Goal: Task Accomplishment & Management: Complete application form

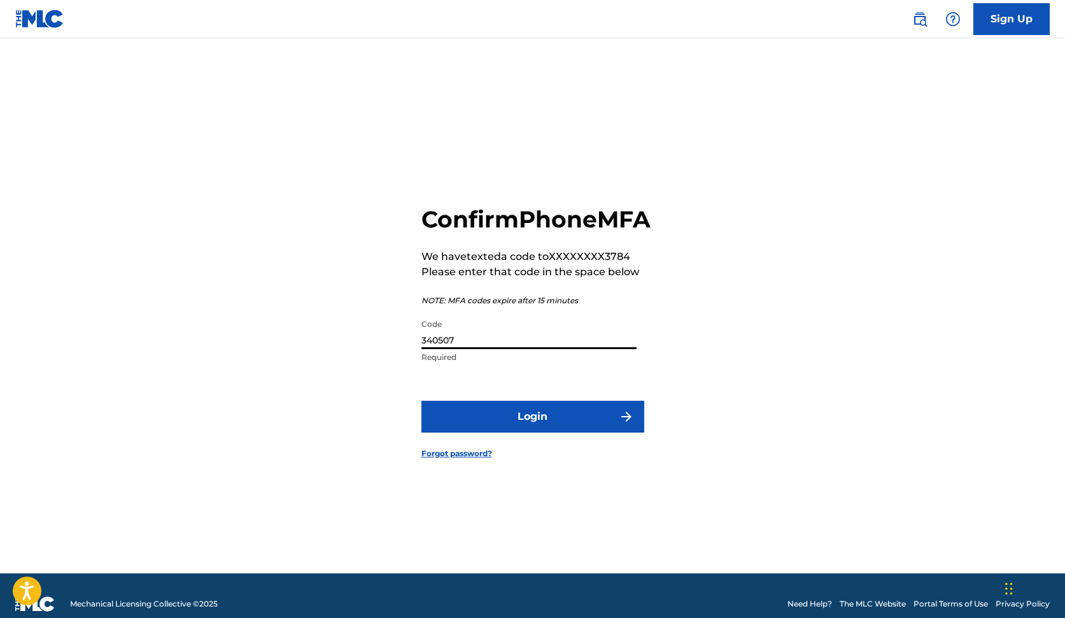
type input "340507"
click at [532, 430] on button "Login" at bounding box center [533, 417] width 223 height 32
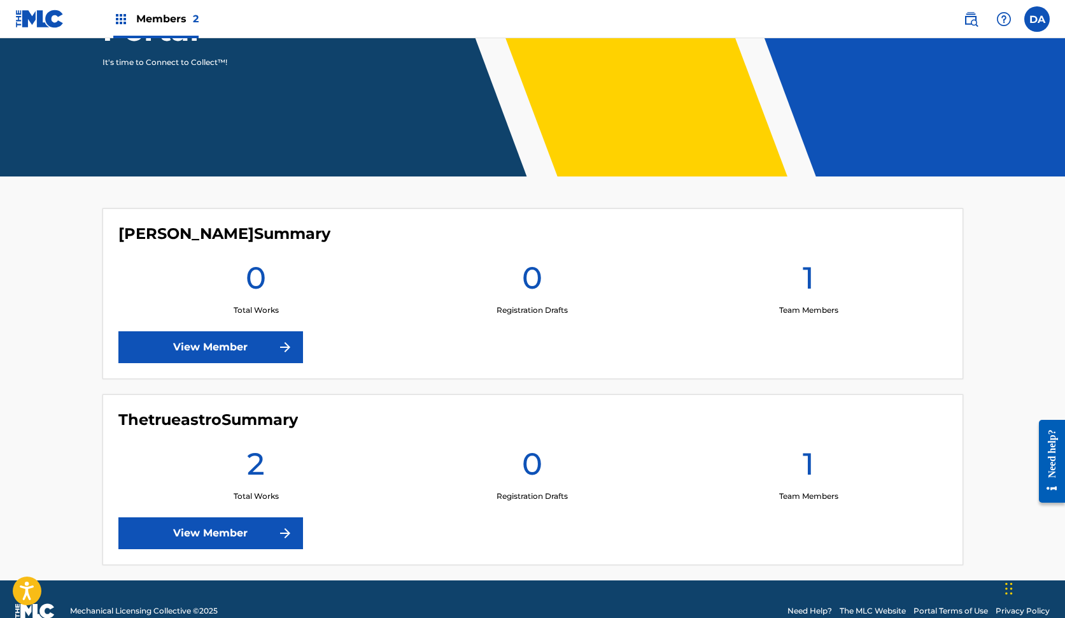
scroll to position [220, 0]
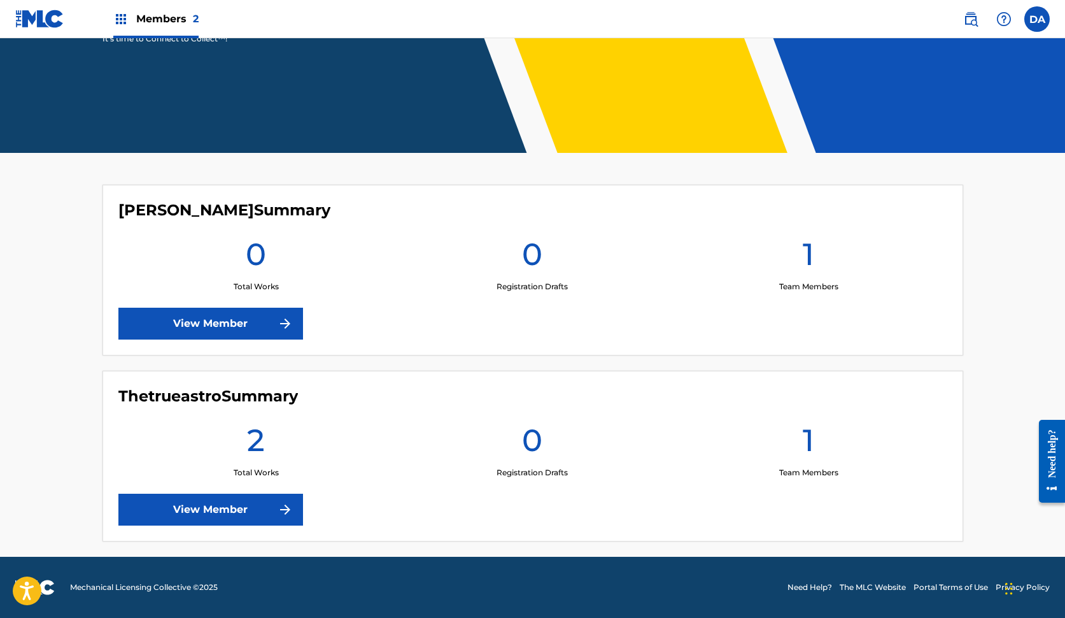
click at [269, 509] on link "View Member" at bounding box center [210, 509] width 185 height 32
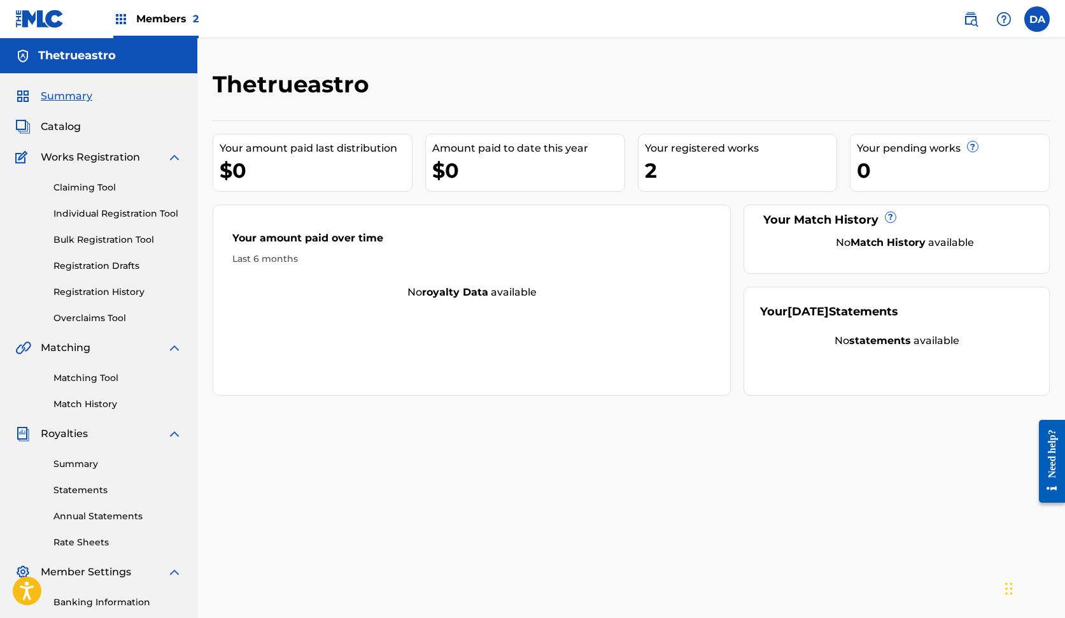
click at [66, 124] on span "Catalog" at bounding box center [61, 126] width 40 height 15
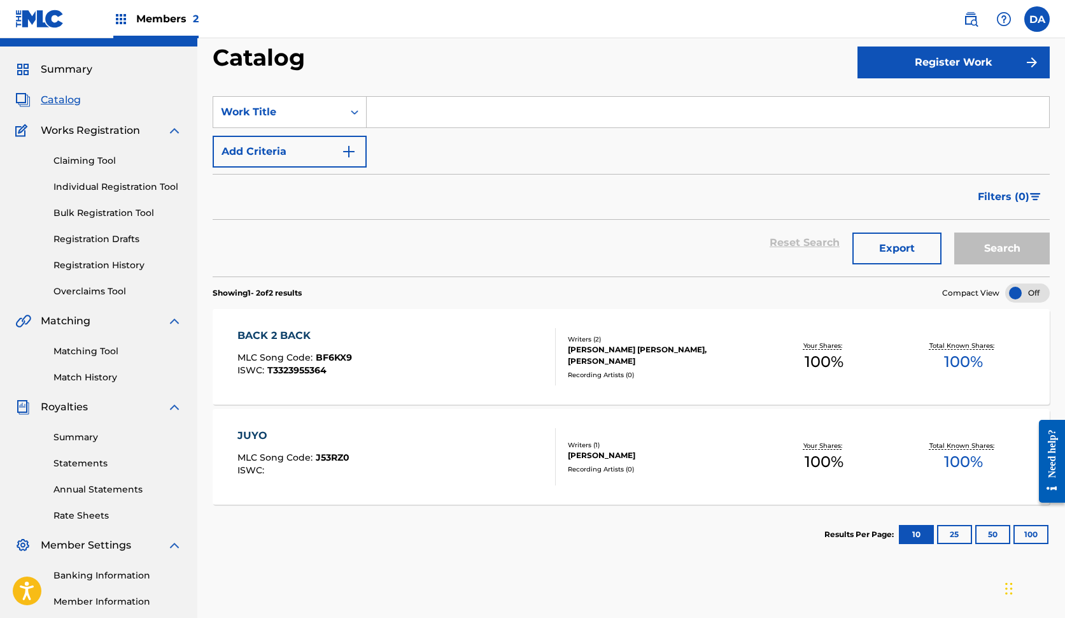
scroll to position [16, 0]
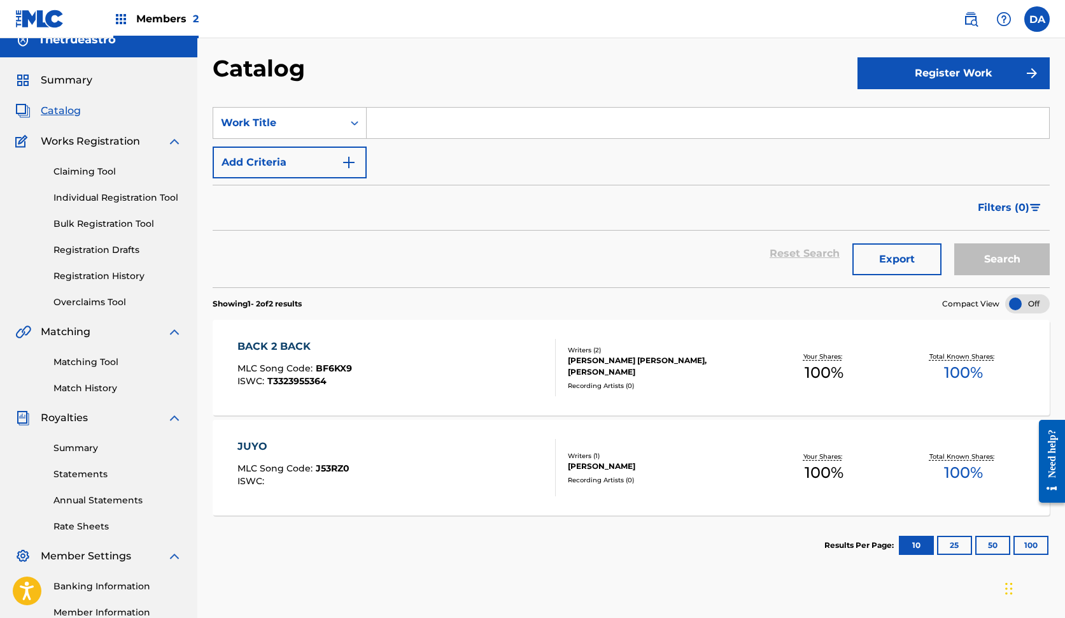
click at [329, 376] on div "MLC Song Code : BF6KX9" at bounding box center [295, 370] width 115 height 13
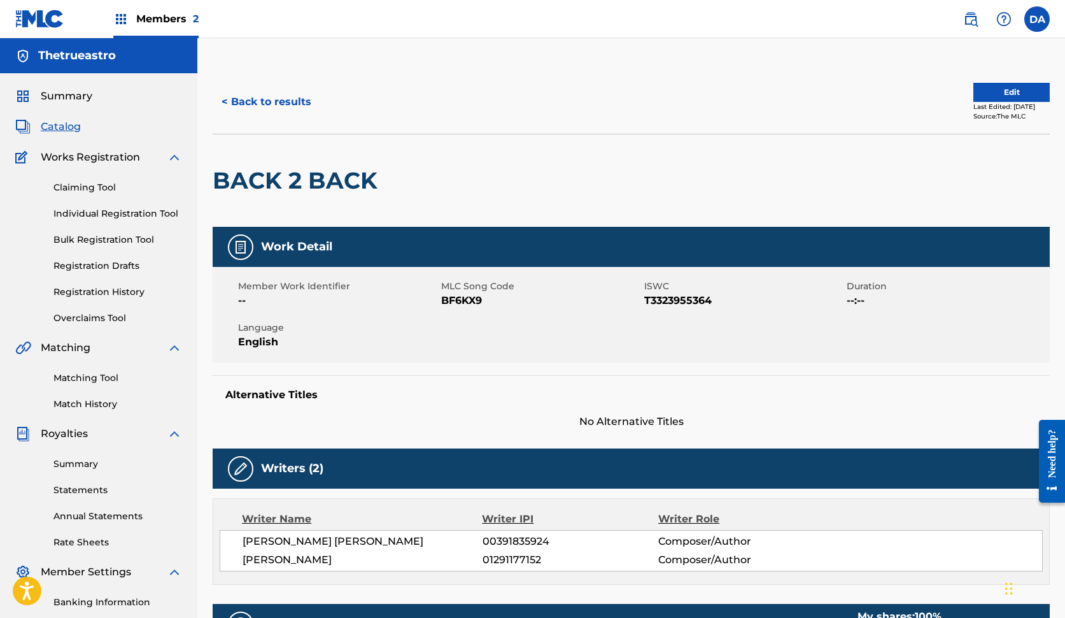
click at [69, 98] on span "Summary" at bounding box center [67, 96] width 52 height 15
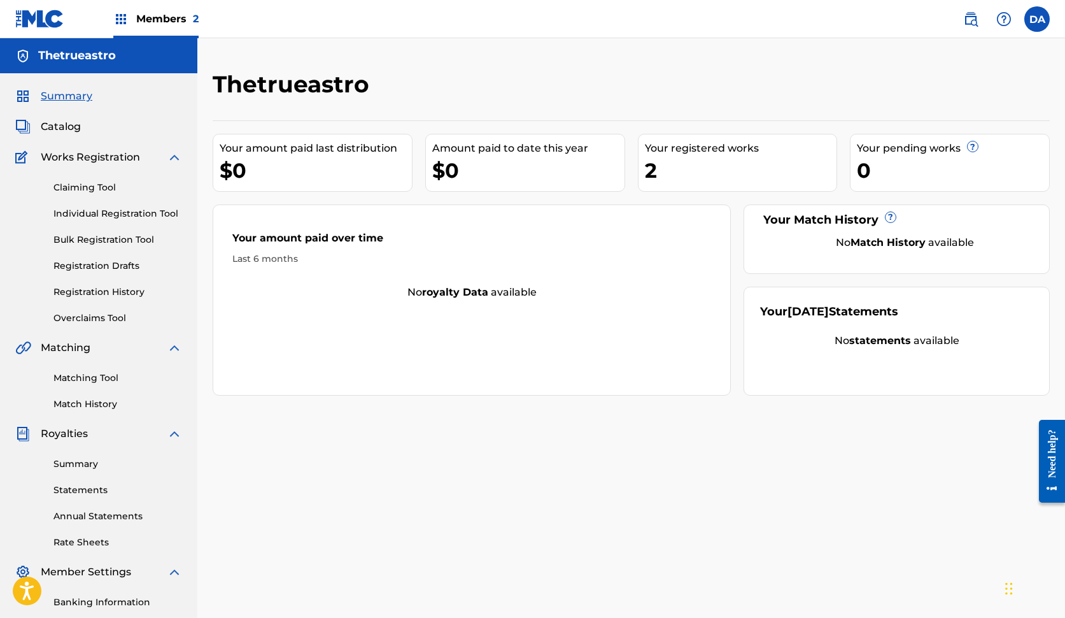
click at [78, 187] on link "Claiming Tool" at bounding box center [117, 187] width 129 height 13
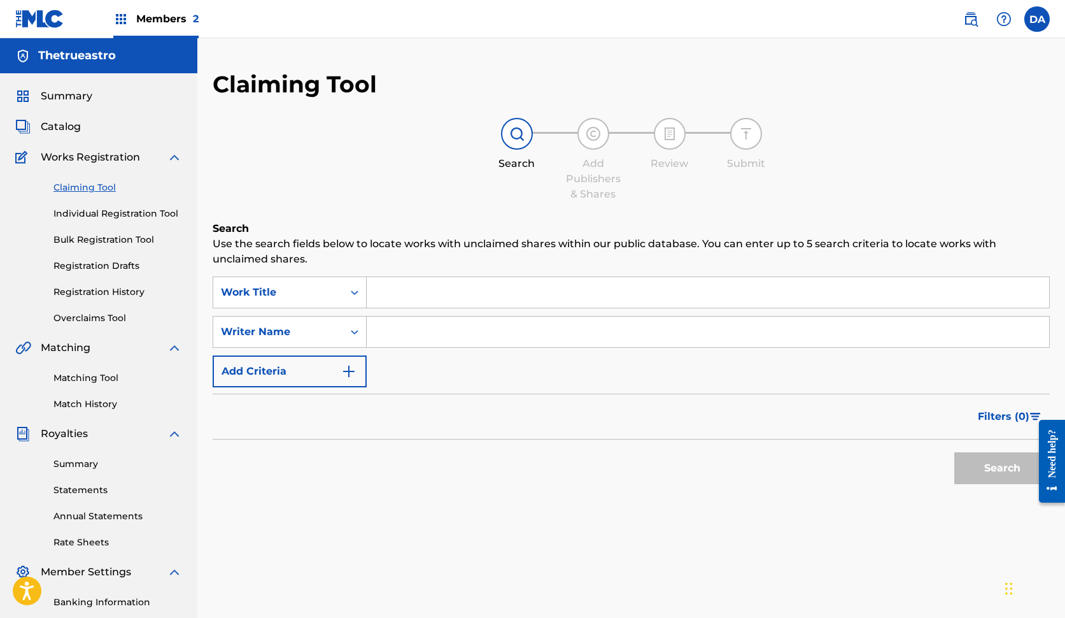
click at [403, 297] on input "Search Form" at bounding box center [708, 292] width 683 height 31
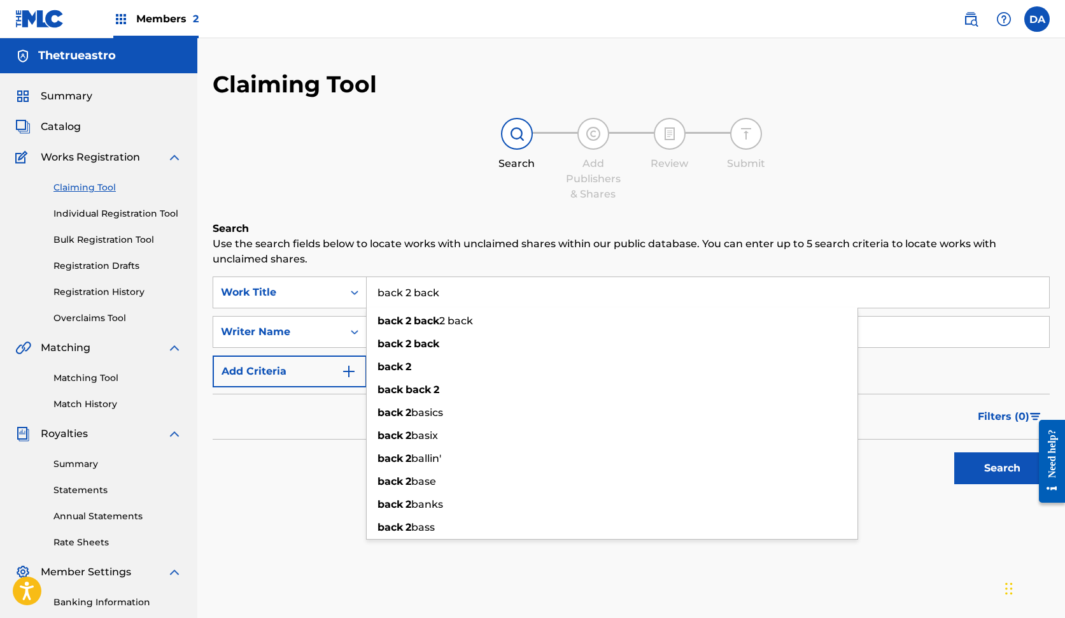
type input "back 2 back"
click at [1002, 468] on button "Search" at bounding box center [1003, 468] width 96 height 32
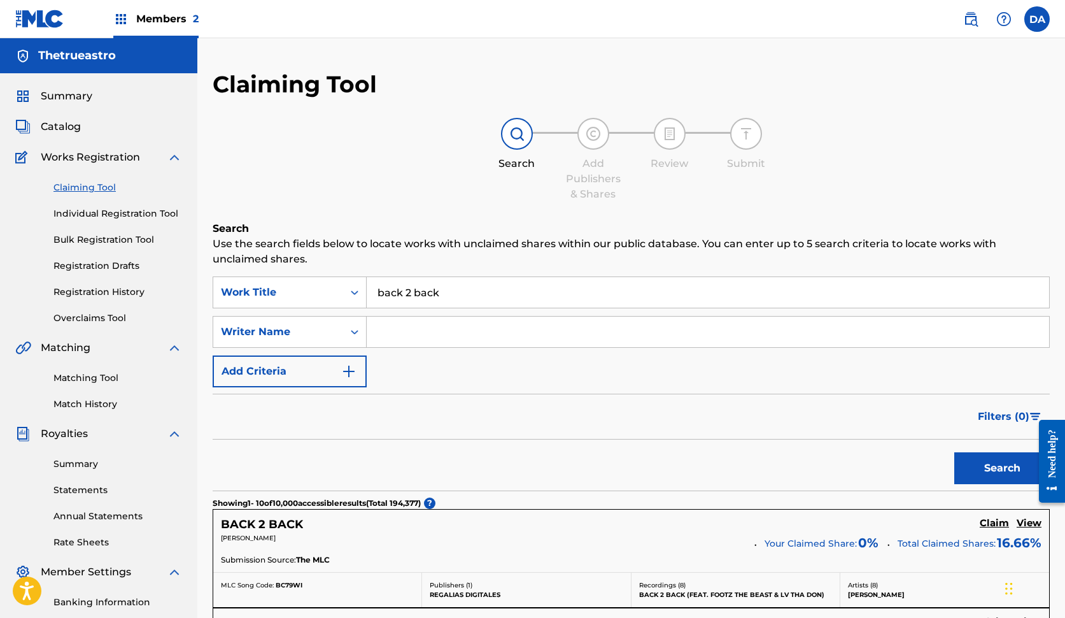
click at [388, 338] on input "Search Form" at bounding box center [708, 331] width 683 height 31
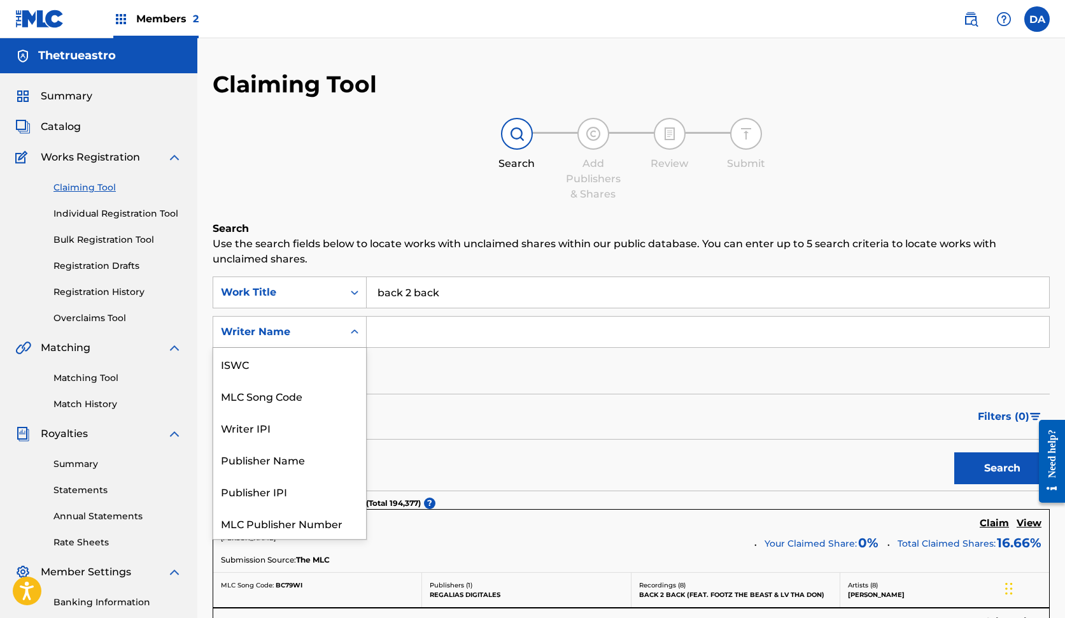
click at [322, 333] on div "Writer Name" at bounding box center [278, 331] width 115 height 15
click at [322, 420] on div "Publisher Name" at bounding box center [289, 427] width 153 height 32
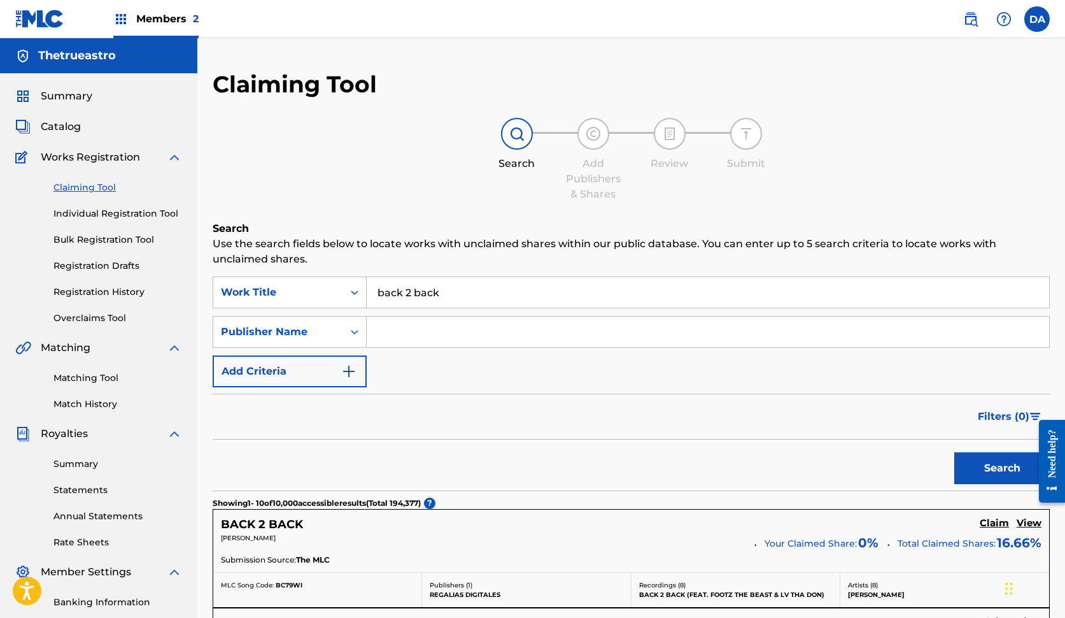
click at [385, 341] on input "Search Form" at bounding box center [708, 331] width 683 height 31
type input "thetrueastro"
click at [1002, 468] on button "Search" at bounding box center [1003, 468] width 96 height 32
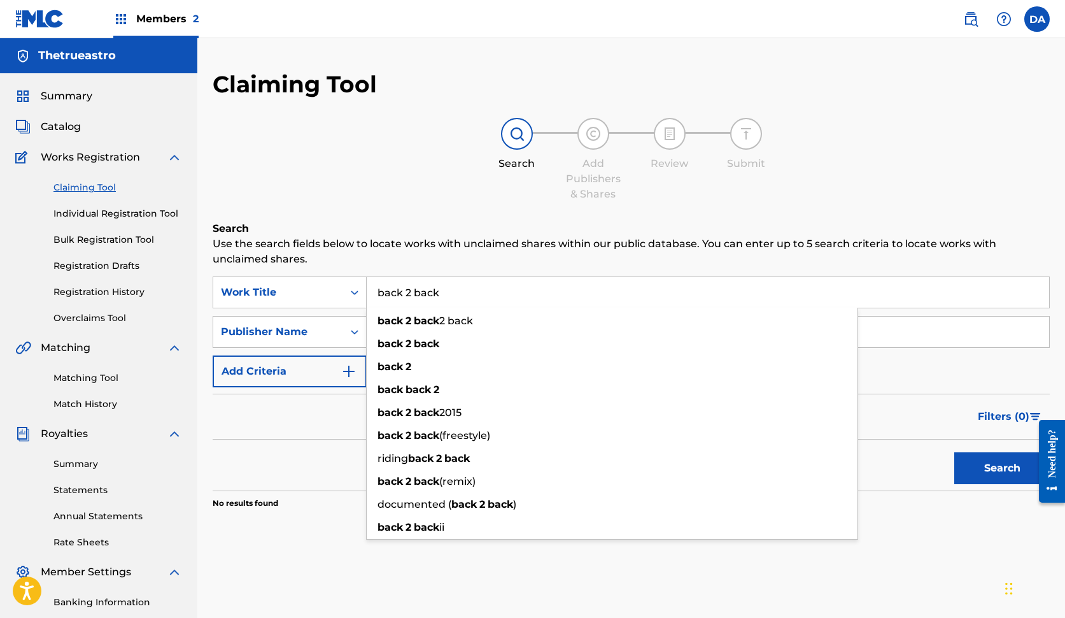
drag, startPoint x: 444, startPoint y: 287, endPoint x: 371, endPoint y: 286, distance: 73.9
click at [371, 289] on input "back 2 back" at bounding box center [708, 292] width 683 height 31
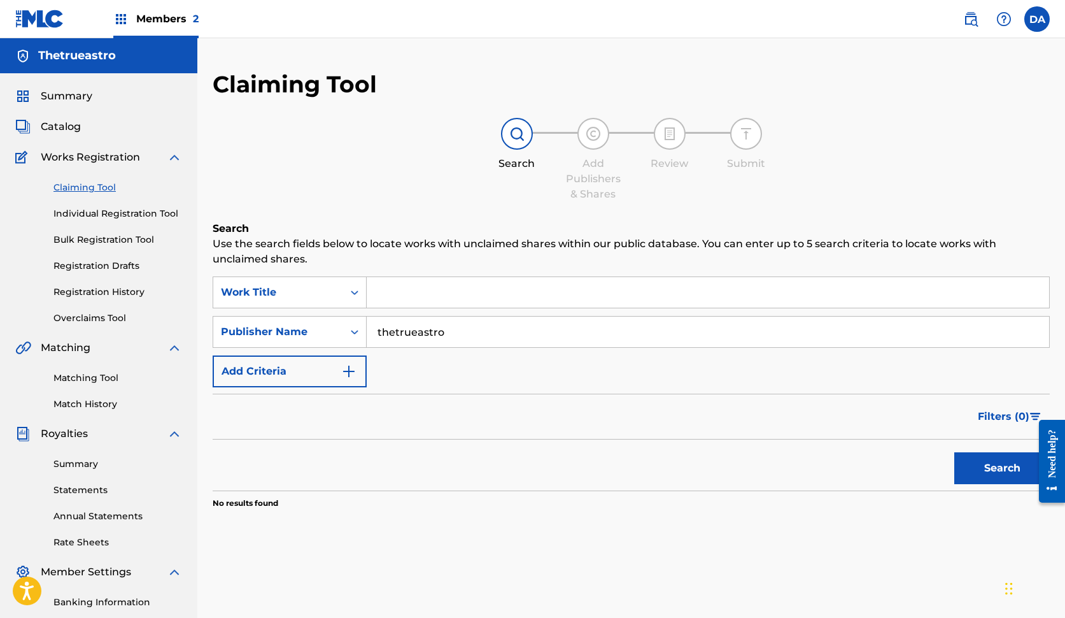
click at [1002, 468] on button "Search" at bounding box center [1003, 468] width 96 height 32
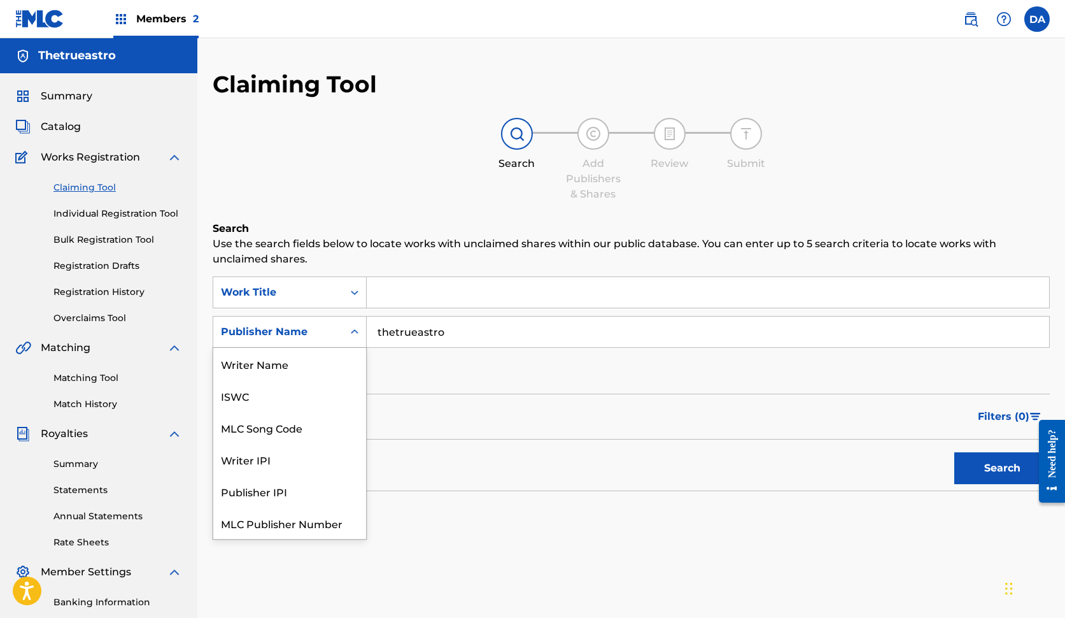
click at [325, 338] on div "Publisher Name" at bounding box center [278, 331] width 115 height 15
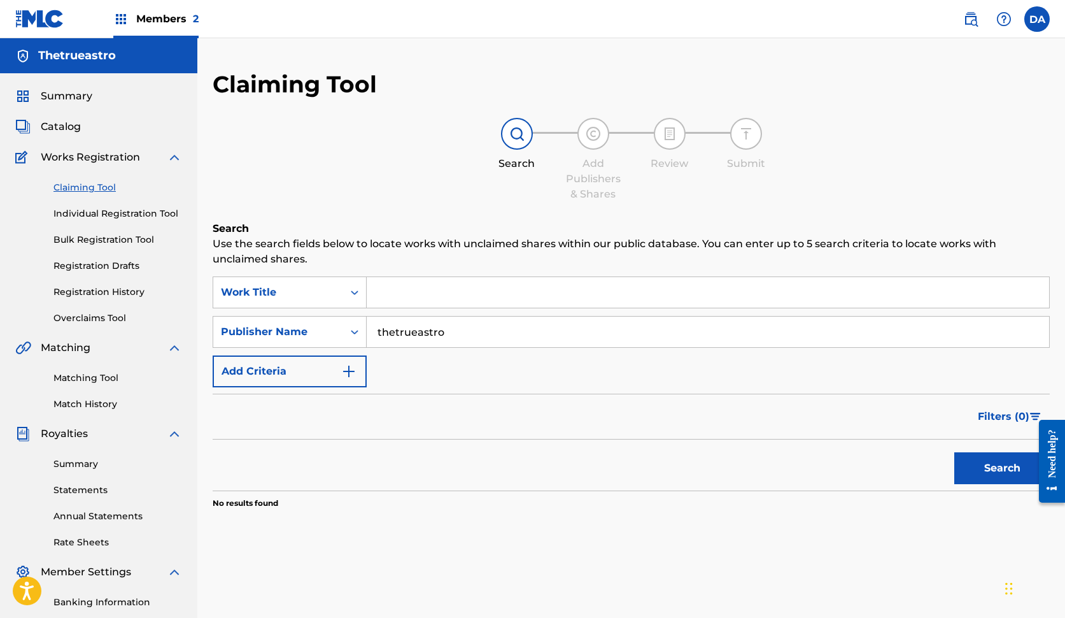
click at [90, 129] on div "Catalog" at bounding box center [98, 126] width 167 height 15
click at [69, 122] on span "Catalog" at bounding box center [61, 126] width 40 height 15
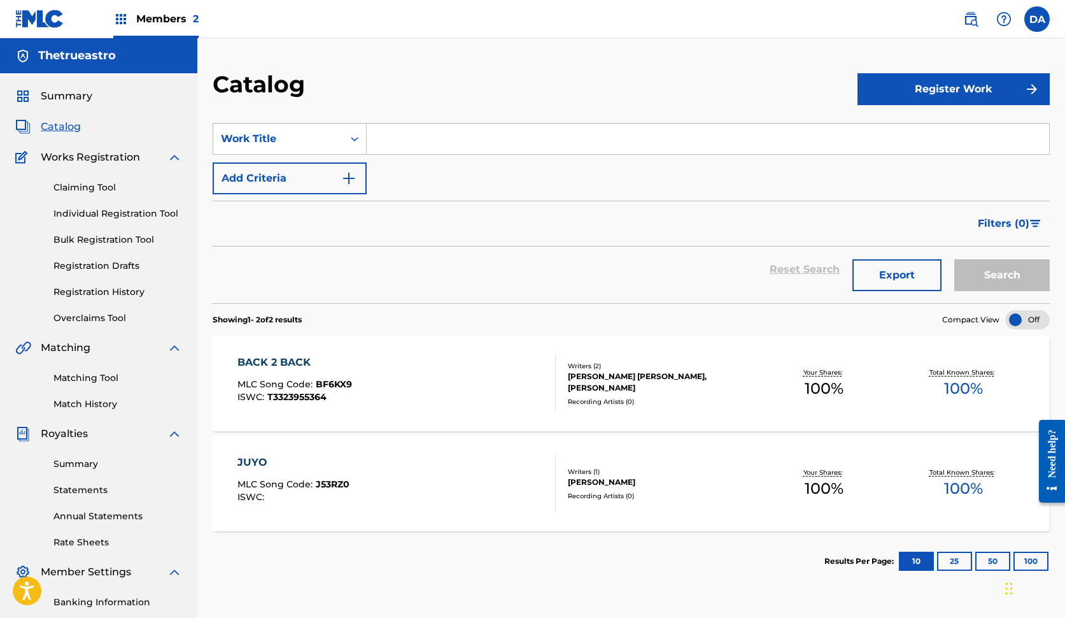
click at [751, 381] on div "[PERSON_NAME] [PERSON_NAME], [PERSON_NAME]" at bounding box center [661, 382] width 187 height 23
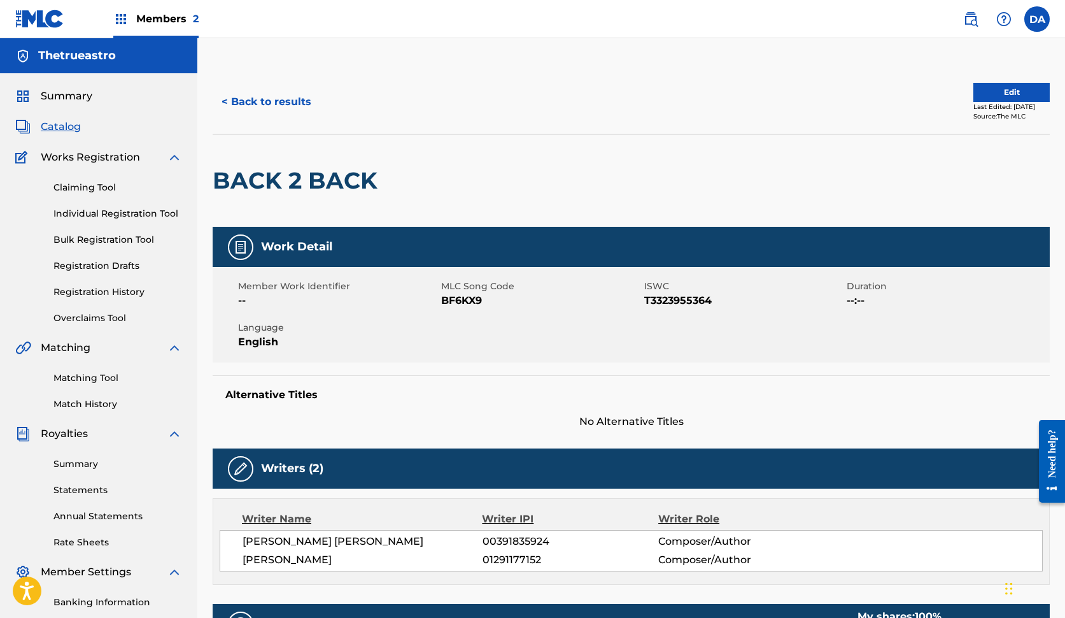
click at [121, 98] on div "Summary" at bounding box center [98, 96] width 167 height 15
click at [96, 185] on link "Claiming Tool" at bounding box center [117, 187] width 129 height 13
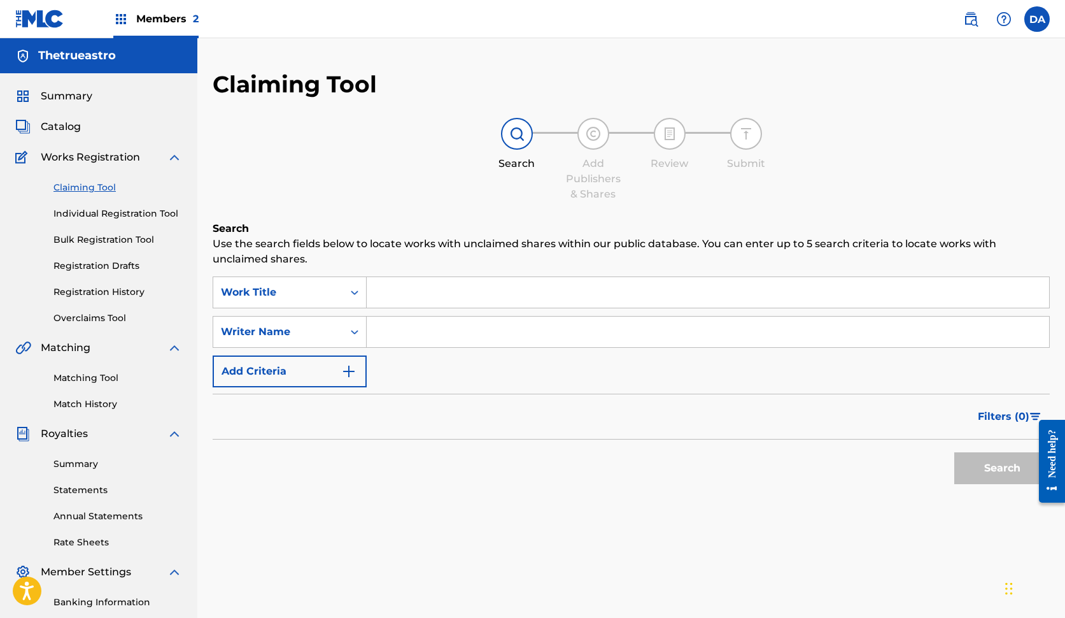
click at [108, 162] on span "Works Registration" at bounding box center [90, 157] width 99 height 15
click at [71, 97] on span "Summary" at bounding box center [67, 96] width 52 height 15
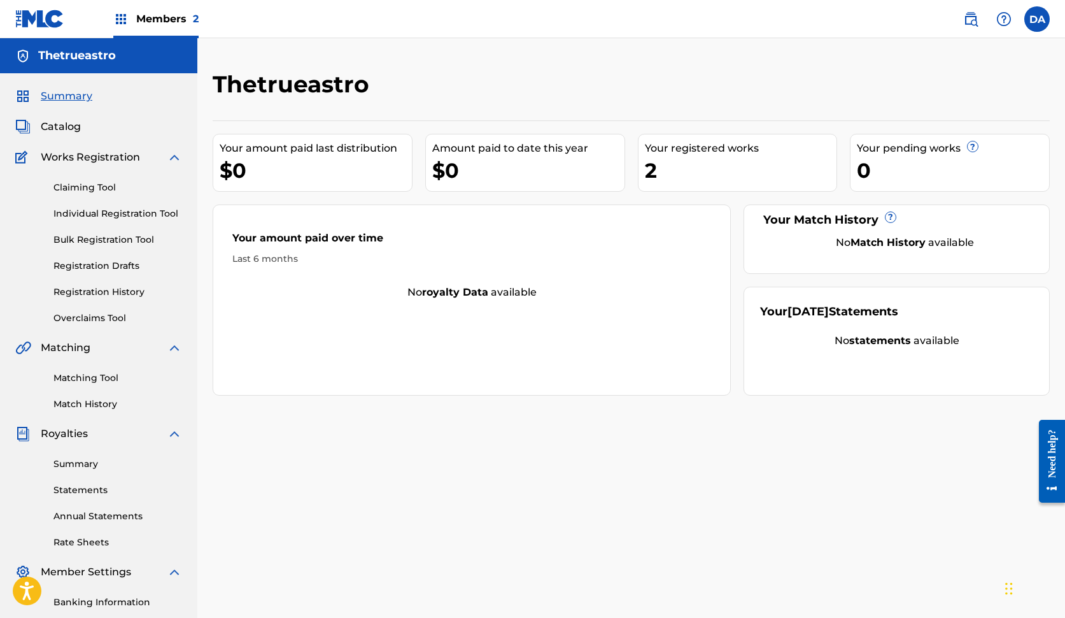
click at [68, 129] on span "Catalog" at bounding box center [61, 126] width 40 height 15
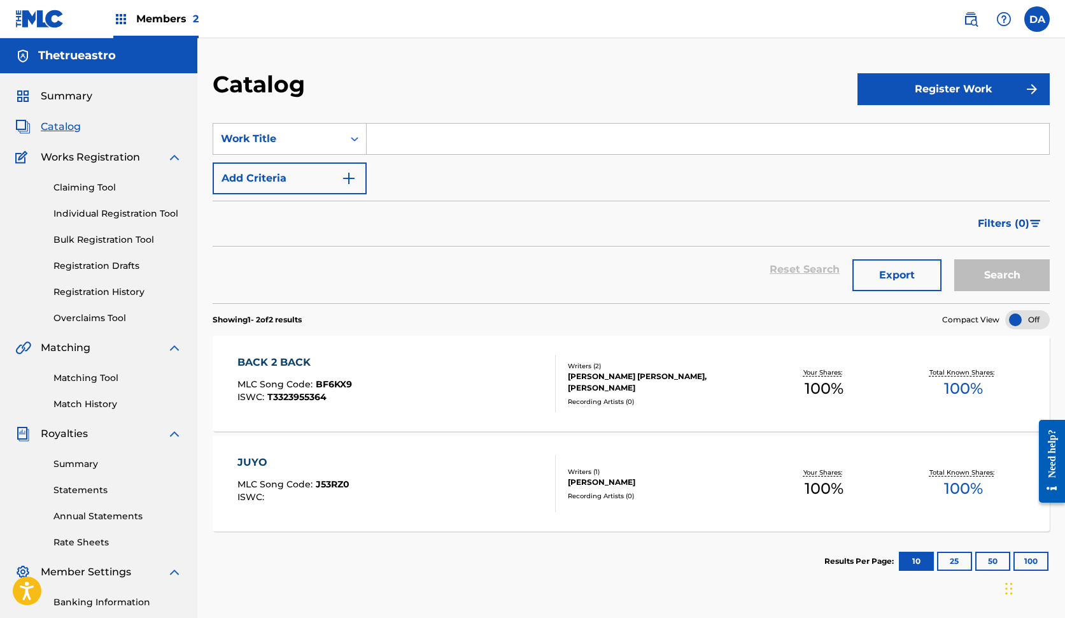
click at [890, 92] on button "Register Work" at bounding box center [954, 89] width 192 height 32
click at [914, 124] on link "Individual" at bounding box center [954, 130] width 192 height 31
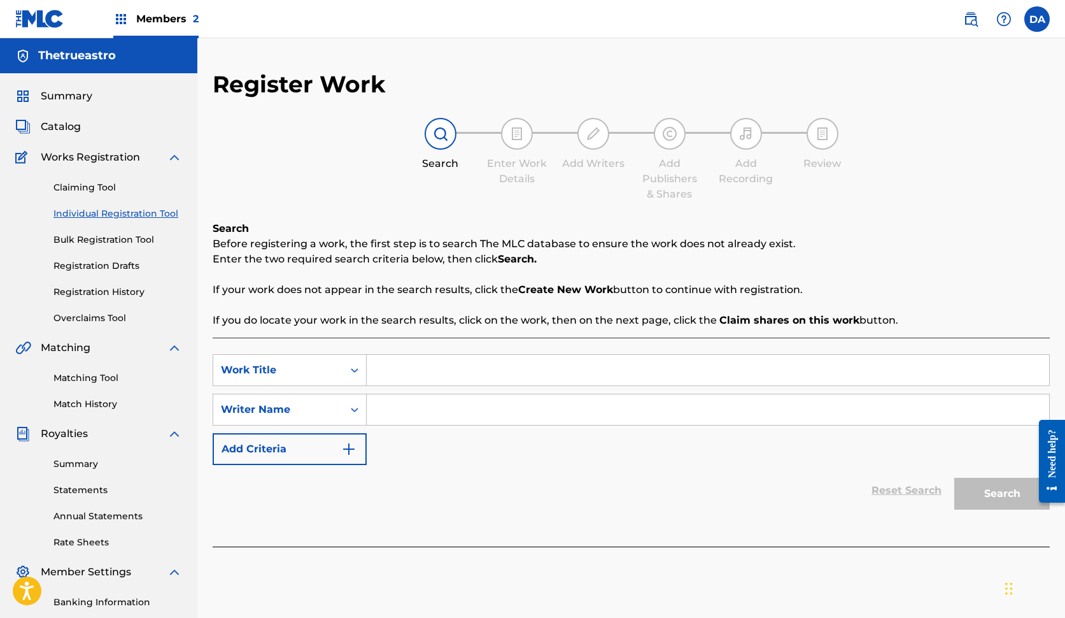
click at [465, 362] on input "Search Form" at bounding box center [708, 370] width 683 height 31
type input "BANG"
click at [416, 411] on input "Search Form" at bounding box center [708, 409] width 683 height 31
click at [315, 418] on div "Writer Name" at bounding box center [278, 409] width 130 height 24
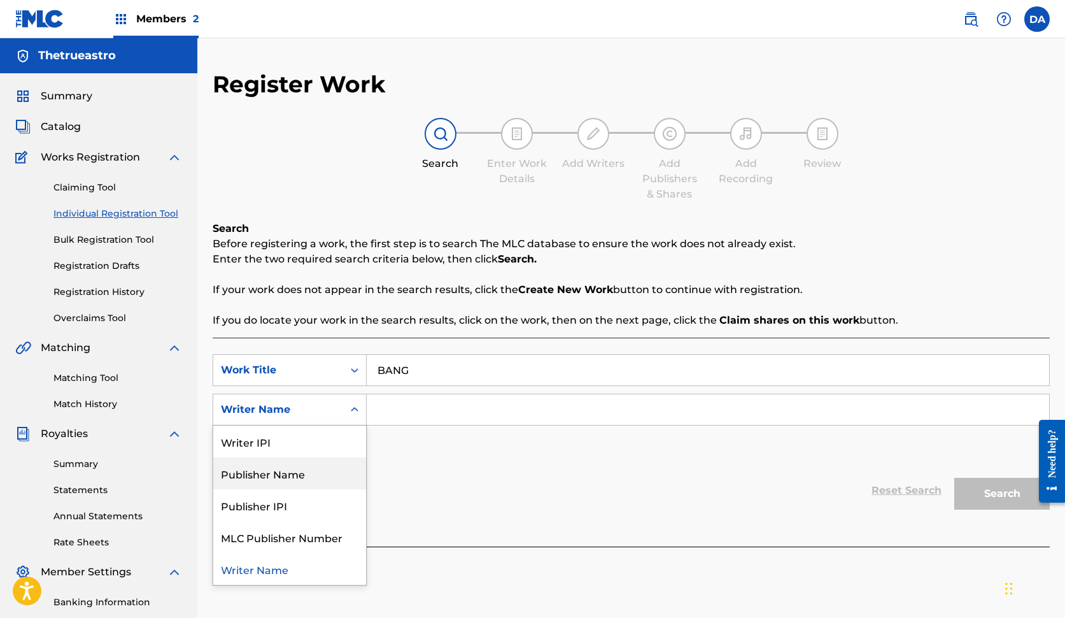
click at [400, 456] on div "SearchWithCriteria5d705517-b544-4797-b1a7-f8de9a858897 Work Title BANG SearchWi…" at bounding box center [631, 409] width 837 height 111
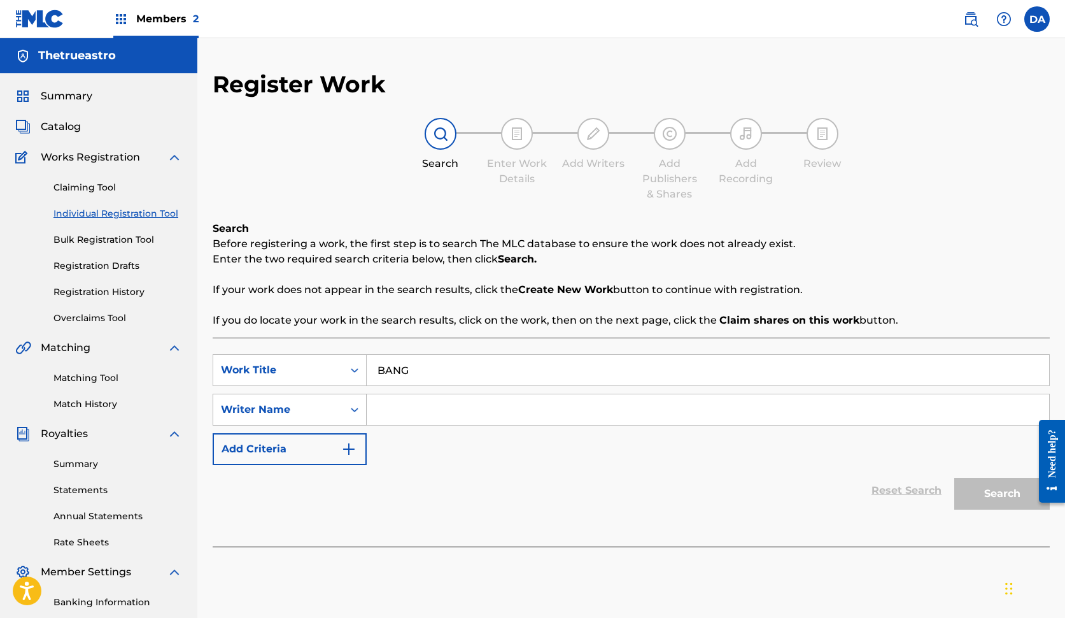
click at [315, 403] on div "Writer Name" at bounding box center [278, 409] width 115 height 15
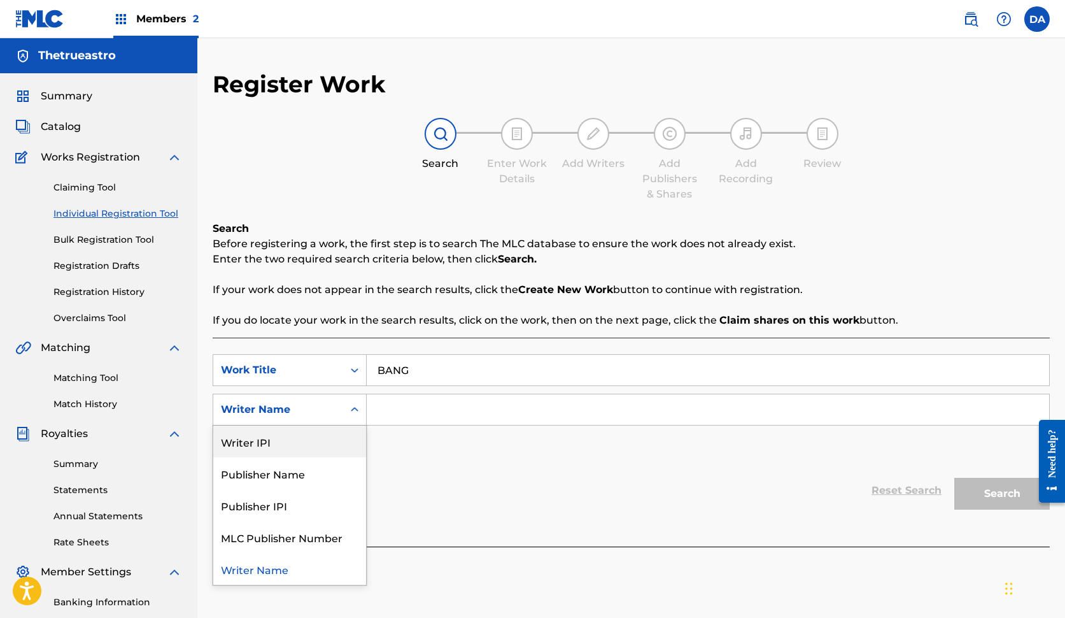
click at [416, 406] on input "Search Form" at bounding box center [708, 409] width 683 height 31
click at [323, 417] on div "Writer Name" at bounding box center [278, 409] width 130 height 24
click at [307, 481] on div "Publisher Name" at bounding box center [289, 473] width 153 height 32
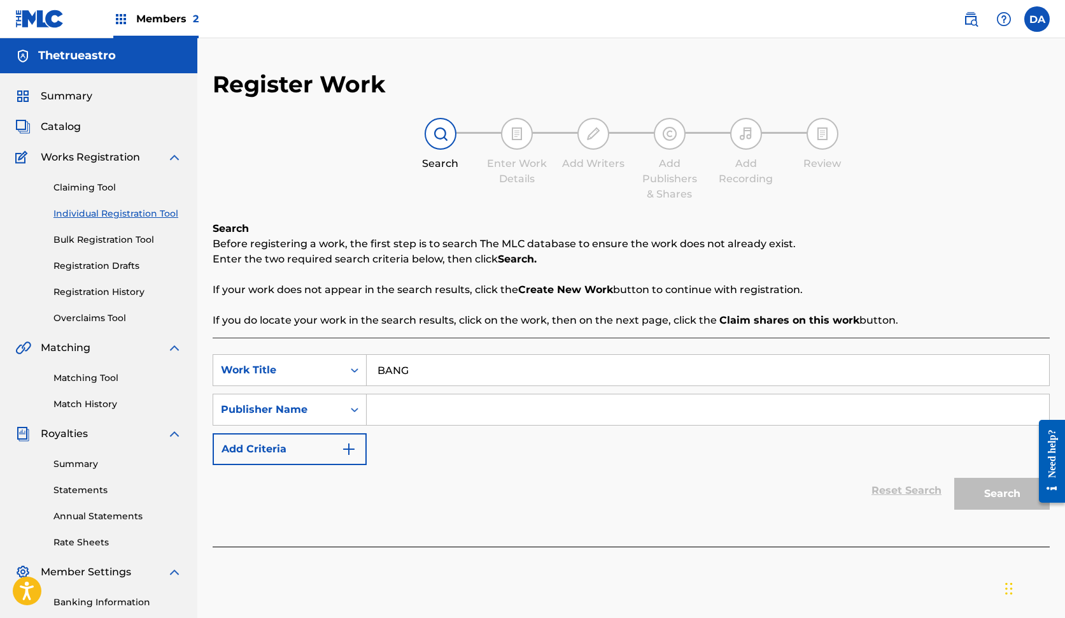
click at [419, 399] on input "Search Form" at bounding box center [708, 409] width 683 height 31
type input "t"
type input "THETRUEASTRO"
click at [1002, 493] on button "Search" at bounding box center [1003, 494] width 96 height 32
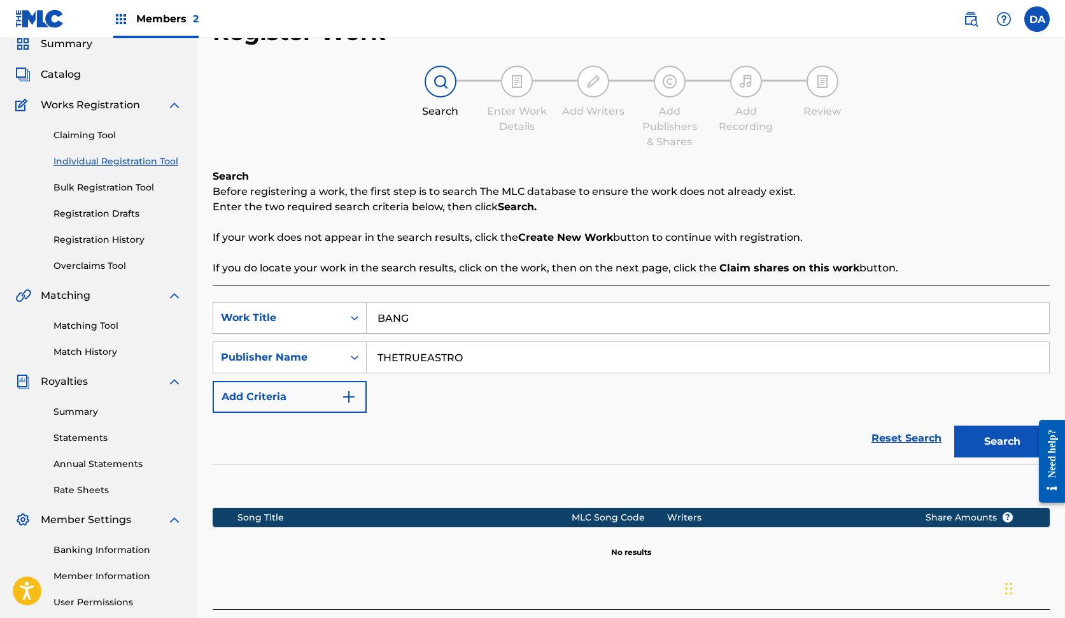
scroll to position [141, 0]
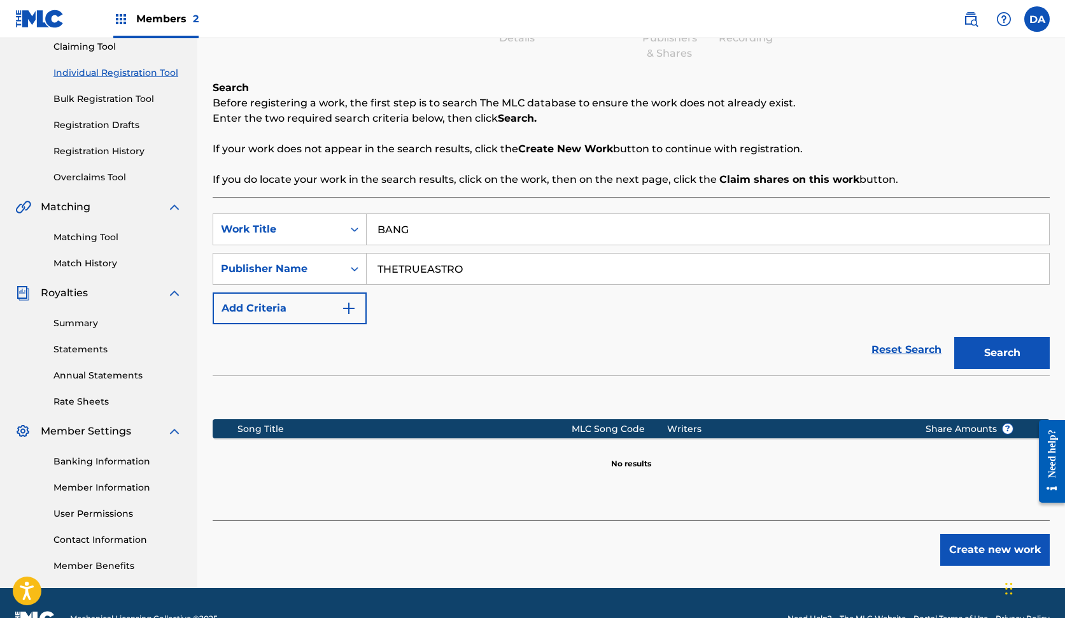
click at [977, 561] on button "Create new work" at bounding box center [996, 550] width 110 height 32
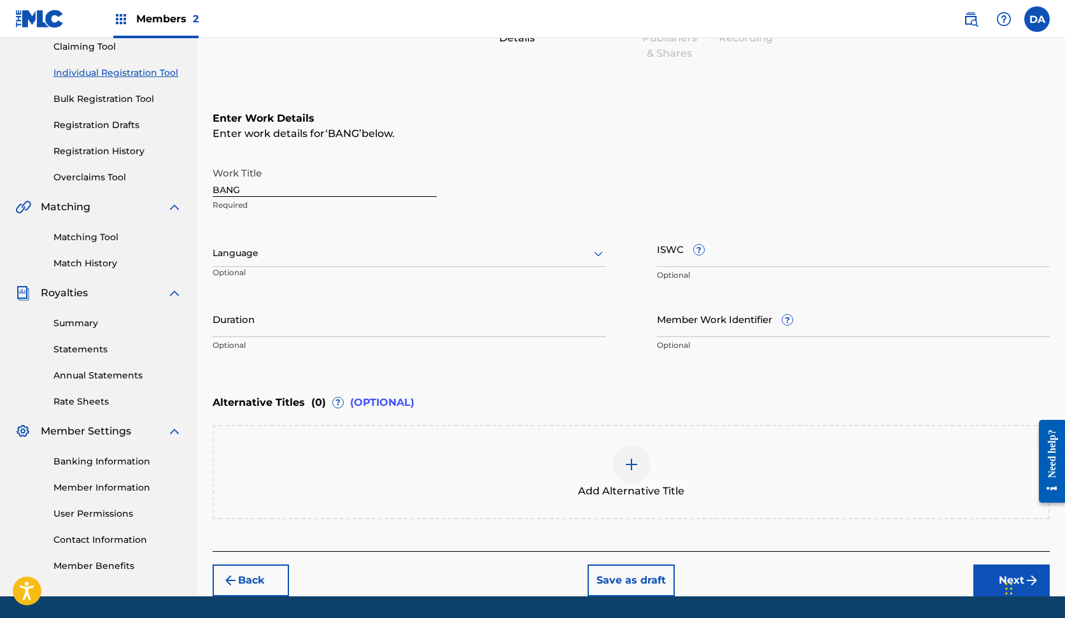
click at [722, 254] on input "ISWC ?" at bounding box center [854, 249] width 394 height 36
paste input "T-334.300.232-0"
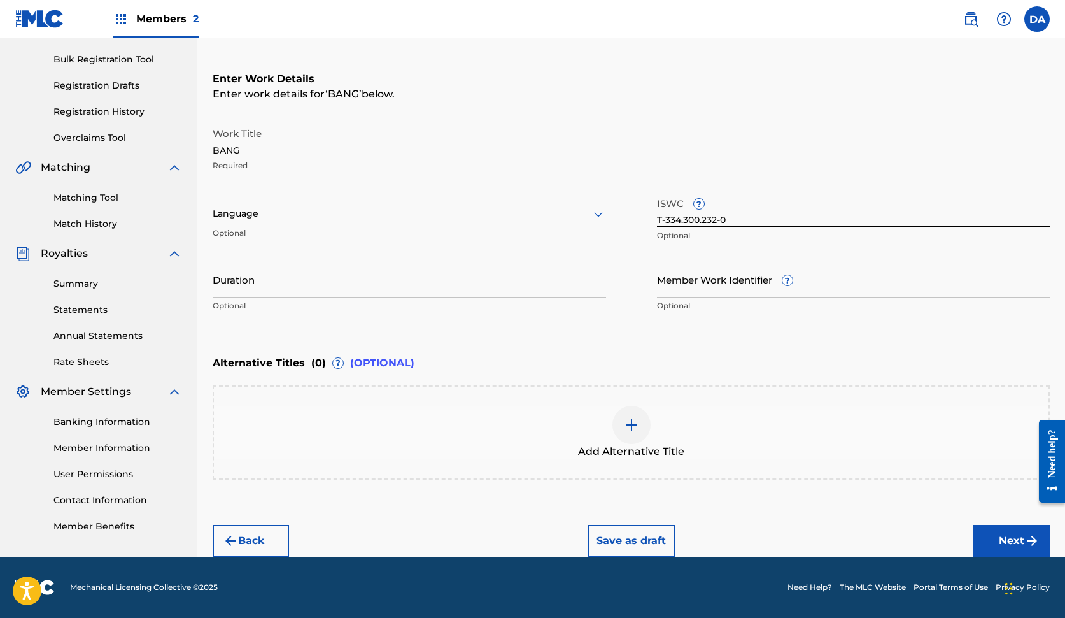
type input "T-334.300.232-0"
click at [1019, 539] on button "Next" at bounding box center [1012, 541] width 76 height 32
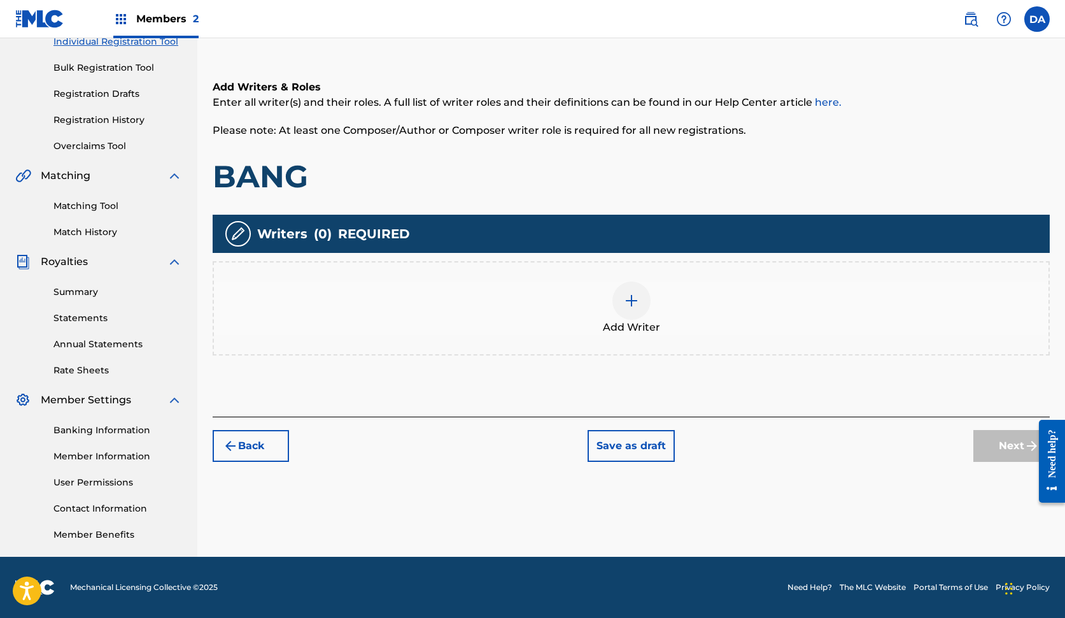
scroll to position [172, 0]
click at [659, 308] on div "Add Writer" at bounding box center [631, 307] width 835 height 53
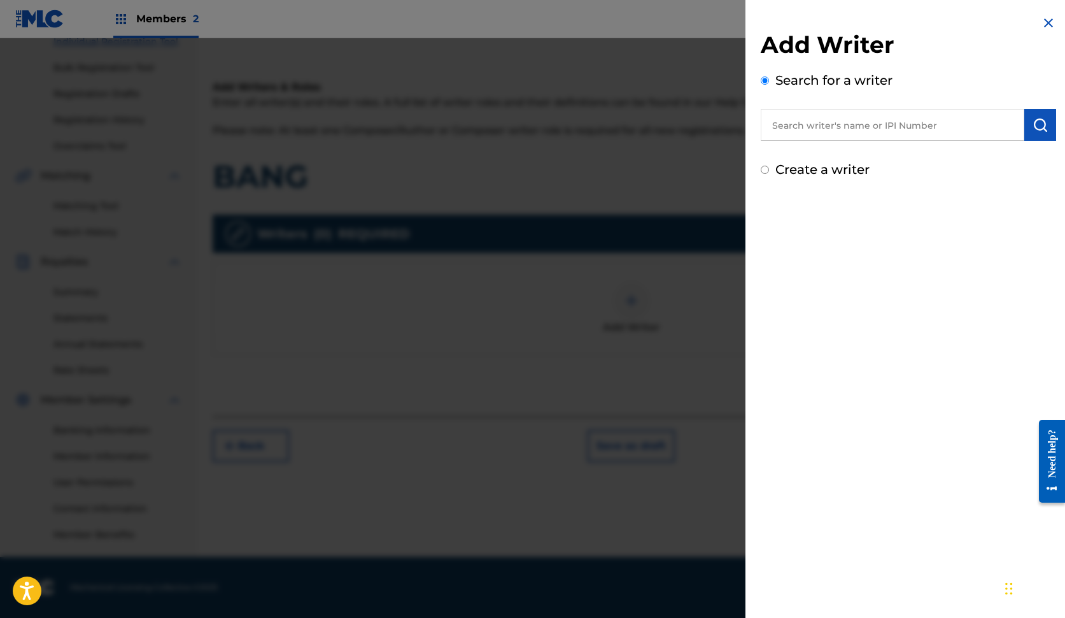
click at [813, 121] on input "text" at bounding box center [893, 125] width 264 height 32
click at [917, 117] on input "text" at bounding box center [893, 125] width 264 height 32
paste input "01291177152"
type input "01291177152"
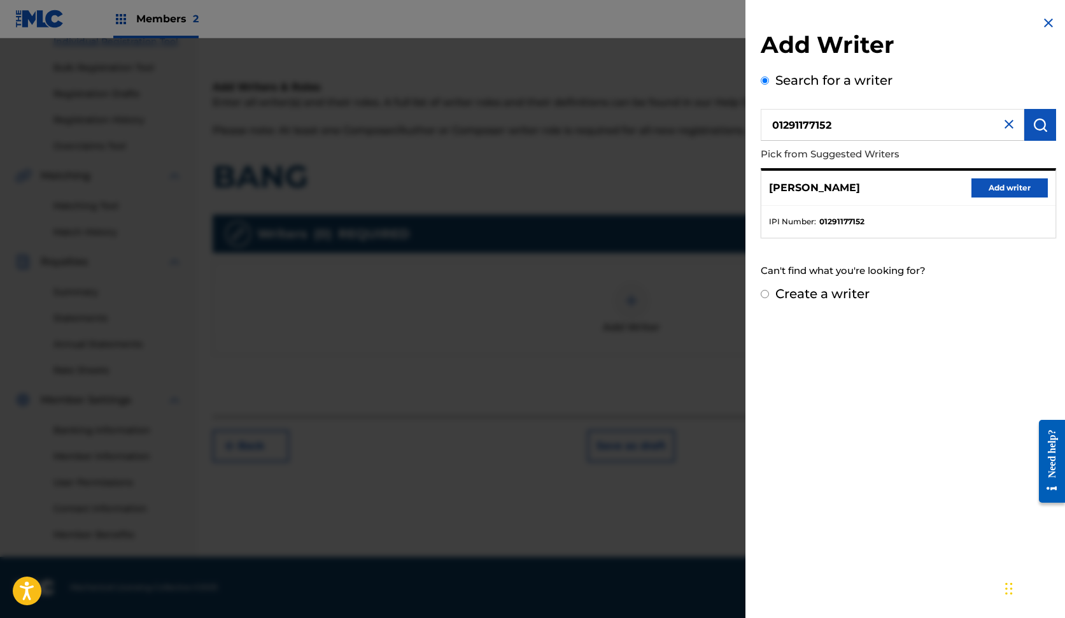
click at [987, 188] on button "Add writer" at bounding box center [1010, 187] width 76 height 19
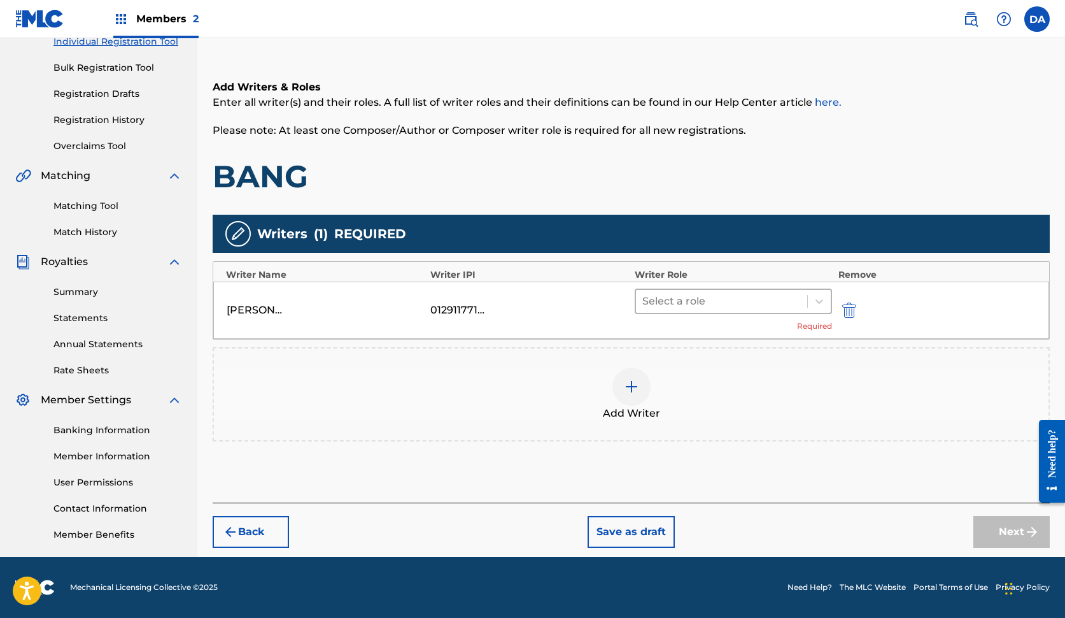
click at [786, 300] on div at bounding box center [721, 301] width 159 height 18
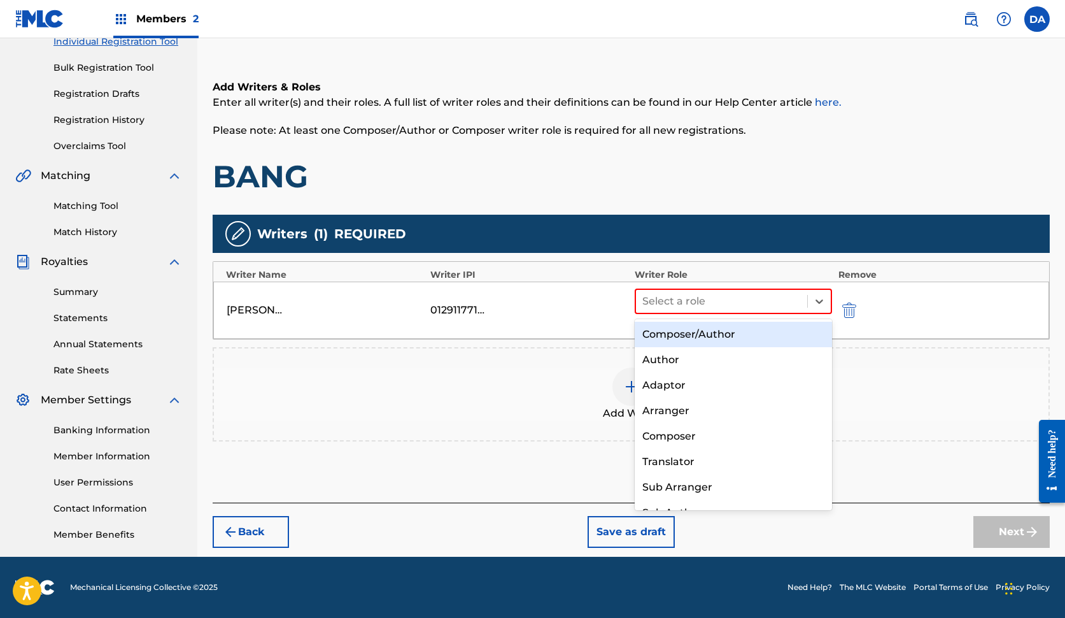
click at [746, 339] on div "Composer/Author" at bounding box center [733, 334] width 197 height 25
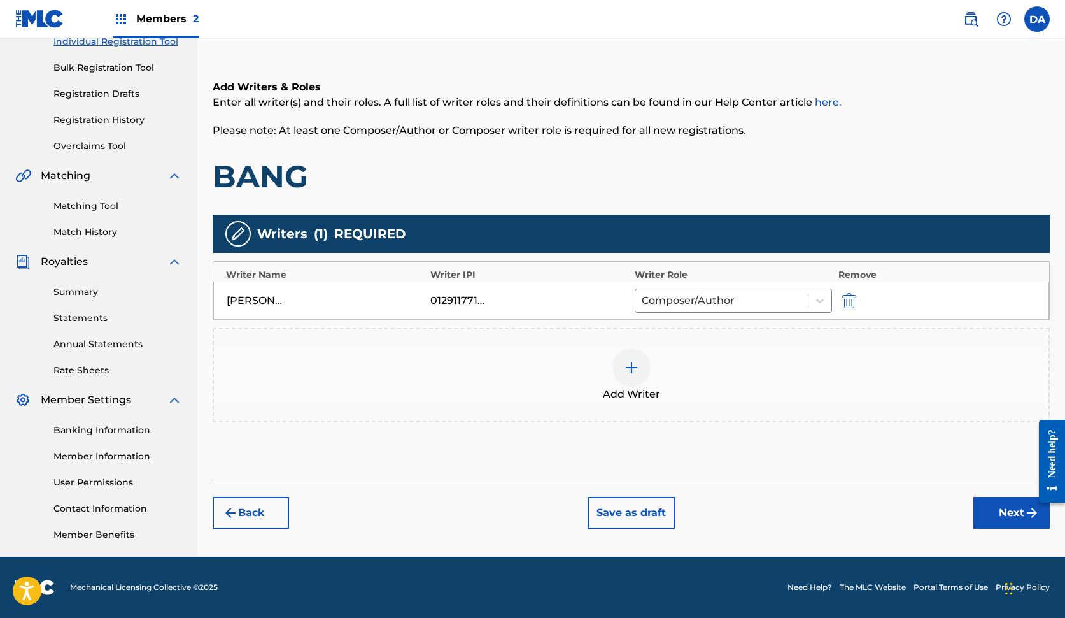
click at [1002, 508] on button "Next" at bounding box center [1012, 513] width 76 height 32
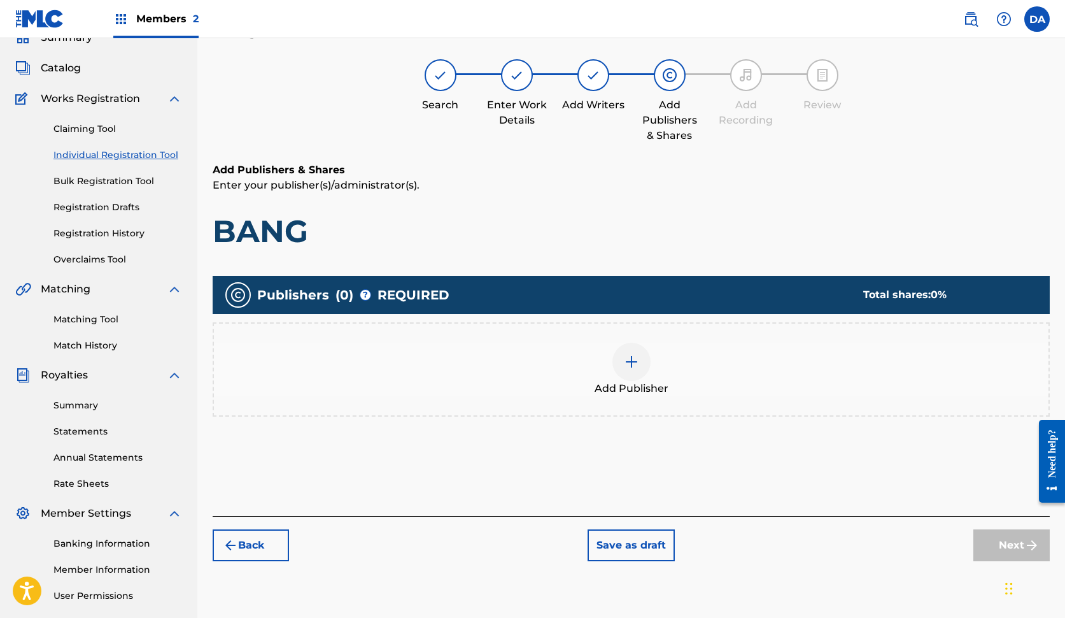
scroll to position [57, 0]
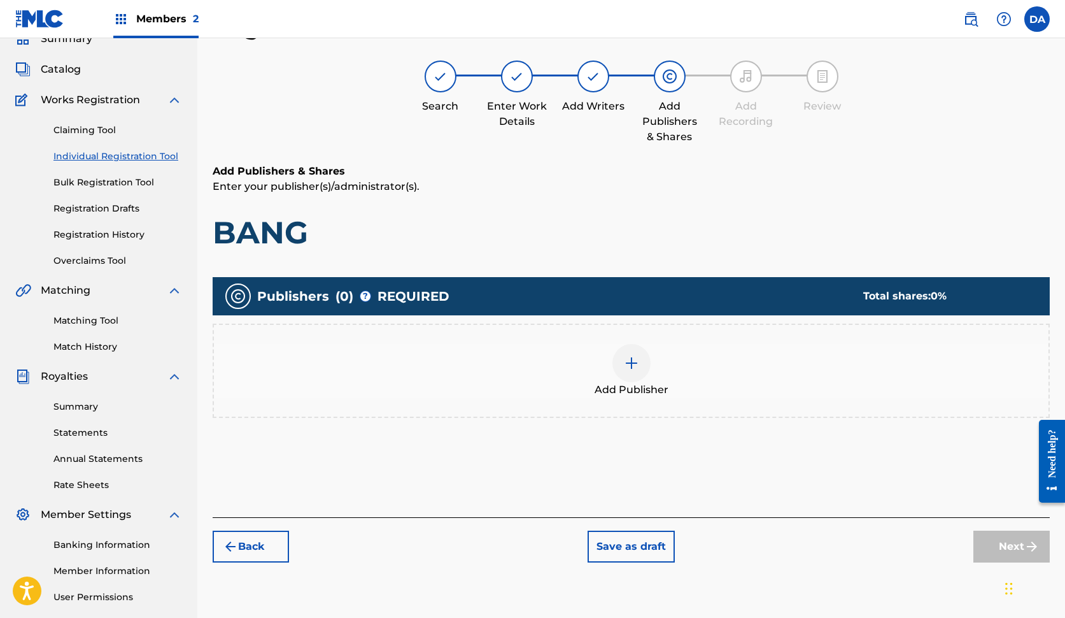
click at [637, 347] on div at bounding box center [632, 363] width 38 height 38
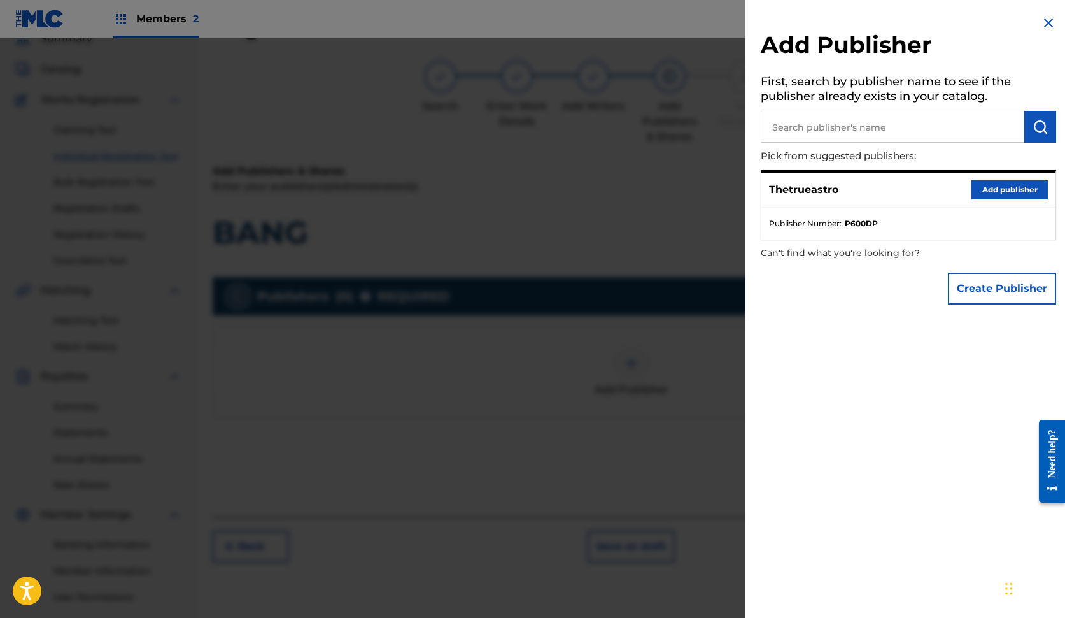
click at [998, 191] on button "Add publisher" at bounding box center [1010, 189] width 76 height 19
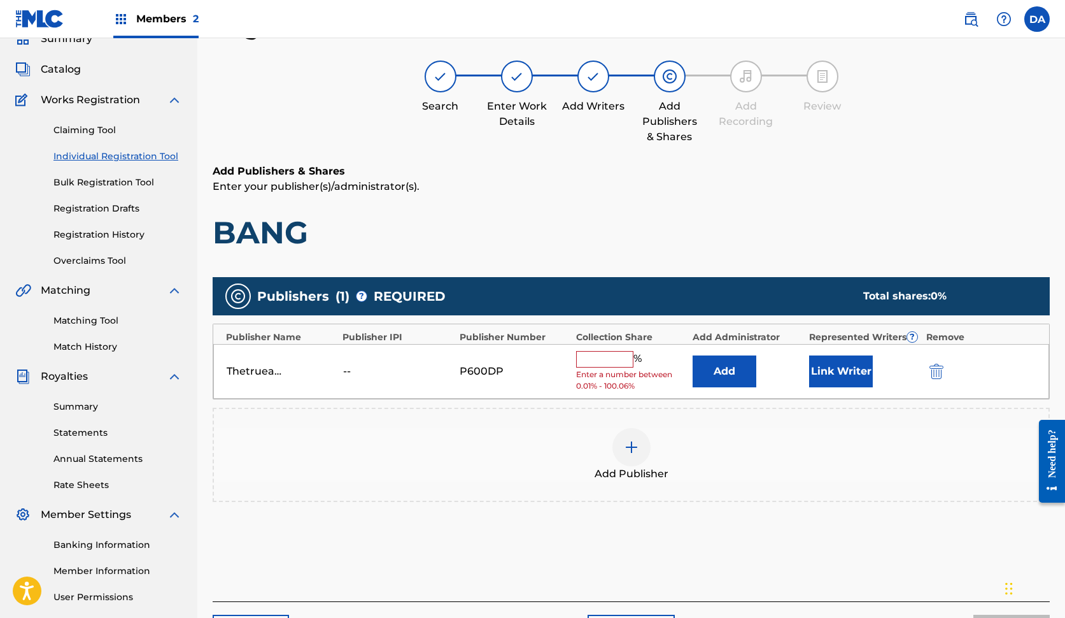
click at [614, 355] on input "text" at bounding box center [604, 359] width 57 height 17
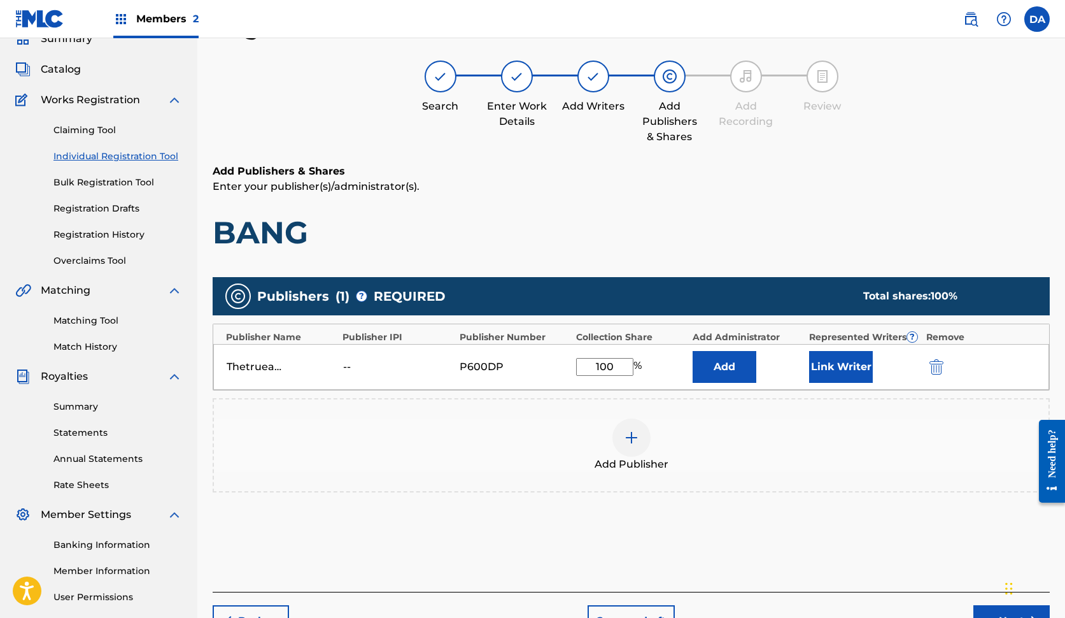
type input "100"
click at [725, 366] on button "Add" at bounding box center [725, 367] width 64 height 32
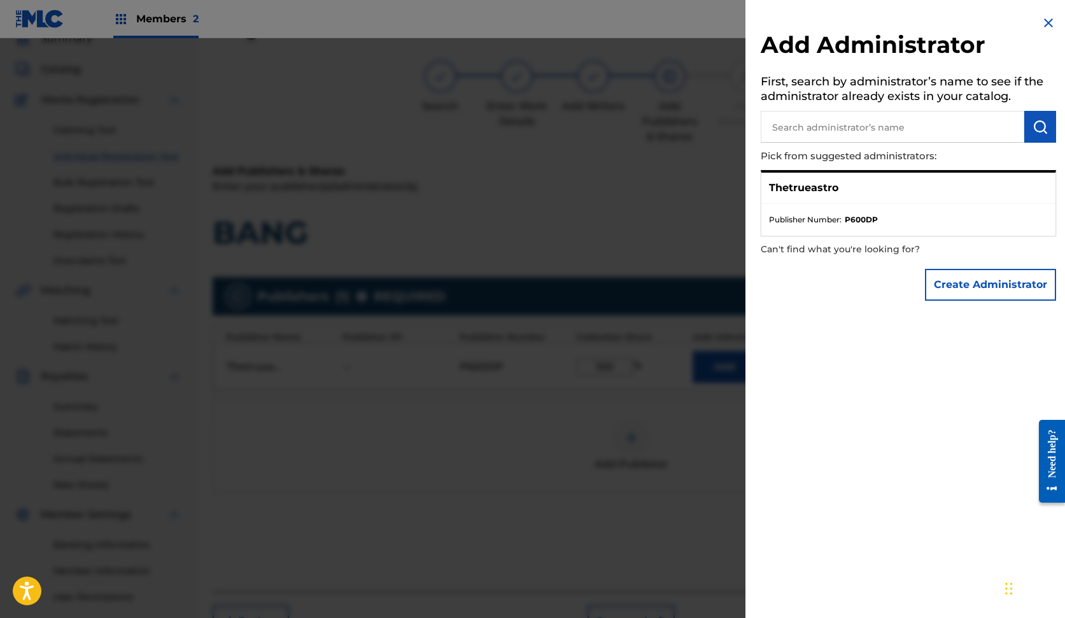
click at [1043, 27] on img at bounding box center [1048, 22] width 15 height 15
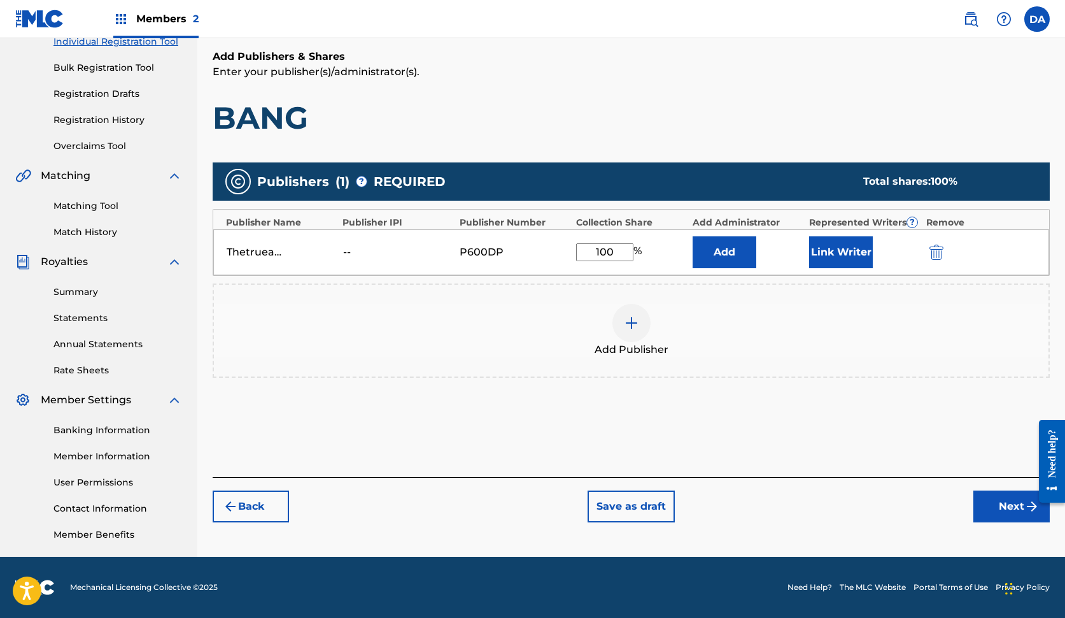
click at [1005, 503] on button "Next" at bounding box center [1012, 506] width 76 height 32
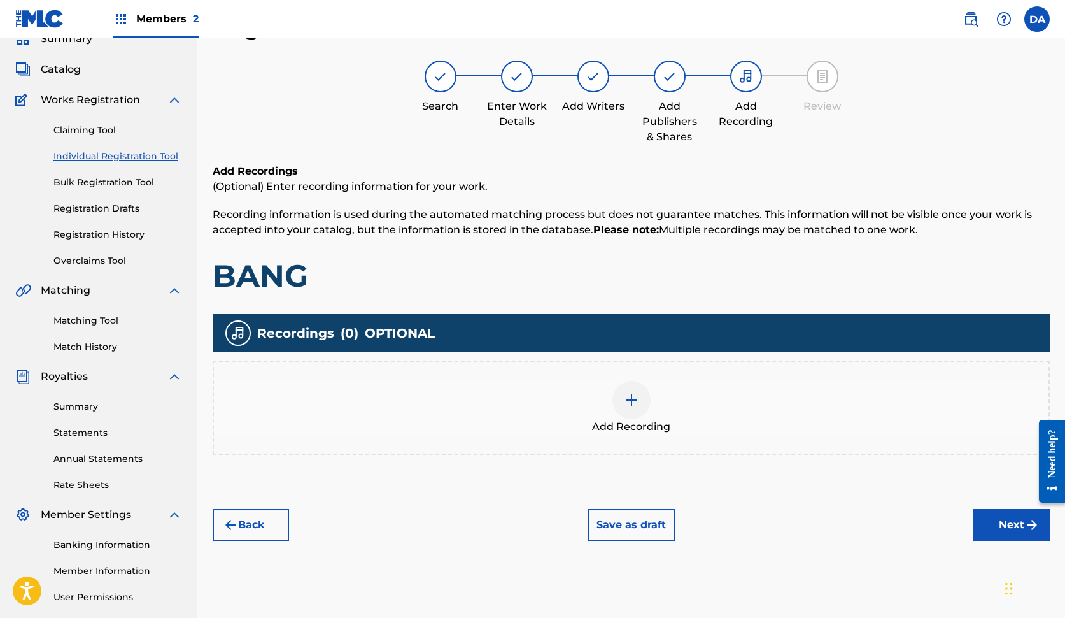
click at [989, 530] on button "Next" at bounding box center [1012, 525] width 76 height 32
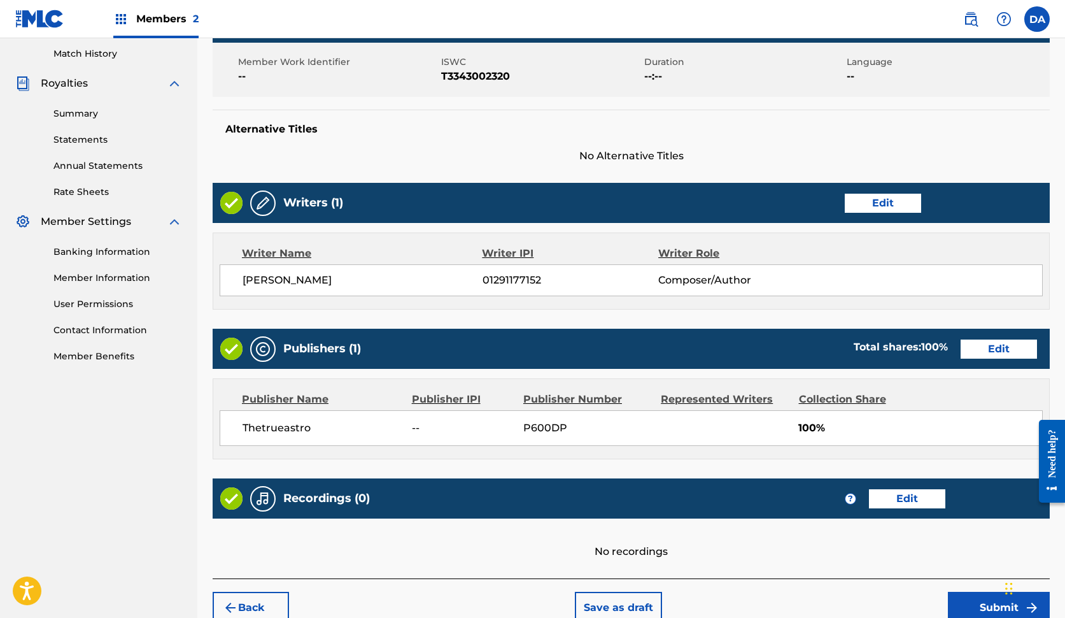
scroll to position [382, 0]
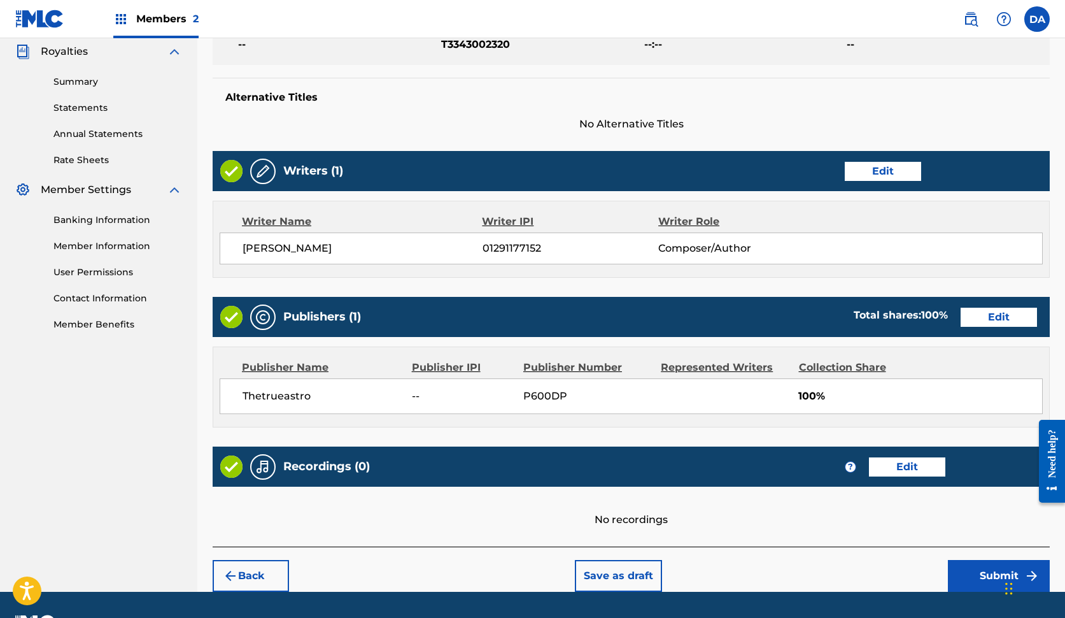
click at [974, 571] on button "Submit" at bounding box center [999, 576] width 102 height 32
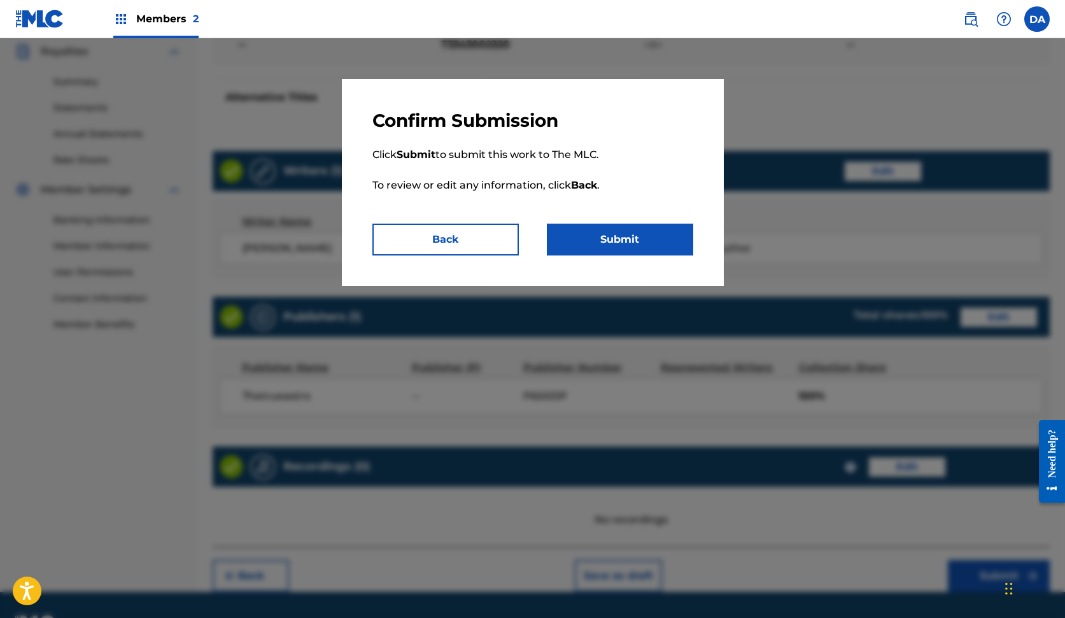
click at [672, 232] on button "Submit" at bounding box center [620, 240] width 146 height 32
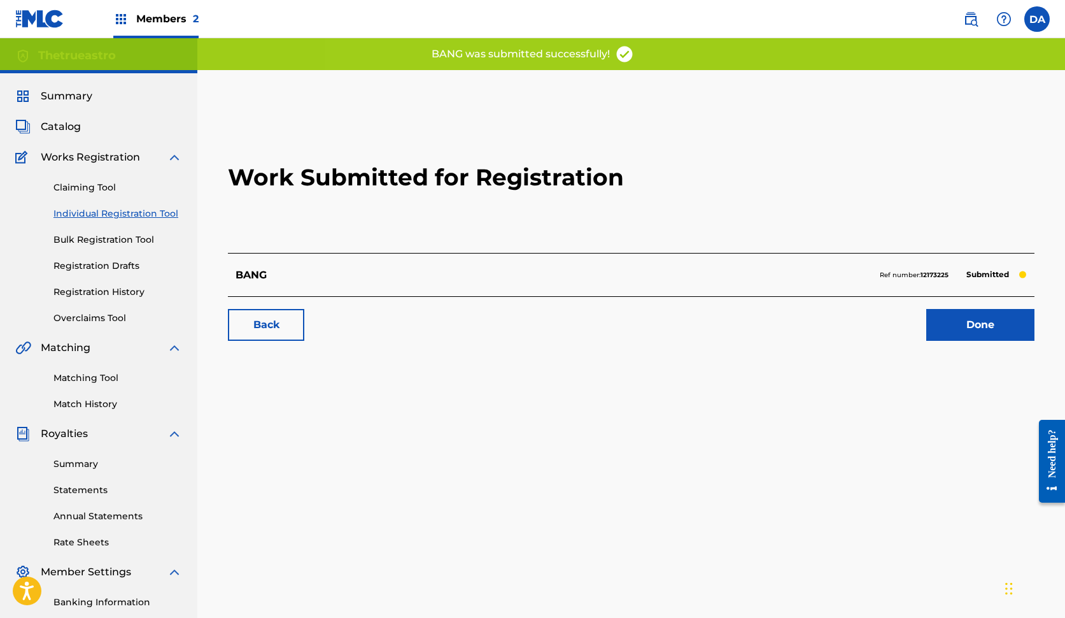
click at [970, 331] on link "Done" at bounding box center [980, 325] width 108 height 32
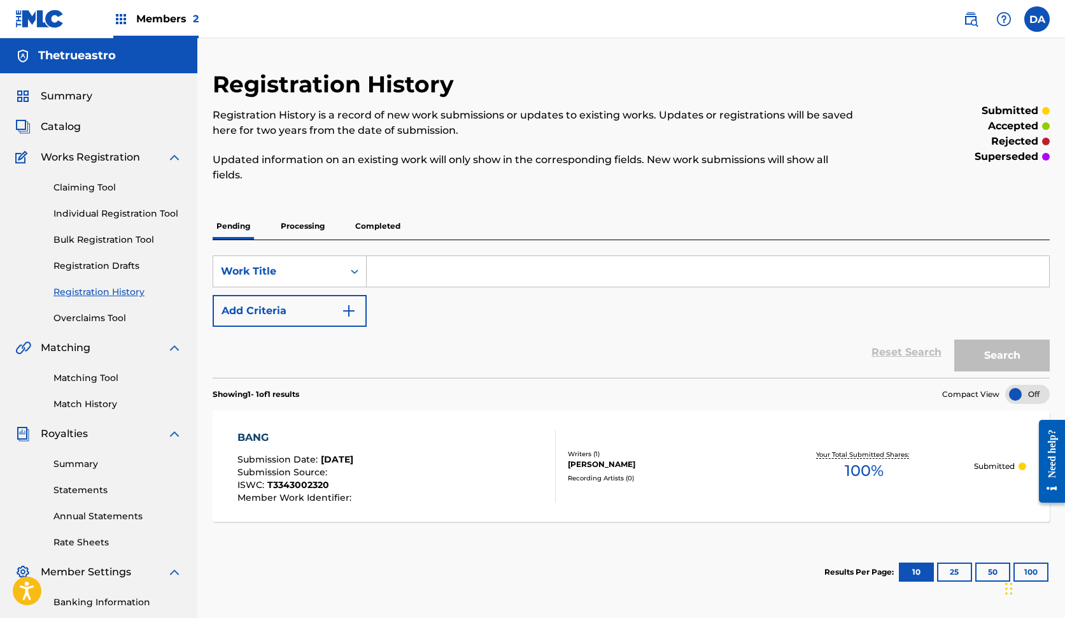
click at [71, 126] on span "Catalog" at bounding box center [61, 126] width 40 height 15
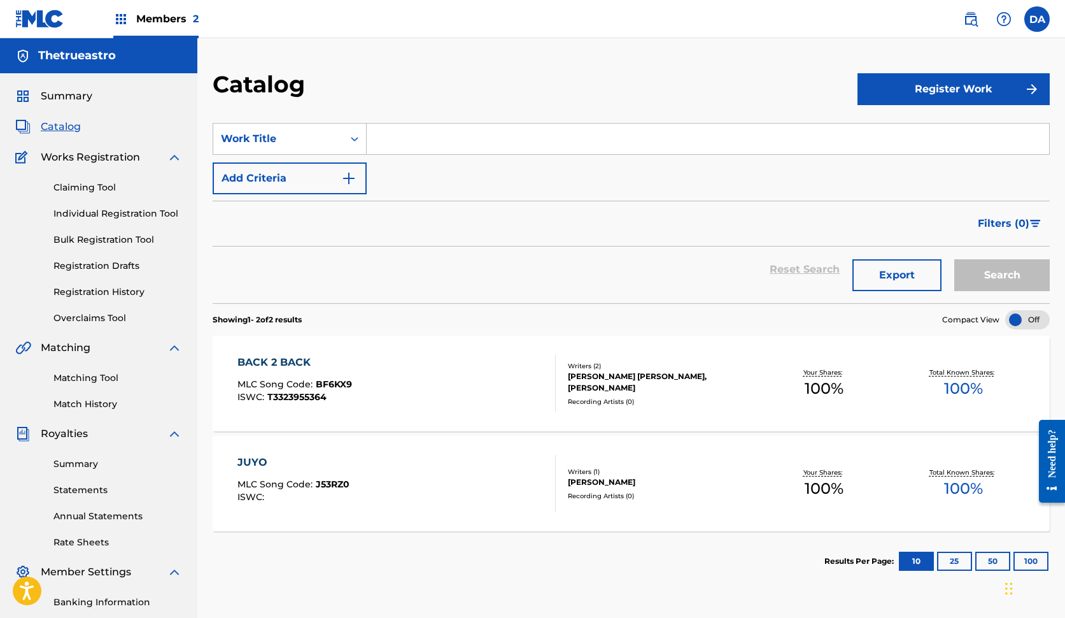
click at [916, 94] on button "Register Work" at bounding box center [954, 89] width 192 height 32
click at [897, 150] on link "By File Upload" at bounding box center [954, 161] width 192 height 31
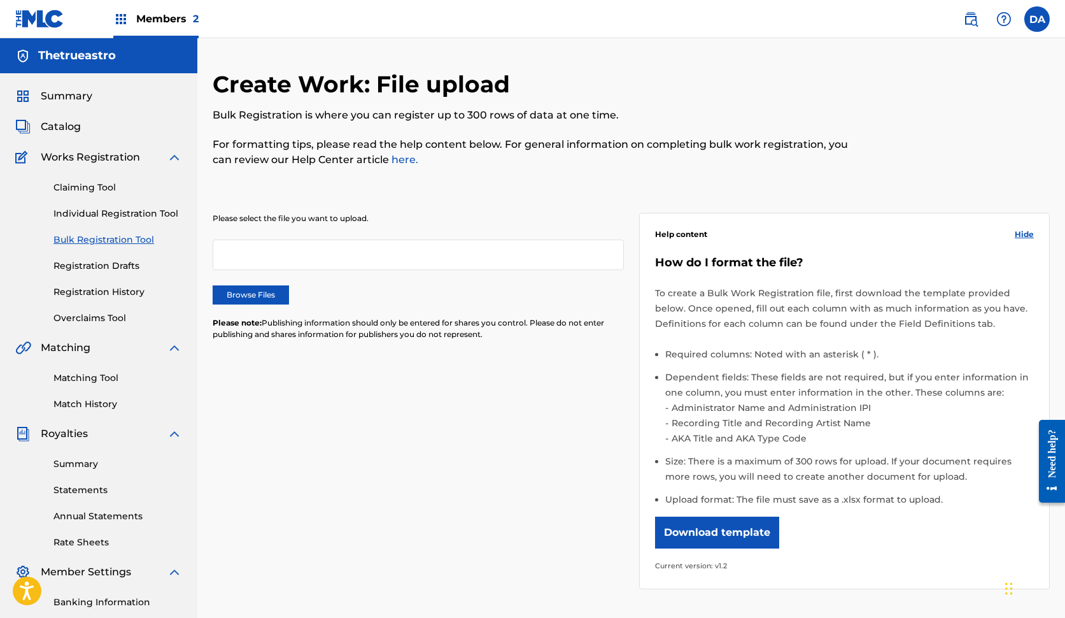
click at [744, 541] on button "Download template" at bounding box center [717, 532] width 124 height 32
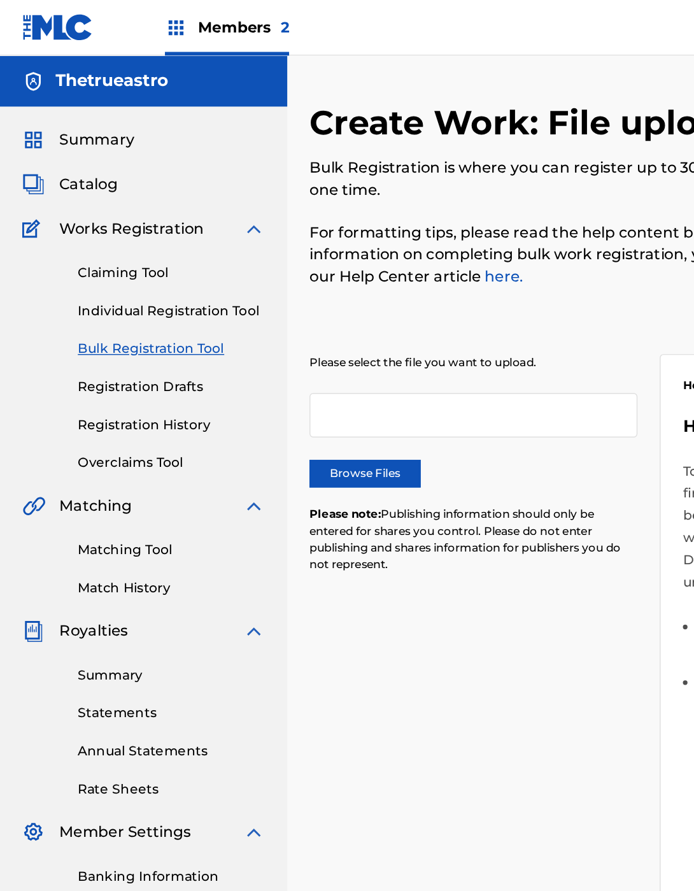
click at [73, 131] on span "Catalog" at bounding box center [61, 126] width 40 height 15
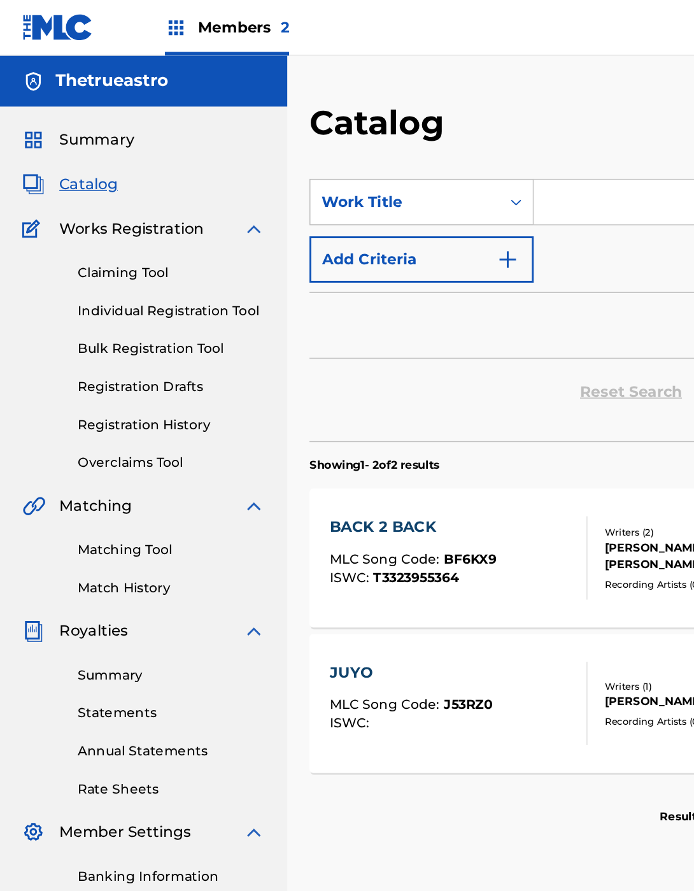
click at [330, 379] on span "BF6KX9" at bounding box center [323, 383] width 36 height 11
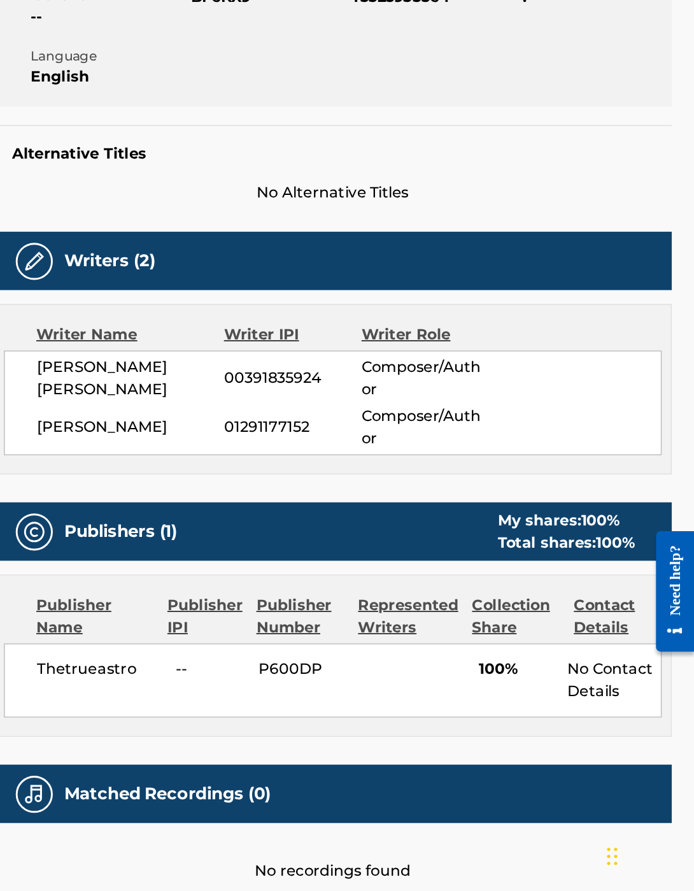
scroll to position [33, 5]
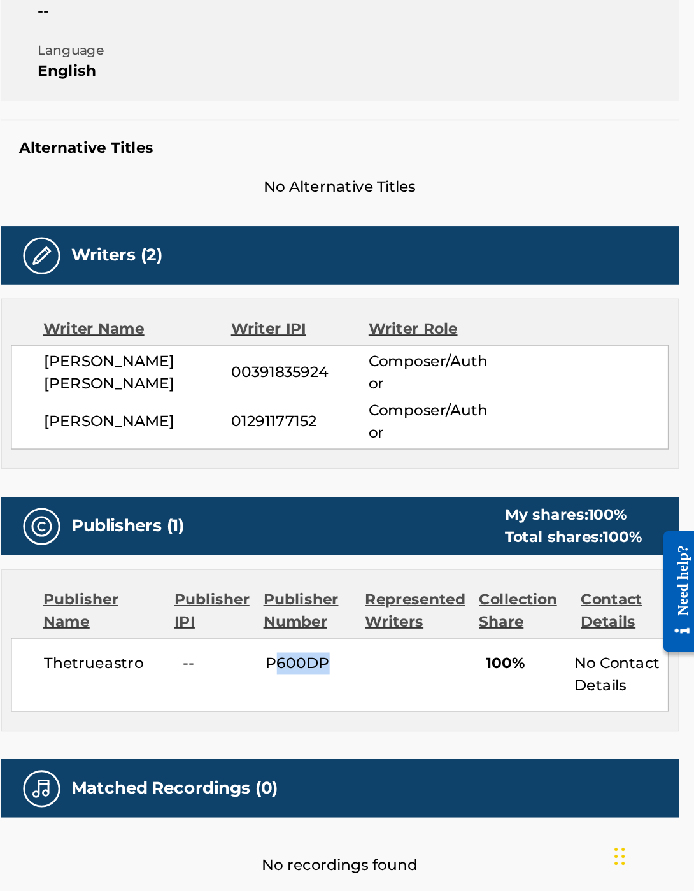
drag, startPoint x: 181, startPoint y: 451, endPoint x: 229, endPoint y: 456, distance: 47.4
click at [395, 617] on span "P600DP" at bounding box center [427, 728] width 64 height 15
drag, startPoint x: 174, startPoint y: 456, endPoint x: 227, endPoint y: 457, distance: 52.9
click at [227, 617] on div "Thetrueastro -- P600DP 100% No Contact Details" at bounding box center [446, 736] width 452 height 51
copy span "P600DP"
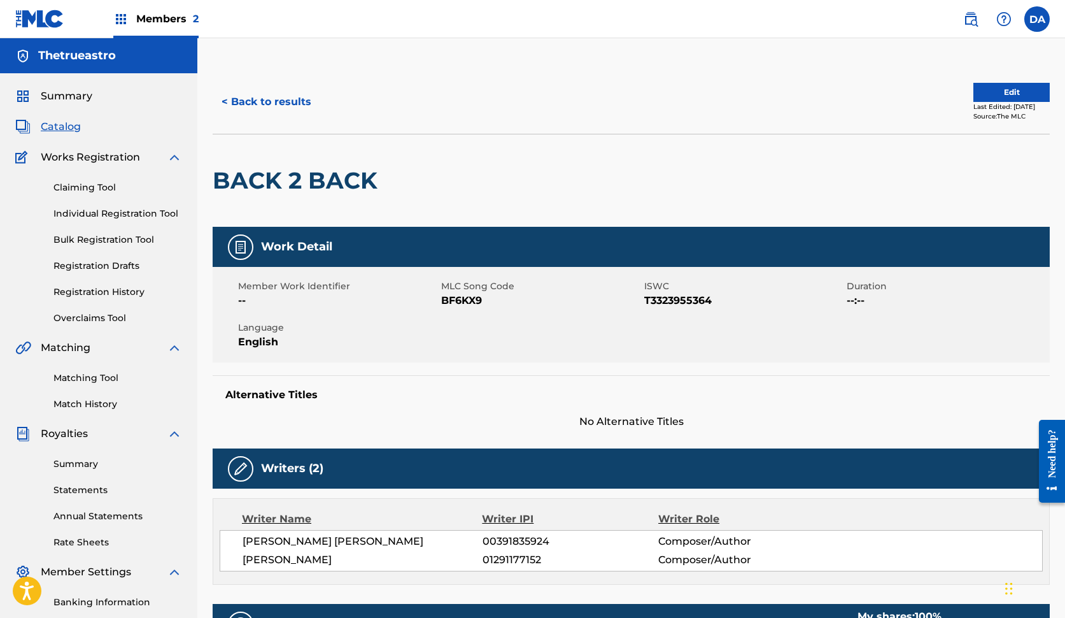
scroll to position [0, 0]
click at [296, 97] on button "< Back to results" at bounding box center [267, 102] width 108 height 32
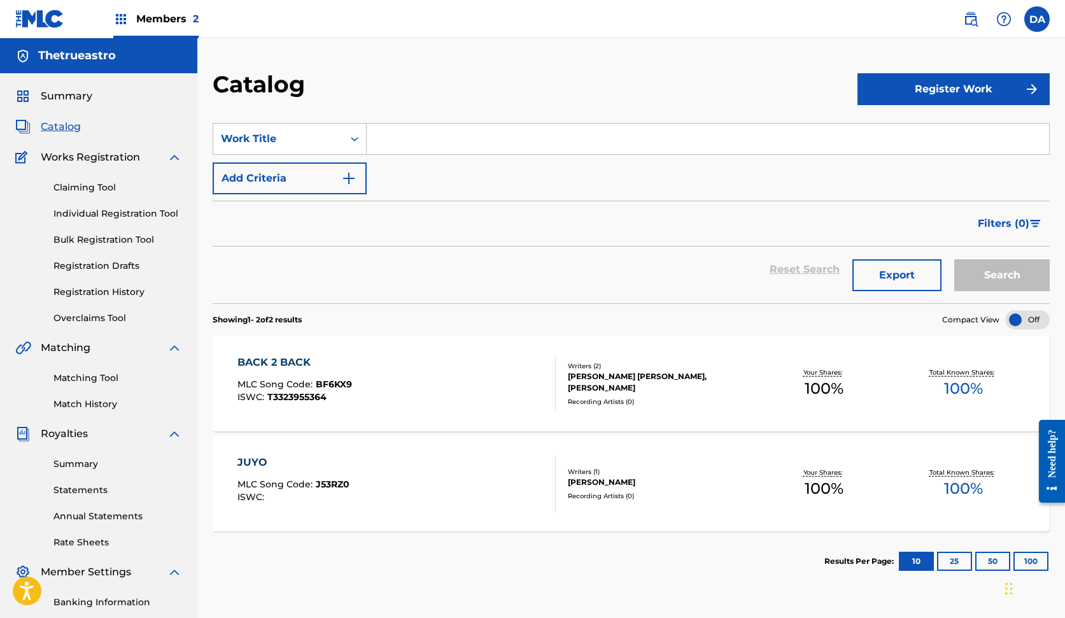
click at [969, 82] on button "Register Work" at bounding box center [954, 89] width 192 height 32
click at [923, 124] on link "Individual" at bounding box center [954, 130] width 192 height 31
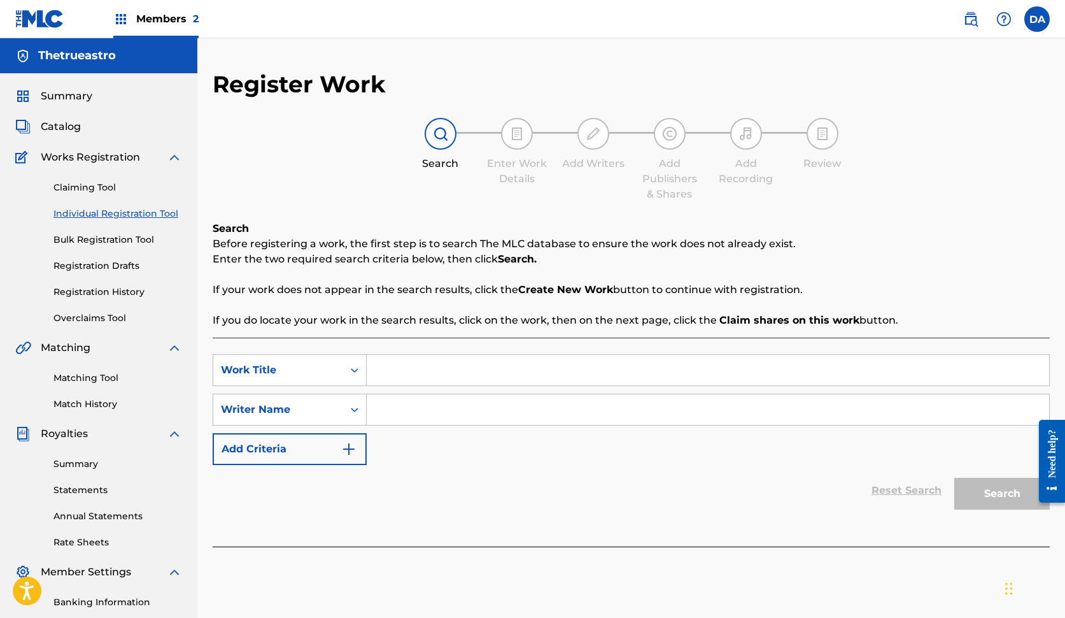
click at [438, 380] on input "Search Form" at bounding box center [708, 370] width 683 height 31
paste input "[GEOGRAPHIC_DATA]"
type input "[GEOGRAPHIC_DATA]"
click at [453, 402] on input "Search Form" at bounding box center [708, 409] width 683 height 31
click at [301, 409] on div "Writer Name" at bounding box center [278, 409] width 115 height 15
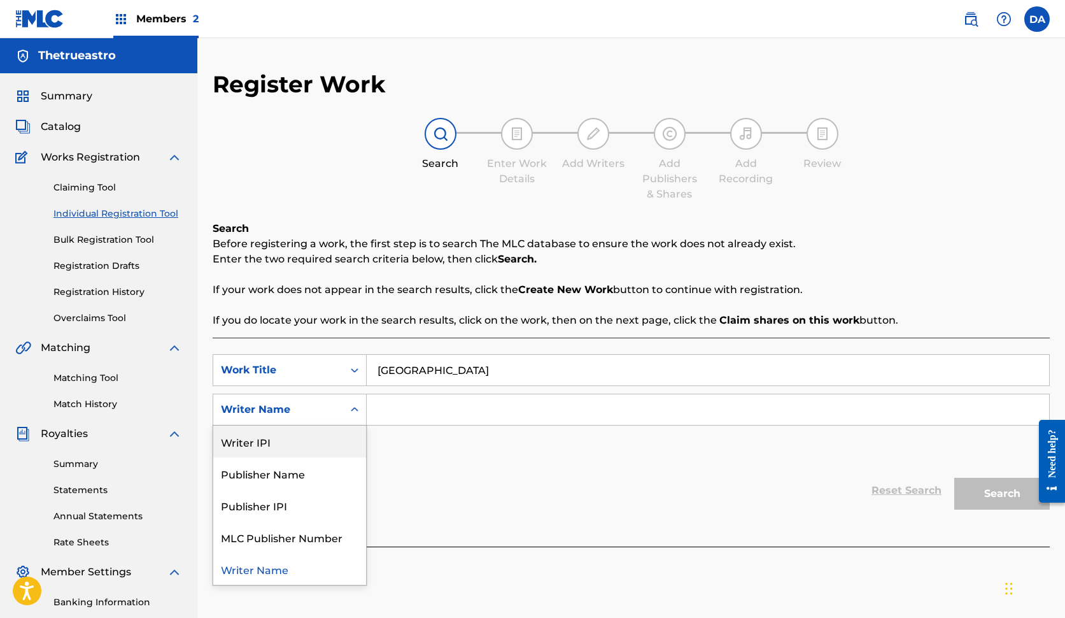
click at [295, 449] on div "Writer IPI" at bounding box center [289, 441] width 153 height 32
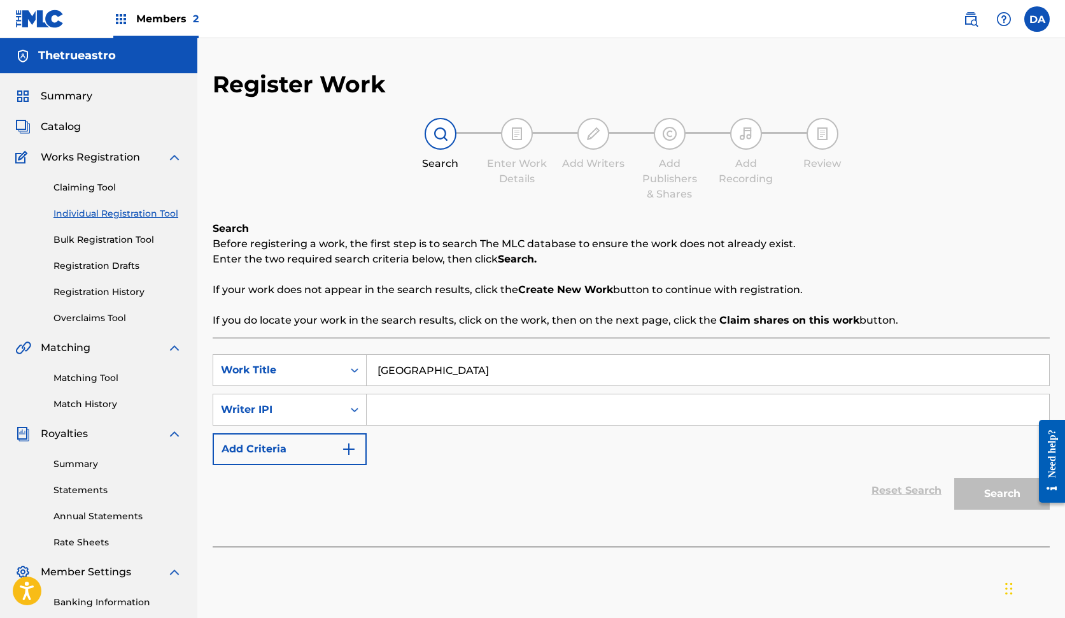
click at [407, 418] on input "Search Form" at bounding box center [708, 409] width 683 height 31
paste input "01291177152"
type input "01291177152"
click at [1002, 493] on button "Search" at bounding box center [1003, 494] width 96 height 32
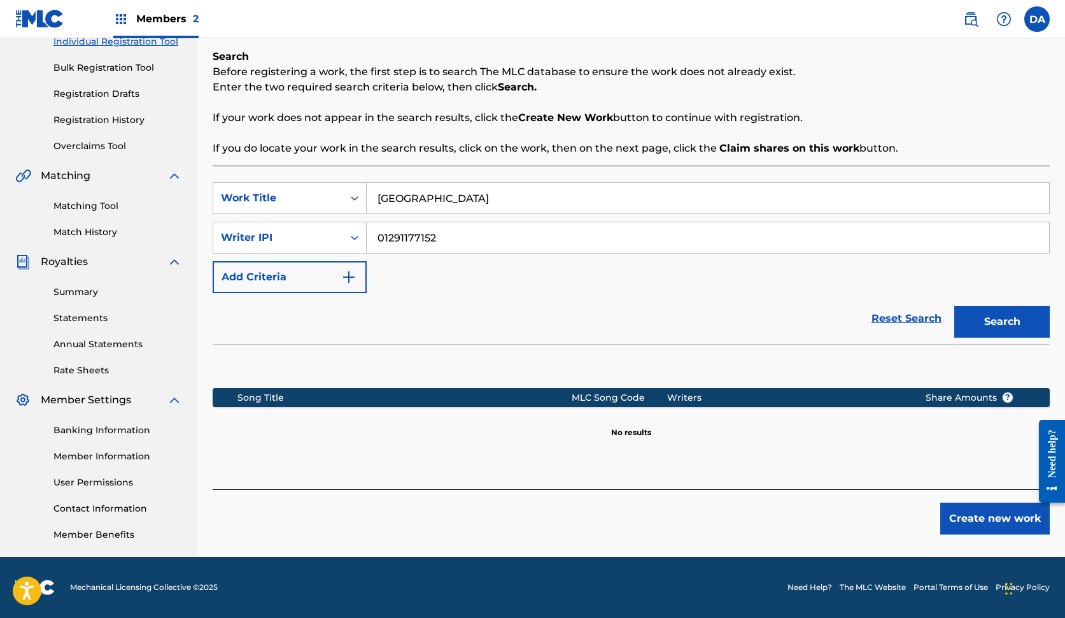
scroll to position [172, 0]
click at [979, 502] on button "Create new work" at bounding box center [996, 518] width 110 height 32
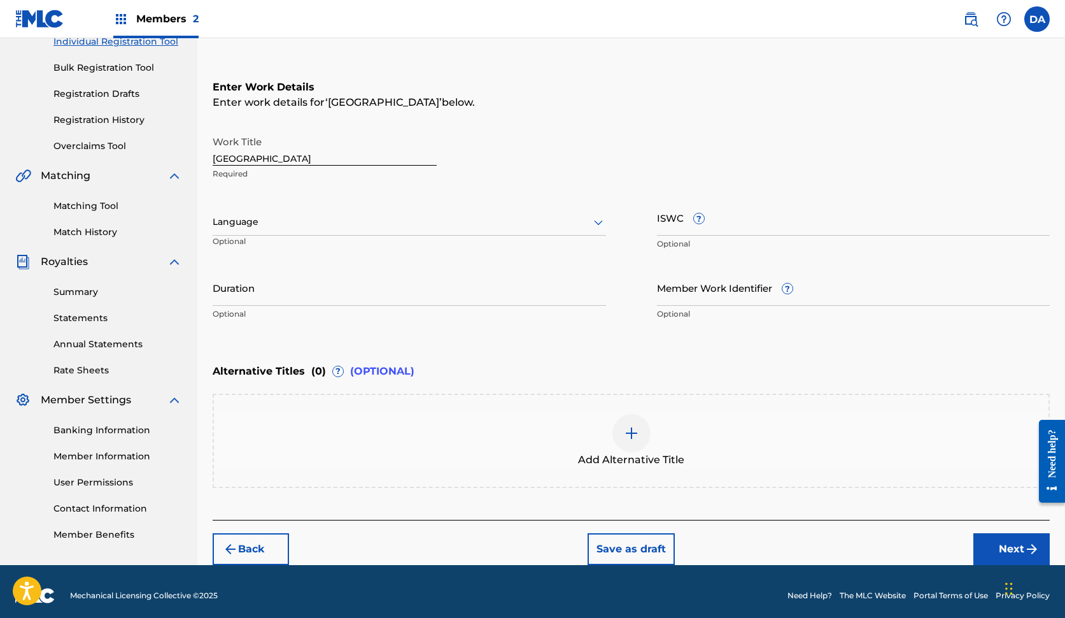
click at [737, 225] on input "ISWC ?" at bounding box center [854, 217] width 394 height 36
paste input "T-334.300.226-2"
type input "T-334.300.226-2"
click at [1004, 550] on button "Next" at bounding box center [1012, 549] width 76 height 32
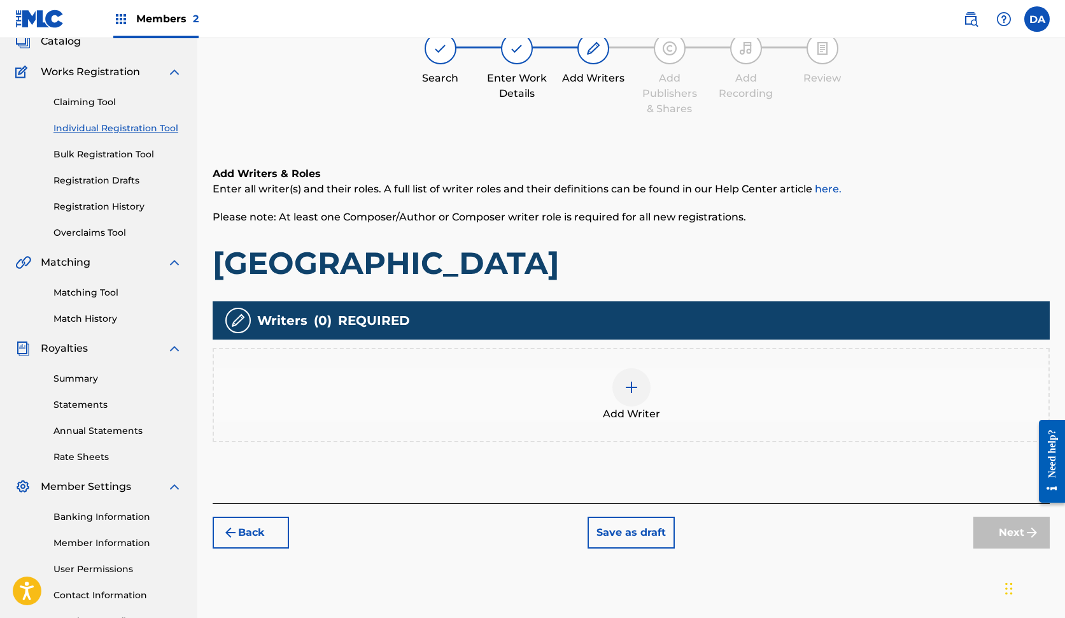
scroll to position [57, 0]
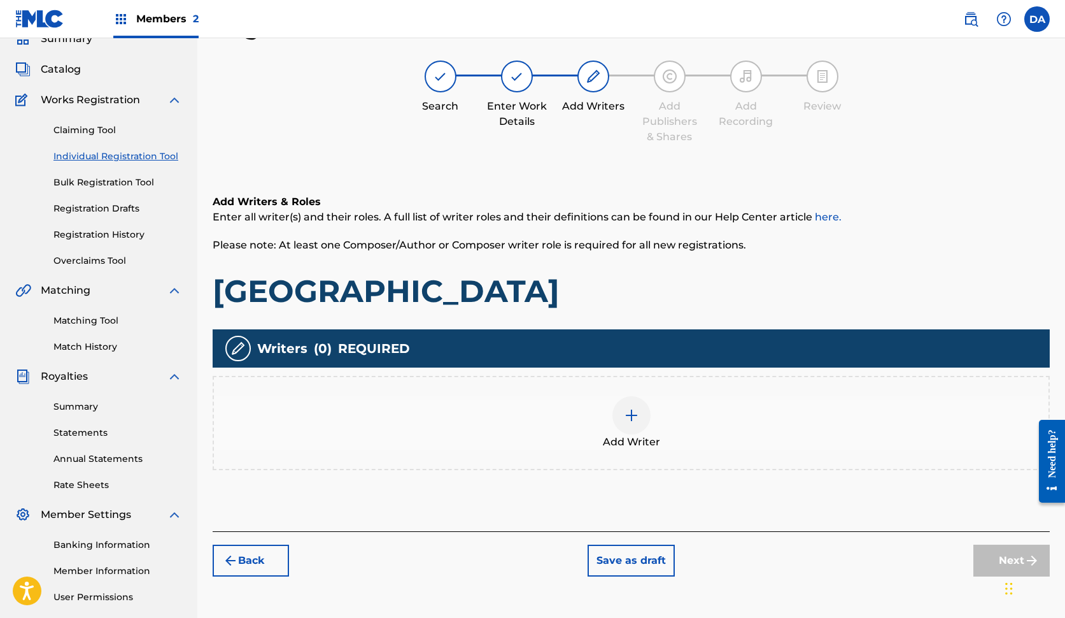
click at [630, 429] on div at bounding box center [632, 415] width 38 height 38
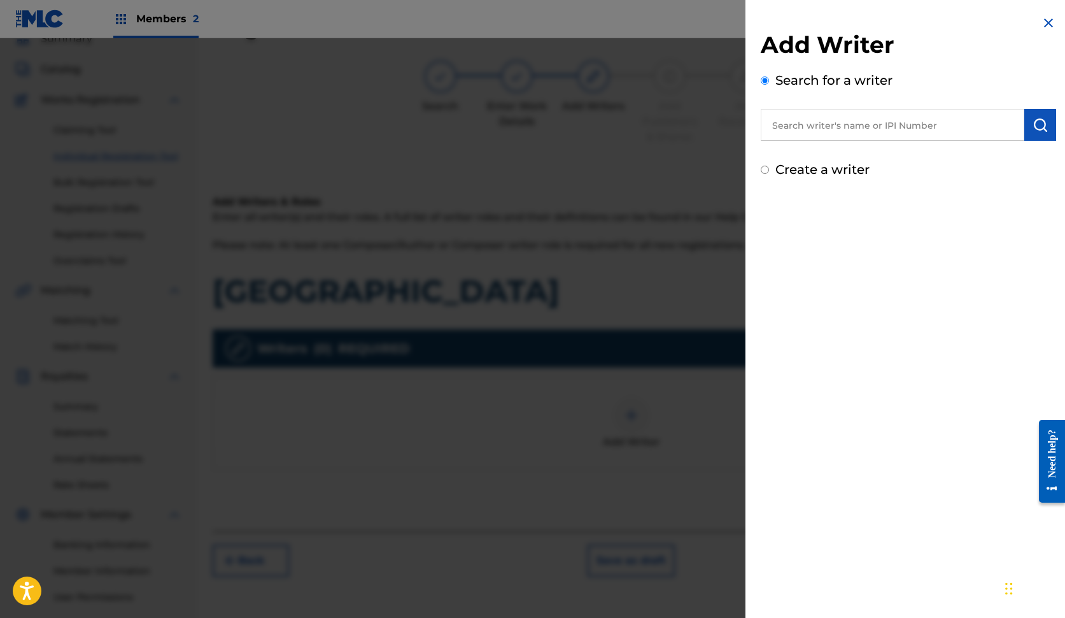
click at [898, 122] on input "text" at bounding box center [893, 125] width 264 height 32
paste input "01291177152"
type input "01291177152"
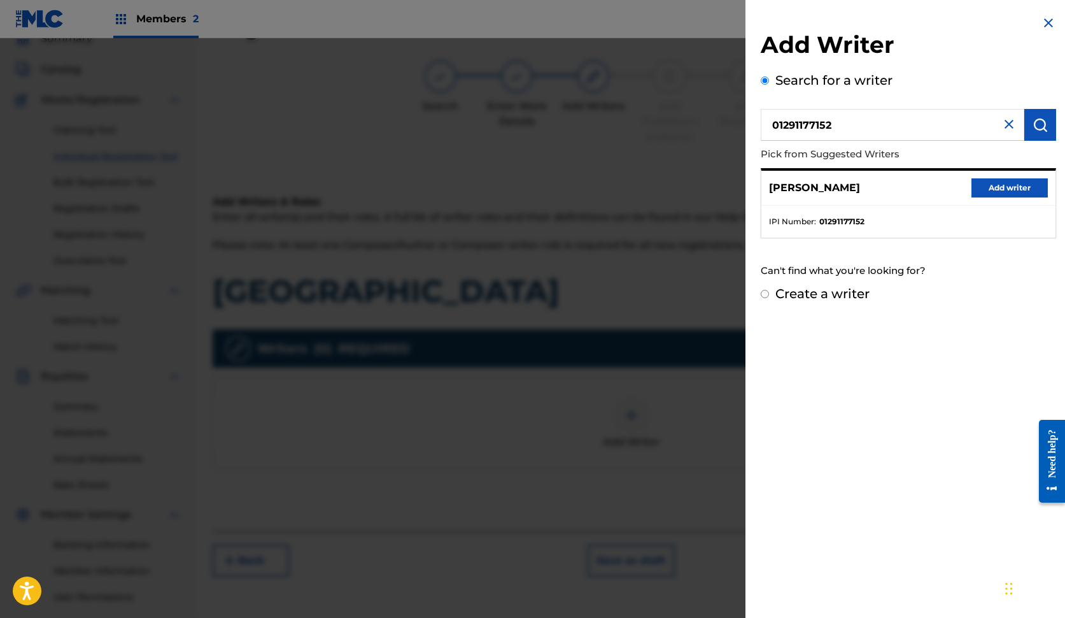
click at [973, 185] on button "Add writer" at bounding box center [1010, 187] width 76 height 19
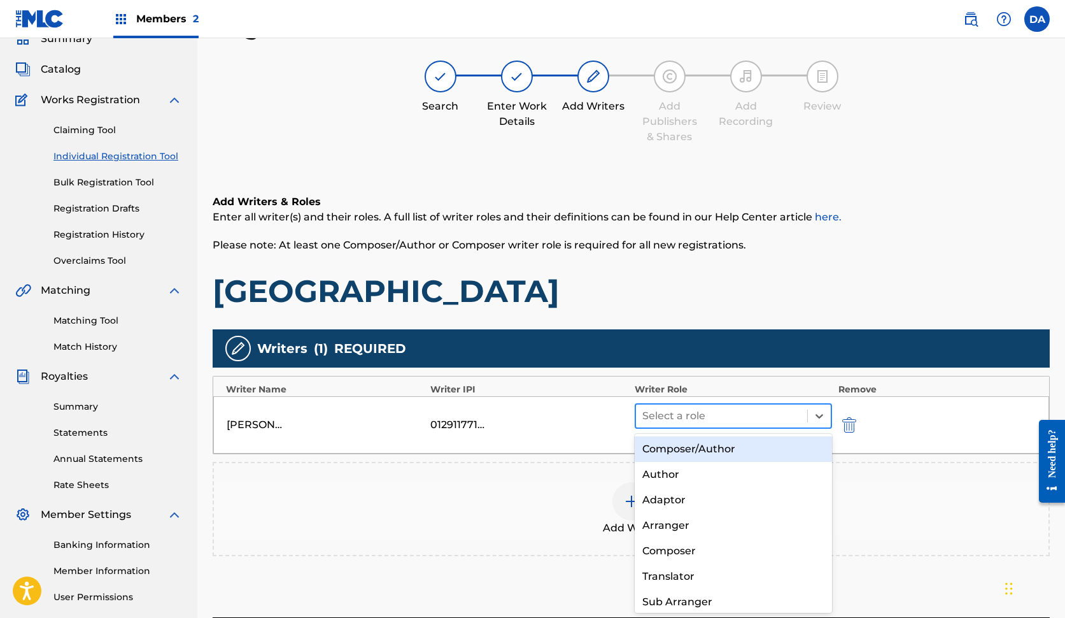
click at [781, 407] on div at bounding box center [721, 416] width 159 height 18
click at [749, 446] on div "Composer/Author" at bounding box center [733, 448] width 197 height 25
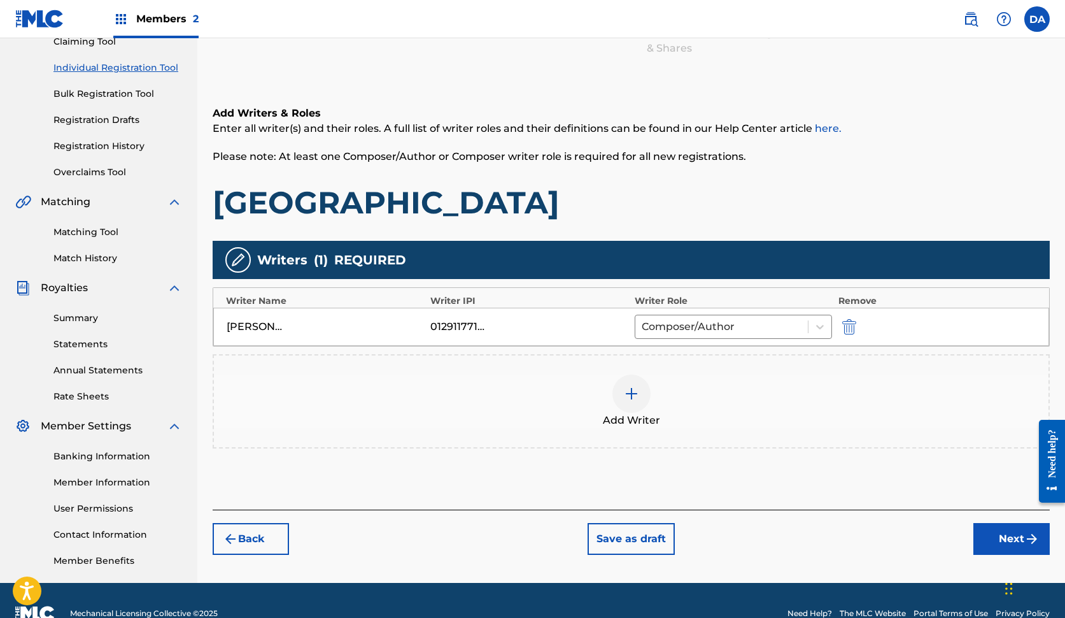
click at [1002, 547] on button "Next" at bounding box center [1012, 539] width 76 height 32
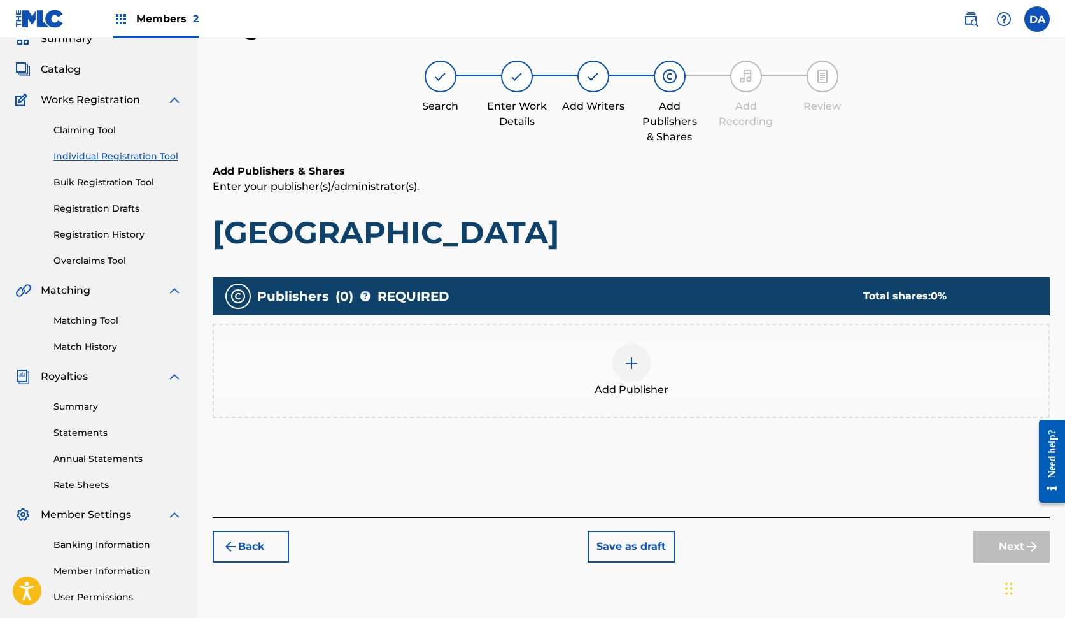
click at [672, 368] on div "Add Publisher" at bounding box center [631, 370] width 835 height 53
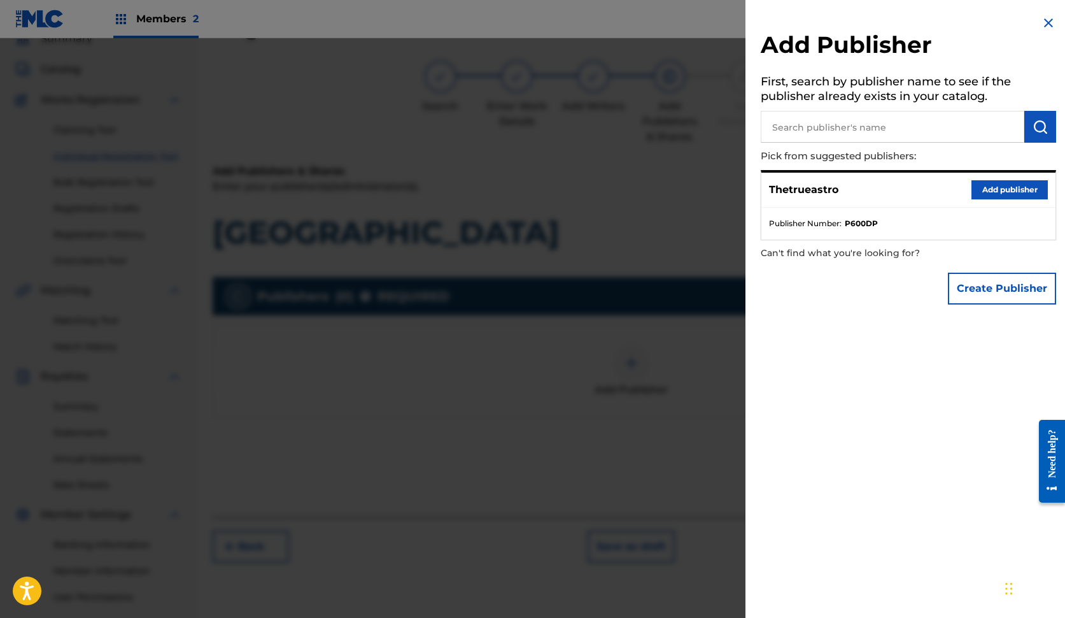
click at [976, 189] on button "Add publisher" at bounding box center [1010, 189] width 76 height 19
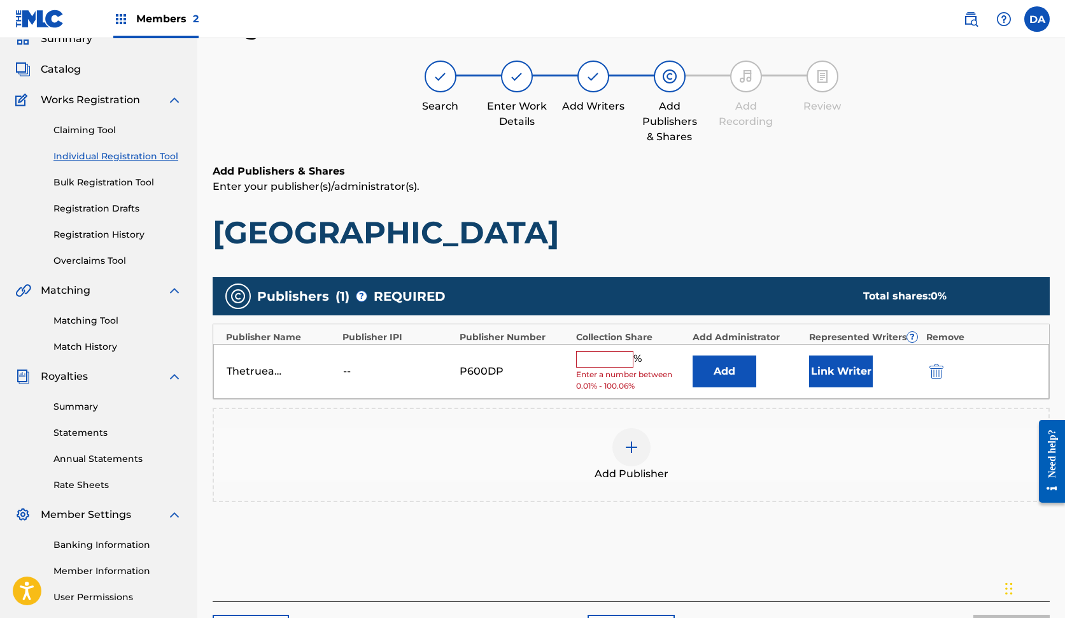
click at [602, 360] on input "text" at bounding box center [604, 359] width 57 height 17
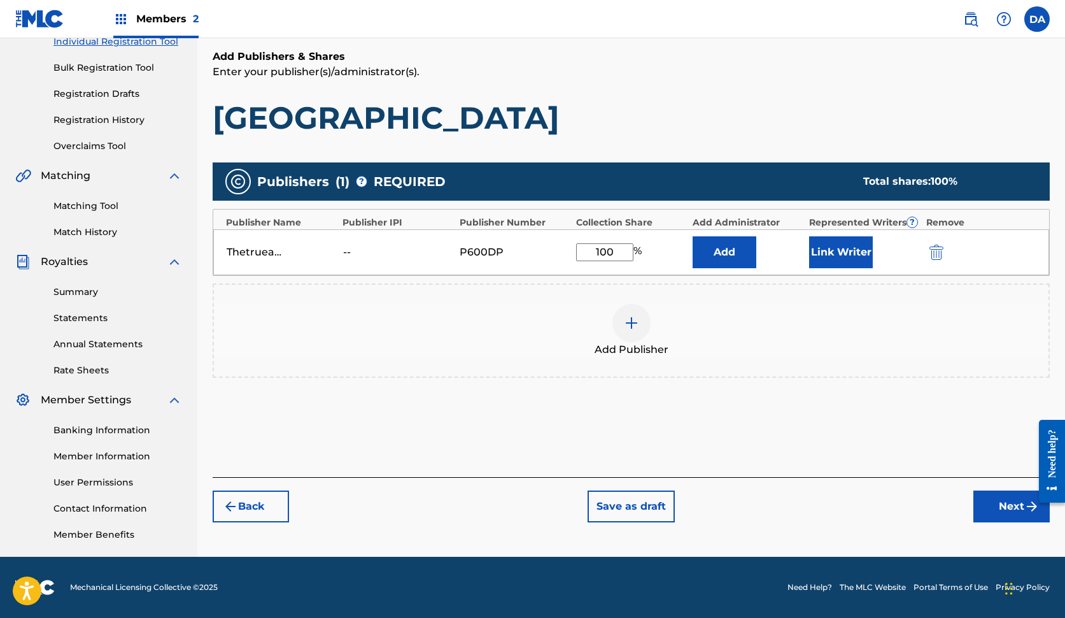
type input "100"
click at [1000, 504] on button "Next" at bounding box center [1012, 506] width 76 height 32
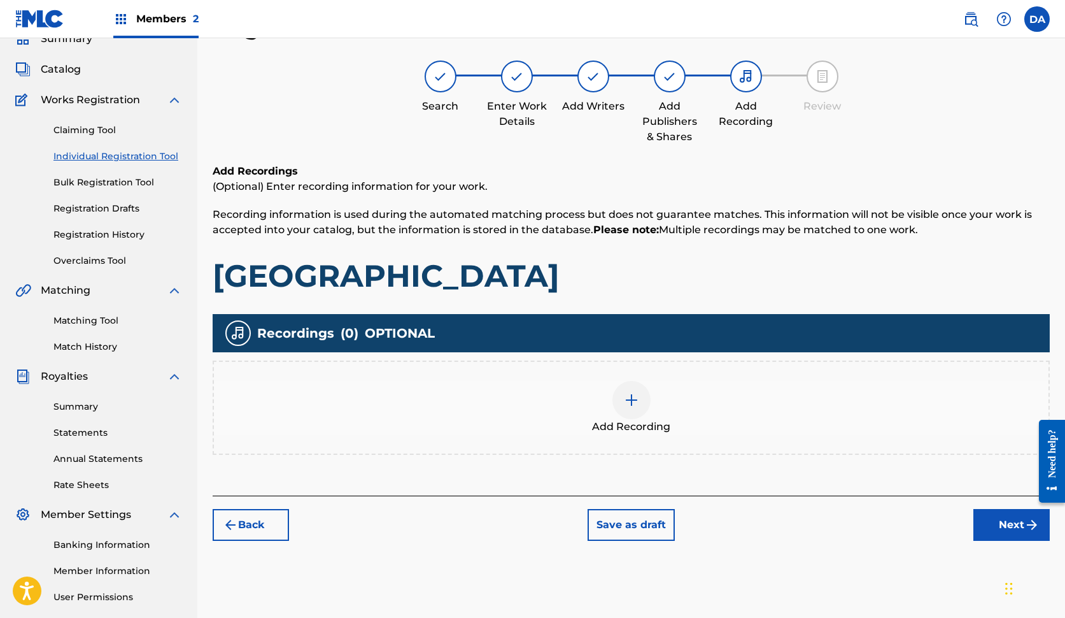
click at [1021, 523] on button "Next" at bounding box center [1012, 525] width 76 height 32
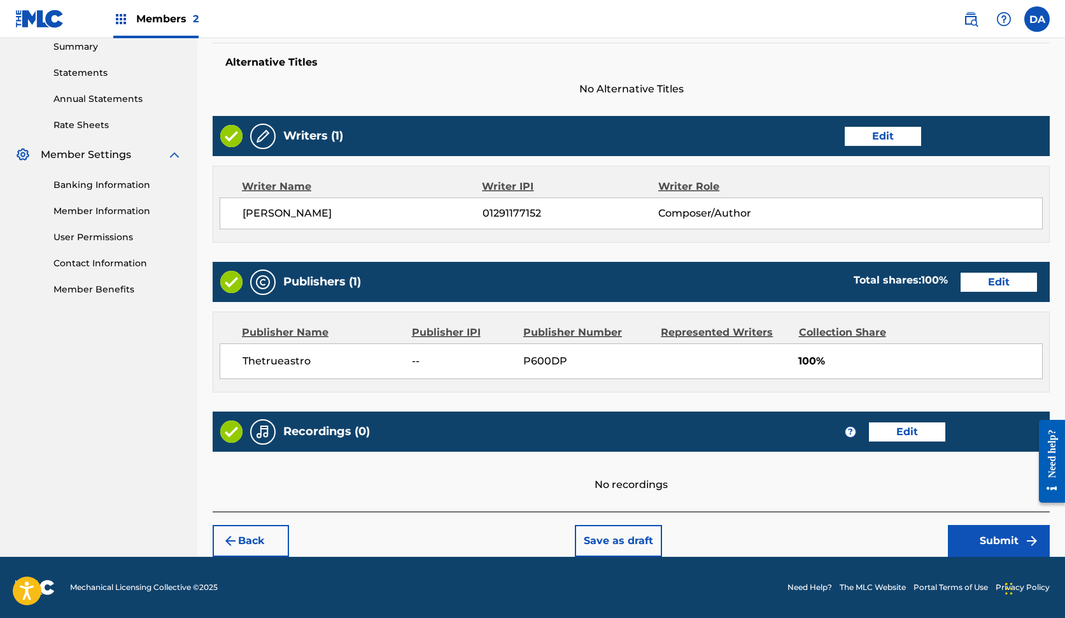
scroll to position [416, 0]
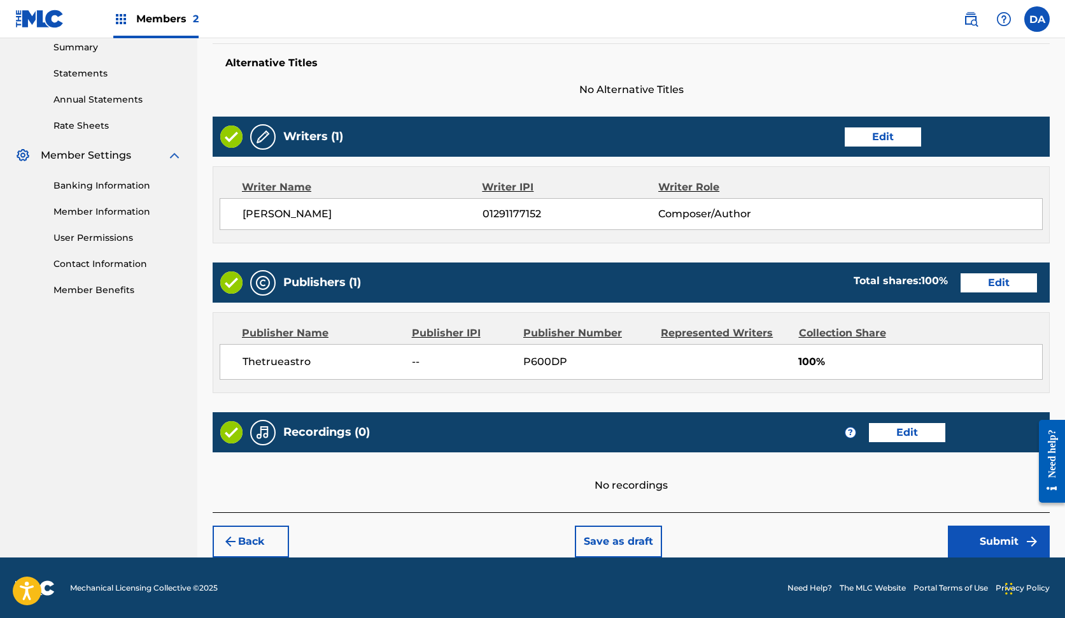
click at [977, 541] on button "Submit" at bounding box center [999, 541] width 102 height 32
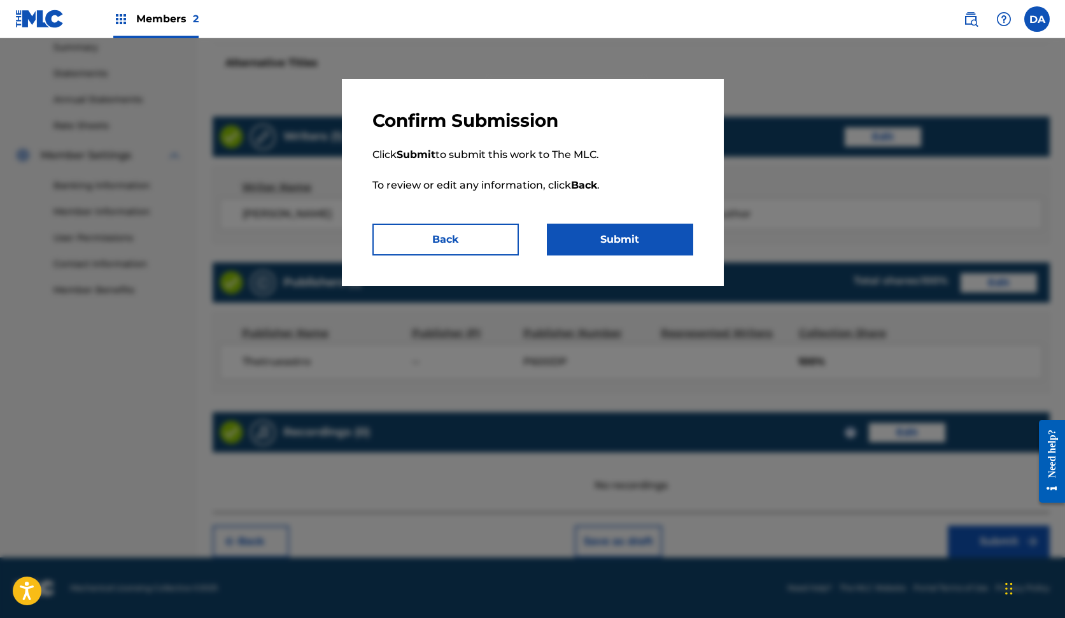
click at [605, 238] on button "Submit" at bounding box center [620, 240] width 146 height 32
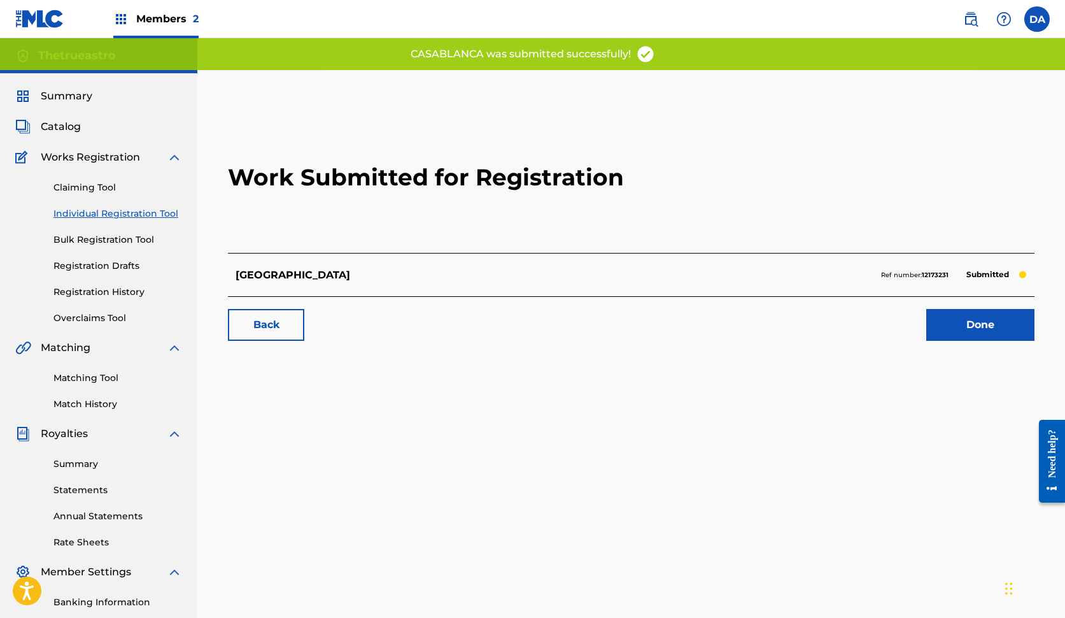
click at [981, 325] on link "Done" at bounding box center [980, 325] width 108 height 32
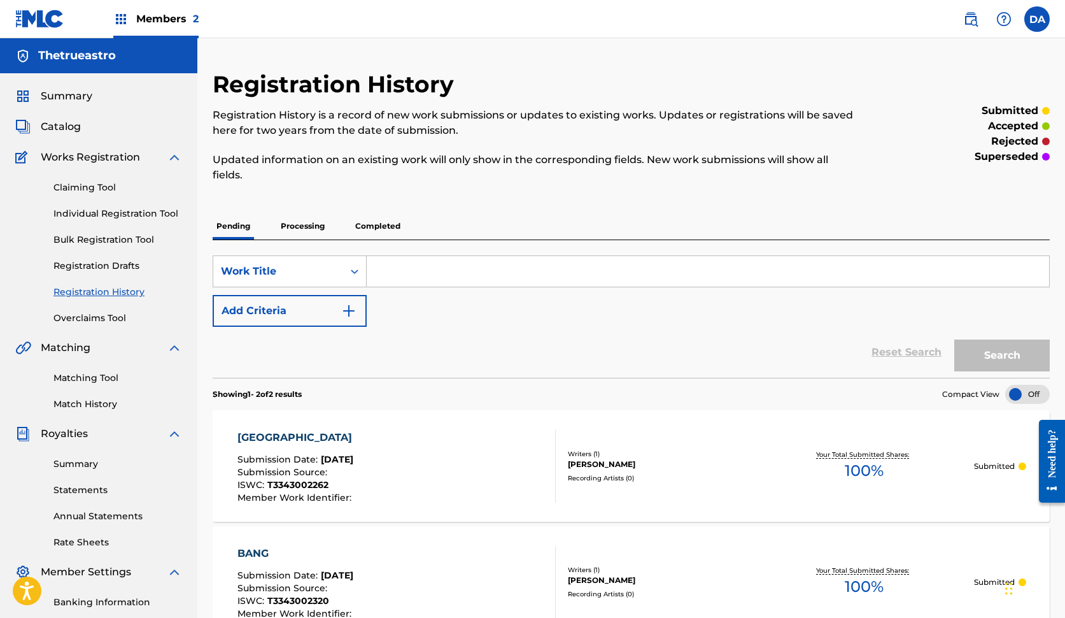
click at [471, 262] on input "Search Form" at bounding box center [708, 271] width 683 height 31
type input "d"
paste input "IS THIS LOVE"
type input "IS THIS LOVE"
click at [1002, 355] on button "Search" at bounding box center [1003, 355] width 96 height 32
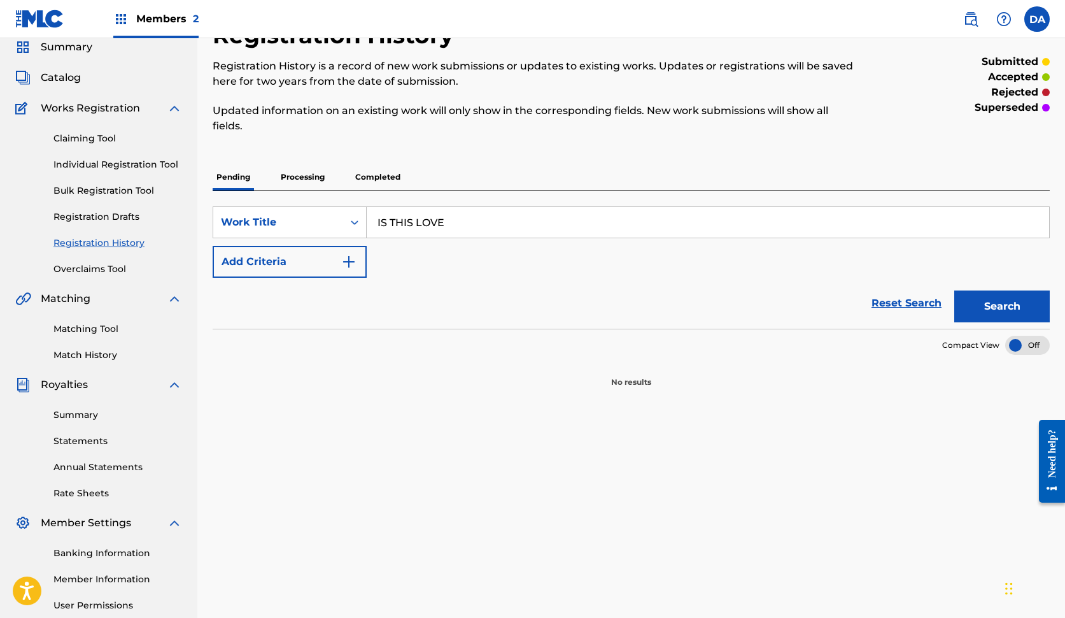
scroll to position [13, 0]
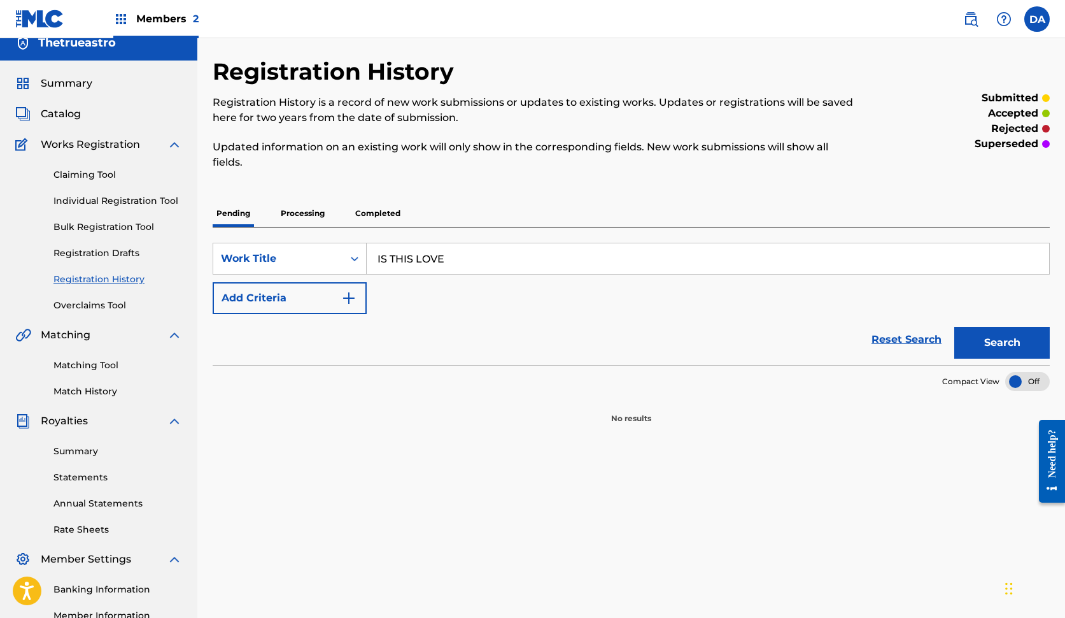
click at [67, 119] on span "Catalog" at bounding box center [61, 113] width 40 height 15
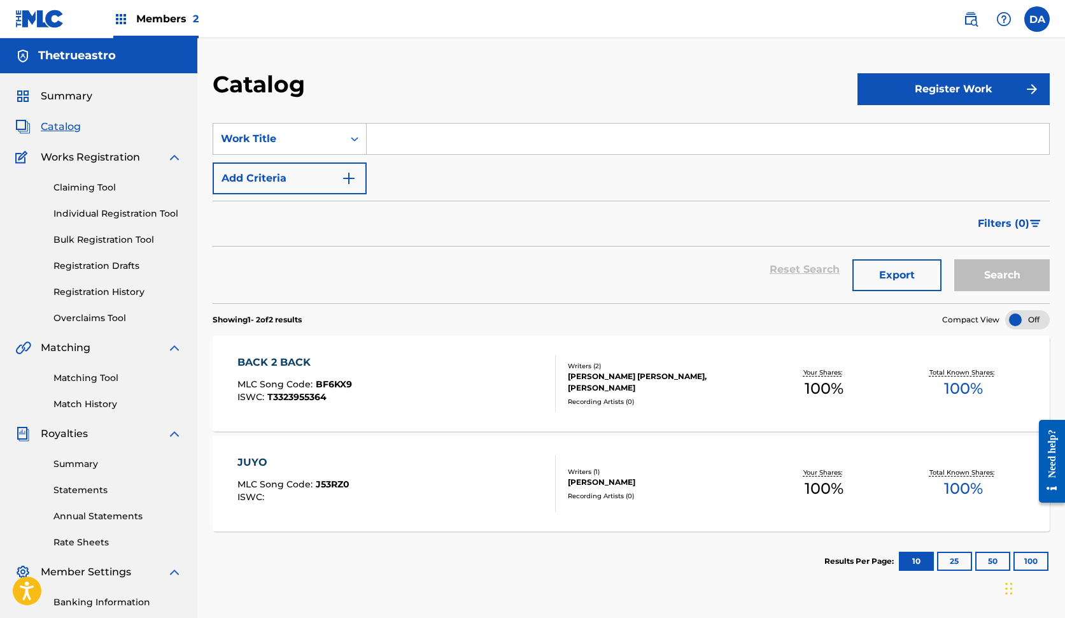
click at [928, 89] on button "Register Work" at bounding box center [954, 89] width 192 height 32
click at [912, 120] on link "Individual" at bounding box center [954, 130] width 192 height 31
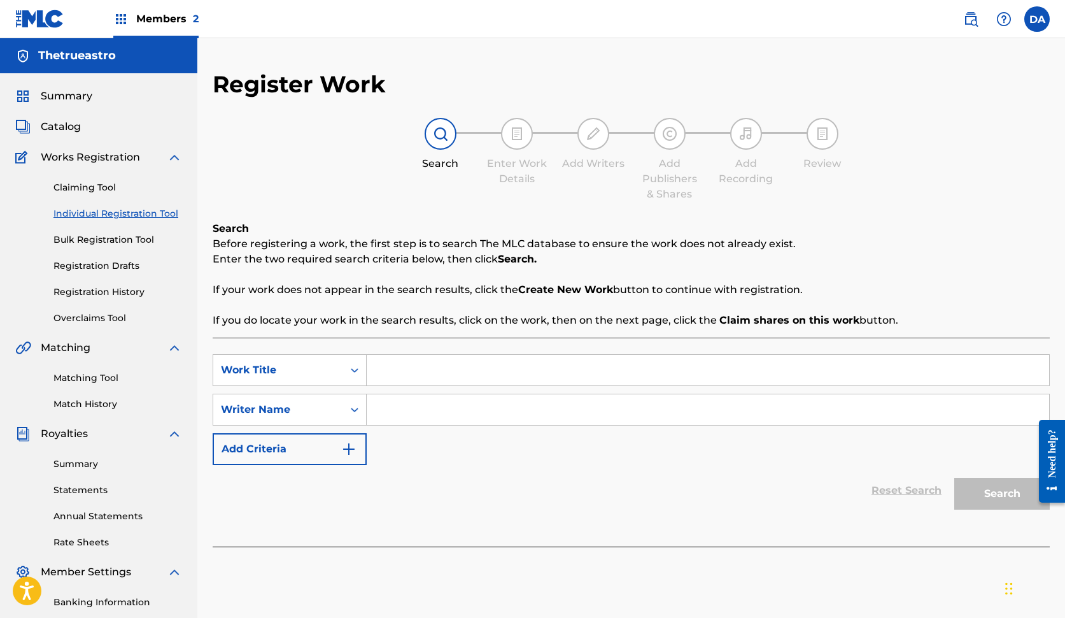
click at [532, 360] on input "Search Form" at bounding box center [708, 370] width 683 height 31
paste input "IS THIS LOVE"
type input "IS THIS LOVE"
click at [495, 416] on input "Search Form" at bounding box center [708, 409] width 683 height 31
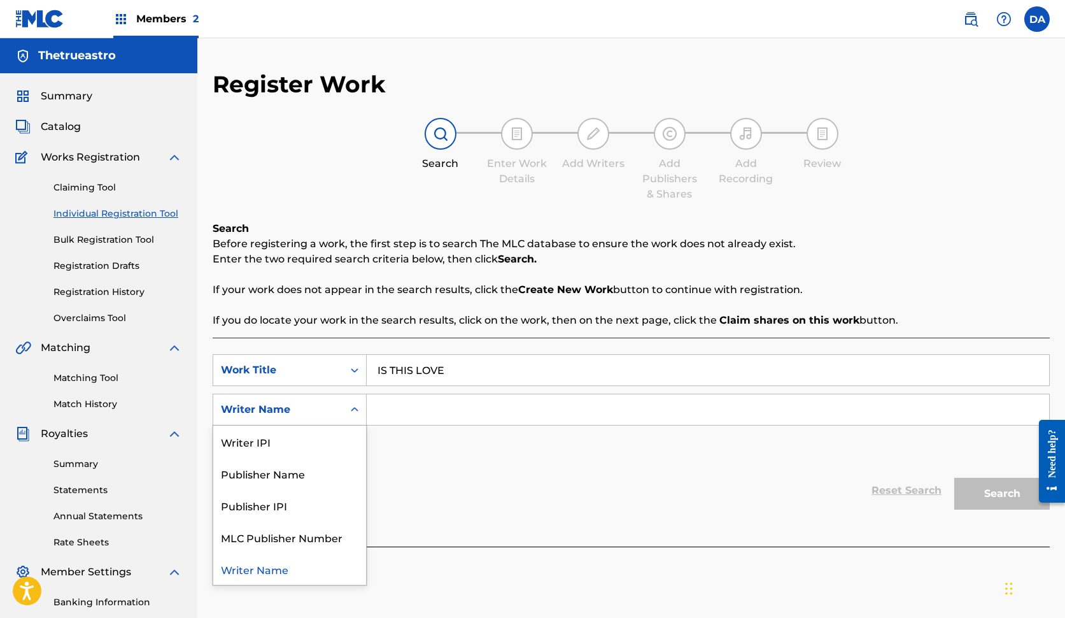
click at [338, 402] on div "Writer Name" at bounding box center [278, 409] width 130 height 24
click at [309, 469] on div "Publisher Name" at bounding box center [289, 473] width 153 height 32
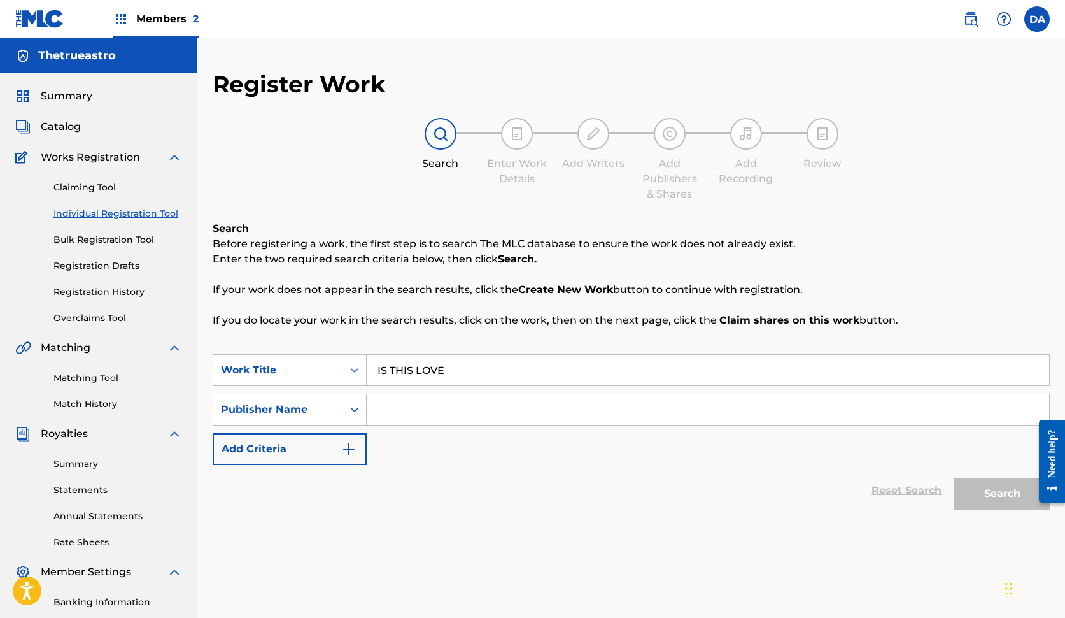
click at [425, 418] on input "Search Form" at bounding box center [708, 409] width 683 height 31
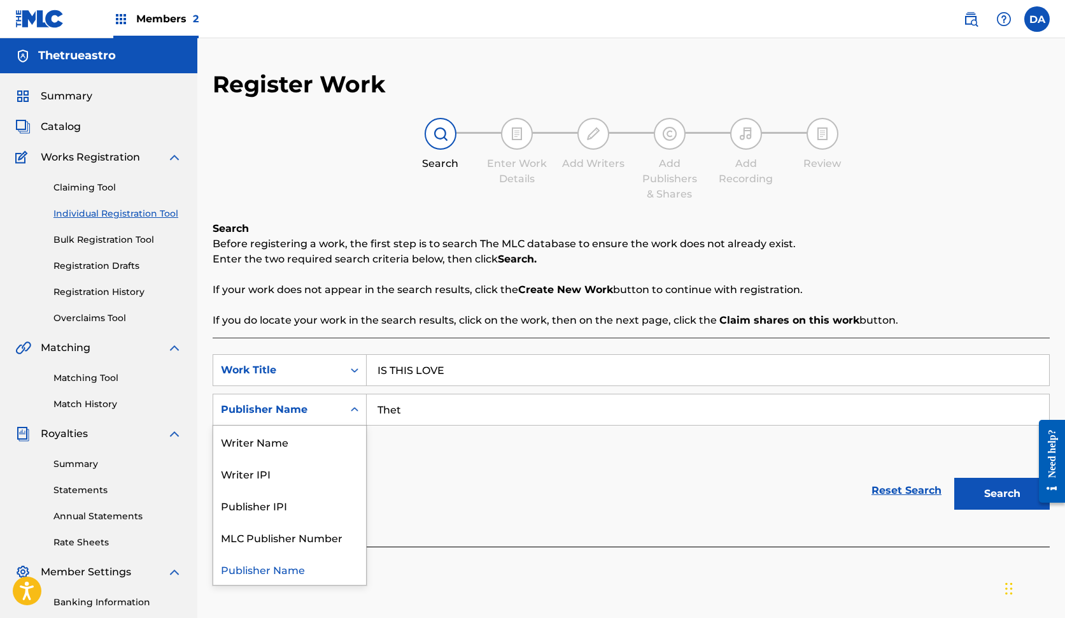
click at [344, 406] on div "Search Form" at bounding box center [354, 409] width 23 height 23
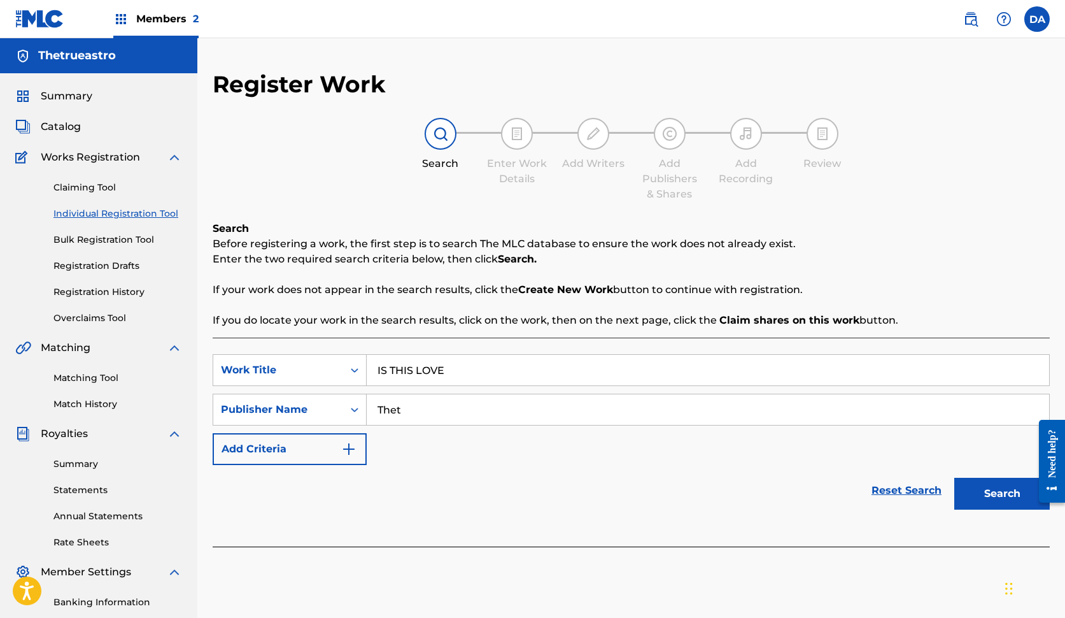
click at [446, 404] on input "Thet" at bounding box center [708, 409] width 683 height 31
type input "Thetrueastro"
click at [1002, 493] on button "Search" at bounding box center [1003, 494] width 96 height 32
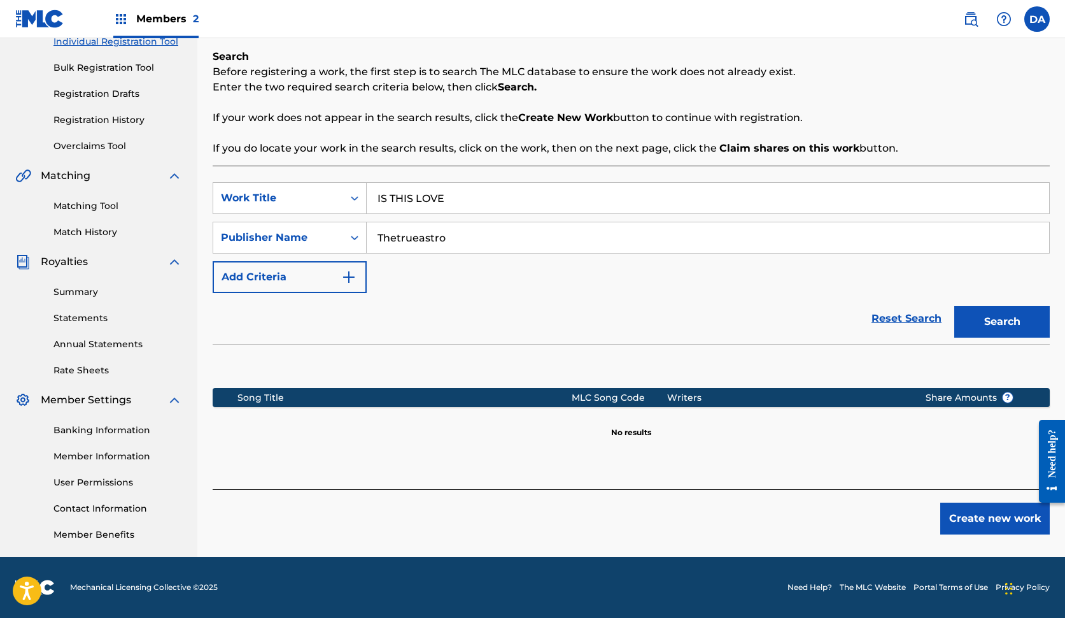
scroll to position [172, 0]
click at [964, 516] on button "Create new work" at bounding box center [996, 518] width 110 height 32
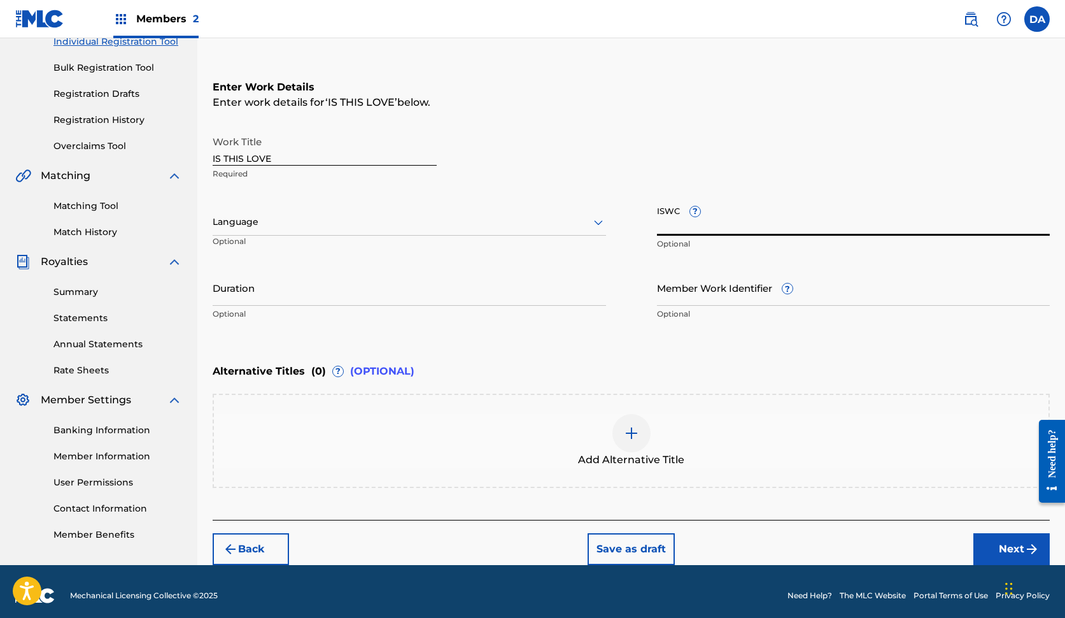
click at [723, 222] on input "ISWC ?" at bounding box center [854, 217] width 394 height 36
paste input "T-334.300.217-1"
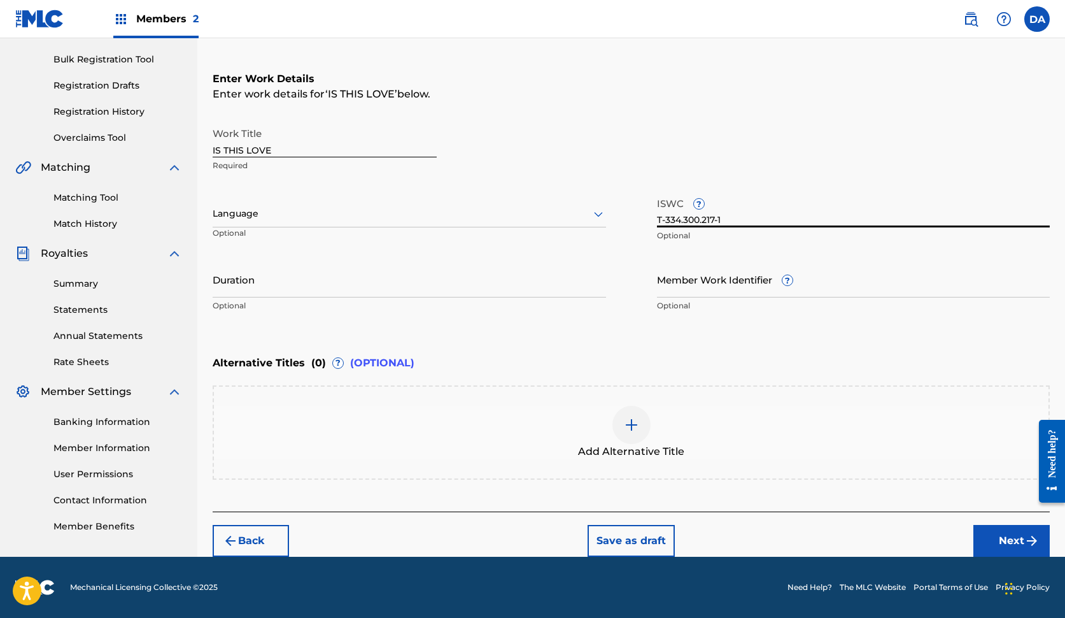
scroll to position [180, 0]
type input "T-334.300.217-1"
click at [1015, 541] on button "Next" at bounding box center [1012, 541] width 76 height 32
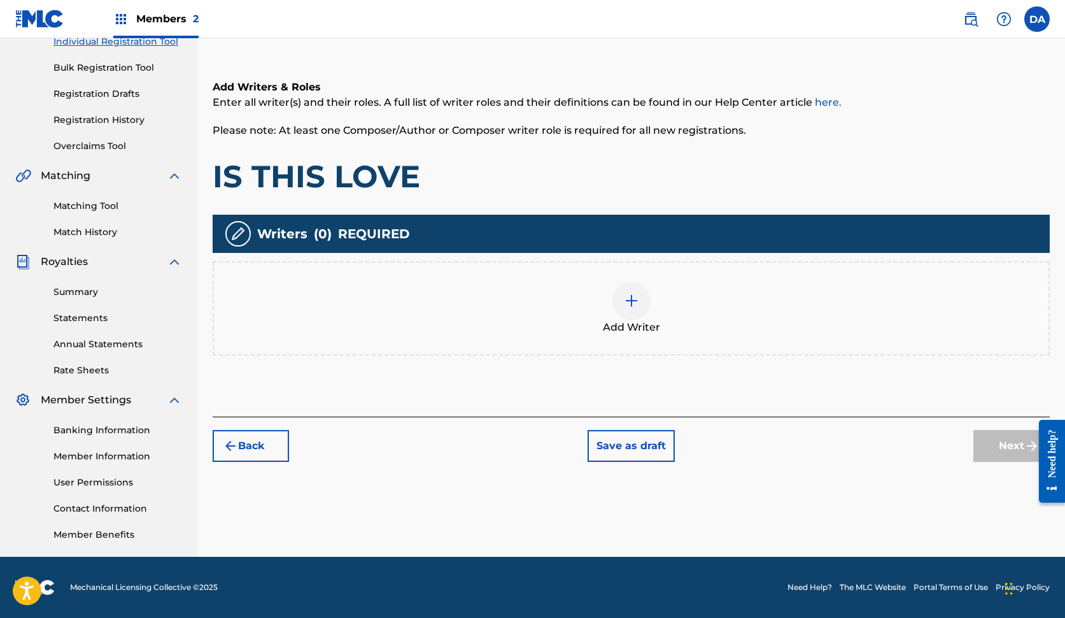
click at [662, 302] on div "Add Writer" at bounding box center [631, 307] width 835 height 53
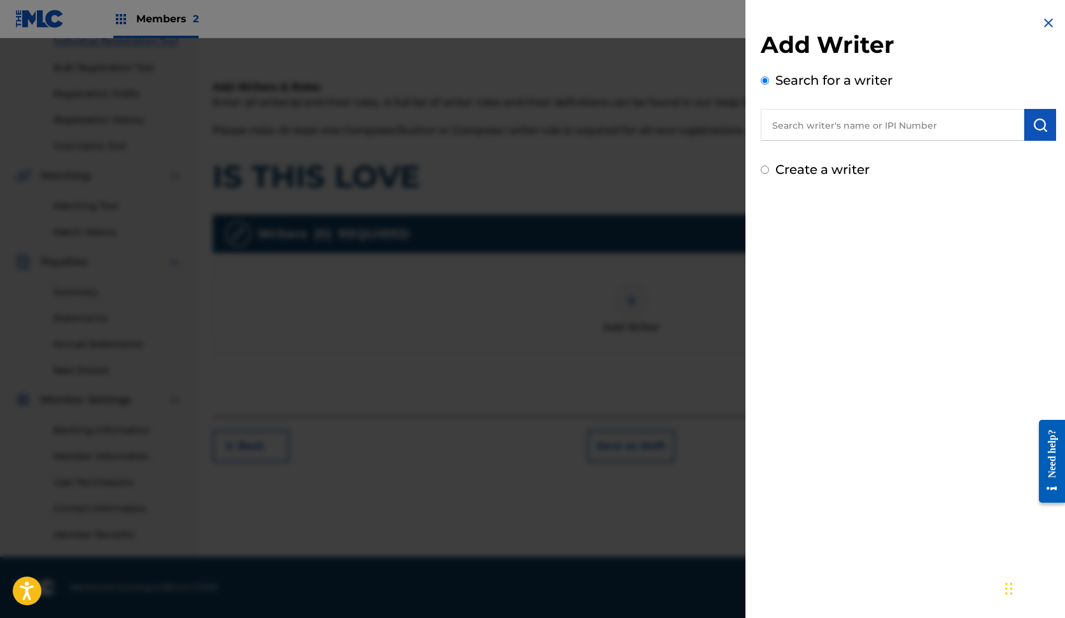
click at [857, 116] on input "text" at bounding box center [893, 125] width 264 height 32
type input "[PERSON_NAME]"
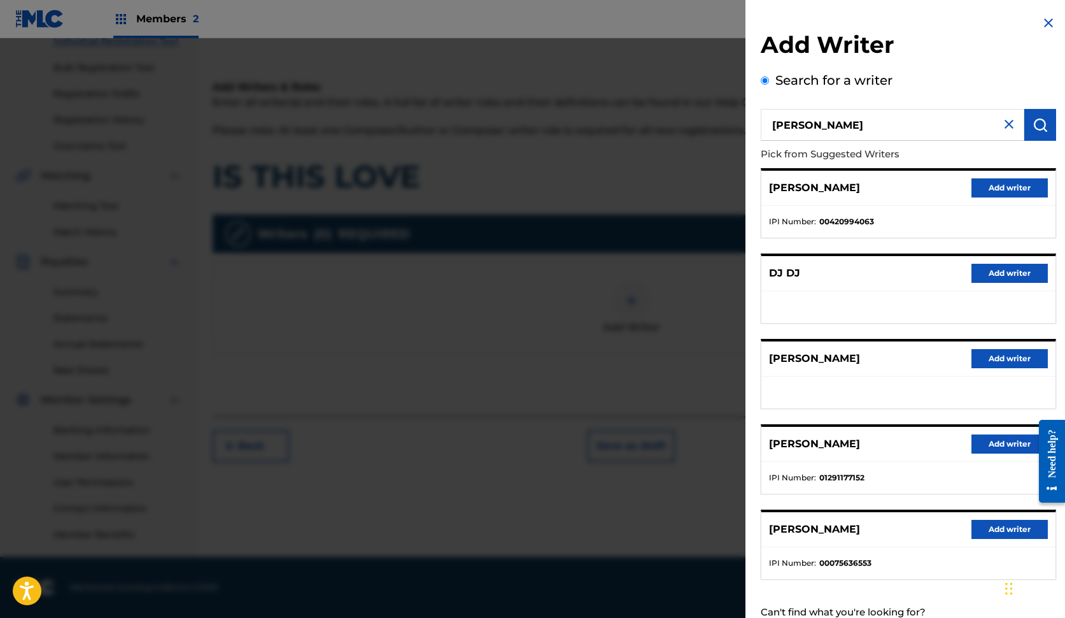
click at [1003, 442] on button "Add writer" at bounding box center [1010, 443] width 76 height 19
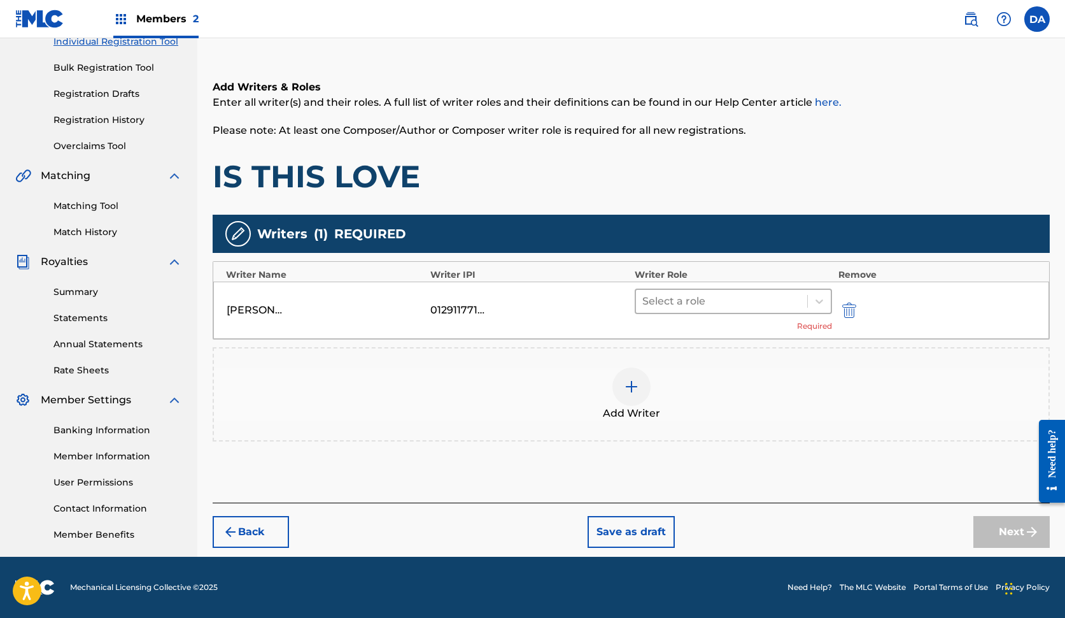
click at [793, 296] on div at bounding box center [721, 301] width 159 height 18
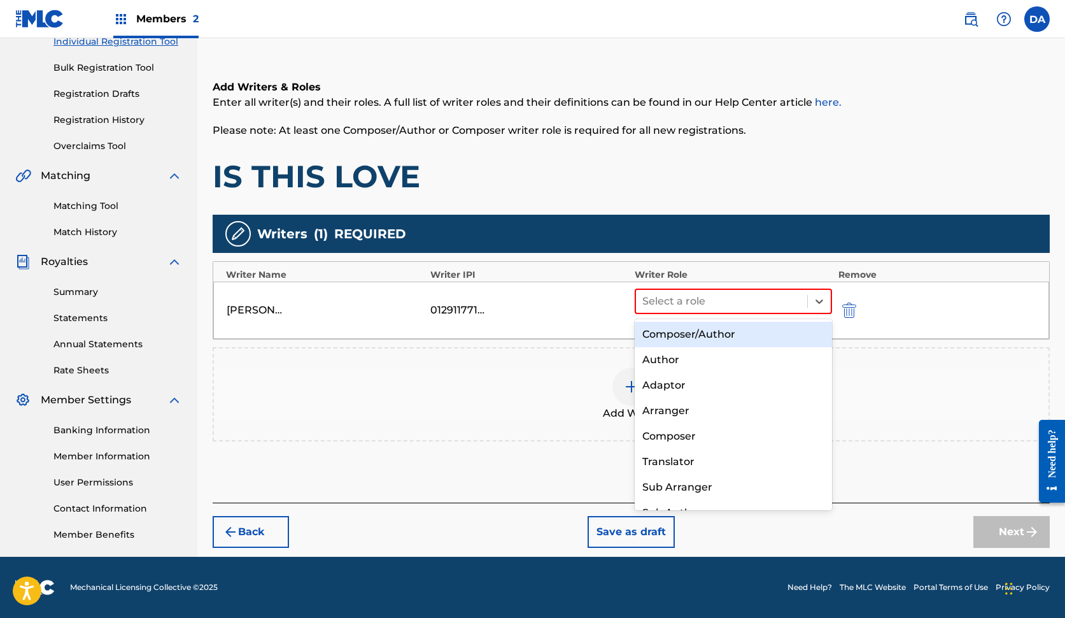
click at [753, 329] on div "Composer/Author" at bounding box center [733, 334] width 197 height 25
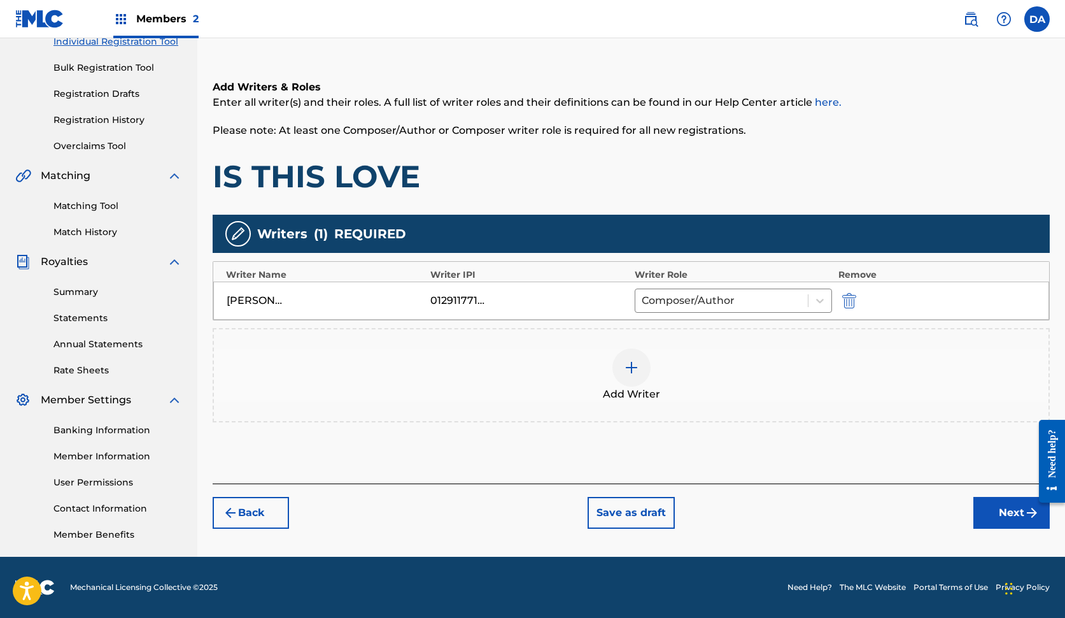
click at [991, 520] on button "Next" at bounding box center [1012, 513] width 76 height 32
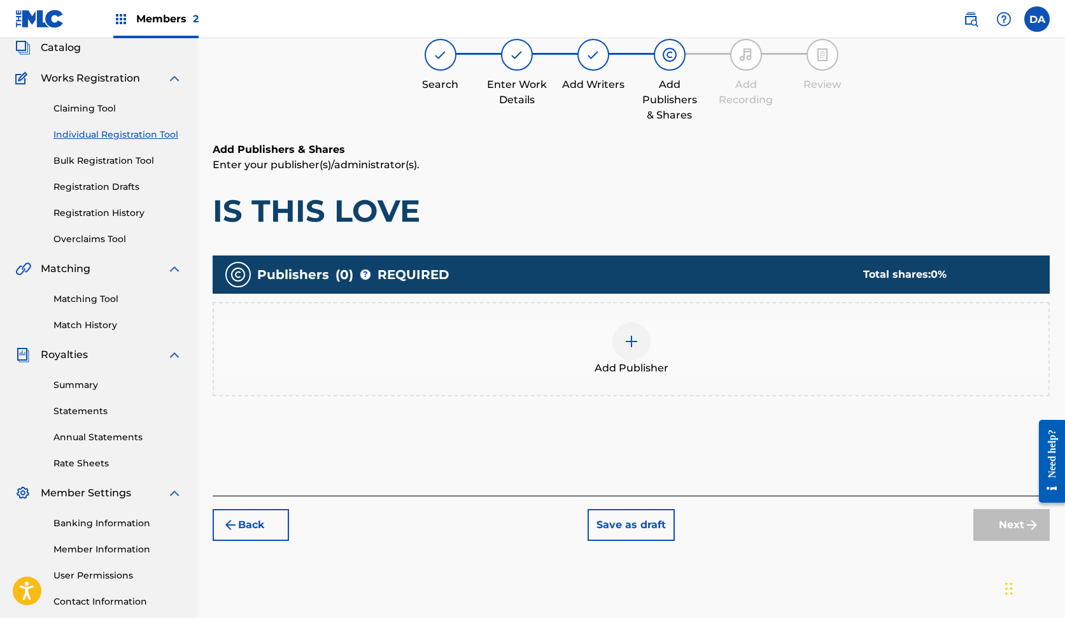
scroll to position [57, 0]
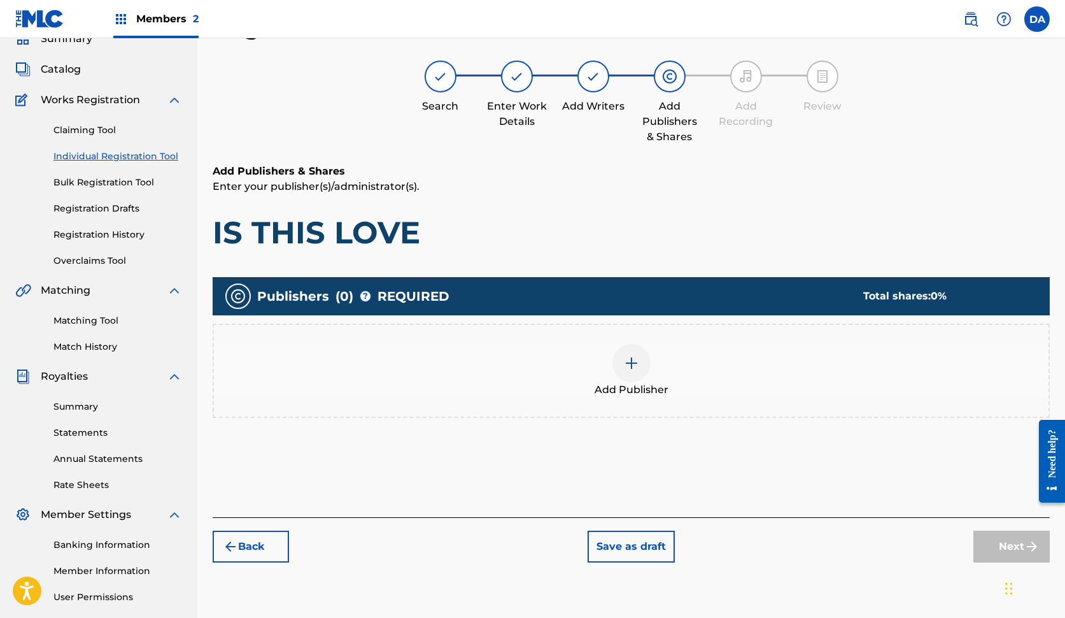
click at [683, 362] on div "Add Publisher" at bounding box center [631, 370] width 835 height 53
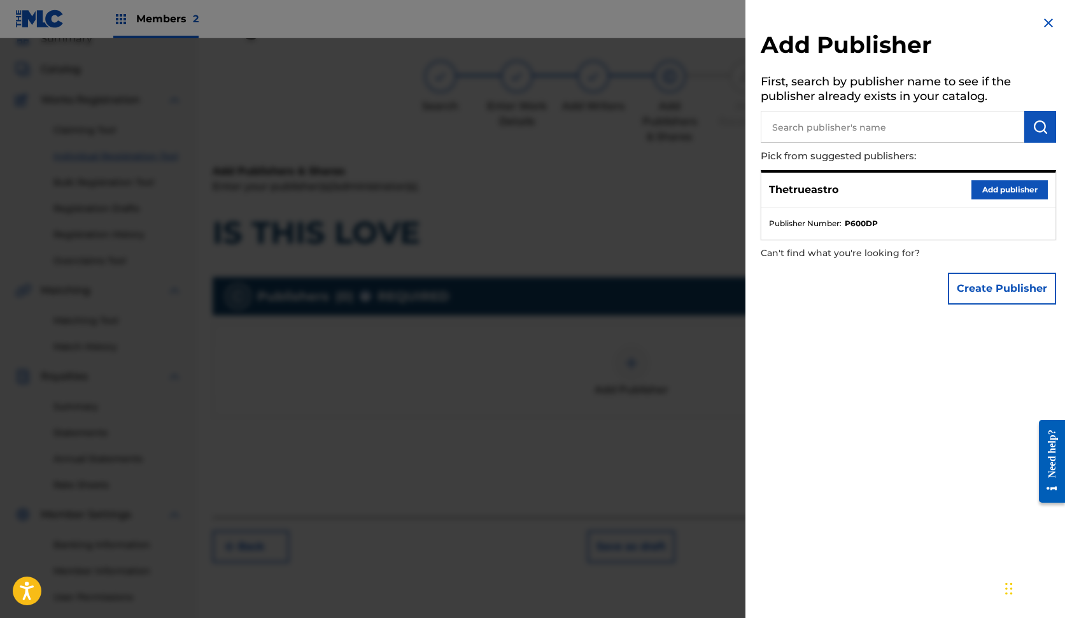
click at [983, 194] on button "Add publisher" at bounding box center [1010, 189] width 76 height 19
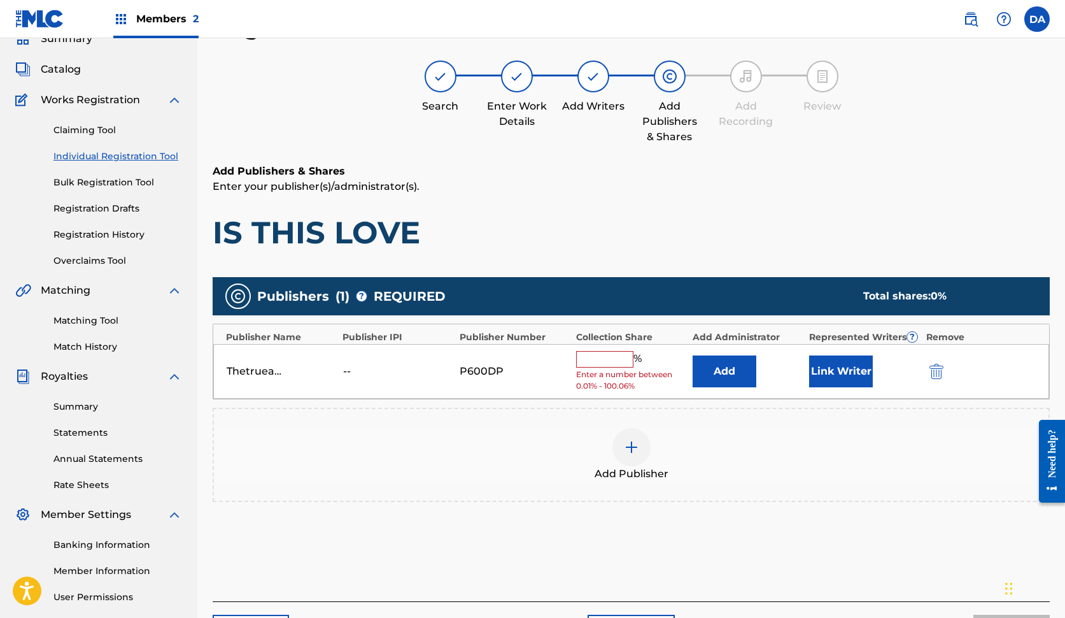
click at [607, 358] on input "text" at bounding box center [604, 359] width 57 height 17
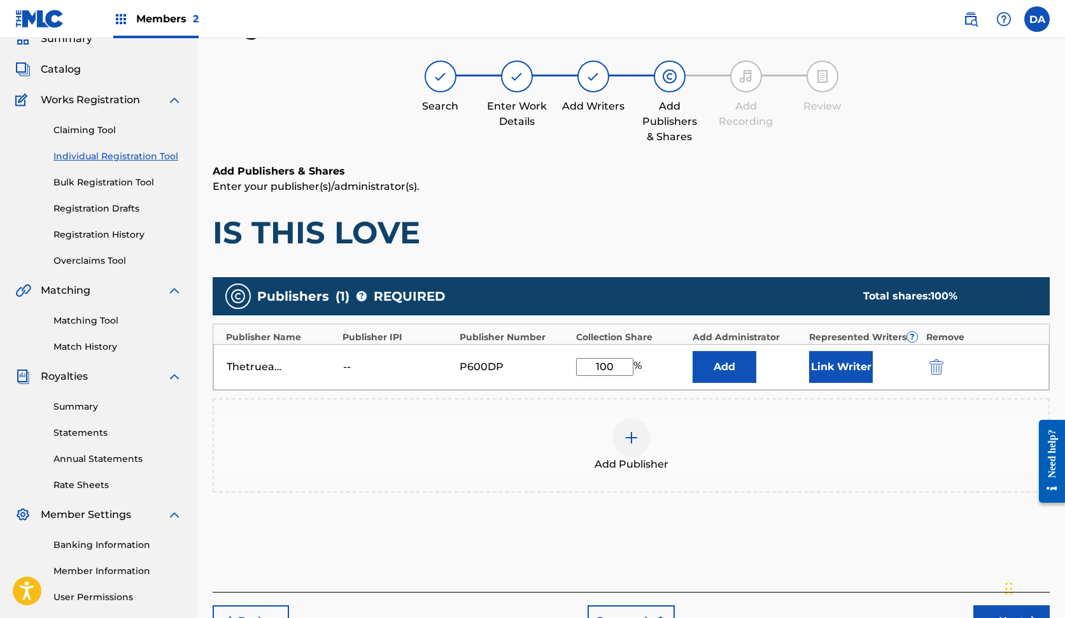
type input "100"
click at [725, 366] on button "Add" at bounding box center [725, 367] width 64 height 32
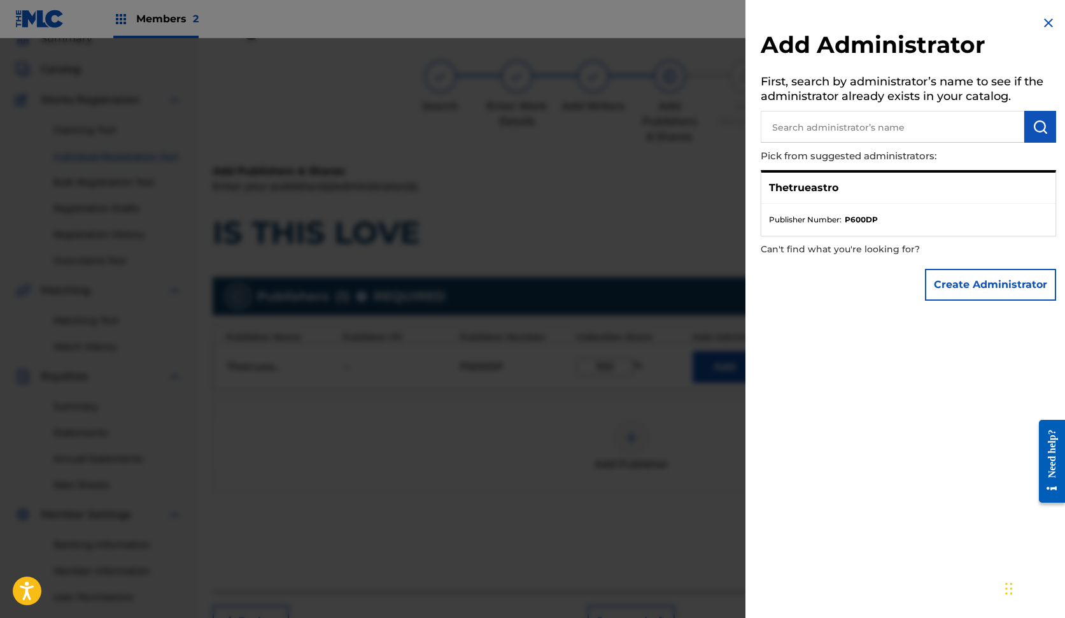
click at [1044, 17] on img at bounding box center [1048, 22] width 15 height 15
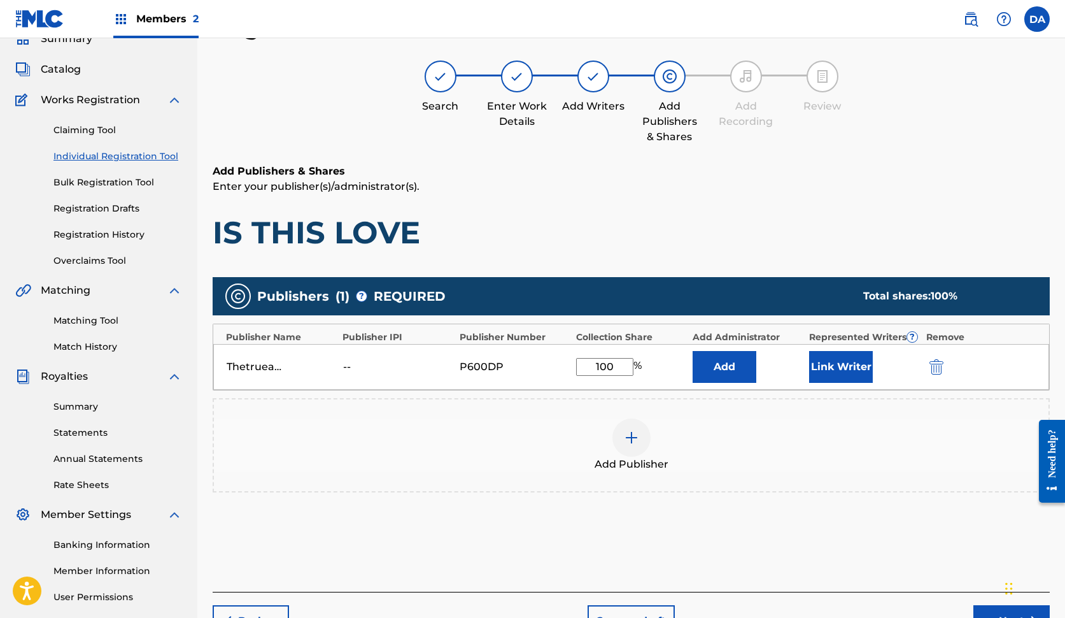
click at [987, 616] on button "Next" at bounding box center [1012, 621] width 76 height 32
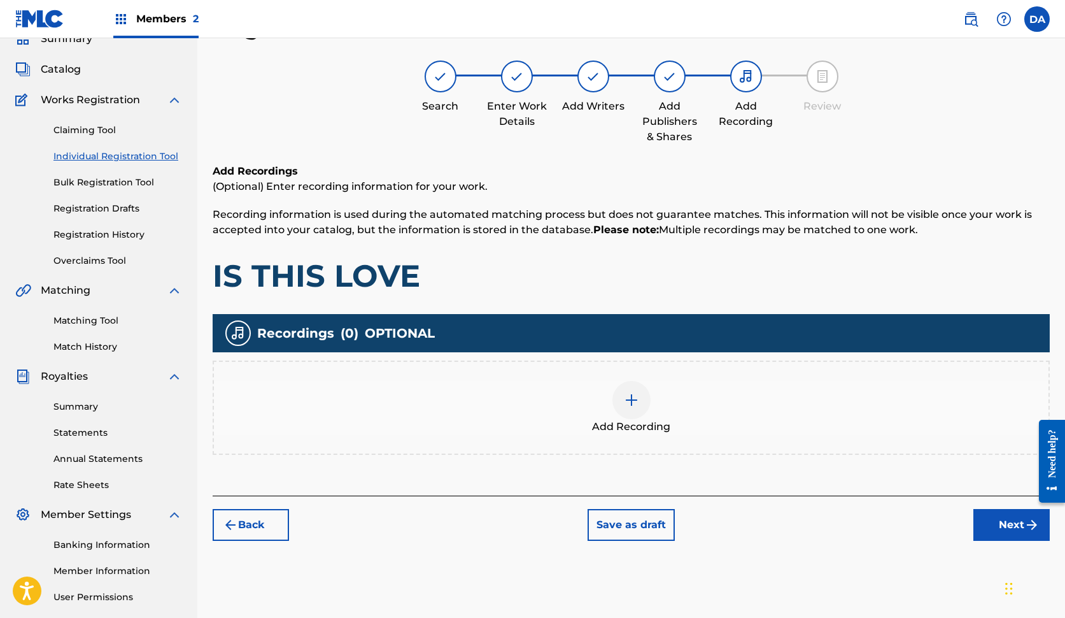
click at [974, 511] on button "Next" at bounding box center [1012, 525] width 76 height 32
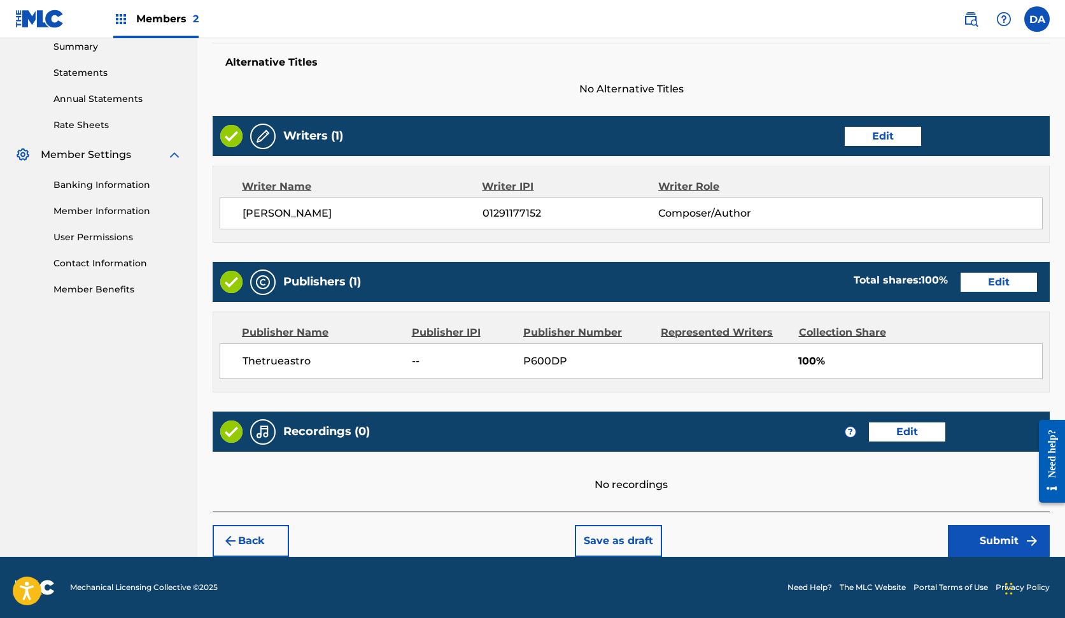
scroll to position [416, 0]
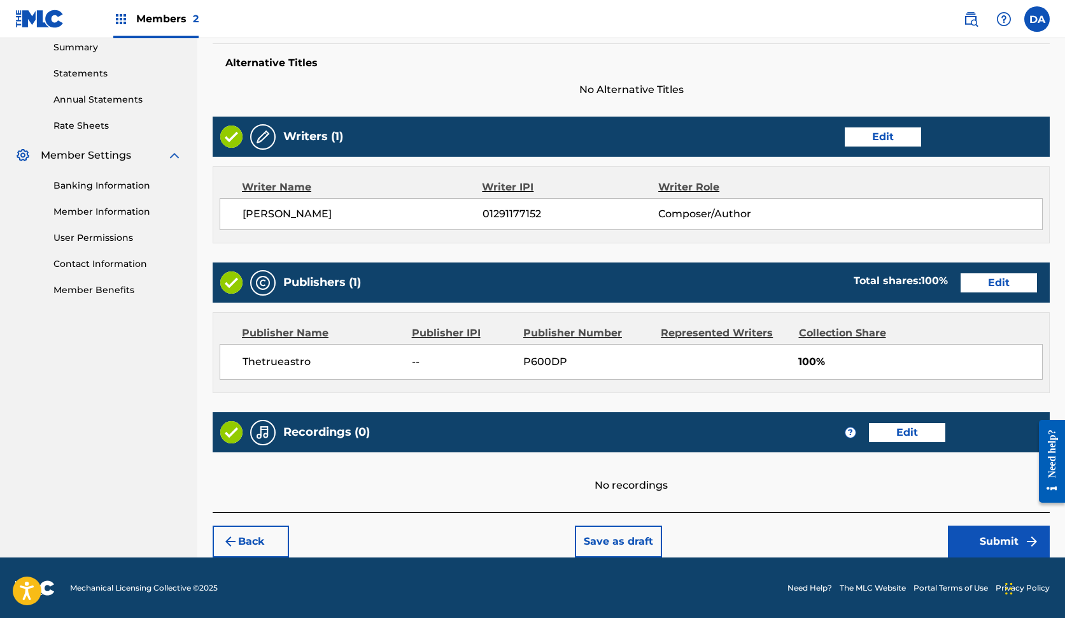
click at [977, 545] on button "Submit" at bounding box center [999, 541] width 102 height 32
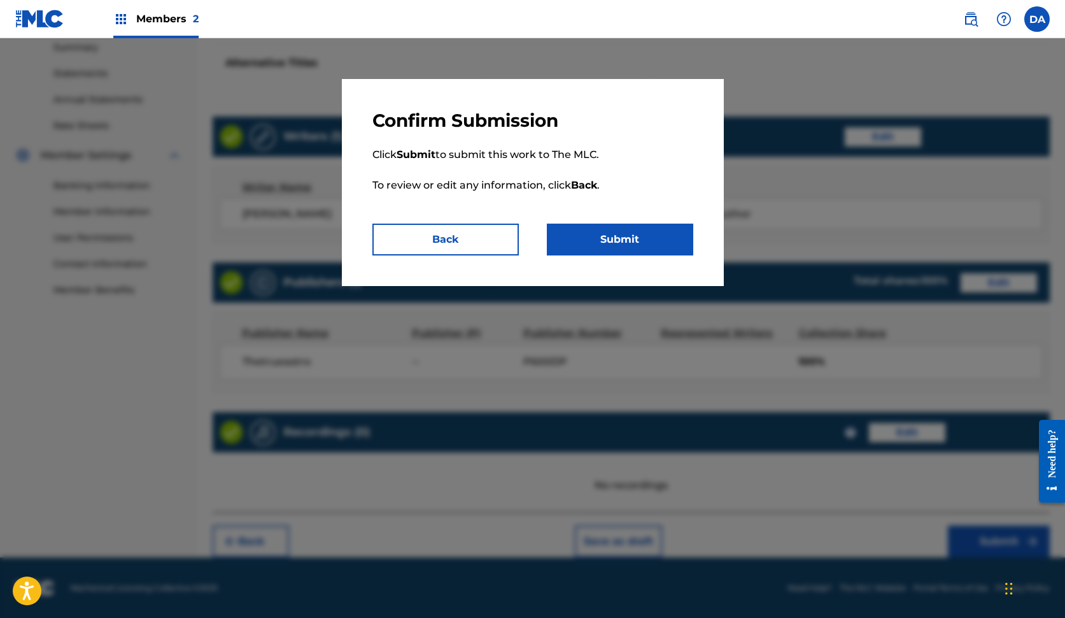
click at [615, 232] on button "Submit" at bounding box center [620, 240] width 146 height 32
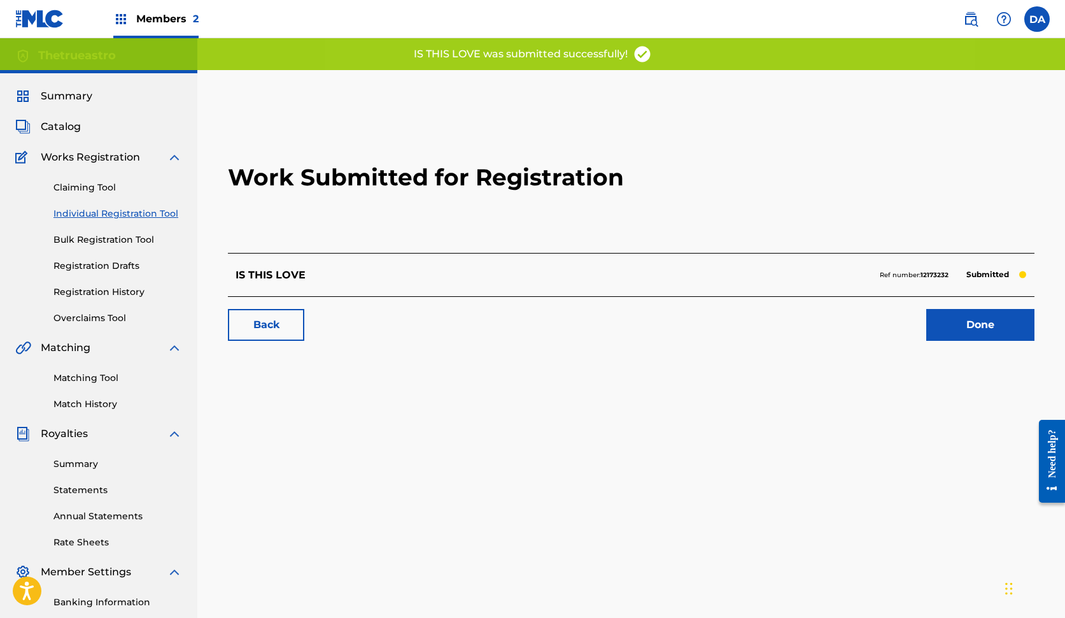
click at [955, 334] on link "Done" at bounding box center [980, 325] width 108 height 32
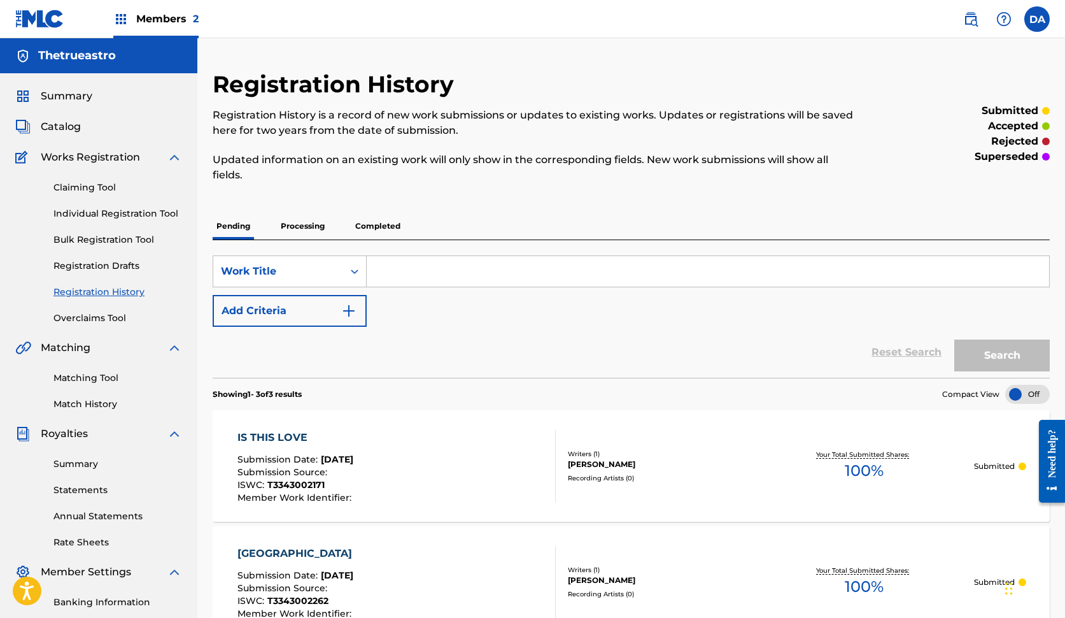
click at [69, 122] on span "Catalog" at bounding box center [61, 126] width 40 height 15
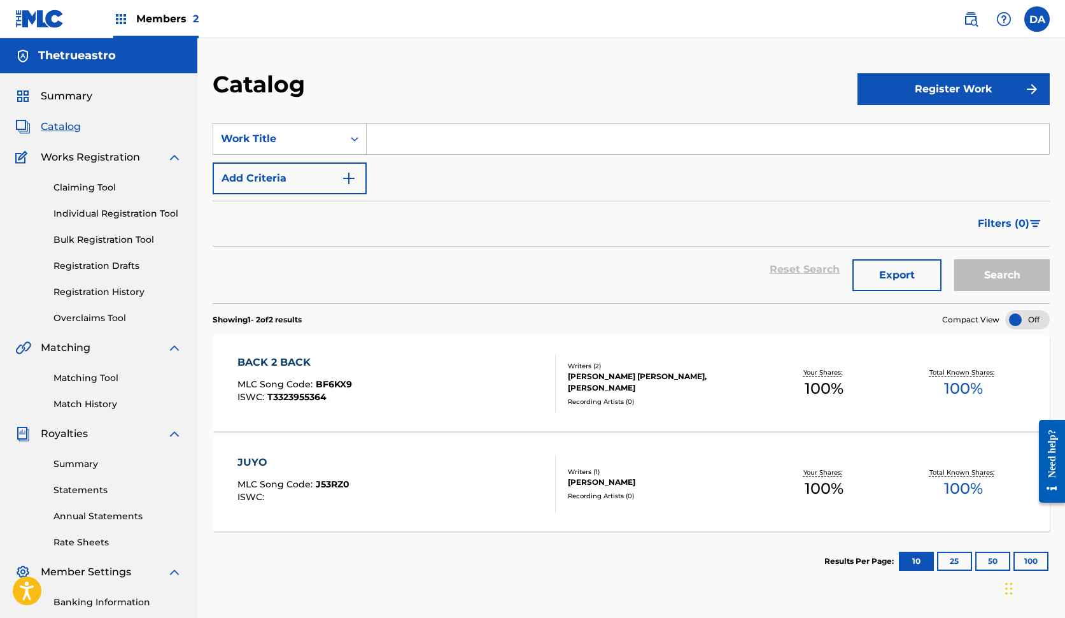
click at [470, 141] on input "Search Form" at bounding box center [708, 139] width 683 height 31
type input "JUYO STYLE"
click at [1002, 275] on button "Search" at bounding box center [1003, 275] width 96 height 32
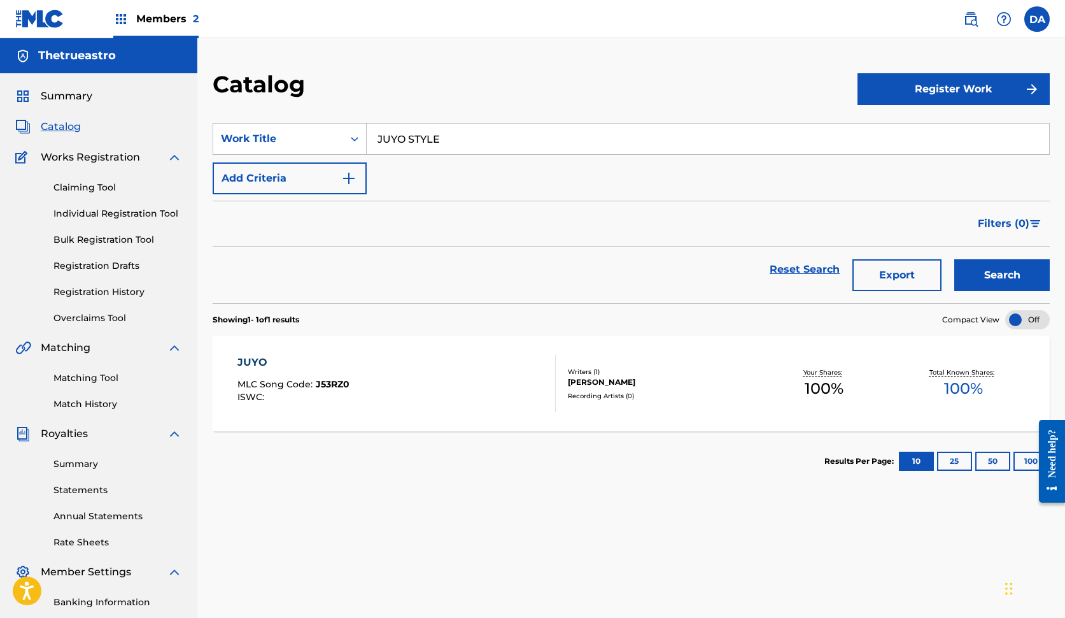
click at [950, 90] on button "Register Work" at bounding box center [954, 89] width 192 height 32
click at [932, 136] on link "Individual" at bounding box center [954, 130] width 192 height 31
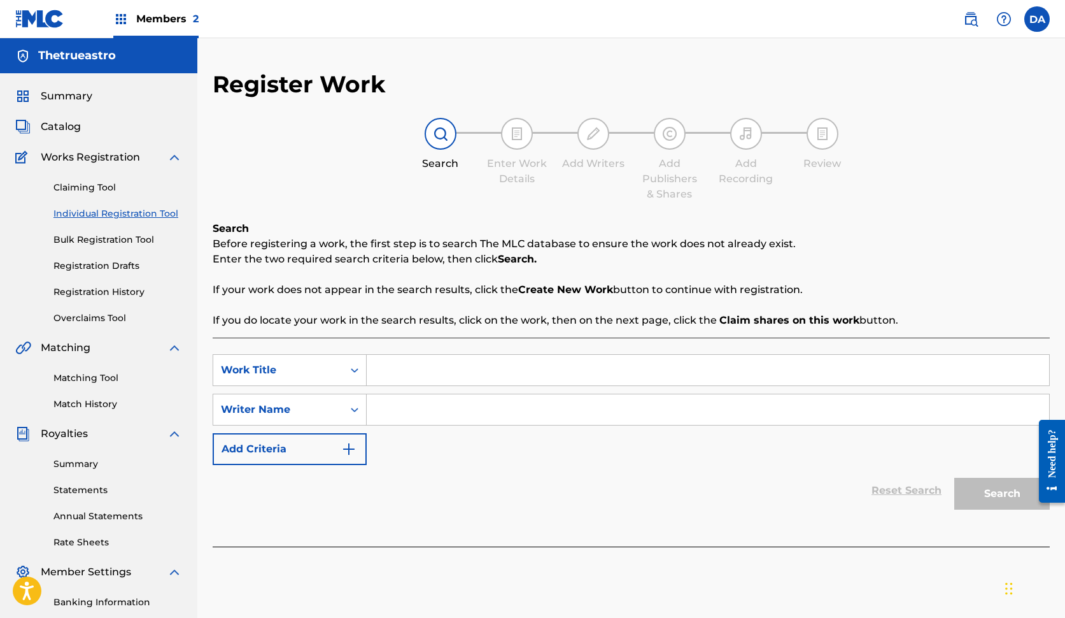
click at [647, 361] on input "Search Form" at bounding box center [708, 370] width 683 height 31
type input "JUYO STYLE"
click at [539, 413] on input "Search Form" at bounding box center [708, 409] width 683 height 31
type input "[PERSON_NAME]"
click at [1002, 493] on button "Search" at bounding box center [1003, 494] width 96 height 32
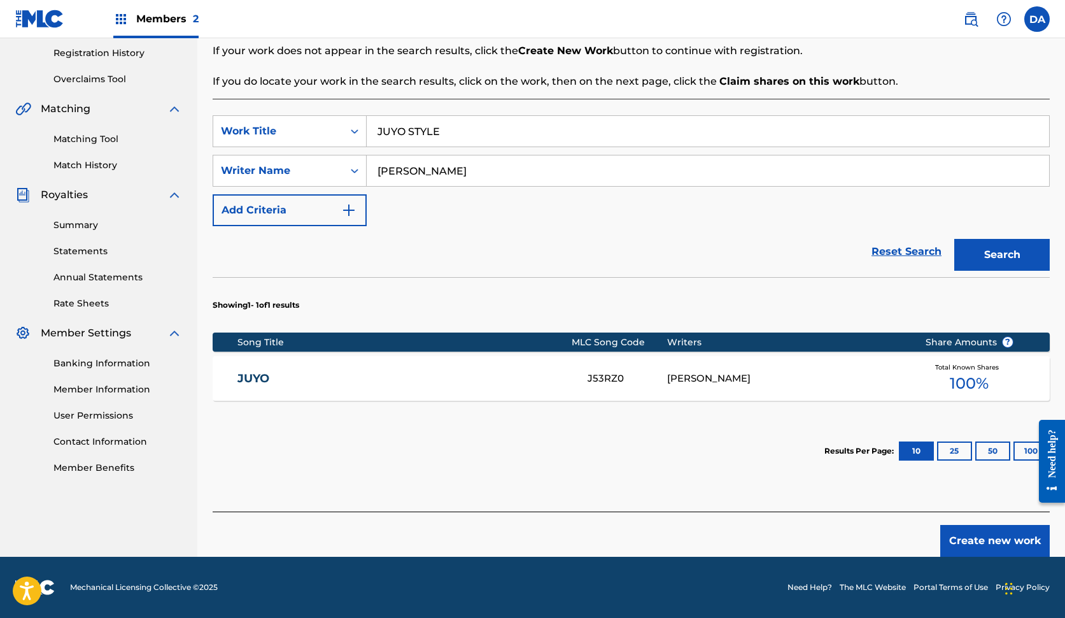
scroll to position [239, 0]
click at [965, 531] on button "Create new work" at bounding box center [996, 541] width 110 height 32
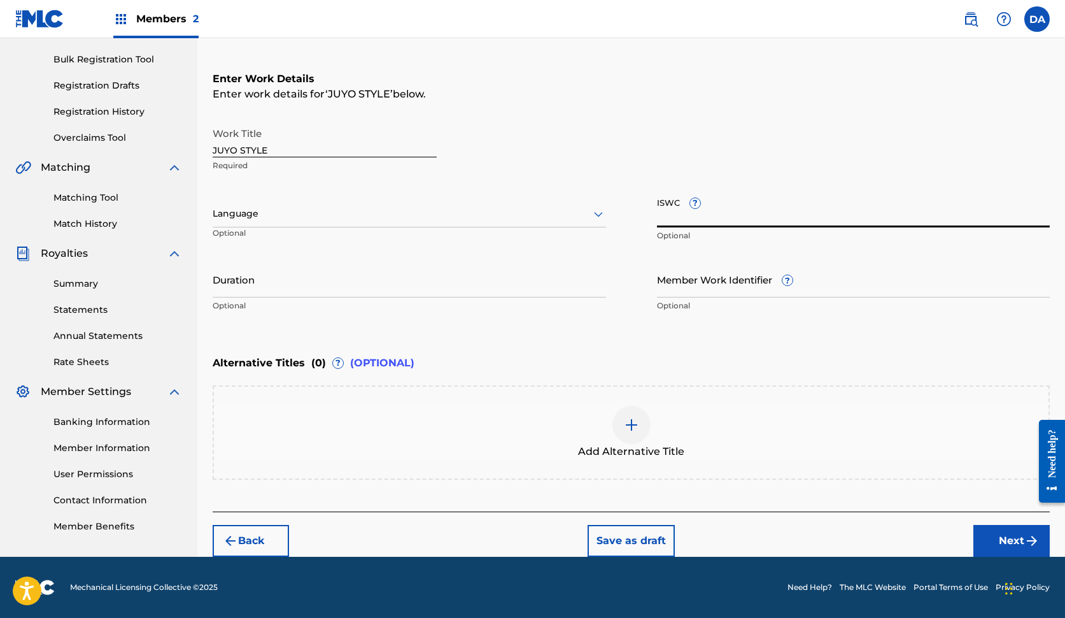
click at [753, 208] on input "ISWC ?" at bounding box center [854, 209] width 394 height 36
paste input "T-334.300.183-8"
type input "T-334.300.183-8"
click at [997, 535] on button "Next" at bounding box center [1012, 541] width 76 height 32
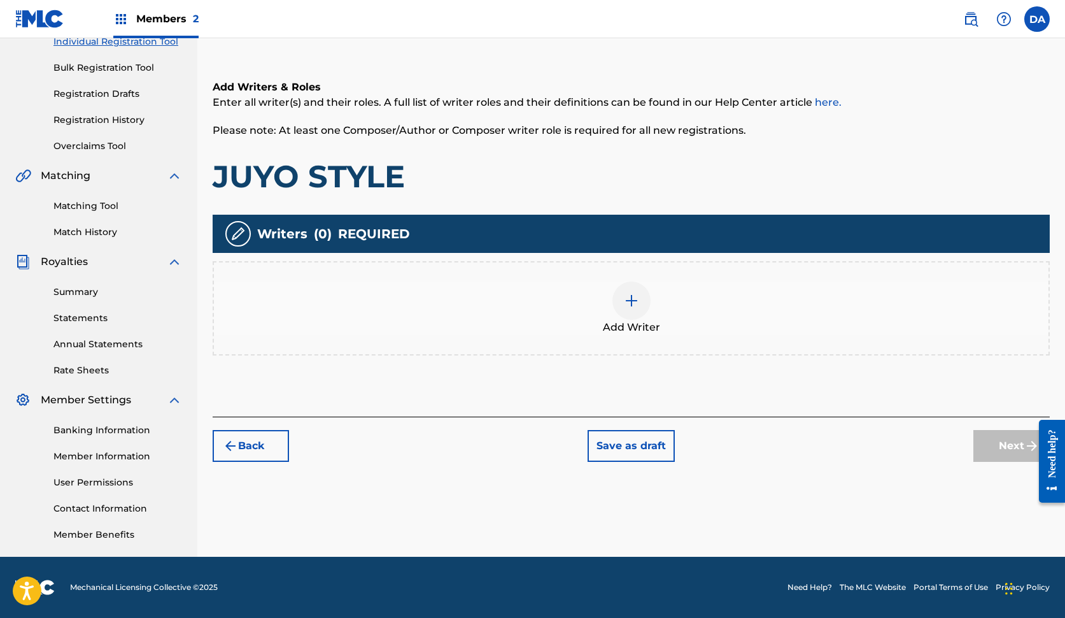
click at [618, 295] on div at bounding box center [632, 300] width 38 height 38
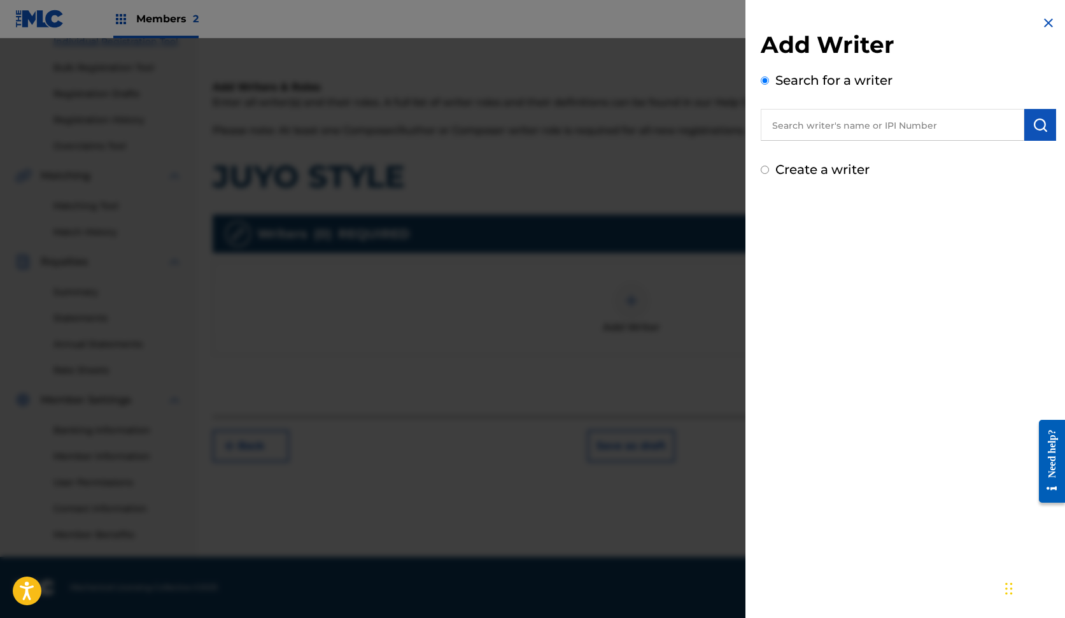
click at [878, 120] on input "text" at bounding box center [893, 125] width 264 height 32
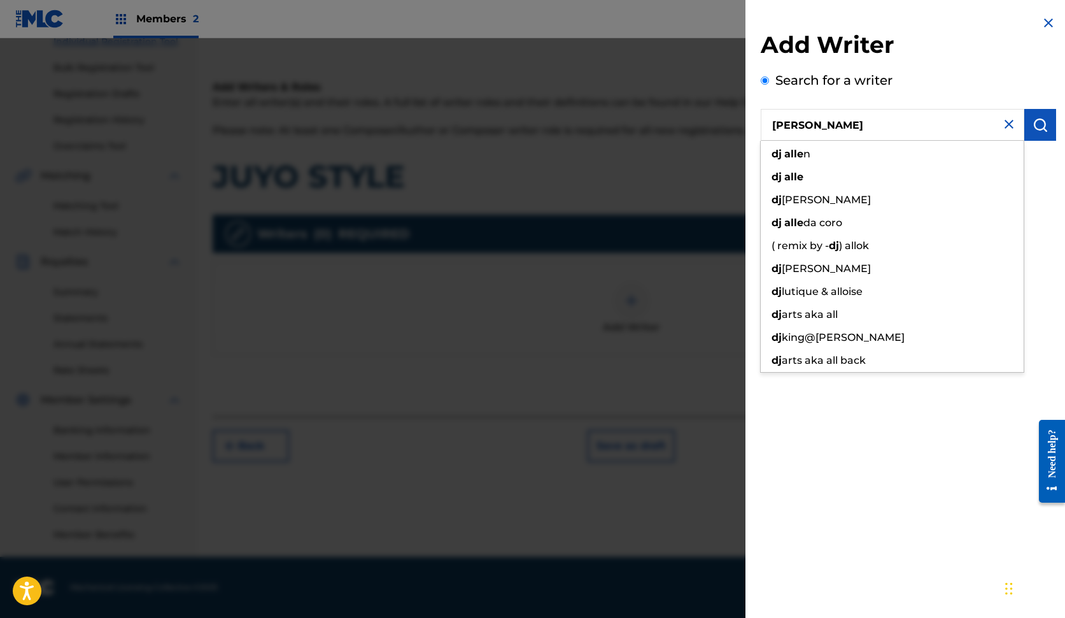
type input "[PERSON_NAME]"
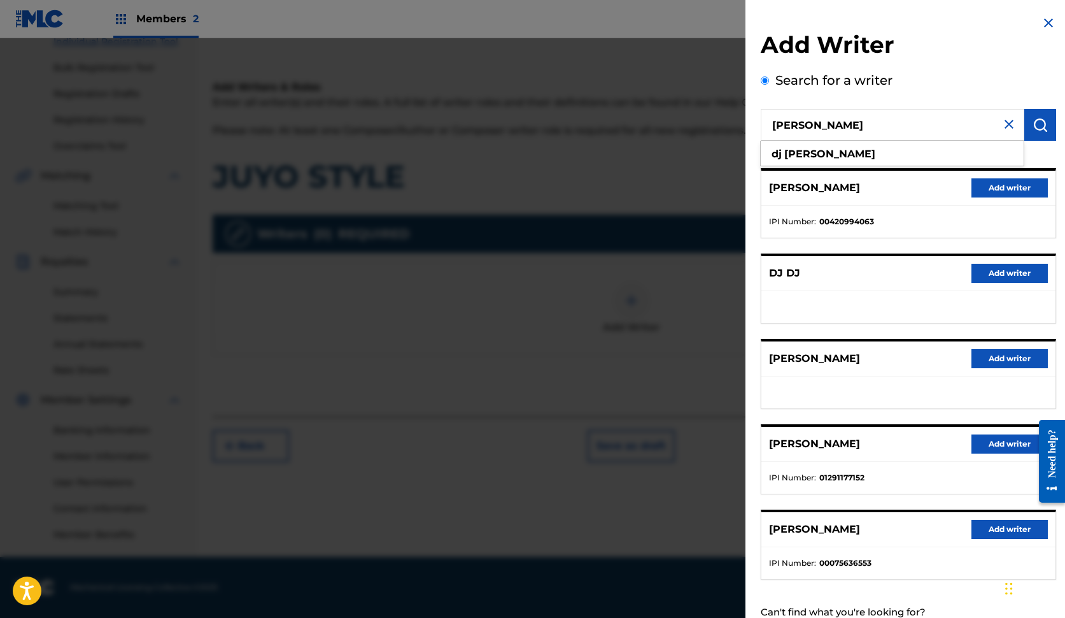
click at [992, 444] on button "Add writer" at bounding box center [1010, 443] width 76 height 19
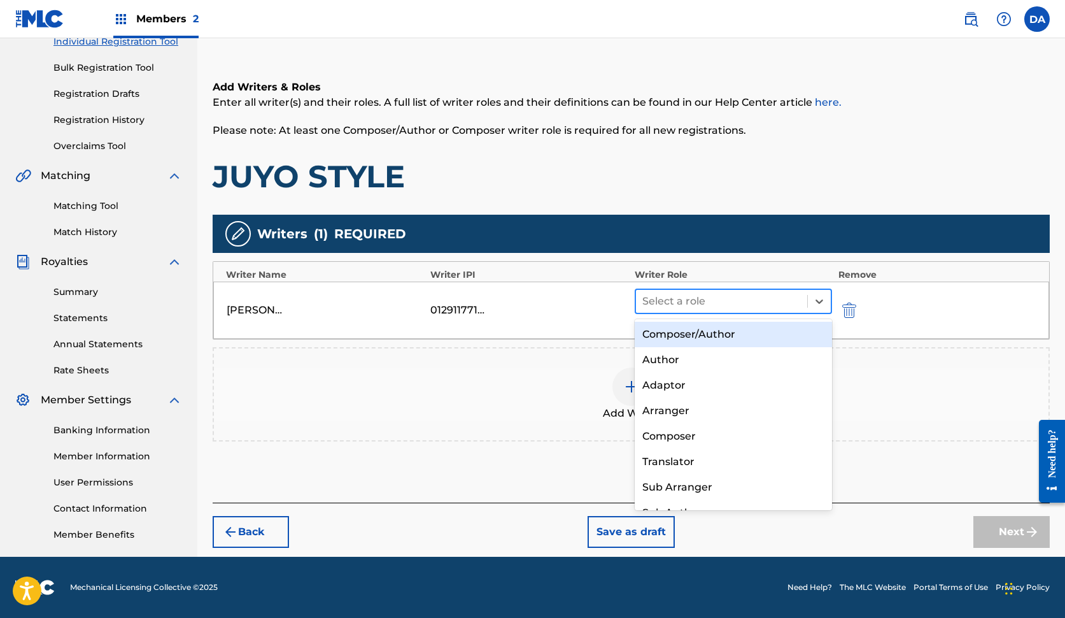
click at [786, 309] on div at bounding box center [721, 301] width 159 height 18
click at [776, 325] on div "Composer/Author" at bounding box center [733, 334] width 197 height 25
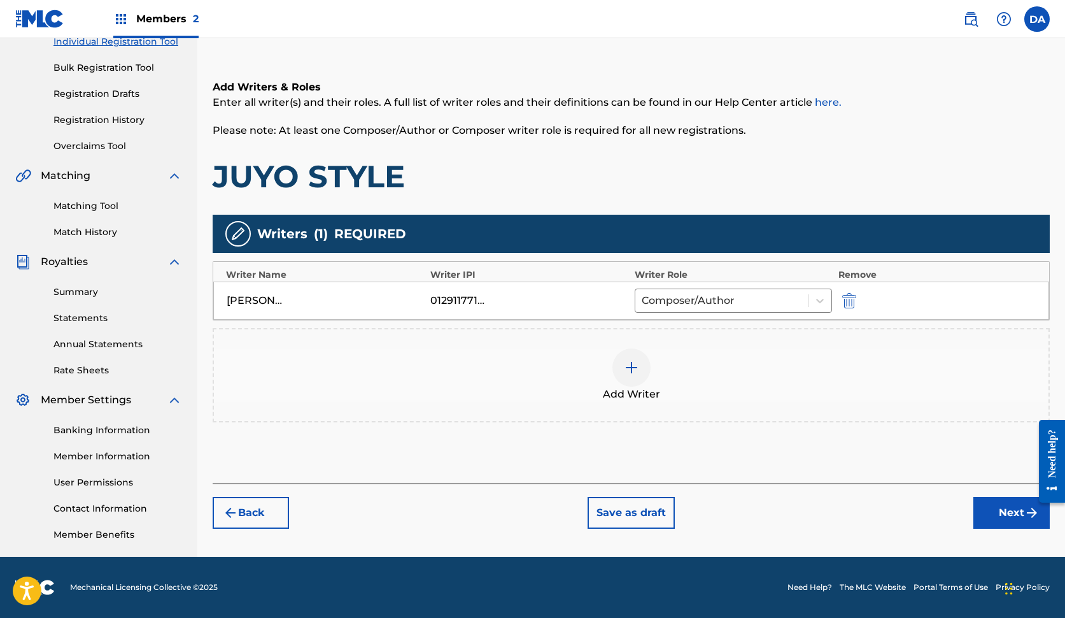
click at [993, 520] on button "Next" at bounding box center [1012, 513] width 76 height 32
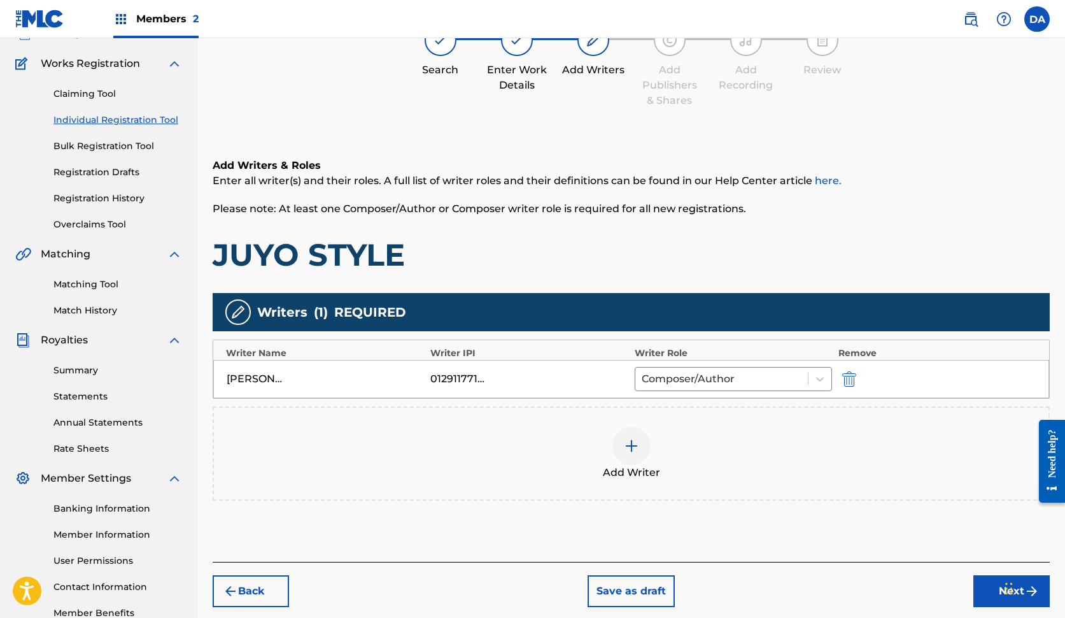
scroll to position [57, 0]
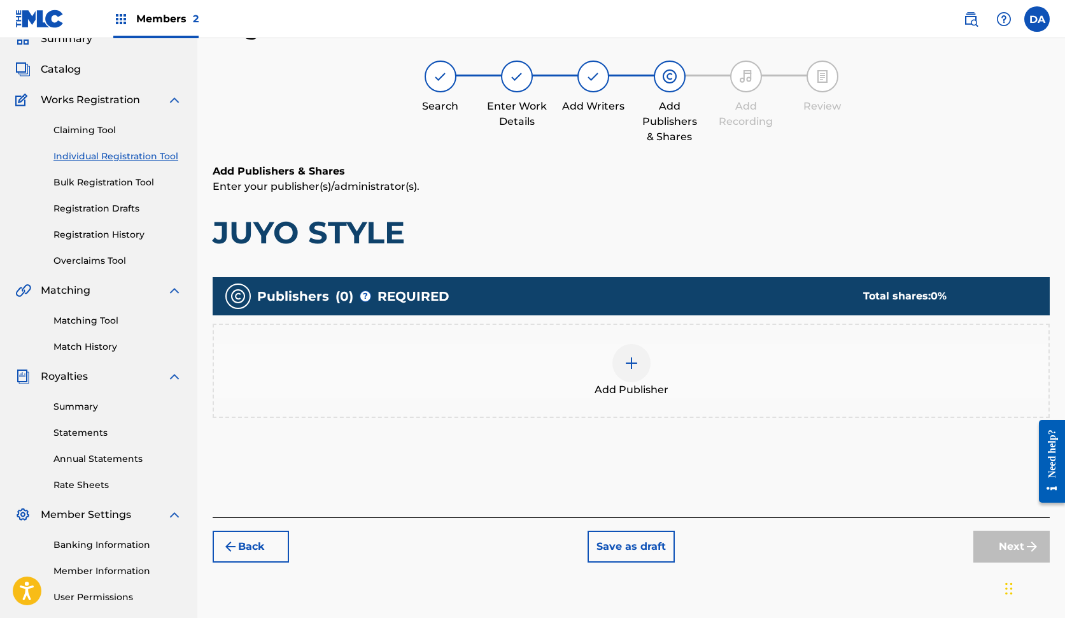
click at [675, 366] on div "Add Publisher" at bounding box center [631, 370] width 835 height 53
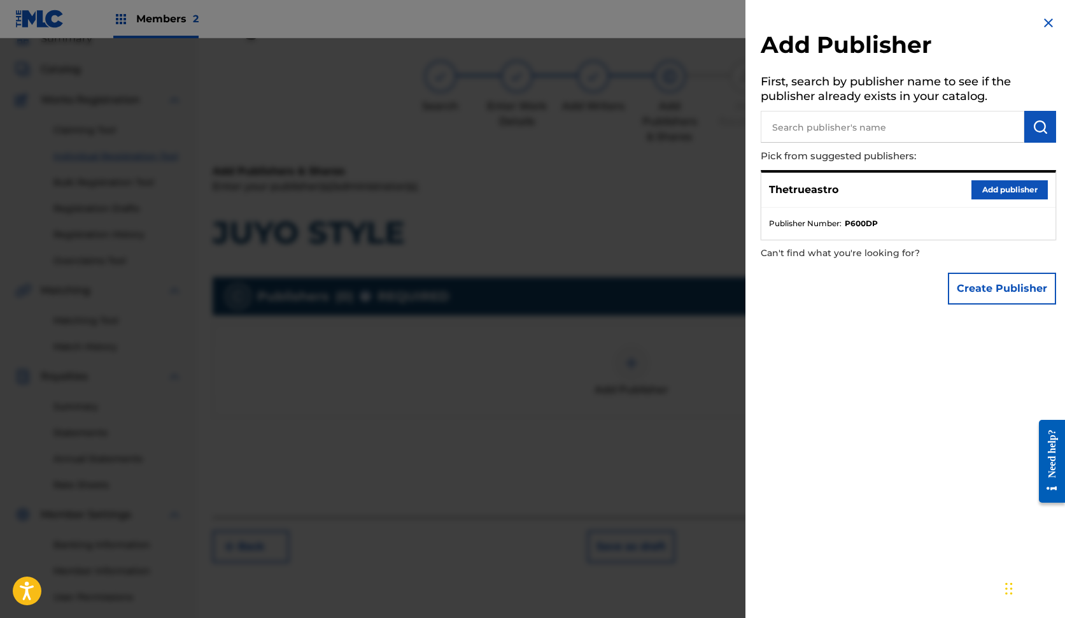
click at [986, 187] on button "Add publisher" at bounding box center [1010, 189] width 76 height 19
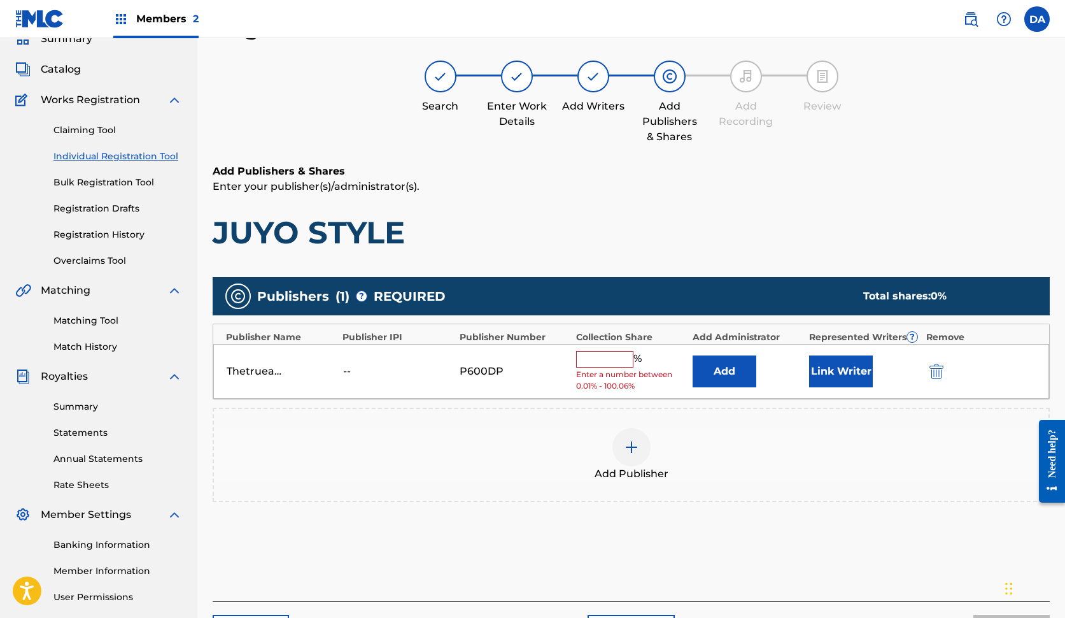
click at [585, 360] on input "text" at bounding box center [604, 359] width 57 height 17
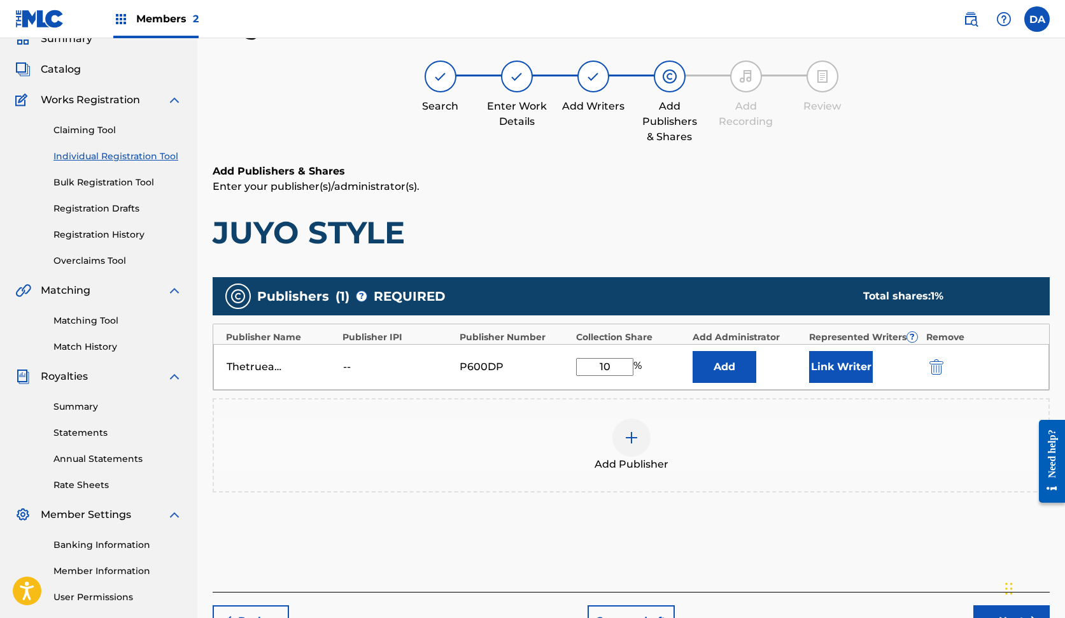
type input "100"
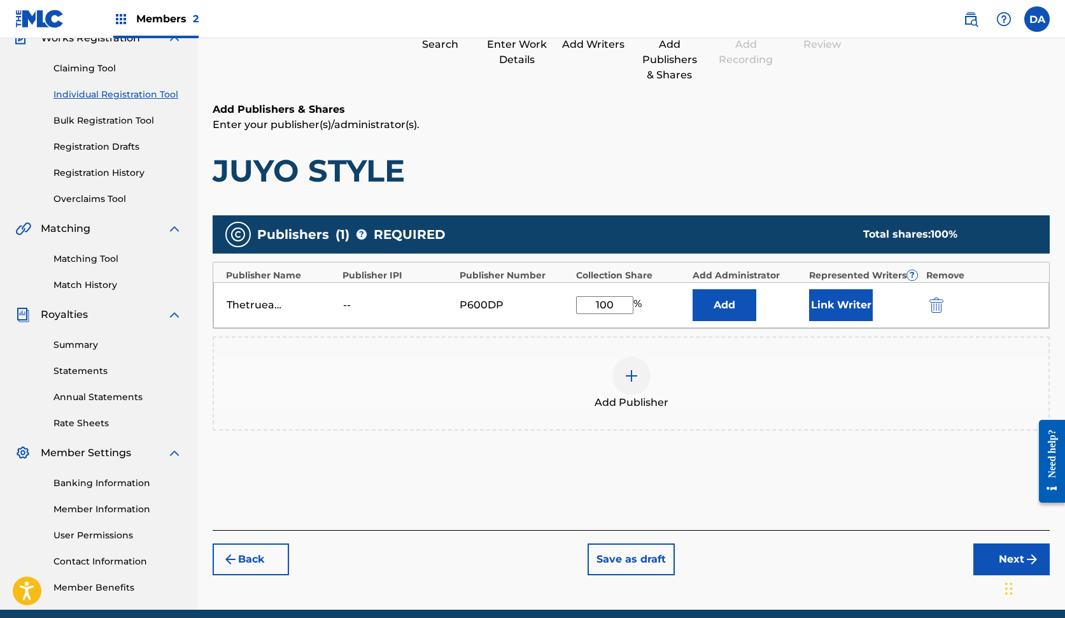
click at [995, 555] on button "Next" at bounding box center [1012, 559] width 76 height 32
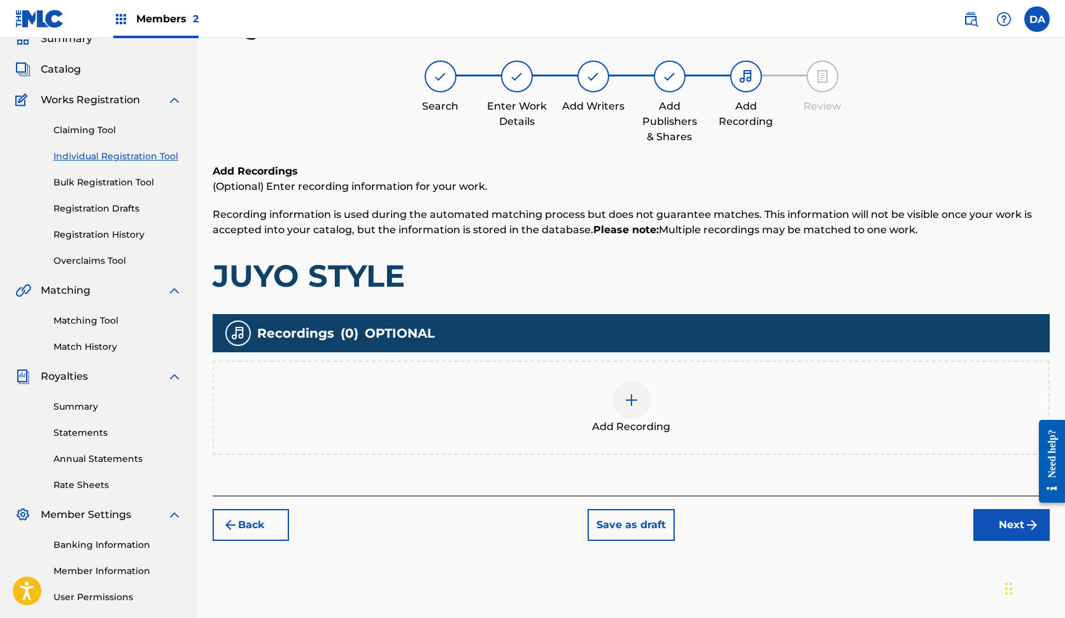
click at [981, 522] on button "Next" at bounding box center [1012, 525] width 76 height 32
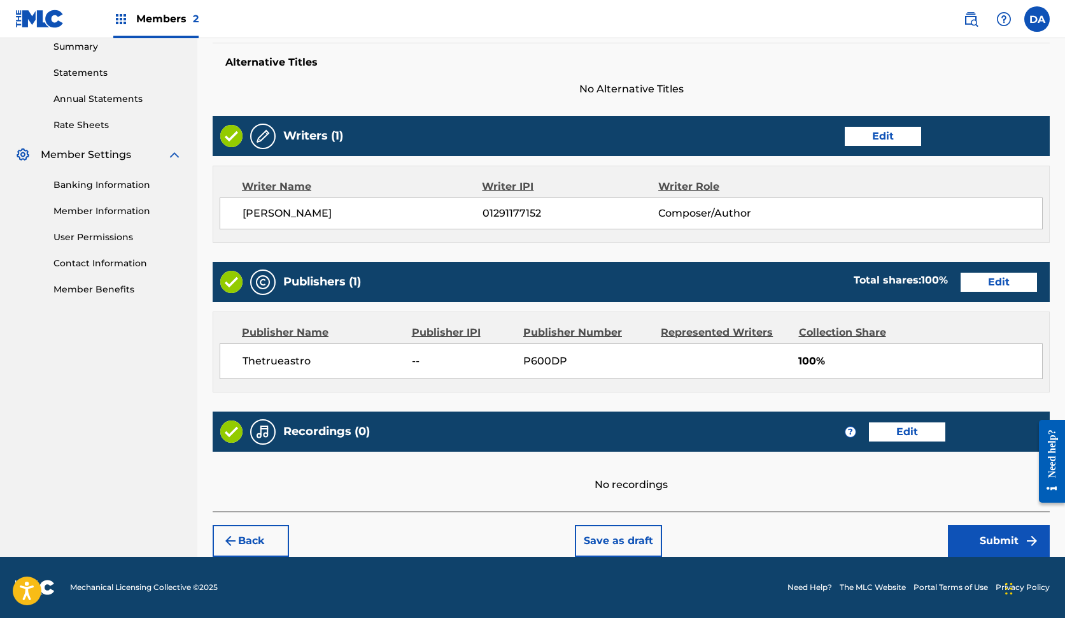
scroll to position [416, 0]
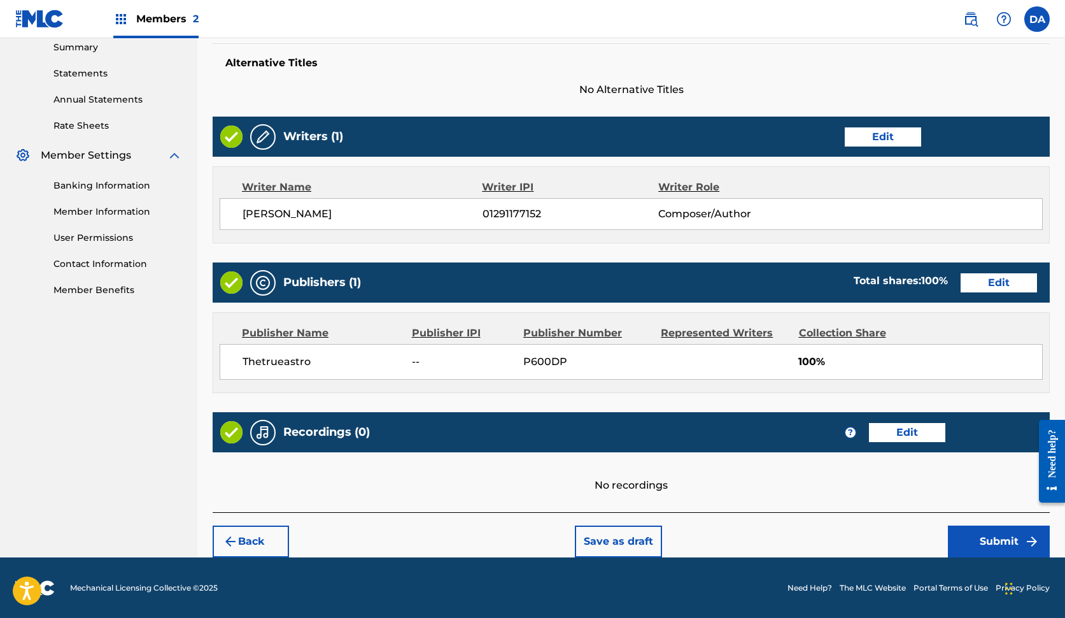
click at [980, 531] on button "Submit" at bounding box center [999, 541] width 102 height 32
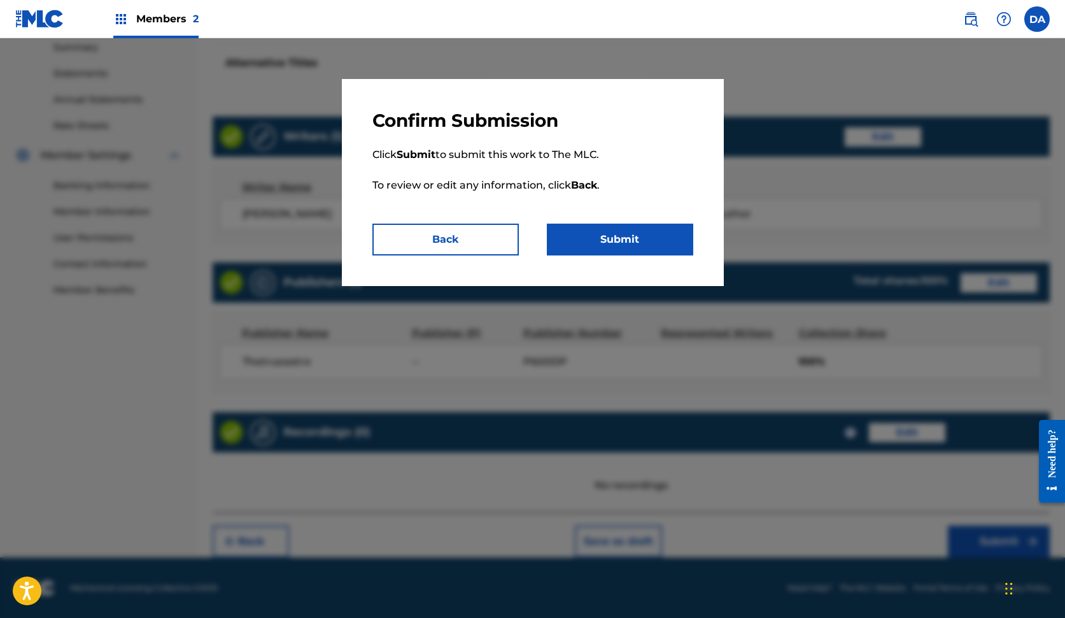
click at [667, 238] on button "Submit" at bounding box center [620, 240] width 146 height 32
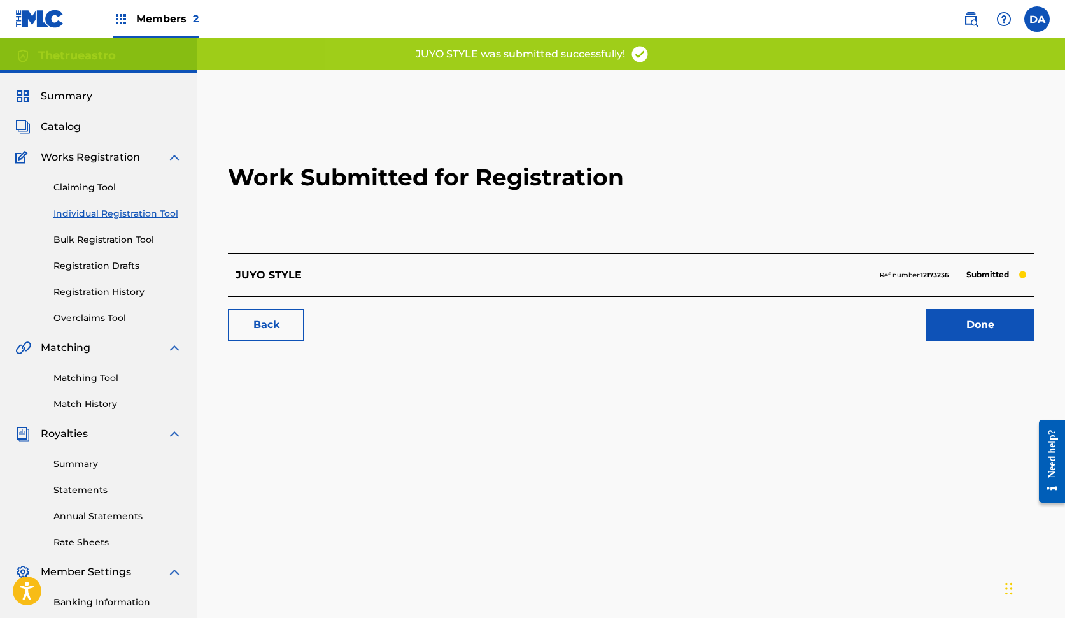
click at [1018, 331] on link "Done" at bounding box center [980, 325] width 108 height 32
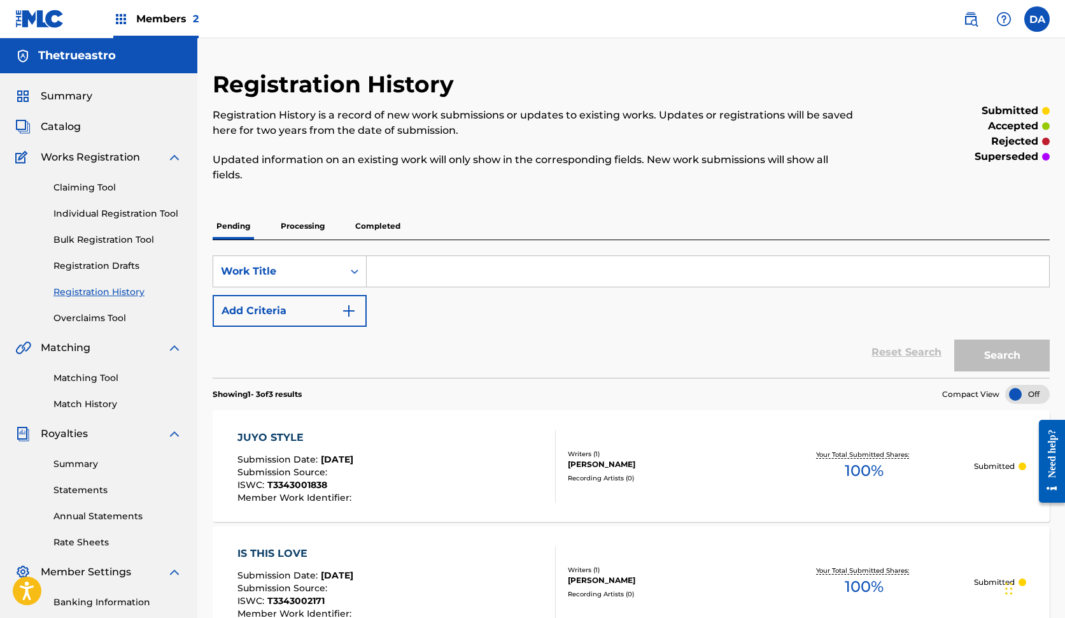
click at [53, 122] on span "Catalog" at bounding box center [61, 126] width 40 height 15
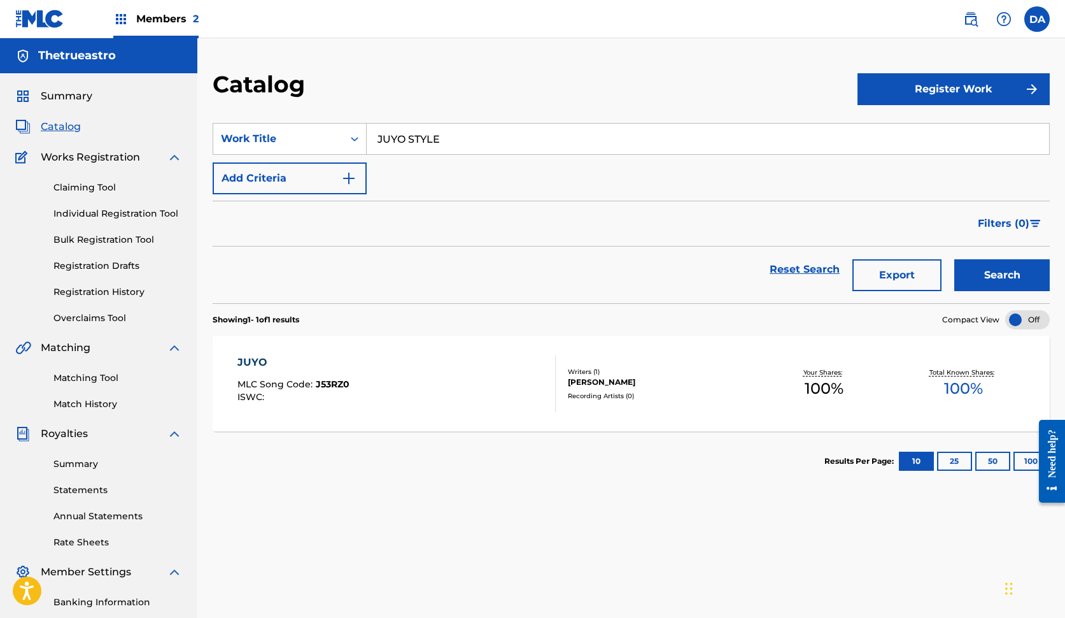
click at [970, 82] on button "Register Work" at bounding box center [954, 89] width 192 height 32
click at [934, 134] on link "Individual" at bounding box center [954, 130] width 192 height 31
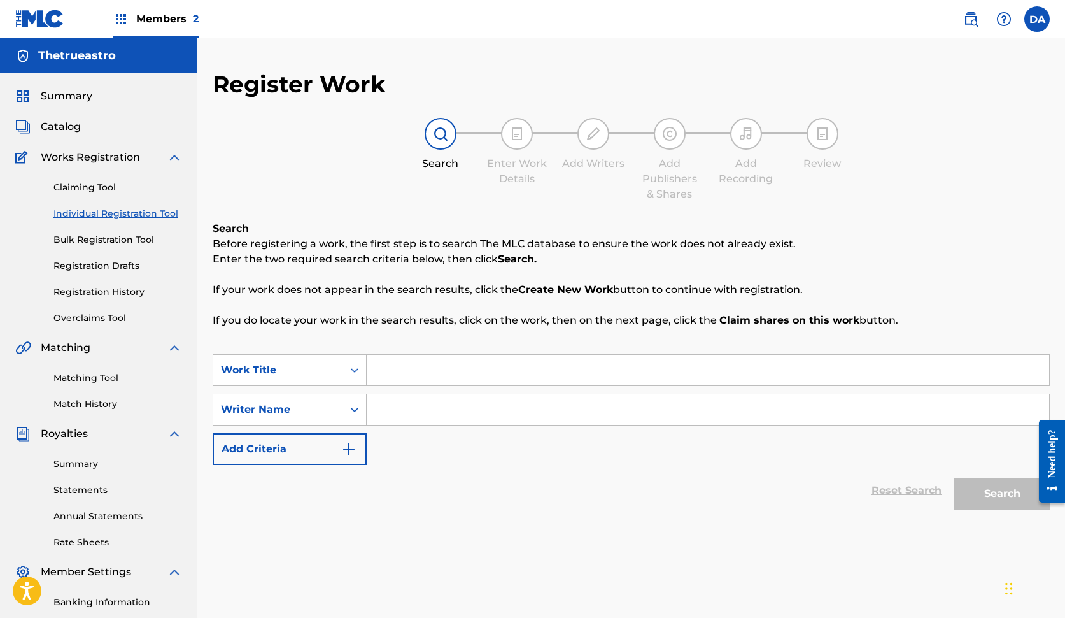
click at [749, 367] on input "Search Form" at bounding box center [708, 370] width 683 height 31
type input "POSTMAN"
click at [668, 413] on input "Search Form" at bounding box center [708, 409] width 683 height 31
type input "[PERSON_NAME]"
click at [1002, 493] on button "Search" at bounding box center [1003, 494] width 96 height 32
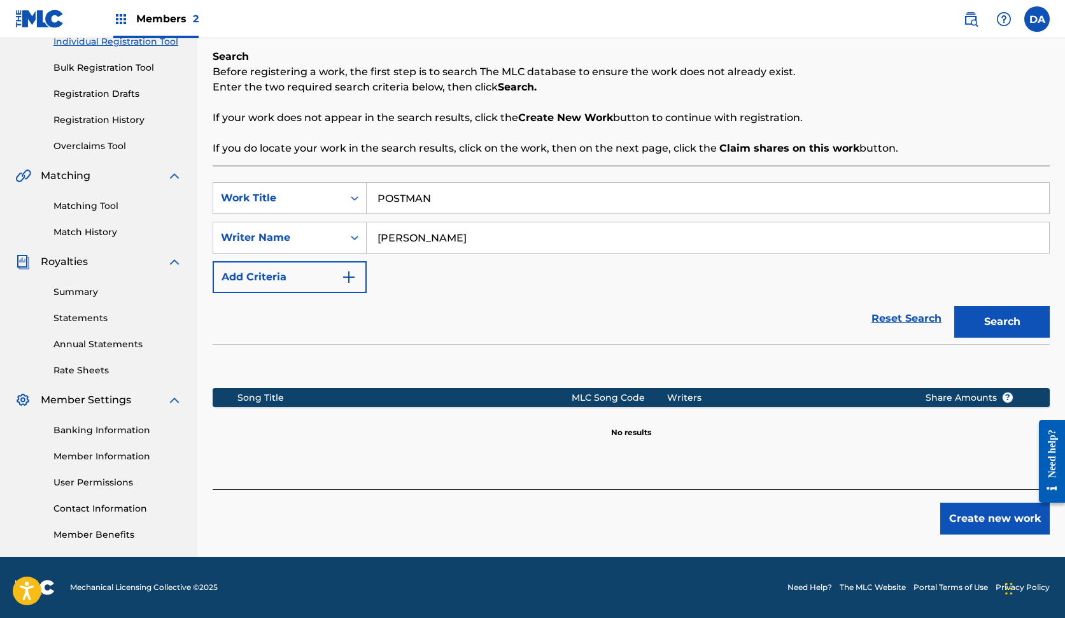
scroll to position [172, 0]
click at [983, 522] on button "Create new work" at bounding box center [996, 518] width 110 height 32
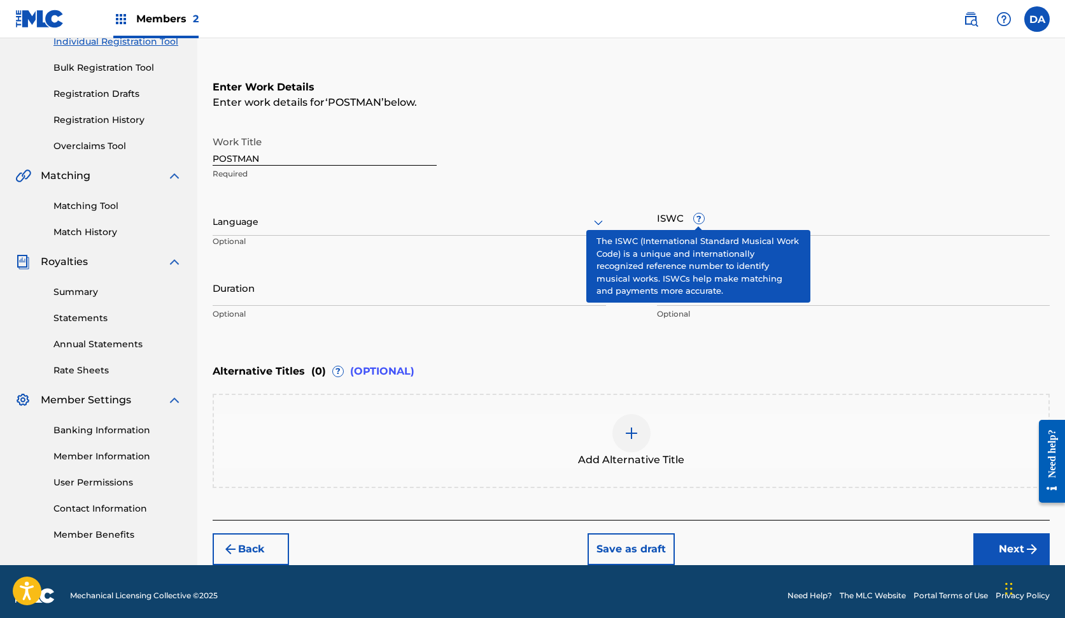
click at [702, 218] on span "?" at bounding box center [699, 218] width 10 height 10
click at [702, 218] on input "ISWC ?" at bounding box center [854, 217] width 394 height 36
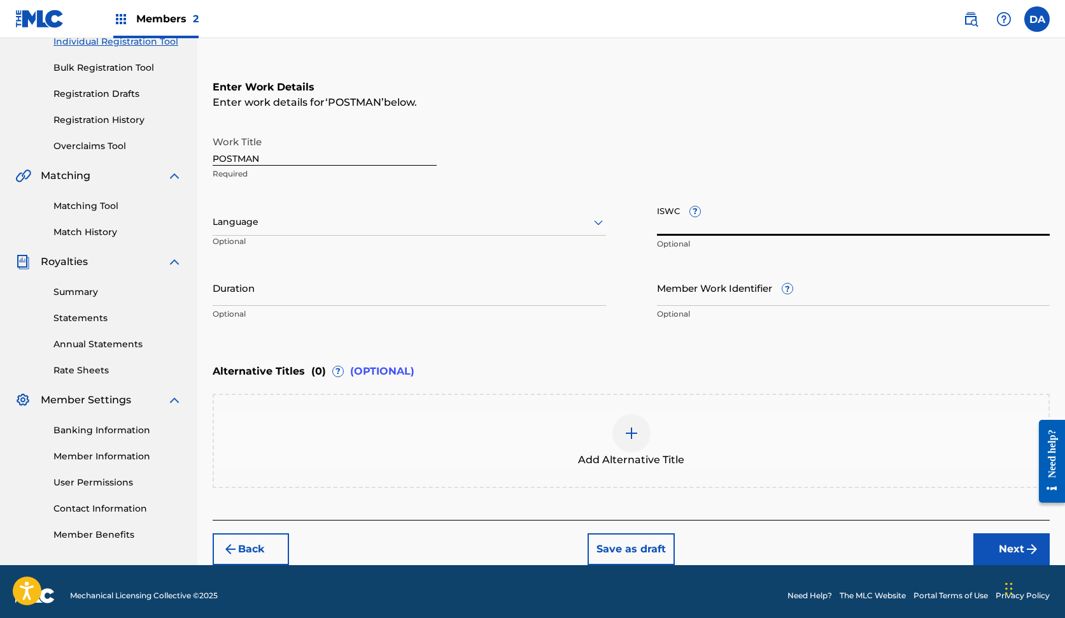
paste input "T-334.300.242-2"
type input "T-334.300.242-2"
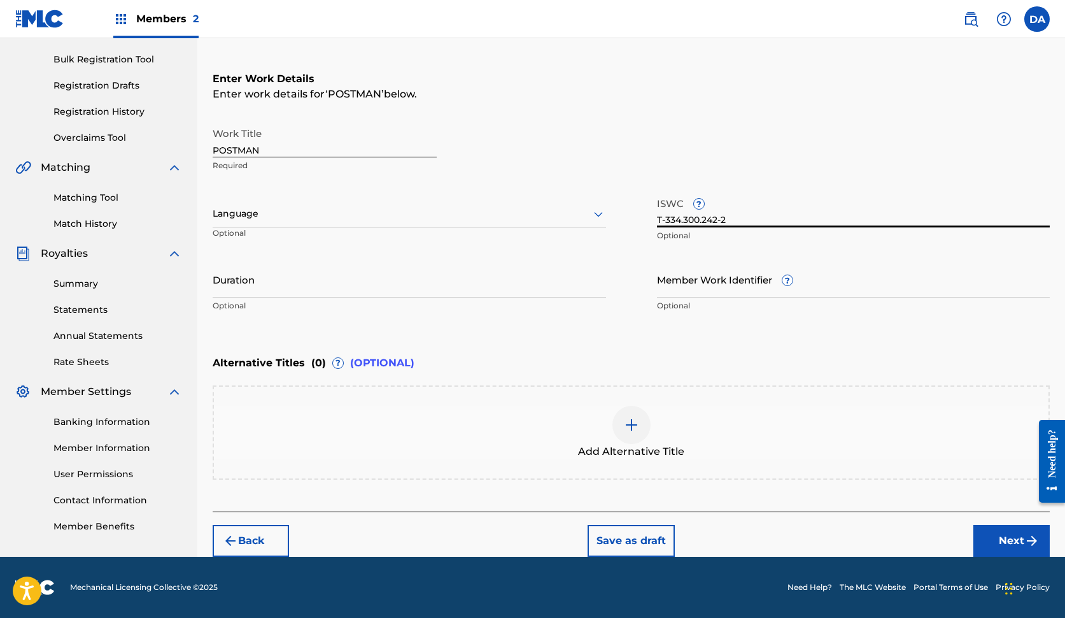
click at [1019, 535] on button "Next" at bounding box center [1012, 541] width 76 height 32
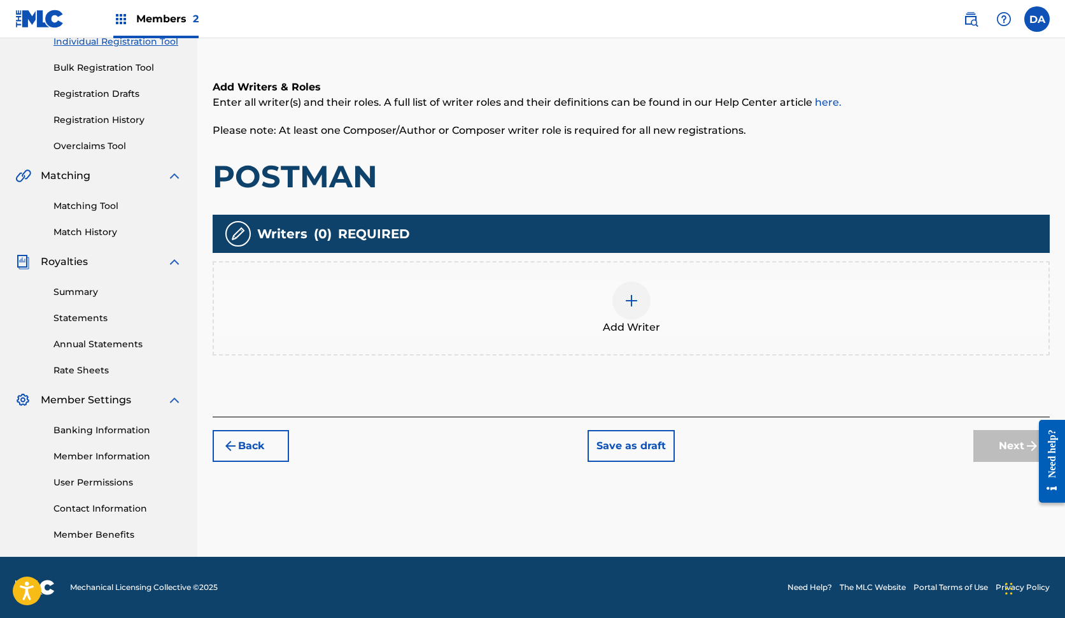
click at [708, 329] on div "Add Writer" at bounding box center [631, 307] width 835 height 53
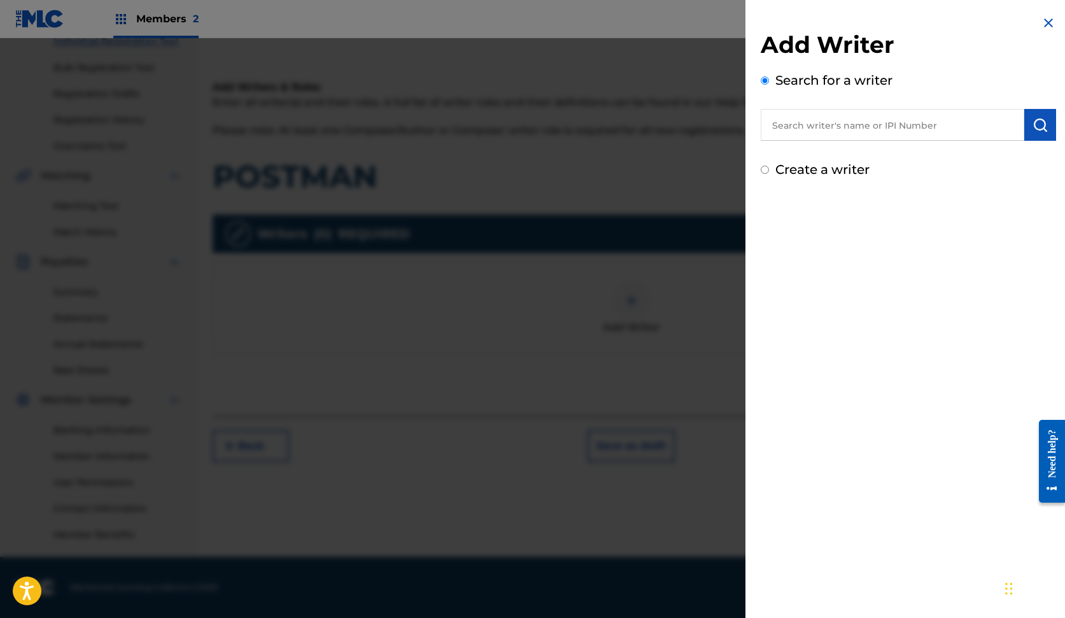
click at [803, 125] on input "text" at bounding box center [893, 125] width 264 height 32
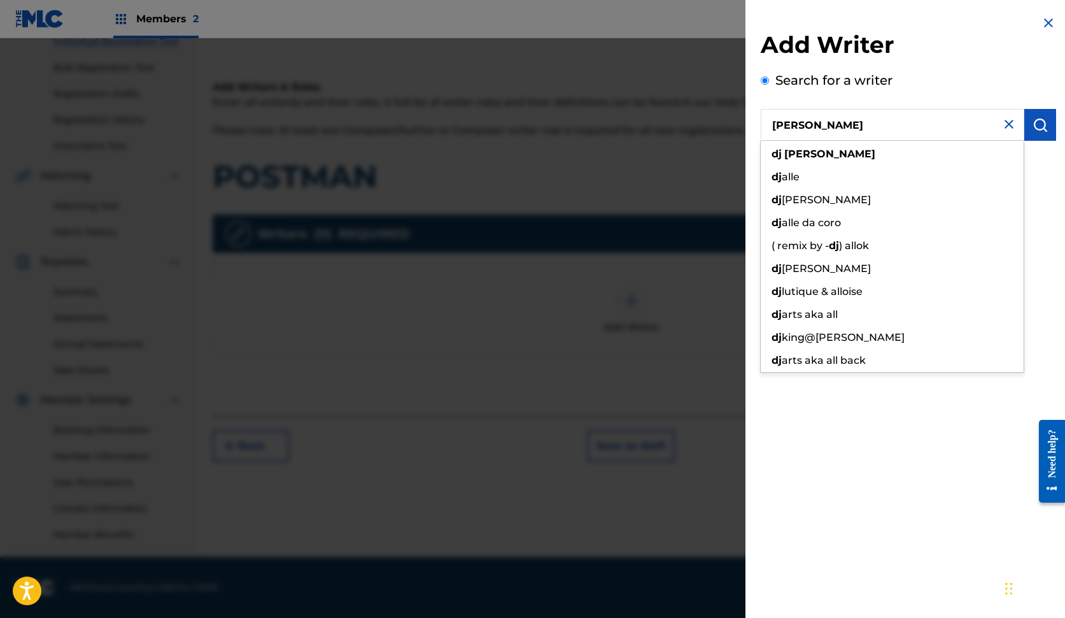
type input "[PERSON_NAME]"
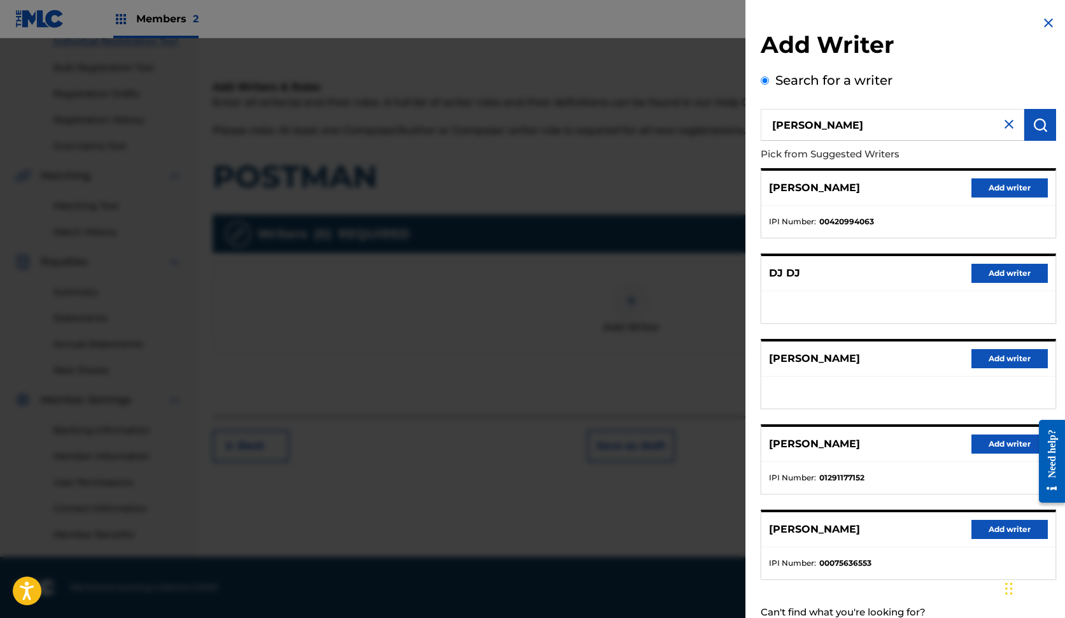
click at [990, 446] on button "Add writer" at bounding box center [1010, 443] width 76 height 19
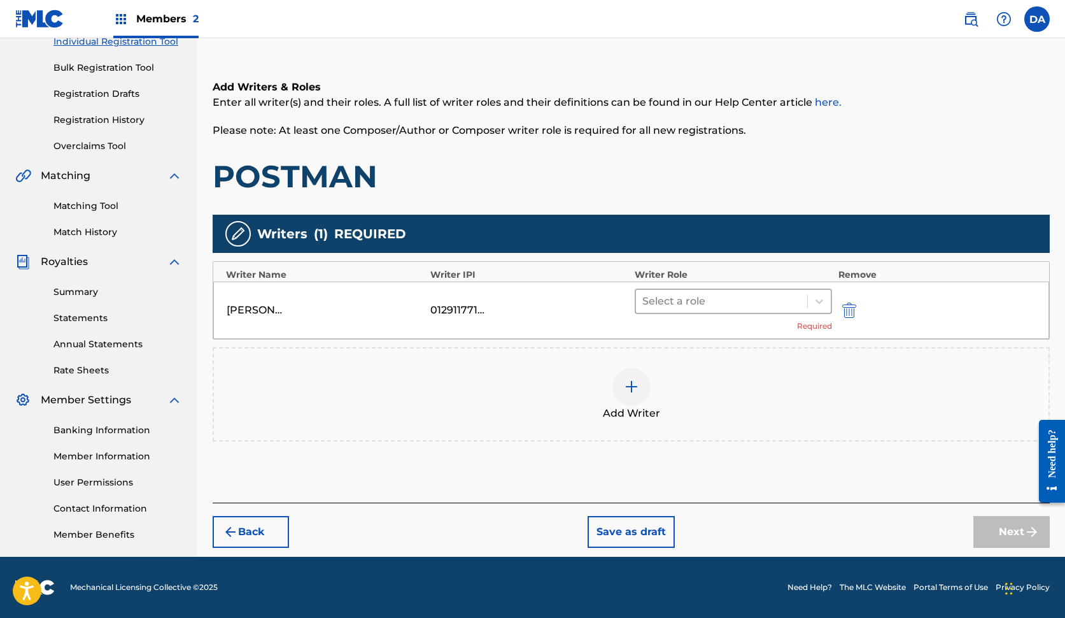
click at [794, 306] on div at bounding box center [721, 301] width 159 height 18
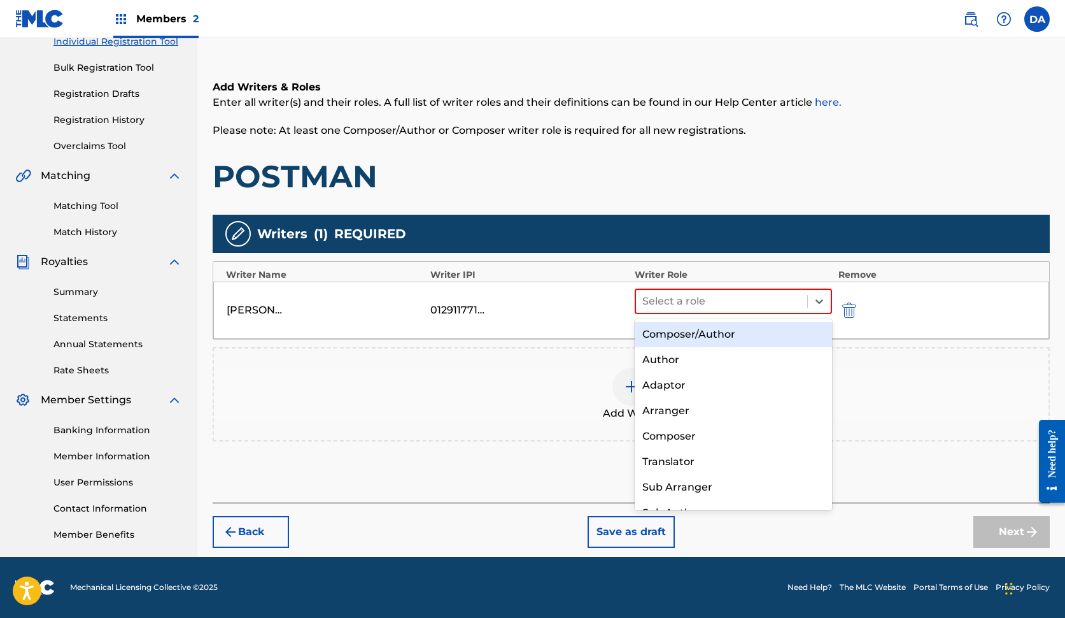
click at [762, 339] on div "Composer/Author" at bounding box center [733, 334] width 197 height 25
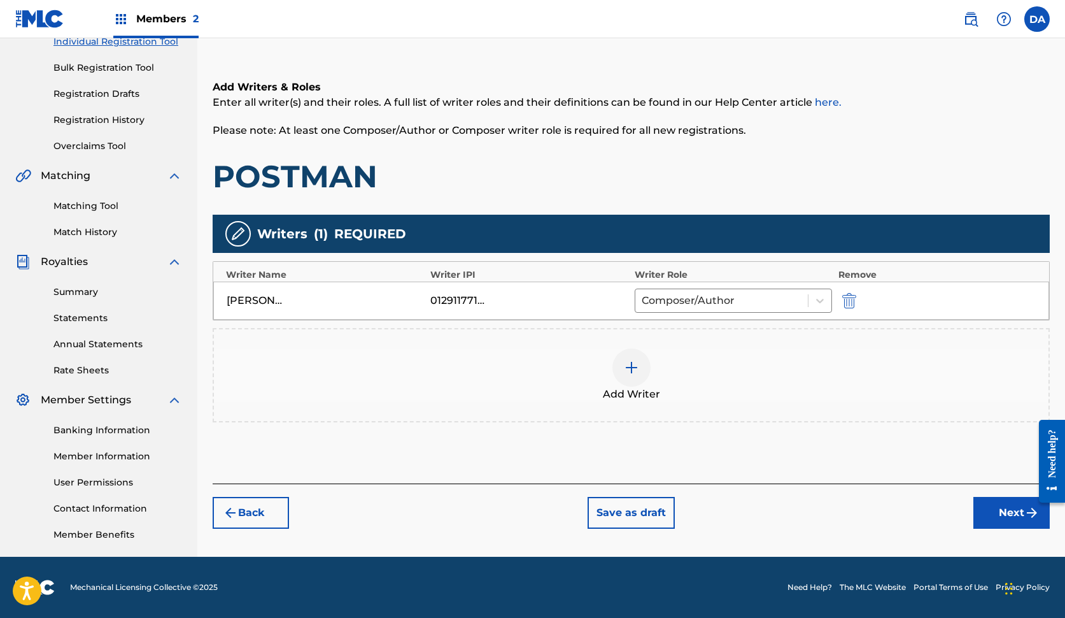
click at [1003, 508] on button "Next" at bounding box center [1012, 513] width 76 height 32
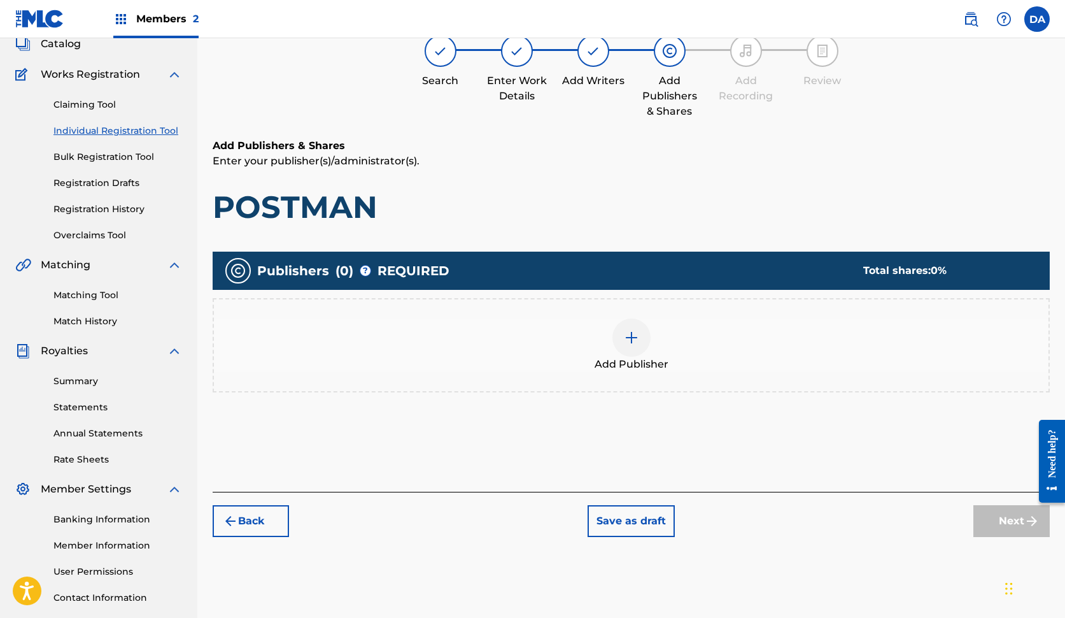
scroll to position [57, 0]
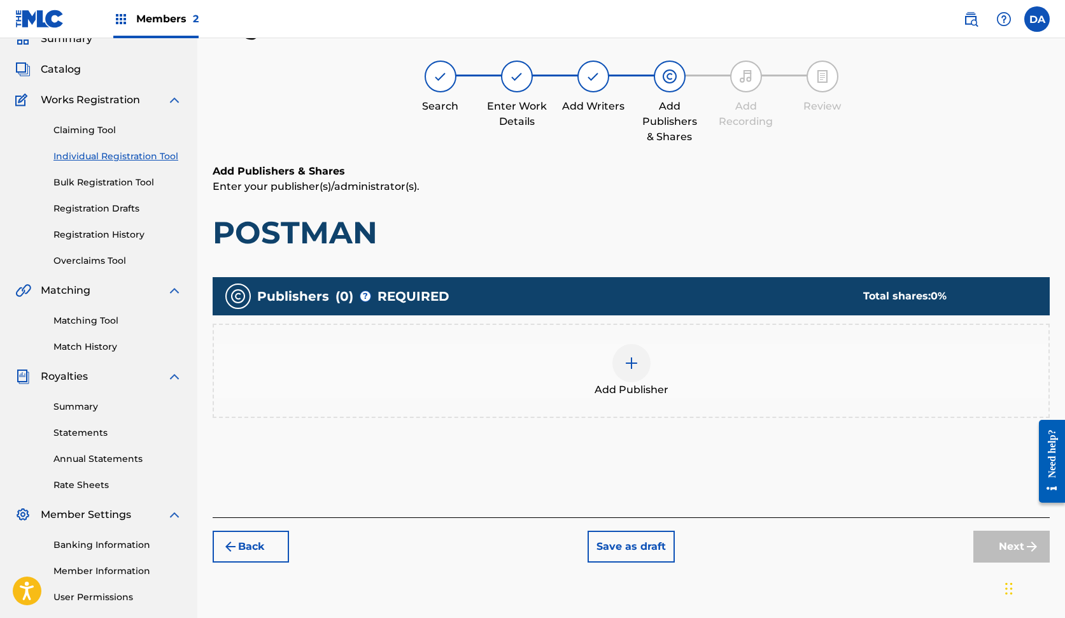
click at [688, 351] on div "Add Publisher" at bounding box center [631, 370] width 835 height 53
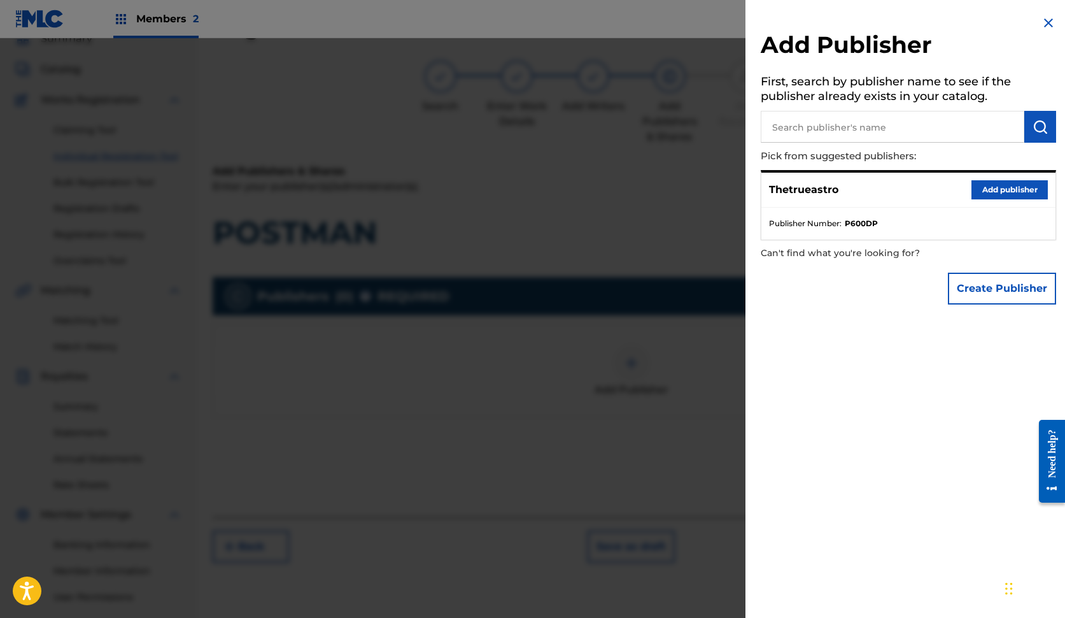
click at [997, 181] on button "Add publisher" at bounding box center [1010, 189] width 76 height 19
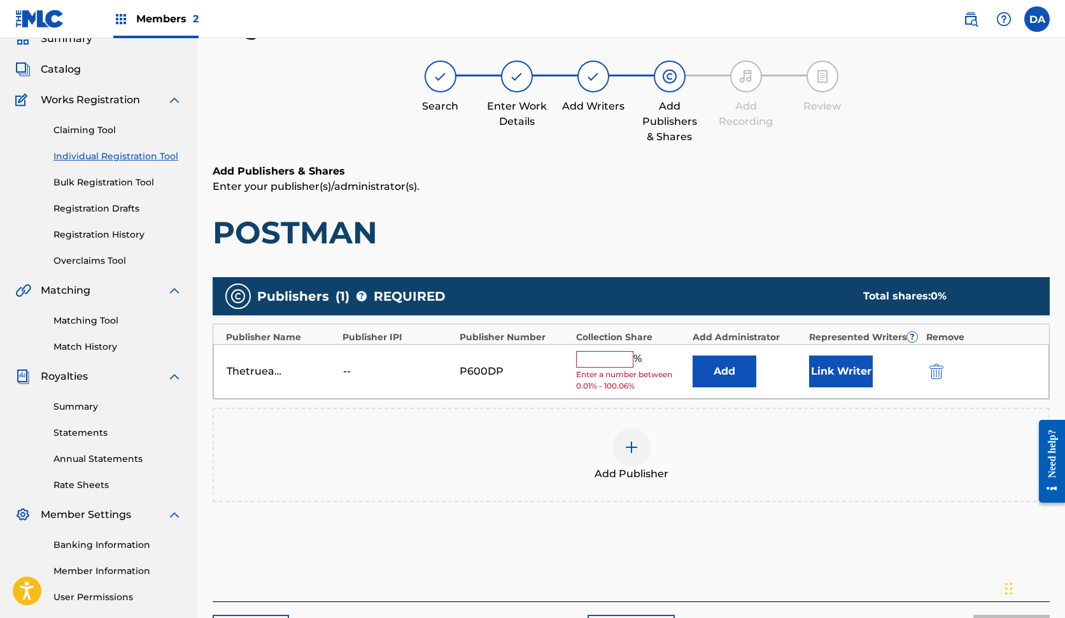
click at [612, 354] on input "text" at bounding box center [604, 359] width 57 height 17
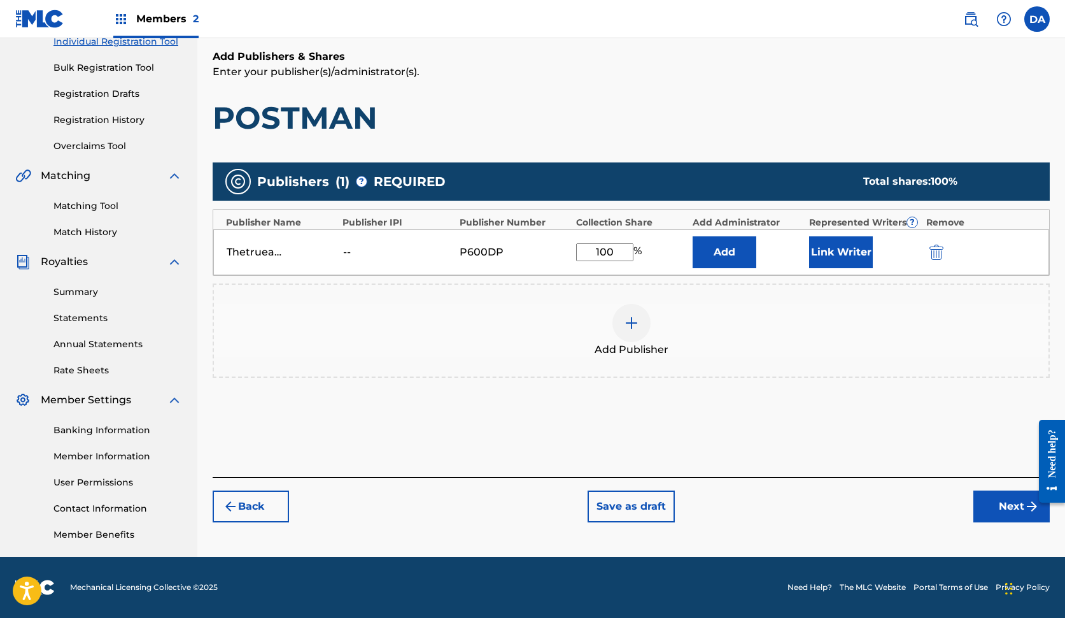
type input "100"
click at [1021, 502] on button "Next" at bounding box center [1012, 506] width 76 height 32
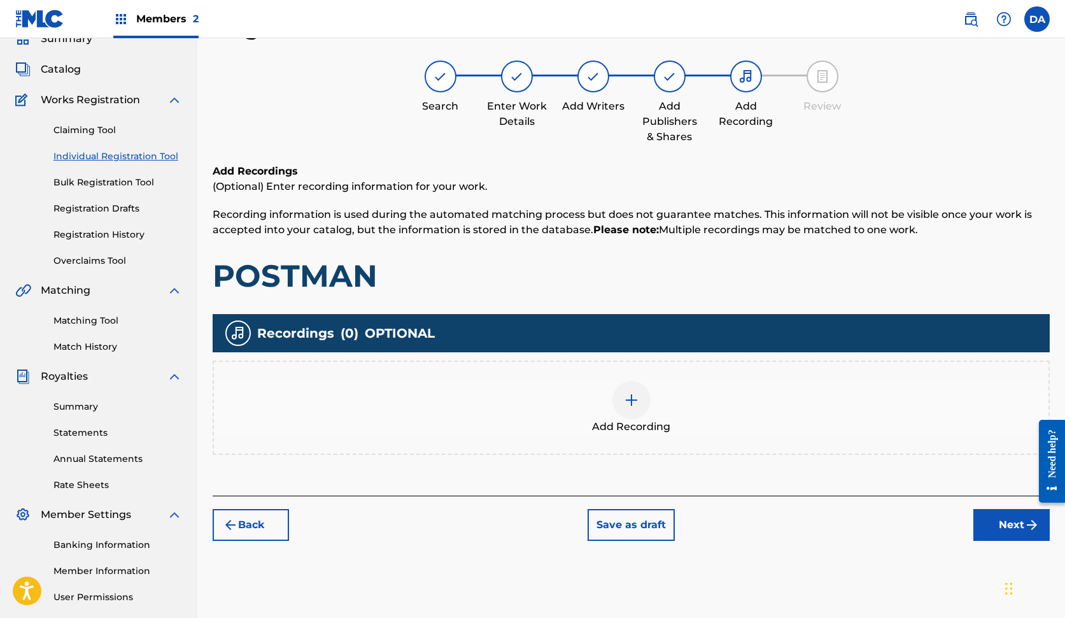
click at [1002, 518] on button "Next" at bounding box center [1012, 525] width 76 height 32
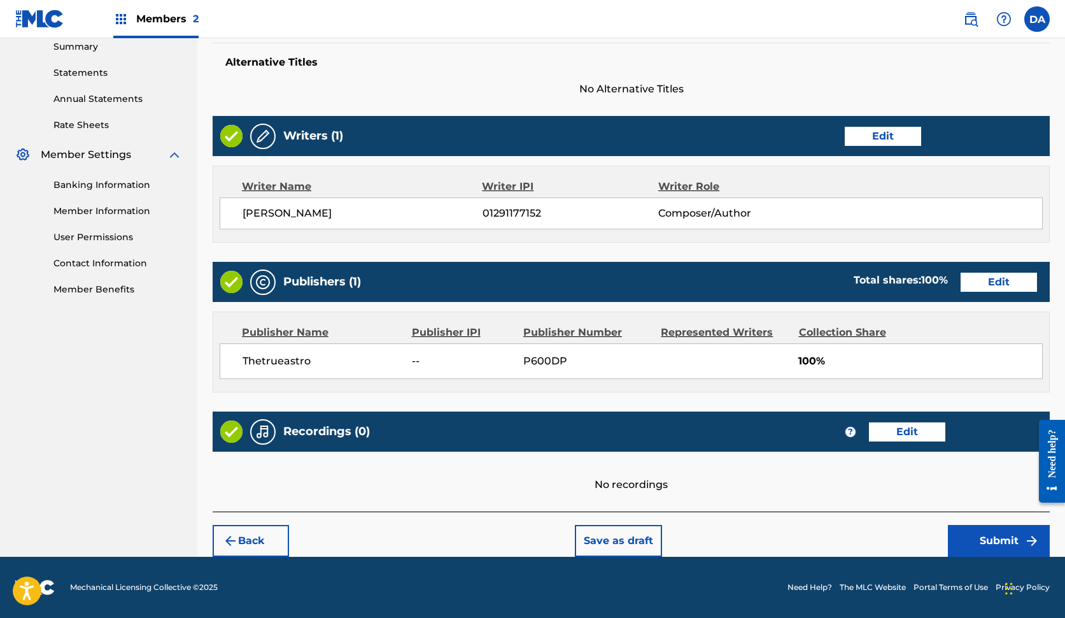
scroll to position [416, 0]
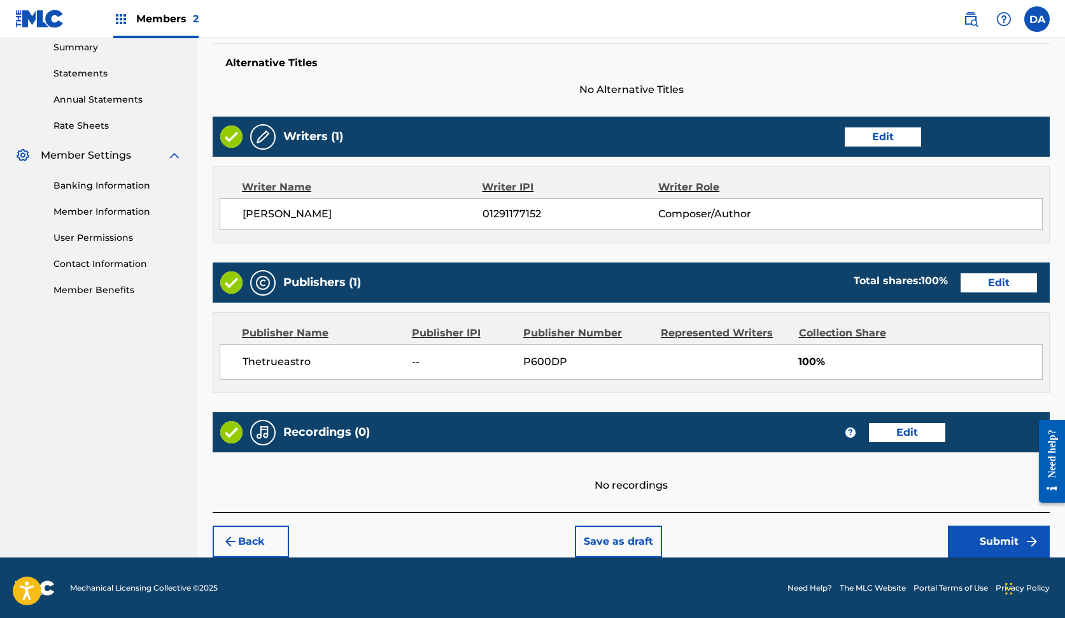
click at [985, 539] on button "Submit" at bounding box center [999, 541] width 102 height 32
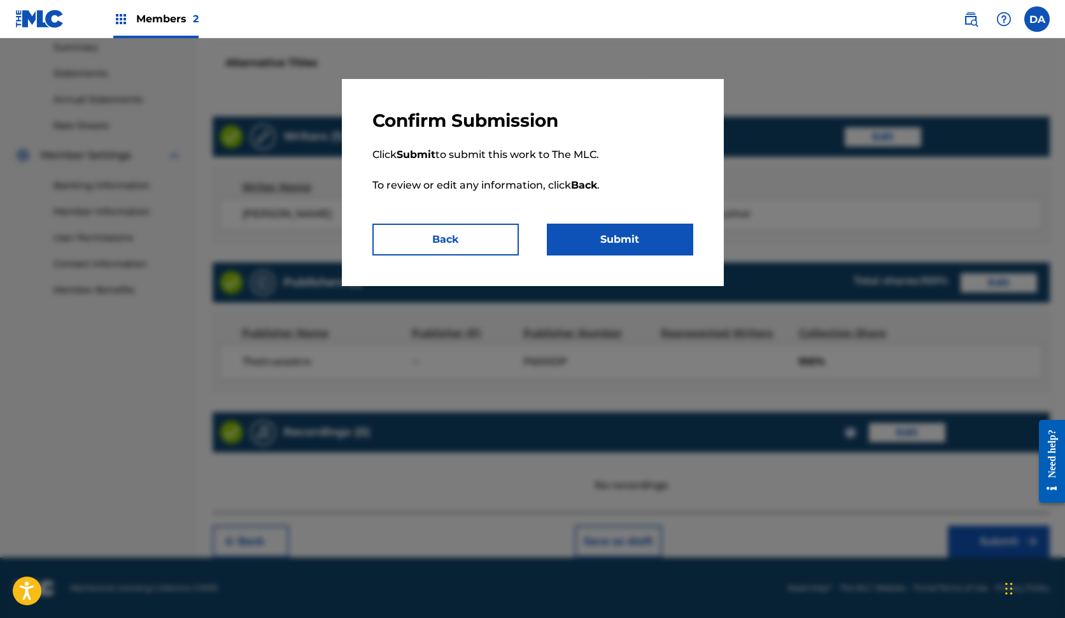
click at [602, 239] on button "Submit" at bounding box center [620, 240] width 146 height 32
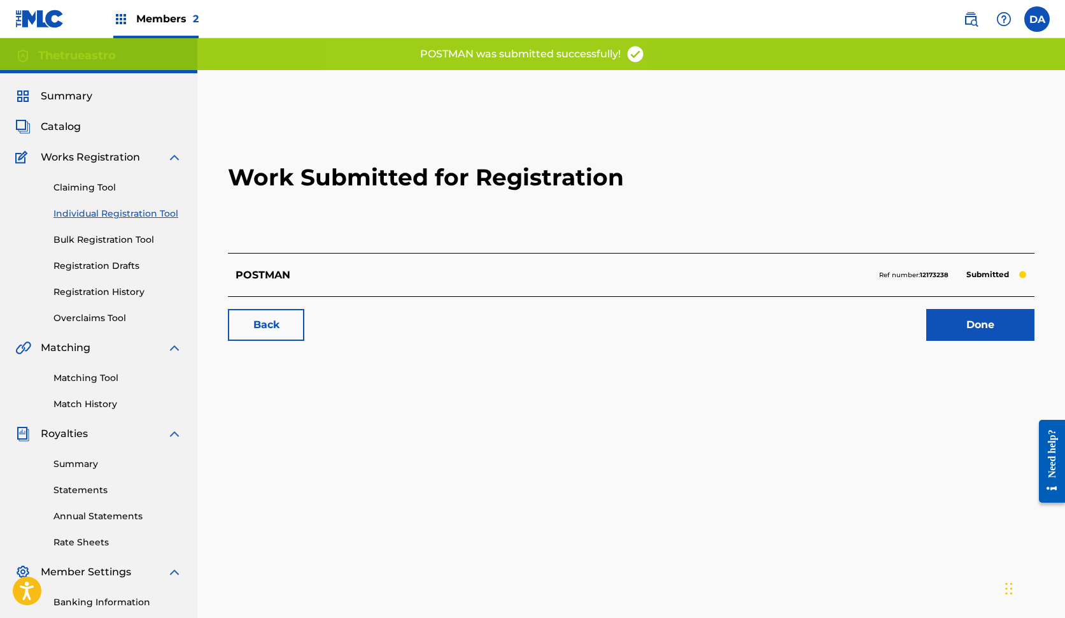
click at [964, 316] on link "Done" at bounding box center [980, 325] width 108 height 32
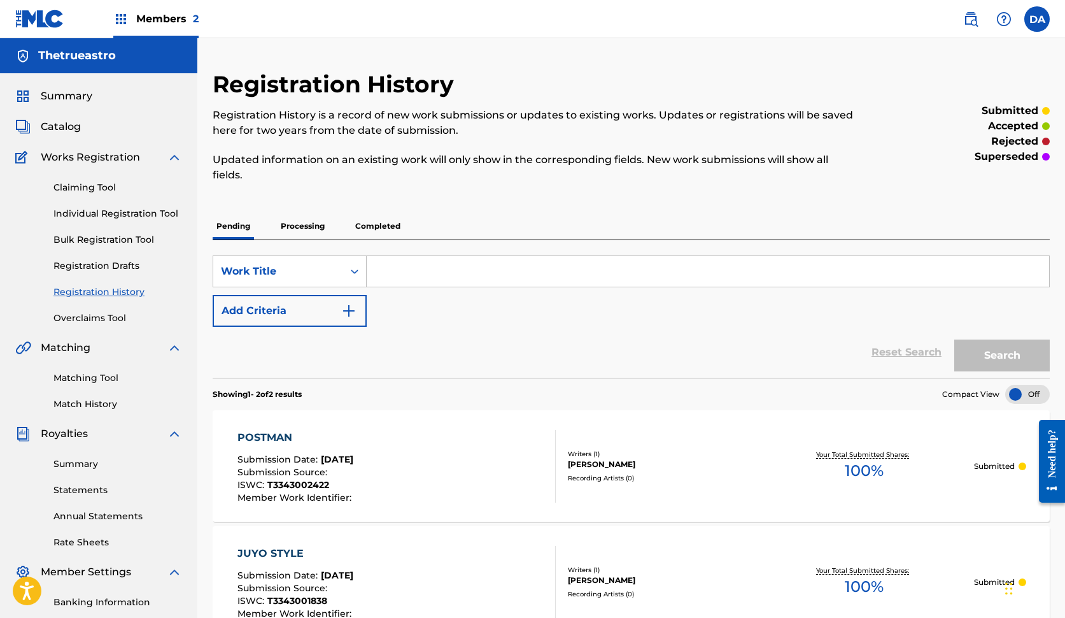
click at [437, 271] on input "Search Form" at bounding box center [708, 271] width 683 height 31
click at [69, 120] on span "Catalog" at bounding box center [61, 126] width 40 height 15
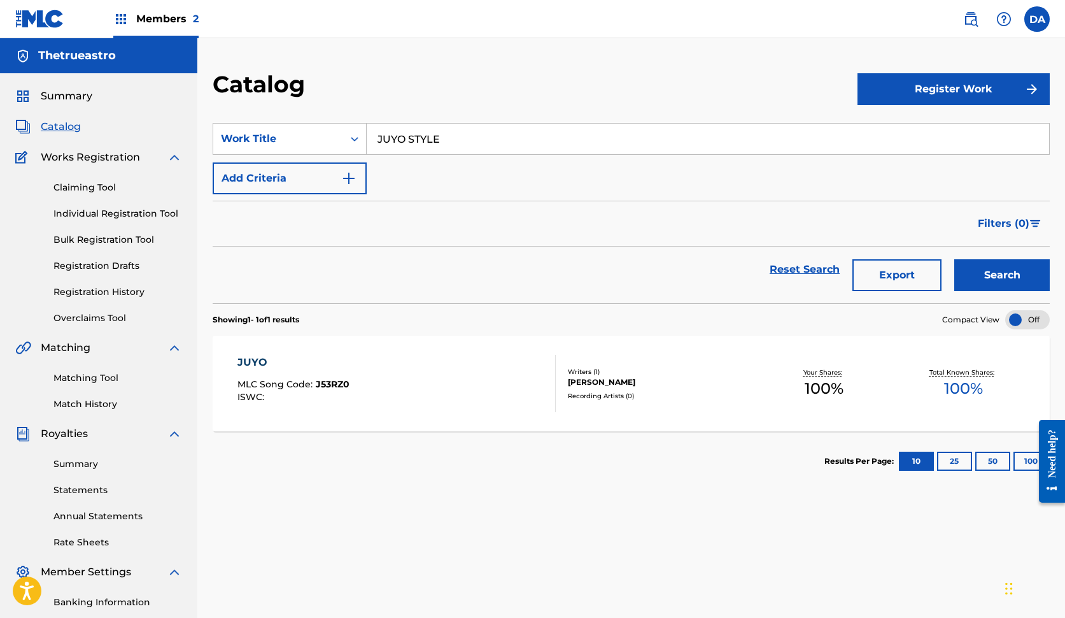
click at [985, 80] on button "Register Work" at bounding box center [954, 89] width 192 height 32
click at [891, 138] on link "Individual" at bounding box center [954, 130] width 192 height 31
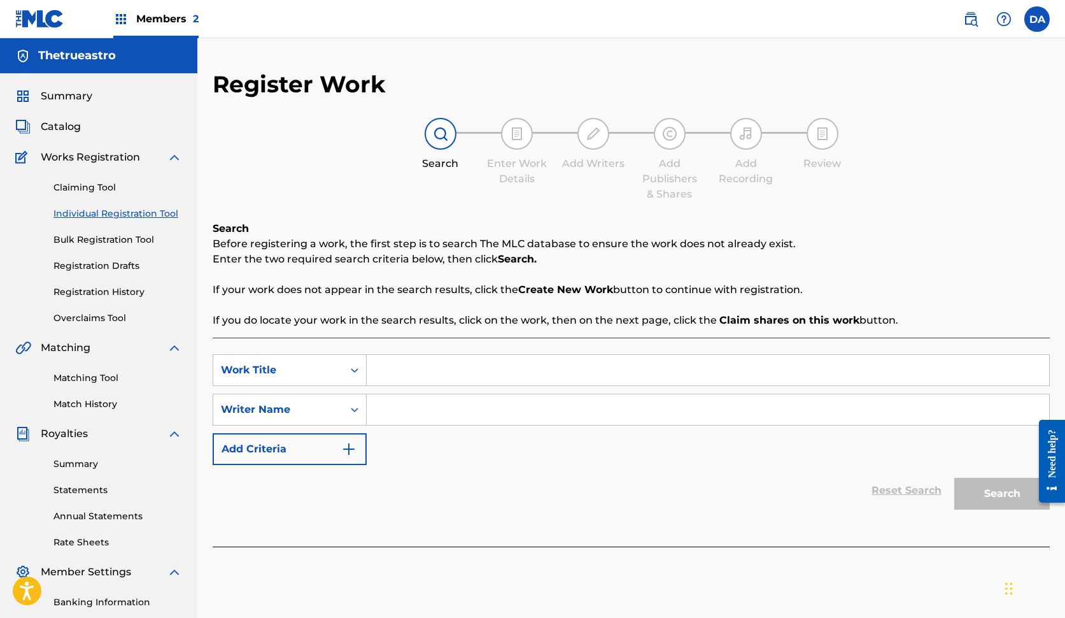
click at [427, 371] on input "Search Form" at bounding box center [708, 370] width 683 height 31
type input "ASTRO"
click at [407, 407] on input "Search Form" at bounding box center [708, 409] width 683 height 31
type input "[PERSON_NAME]"
click at [1002, 493] on button "Search" at bounding box center [1003, 494] width 96 height 32
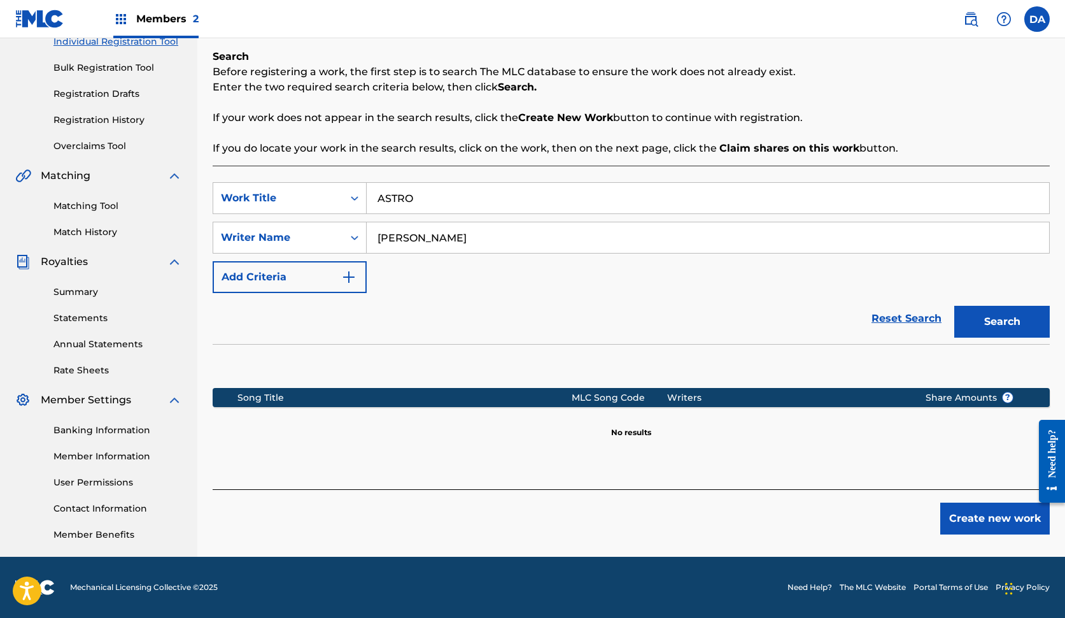
scroll to position [172, 0]
click at [966, 523] on button "Create new work" at bounding box center [996, 518] width 110 height 32
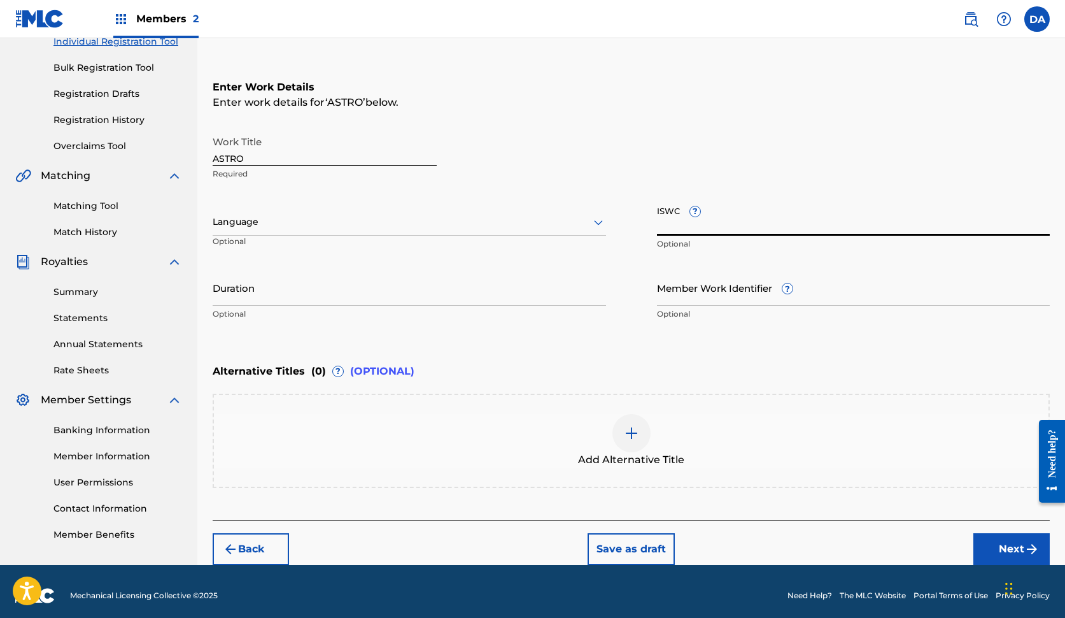
click at [712, 224] on input "ISWC ?" at bounding box center [854, 217] width 394 height 36
paste input "T-334.300.220-6"
type input "T-334.300.220-6"
click at [1005, 542] on button "Next" at bounding box center [1012, 549] width 76 height 32
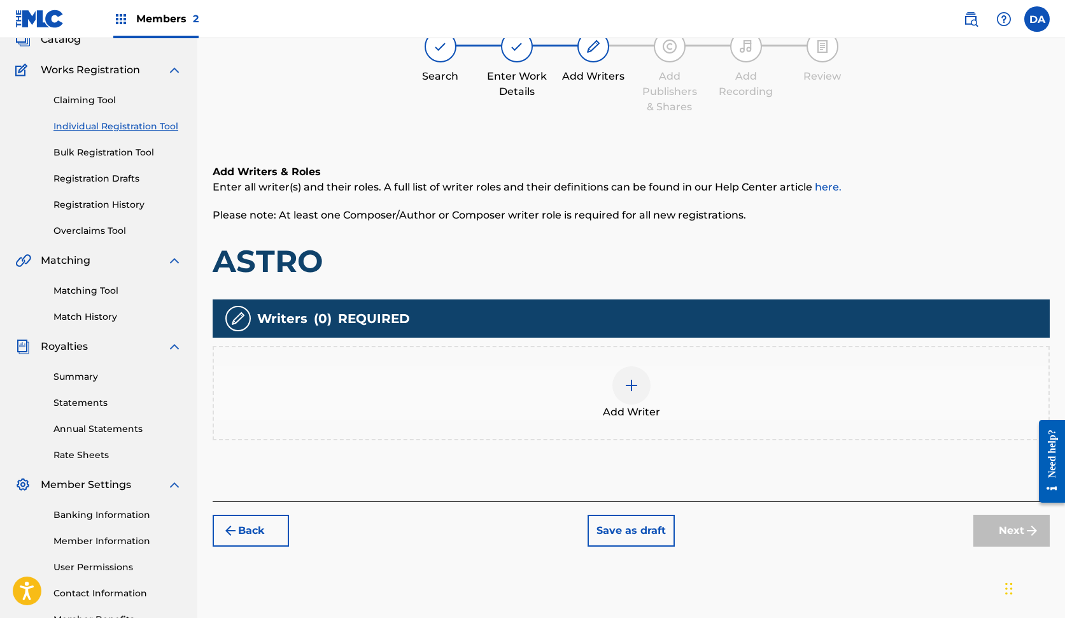
scroll to position [57, 0]
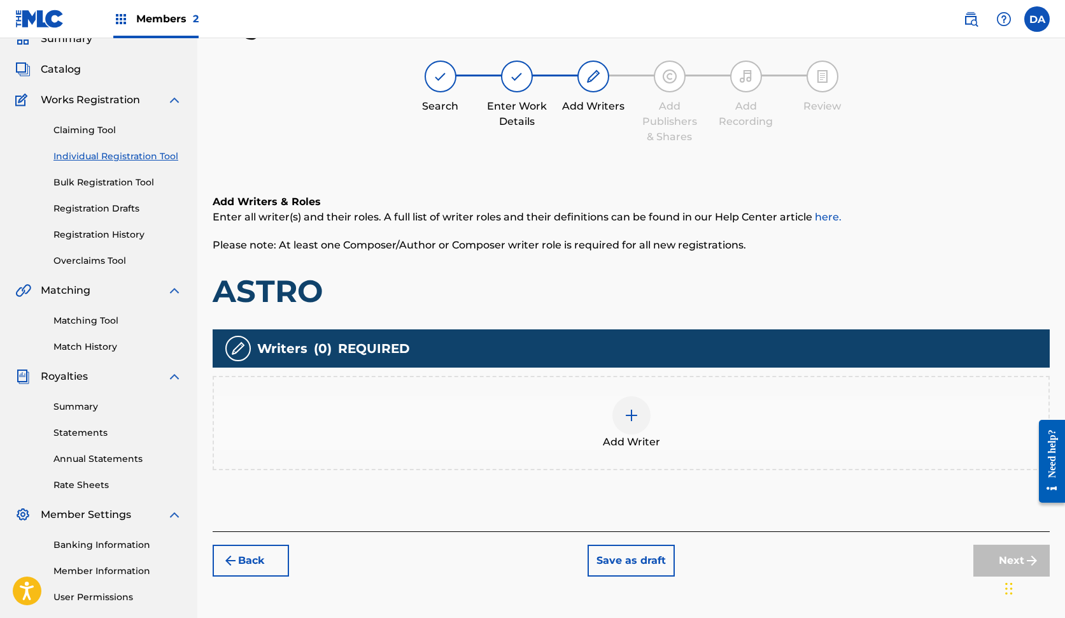
click at [714, 437] on div "Add Writer" at bounding box center [631, 422] width 835 height 53
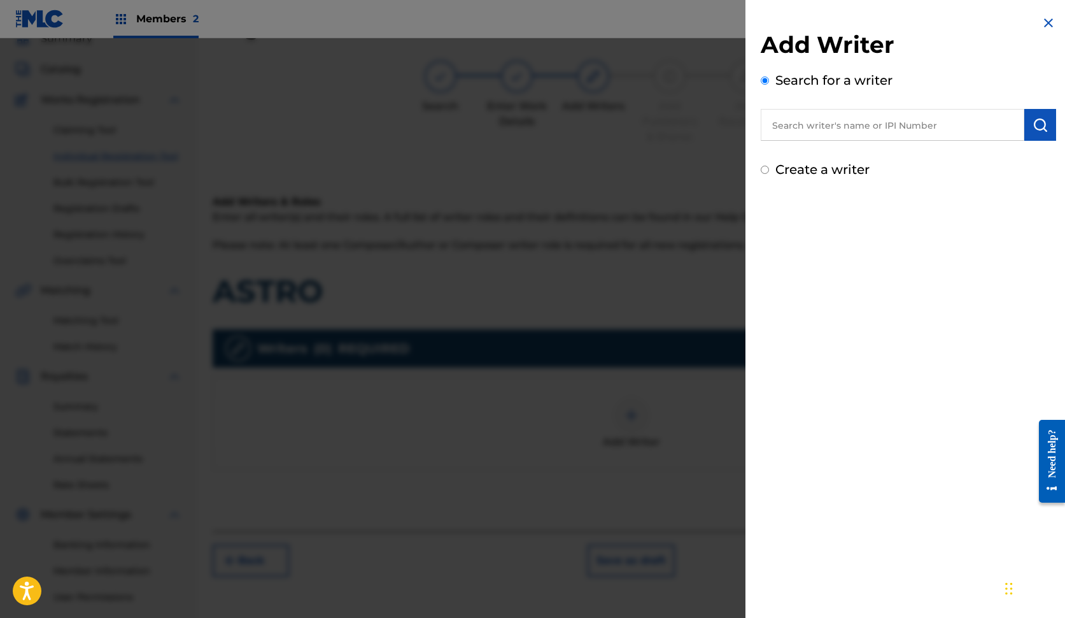
click at [877, 119] on input "text" at bounding box center [893, 125] width 264 height 32
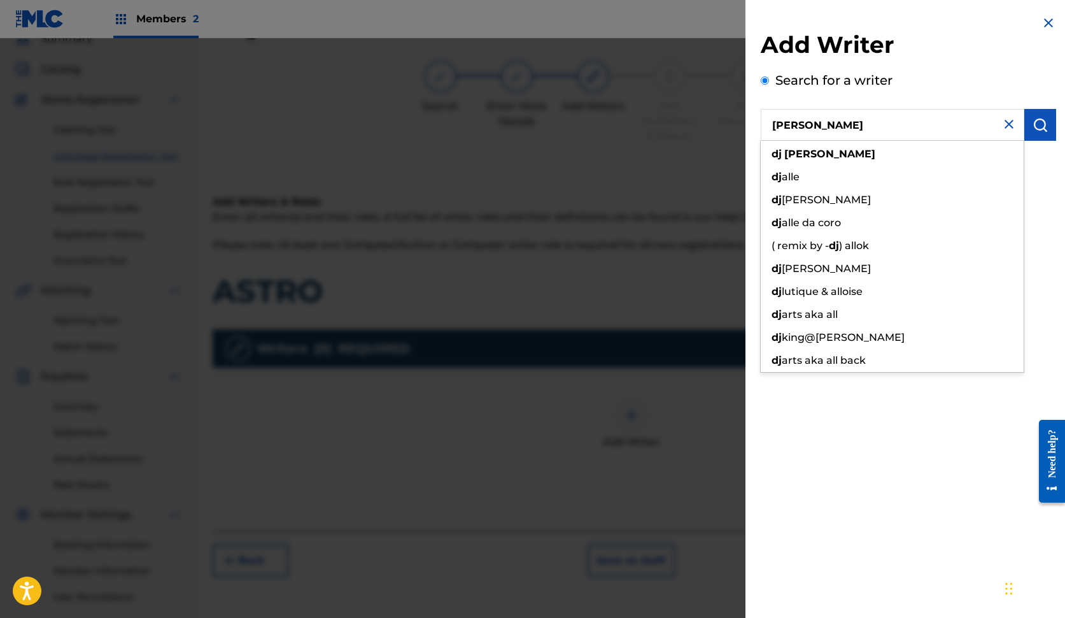
type input "[PERSON_NAME]"
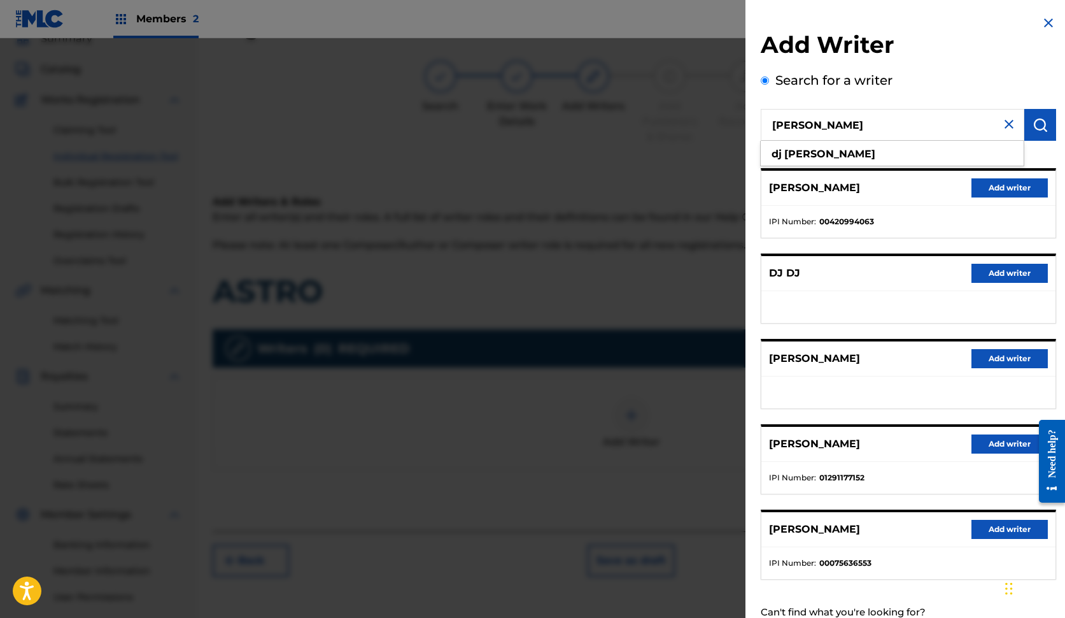
click at [1000, 449] on button "Add writer" at bounding box center [1010, 443] width 76 height 19
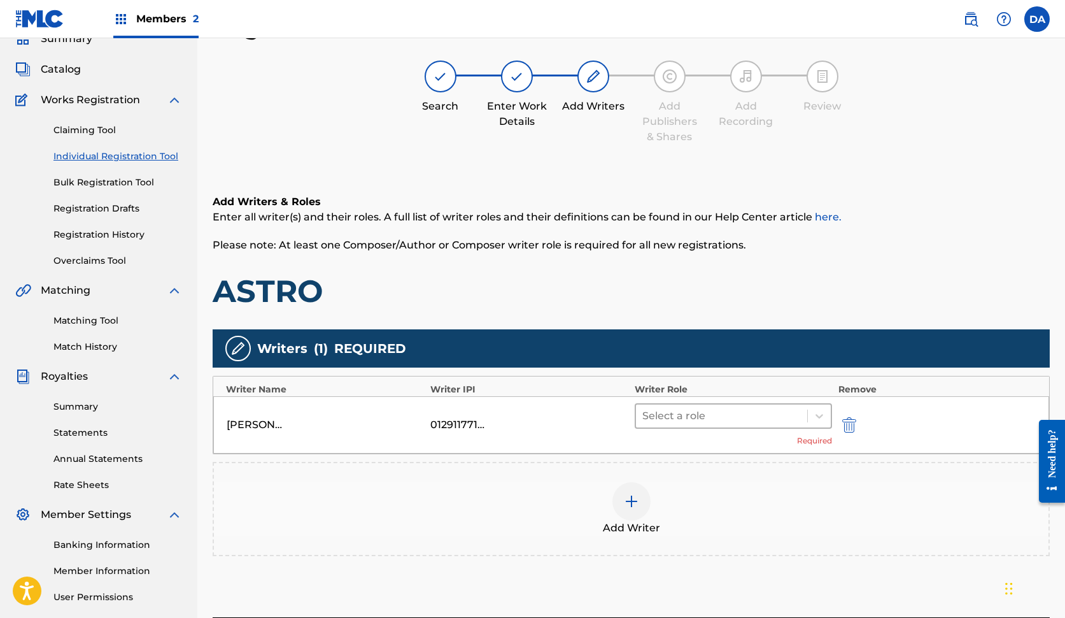
click at [797, 422] on div at bounding box center [721, 416] width 159 height 18
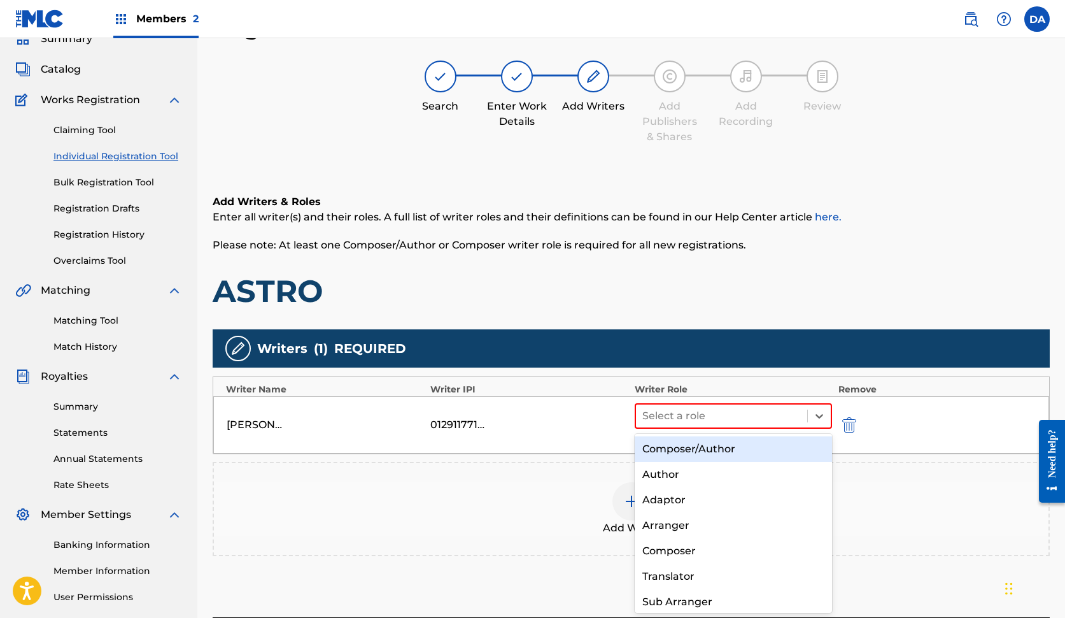
click at [773, 450] on div "Composer/Author" at bounding box center [733, 448] width 197 height 25
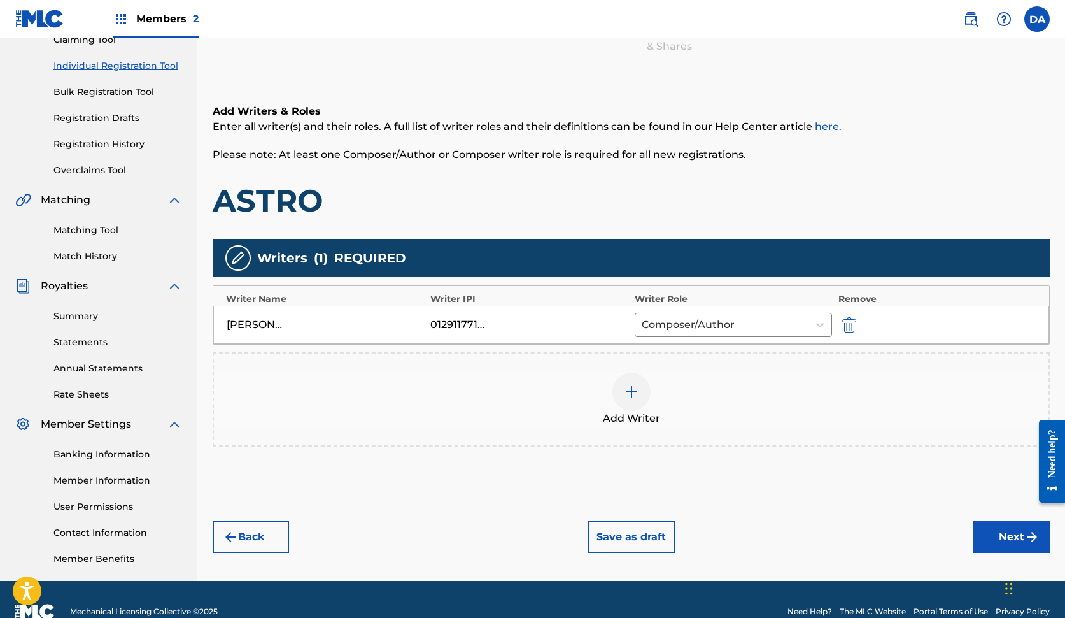
click at [1004, 537] on button "Next" at bounding box center [1012, 537] width 76 height 32
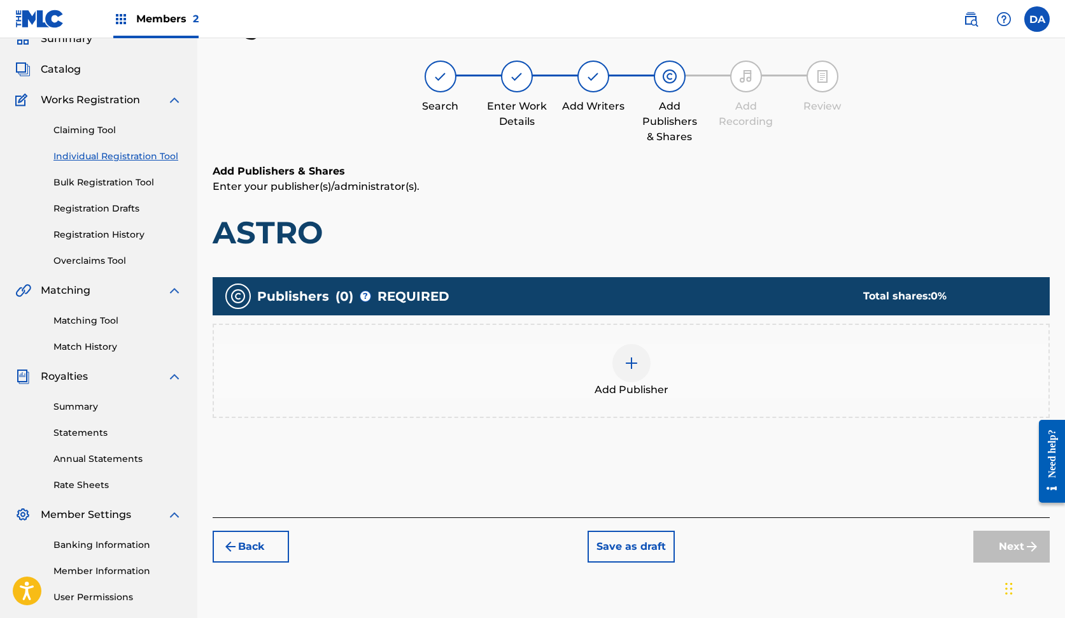
click at [644, 376] on div at bounding box center [632, 363] width 38 height 38
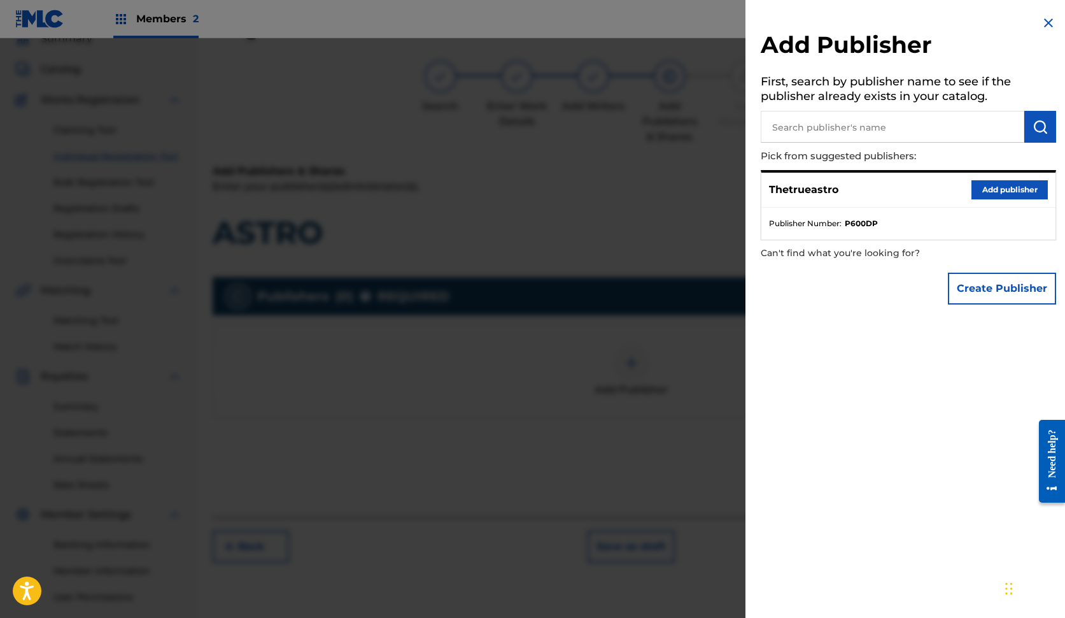
click at [995, 180] on button "Add publisher" at bounding box center [1010, 189] width 76 height 19
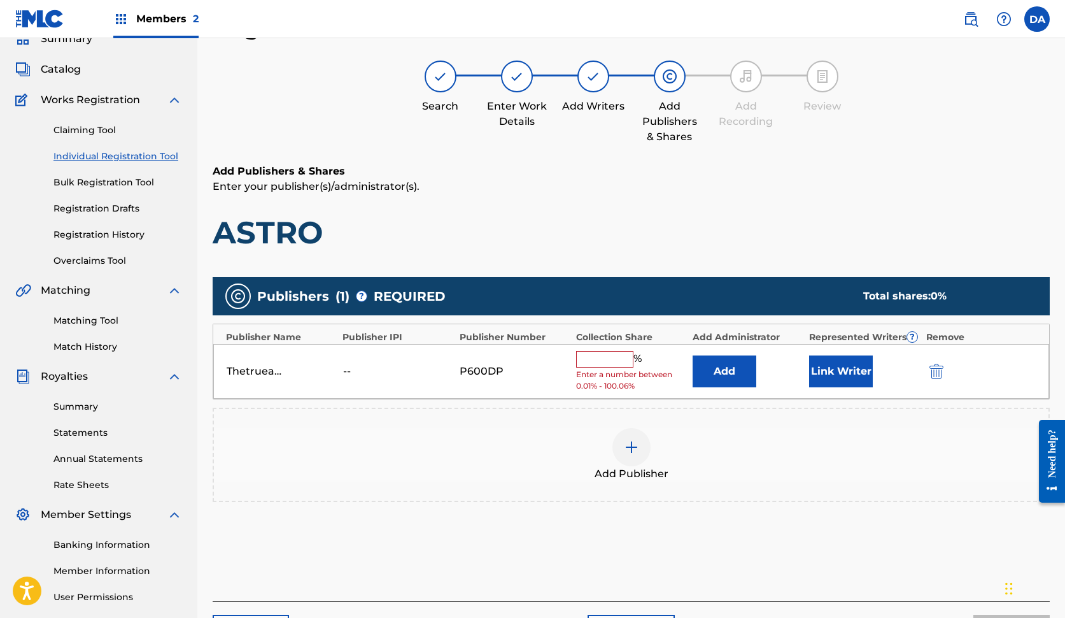
click at [614, 355] on input "text" at bounding box center [604, 359] width 57 height 17
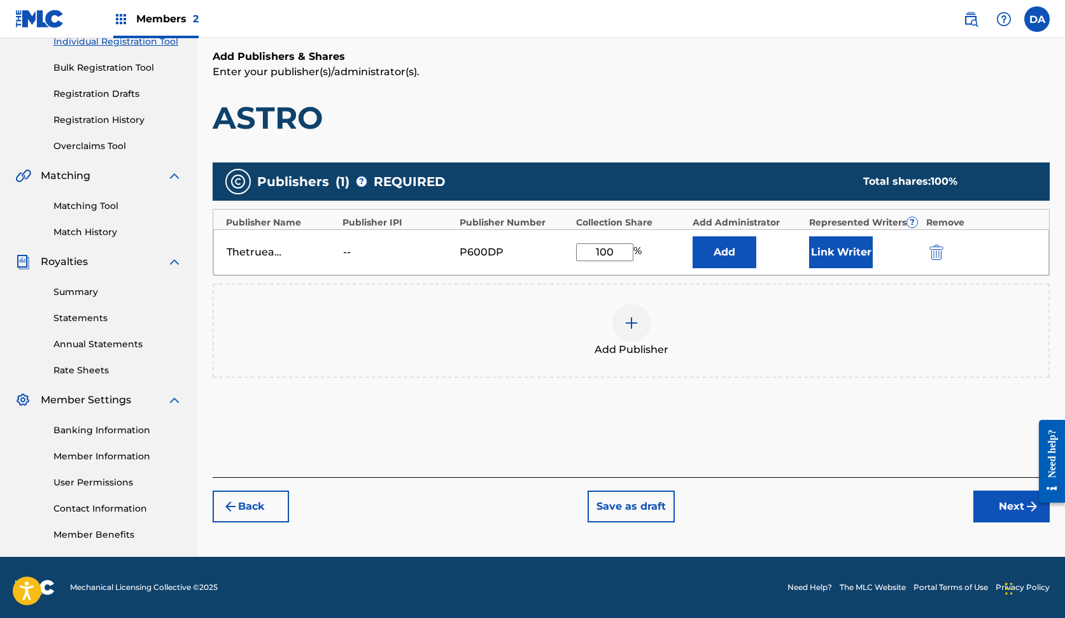
type input "100"
click at [1009, 508] on button "Next" at bounding box center [1012, 506] width 76 height 32
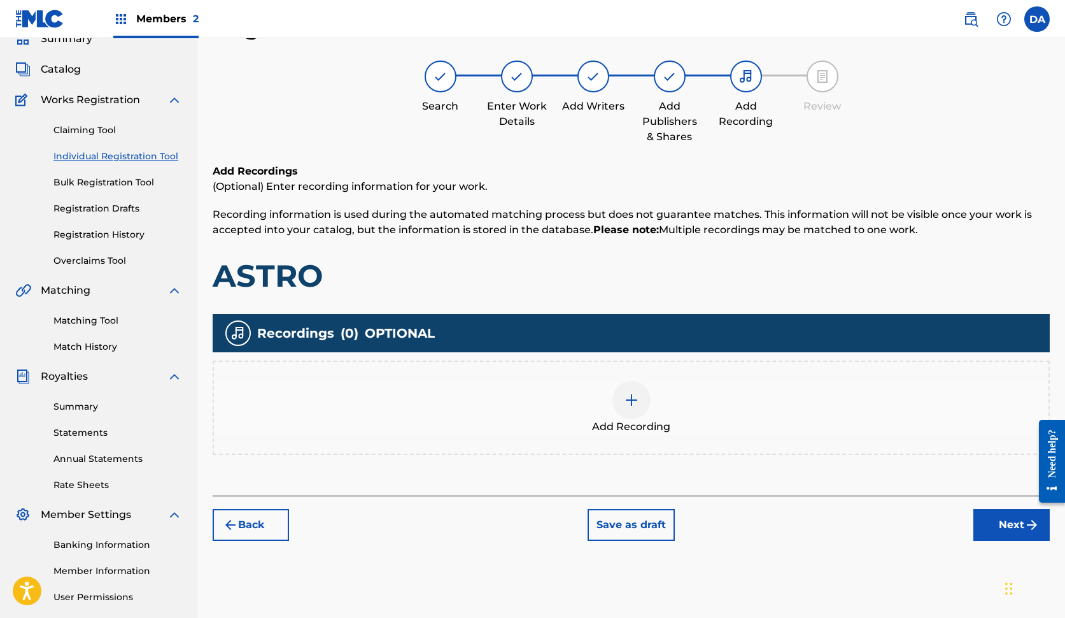
click at [977, 518] on button "Next" at bounding box center [1012, 525] width 76 height 32
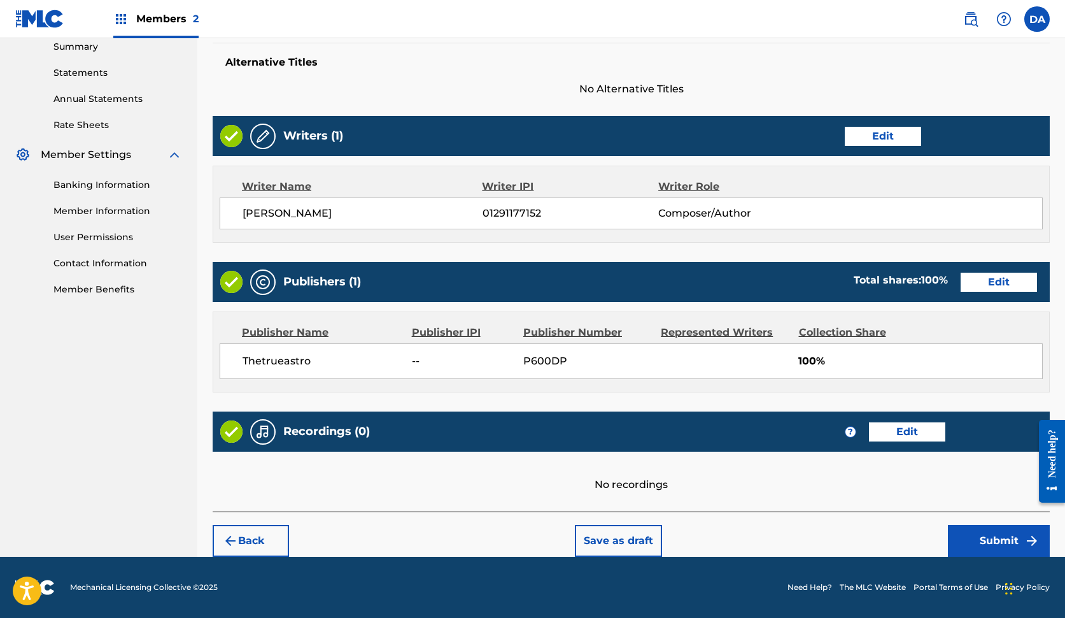
click at [981, 526] on button "Submit" at bounding box center [999, 541] width 102 height 32
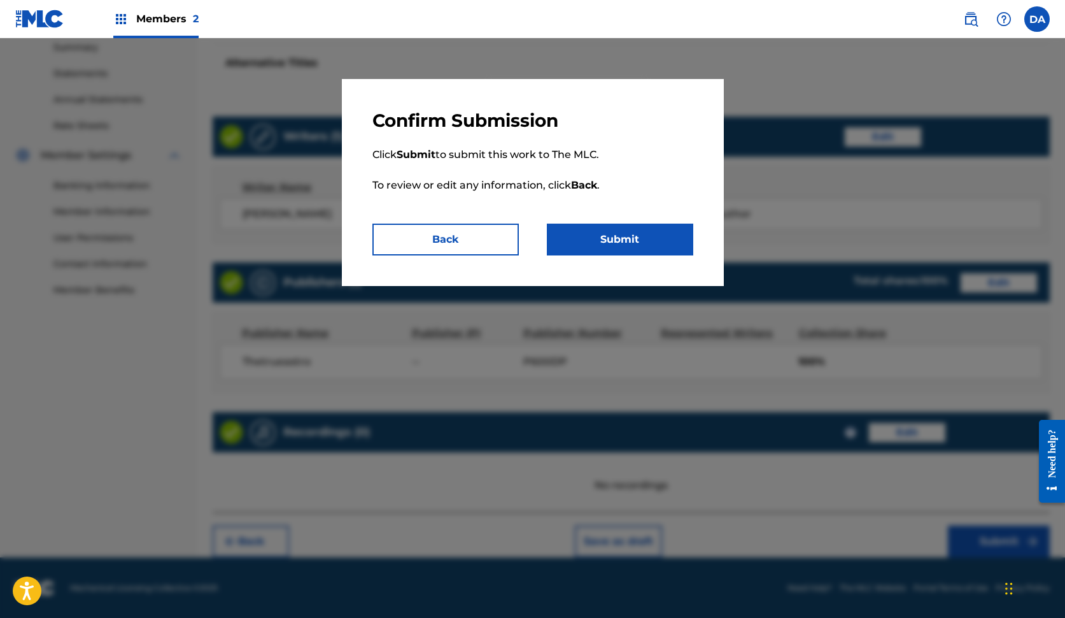
click at [655, 230] on button "Submit" at bounding box center [620, 240] width 146 height 32
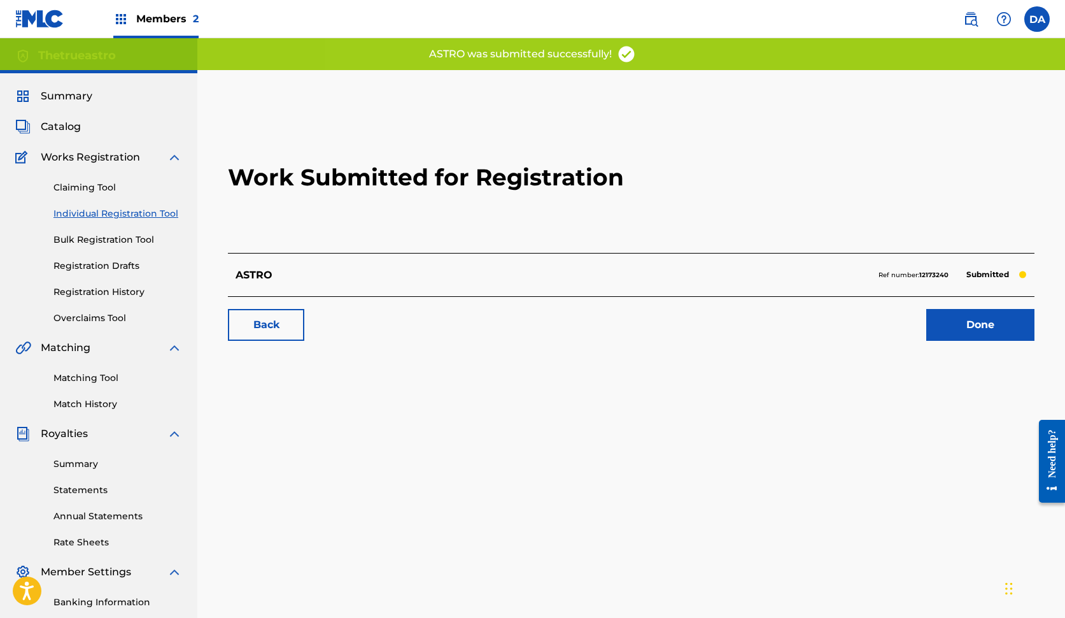
click at [1002, 330] on link "Done" at bounding box center [980, 325] width 108 height 32
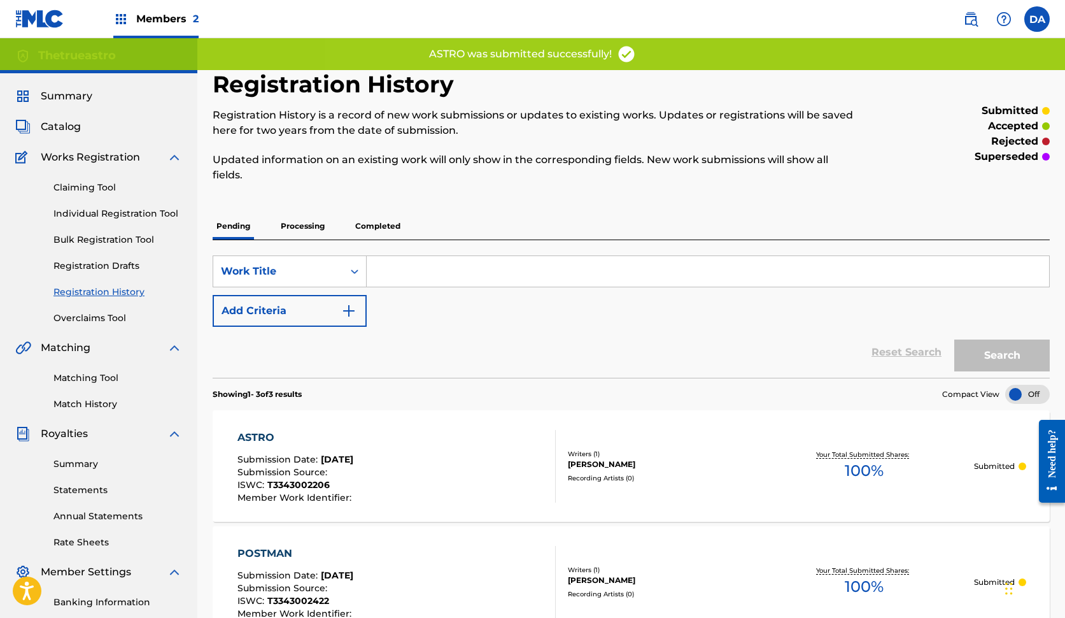
click at [67, 96] on span "Summary" at bounding box center [67, 96] width 52 height 15
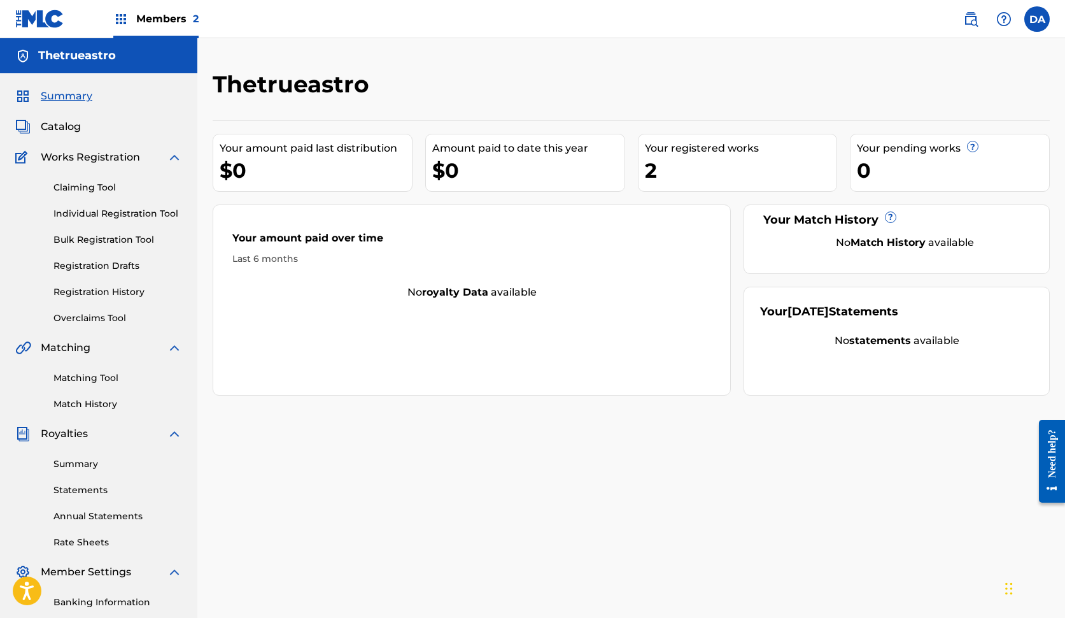
click at [71, 128] on span "Catalog" at bounding box center [61, 126] width 40 height 15
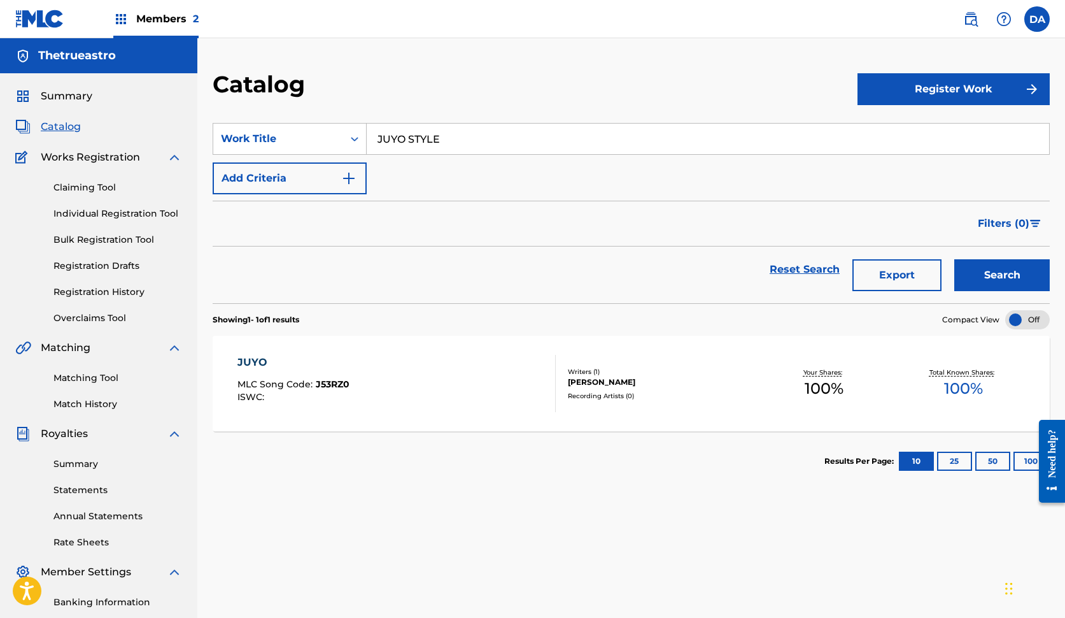
click at [892, 89] on button "Register Work" at bounding box center [954, 89] width 192 height 32
click at [898, 125] on link "Individual" at bounding box center [954, 130] width 192 height 31
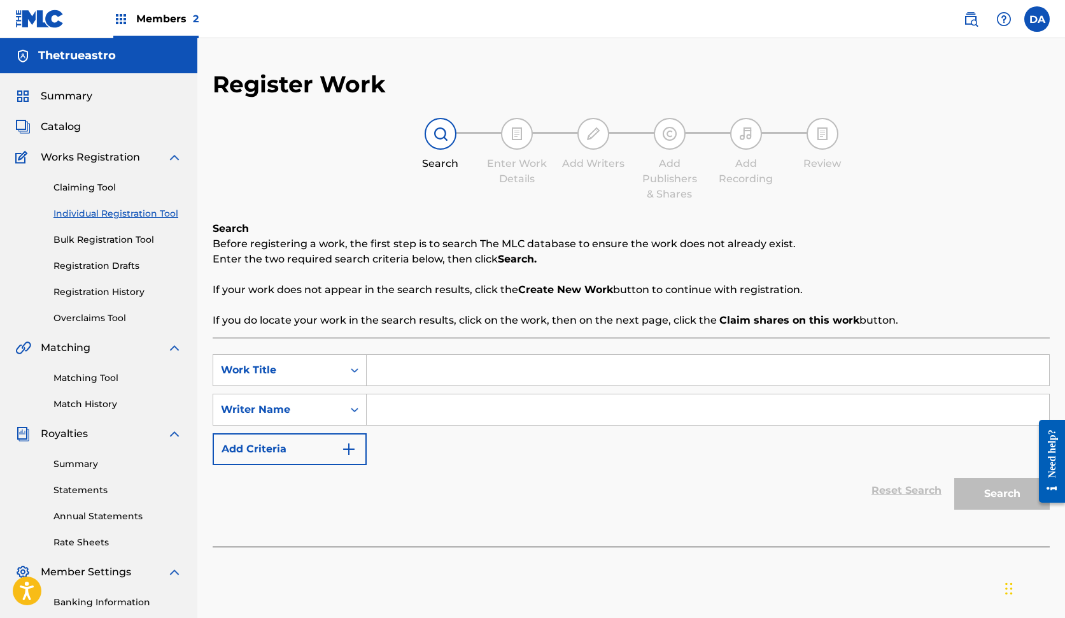
click at [522, 373] on input "Search Form" at bounding box center [708, 370] width 683 height 31
type input "SHES MINE"
click at [484, 404] on input "Search Form" at bounding box center [708, 409] width 683 height 31
type input "[PERSON_NAME]"
click at [1002, 493] on button "Search" at bounding box center [1003, 494] width 96 height 32
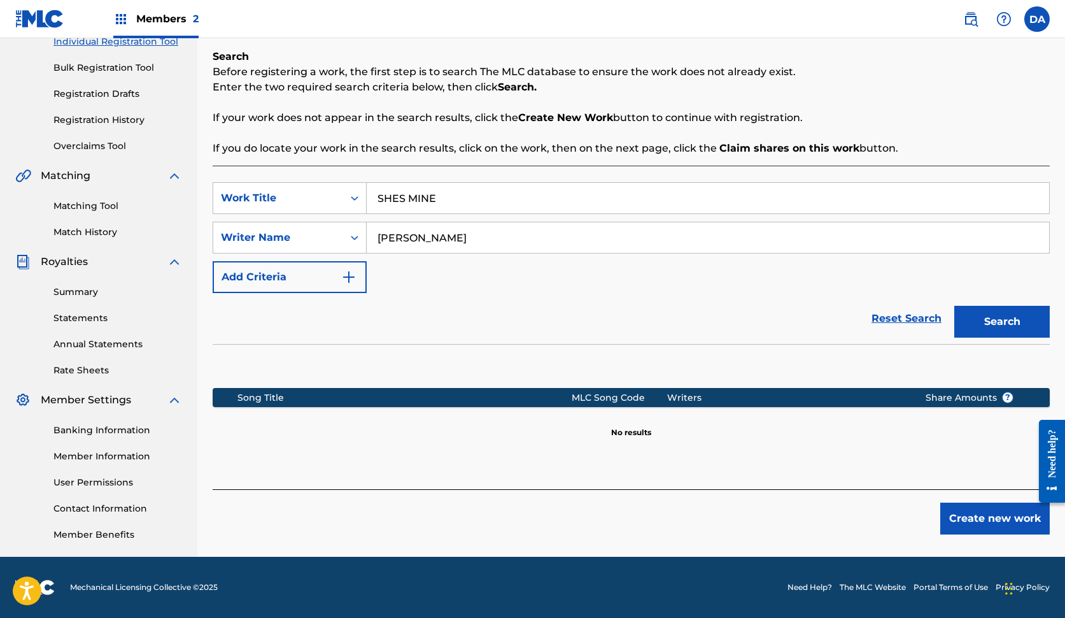
scroll to position [172, 0]
click at [988, 525] on button "Create new work" at bounding box center [996, 518] width 110 height 32
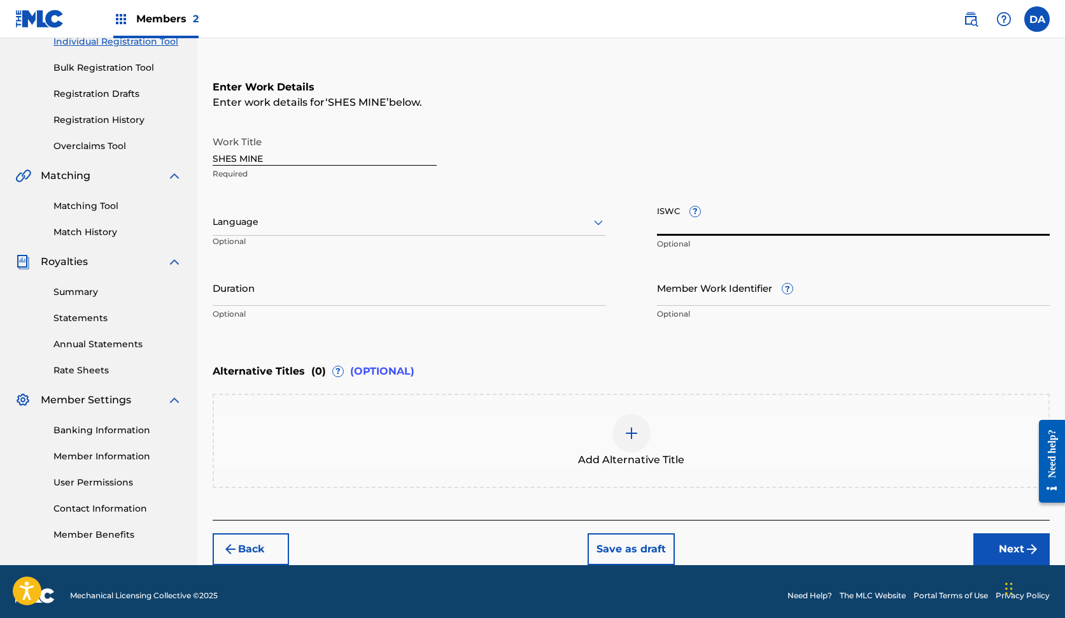
click at [765, 225] on input "ISWC ?" at bounding box center [854, 217] width 394 height 36
paste input "T-334.300.222-8"
type input "T-334.300.222-8"
click at [1015, 549] on button "Next" at bounding box center [1012, 549] width 76 height 32
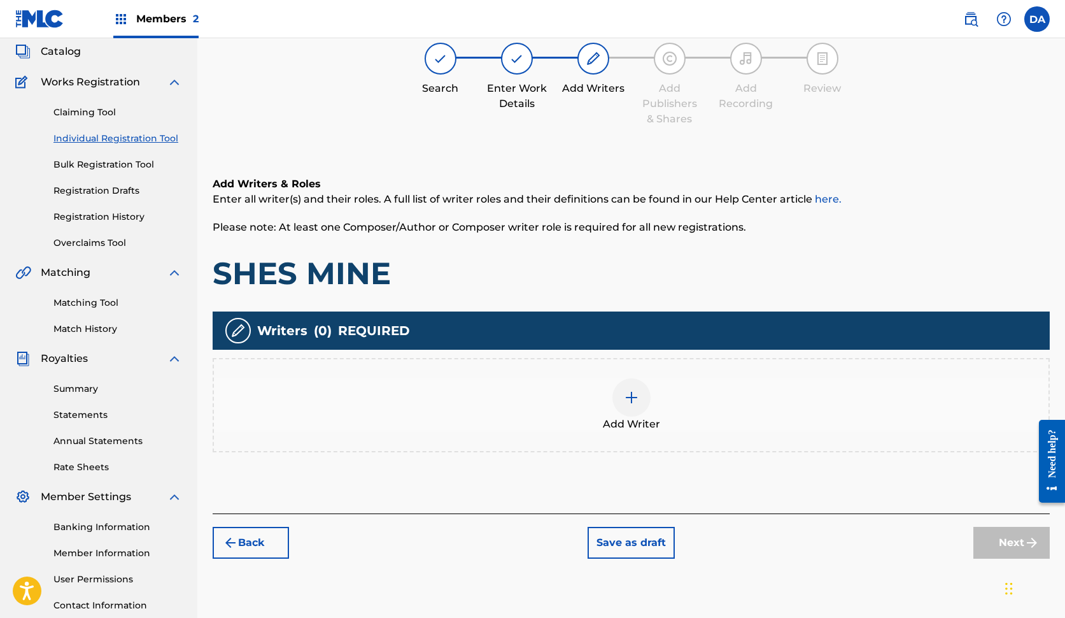
scroll to position [57, 0]
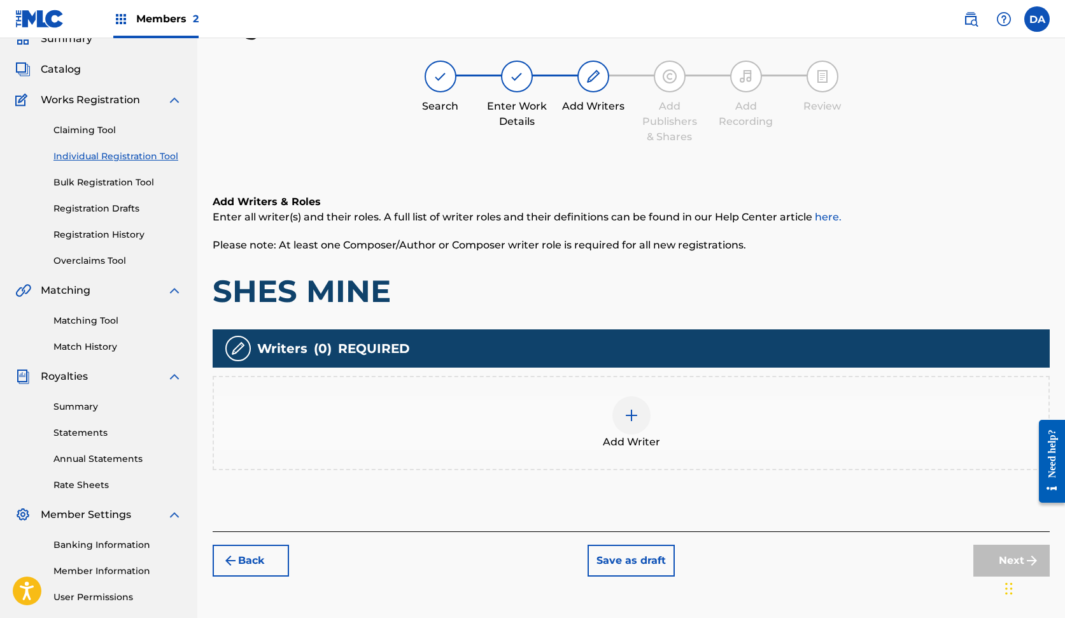
click at [697, 408] on div "Add Writer" at bounding box center [631, 422] width 835 height 53
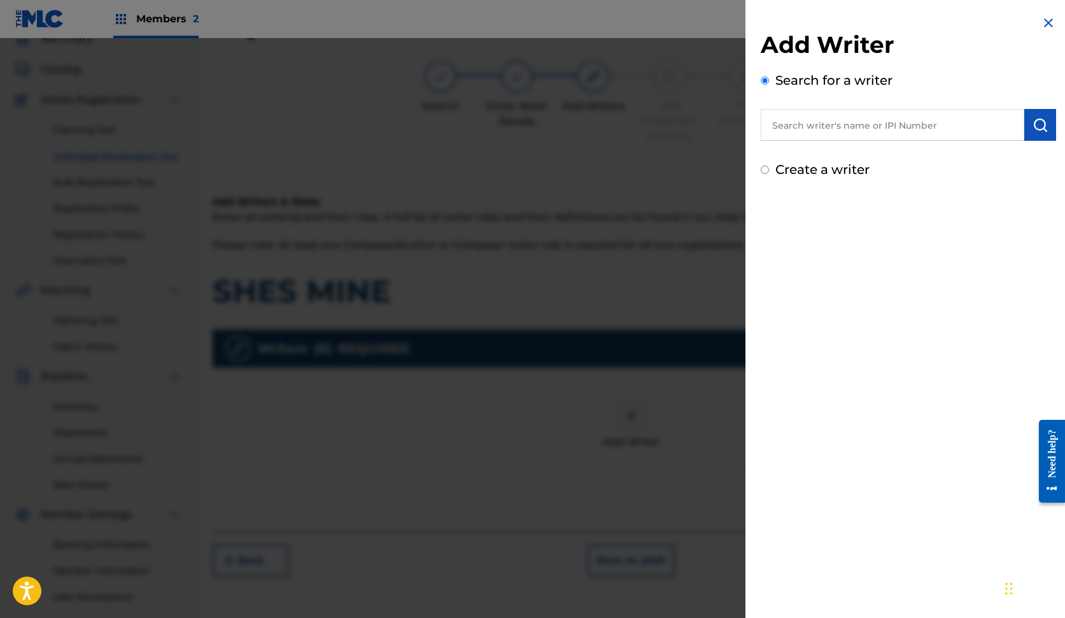
click at [839, 130] on input "text" at bounding box center [893, 125] width 264 height 32
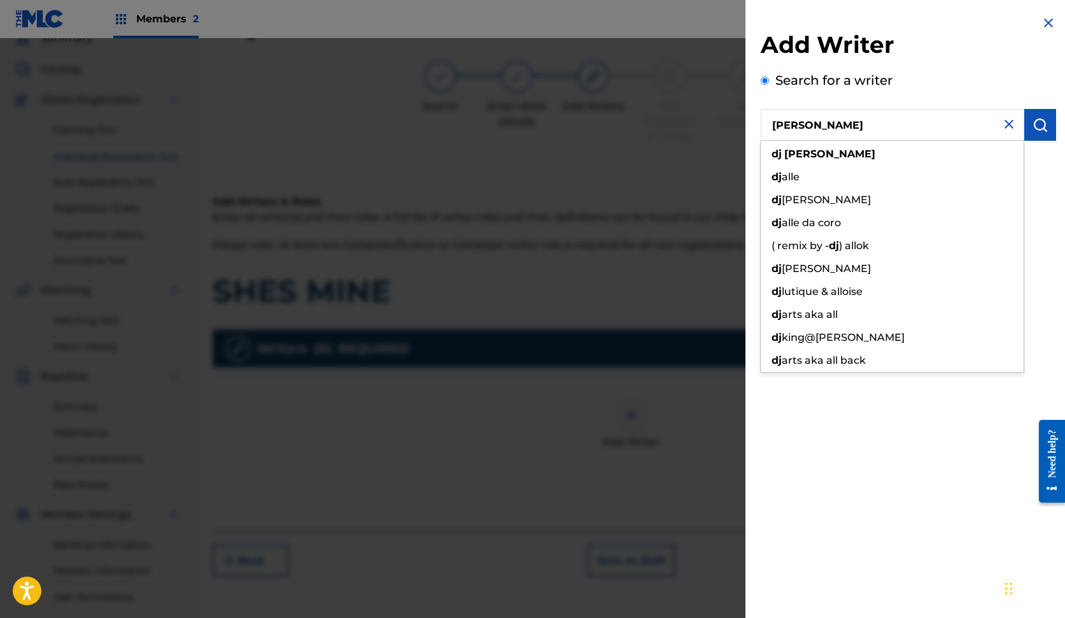
type input "[PERSON_NAME]"
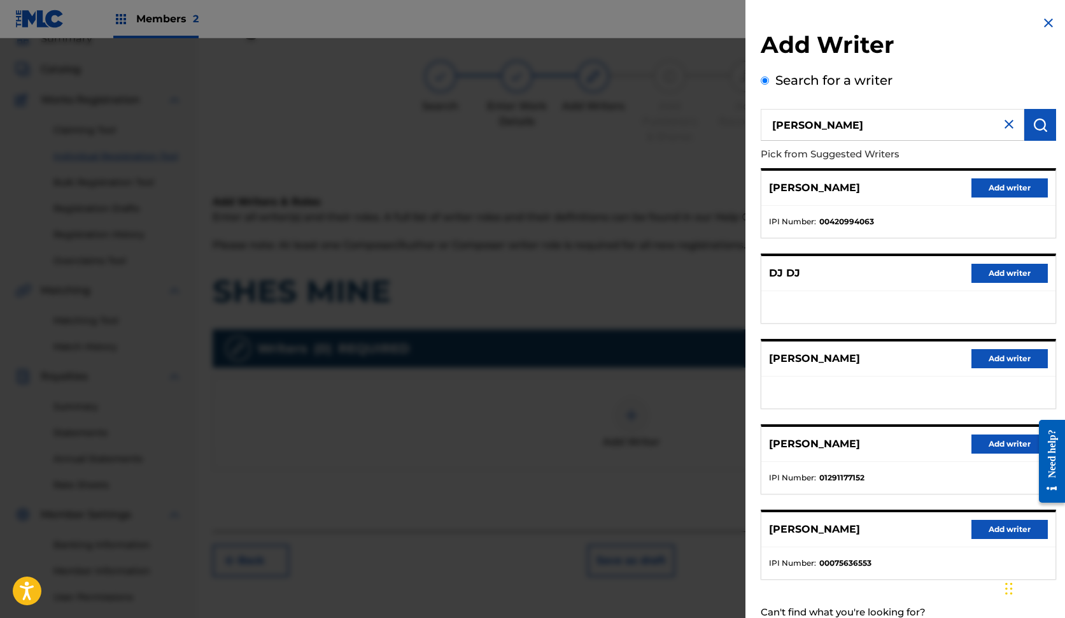
click at [1005, 442] on button "Add writer" at bounding box center [1010, 443] width 76 height 19
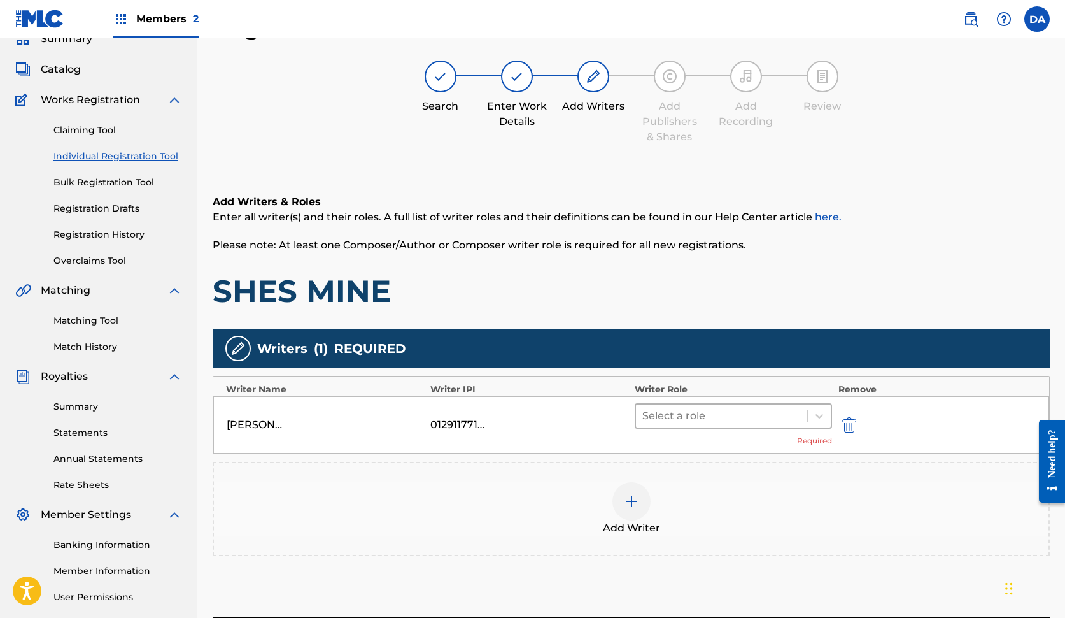
click at [798, 412] on div at bounding box center [721, 416] width 159 height 18
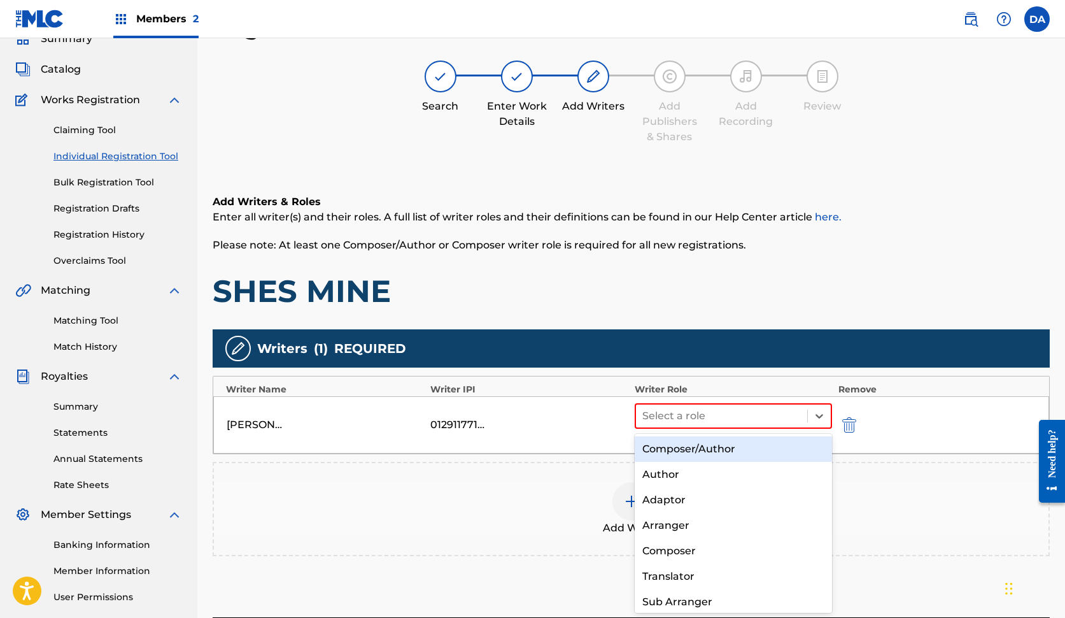
click at [772, 443] on div "Composer/Author" at bounding box center [733, 448] width 197 height 25
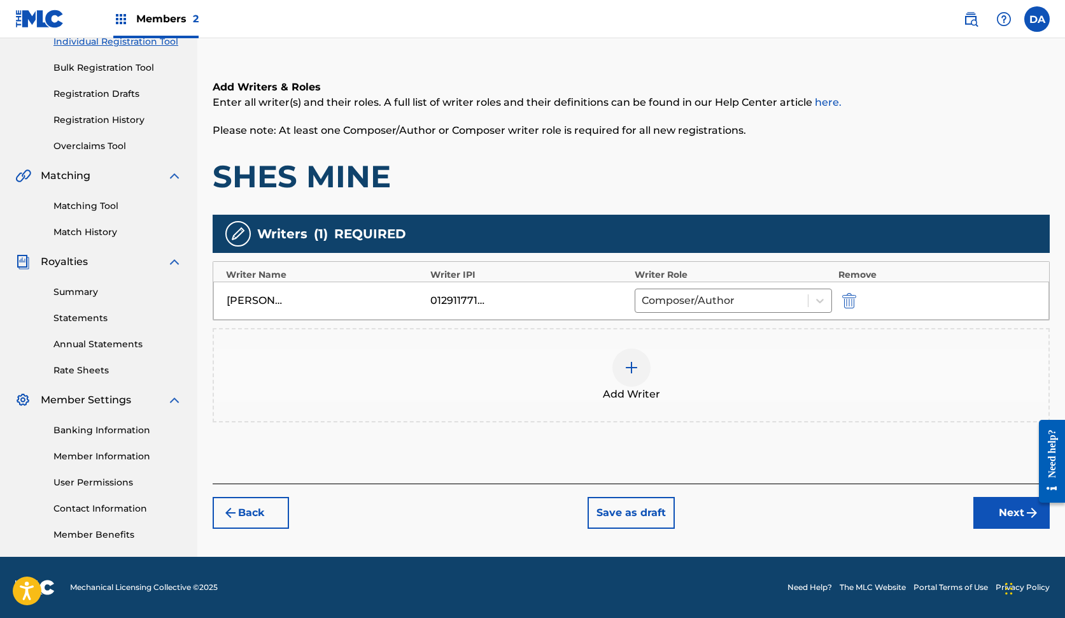
click at [1009, 511] on button "Next" at bounding box center [1012, 513] width 76 height 32
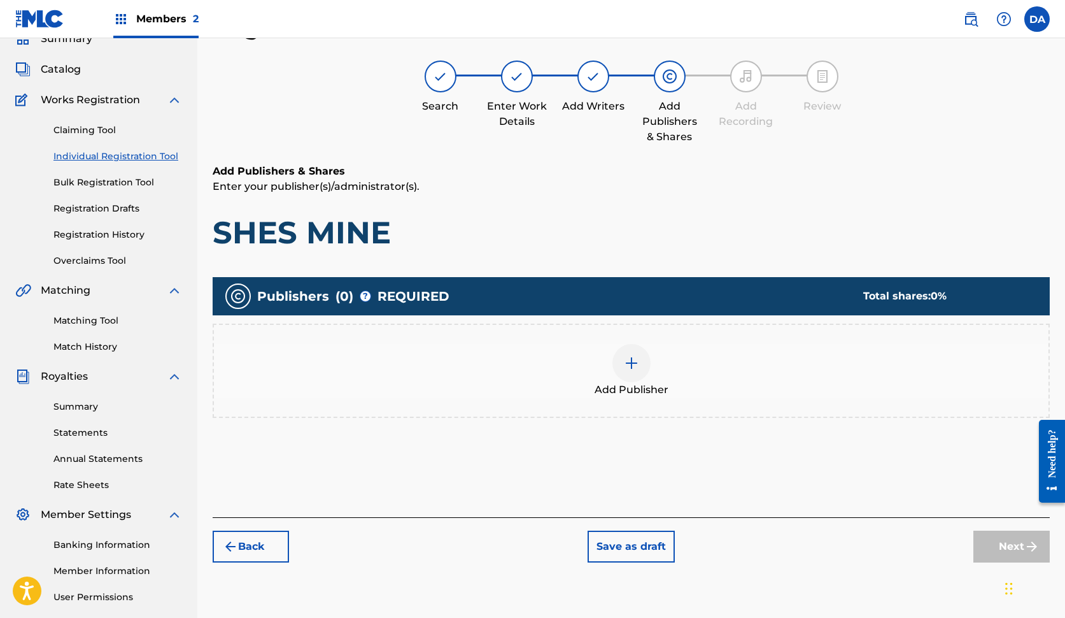
click at [660, 344] on div "Add Publisher" at bounding box center [631, 370] width 835 height 53
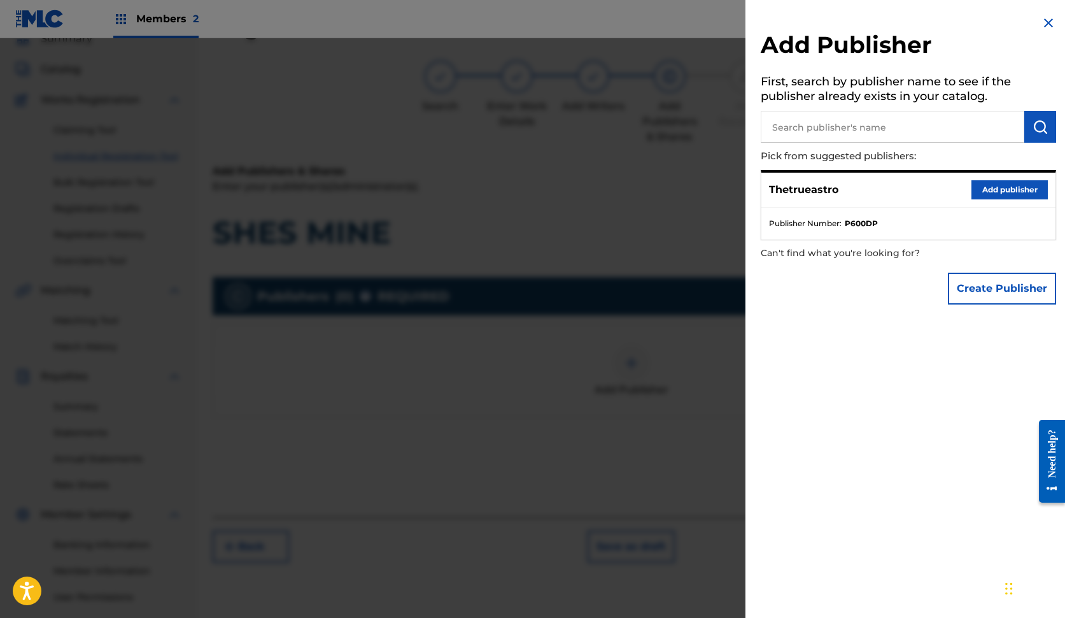
click at [1012, 185] on button "Add publisher" at bounding box center [1010, 189] width 76 height 19
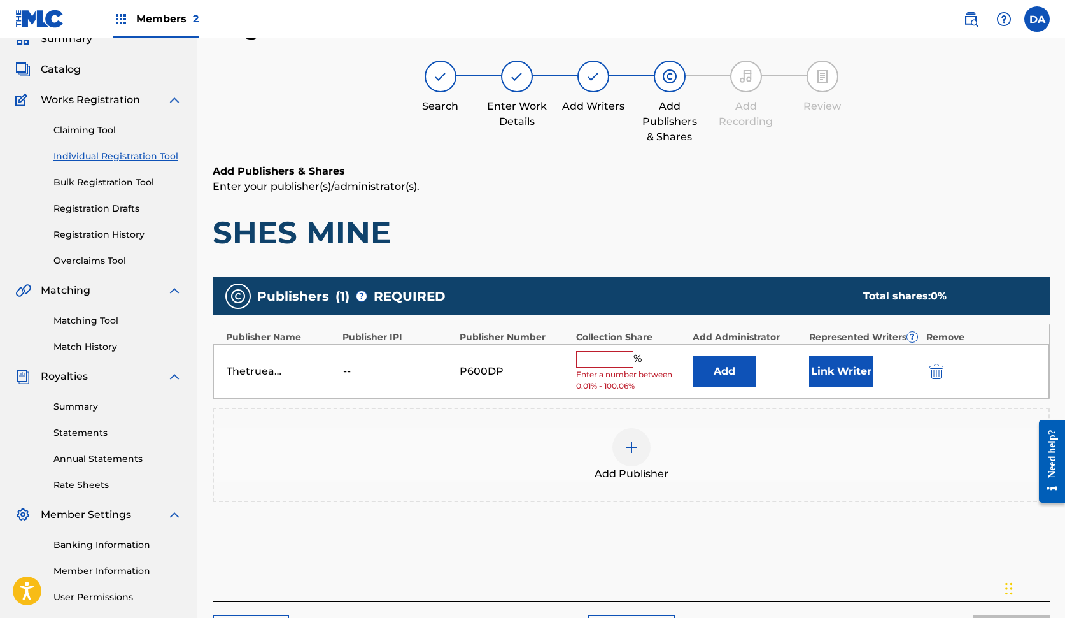
click at [611, 351] on input "text" at bounding box center [604, 359] width 57 height 17
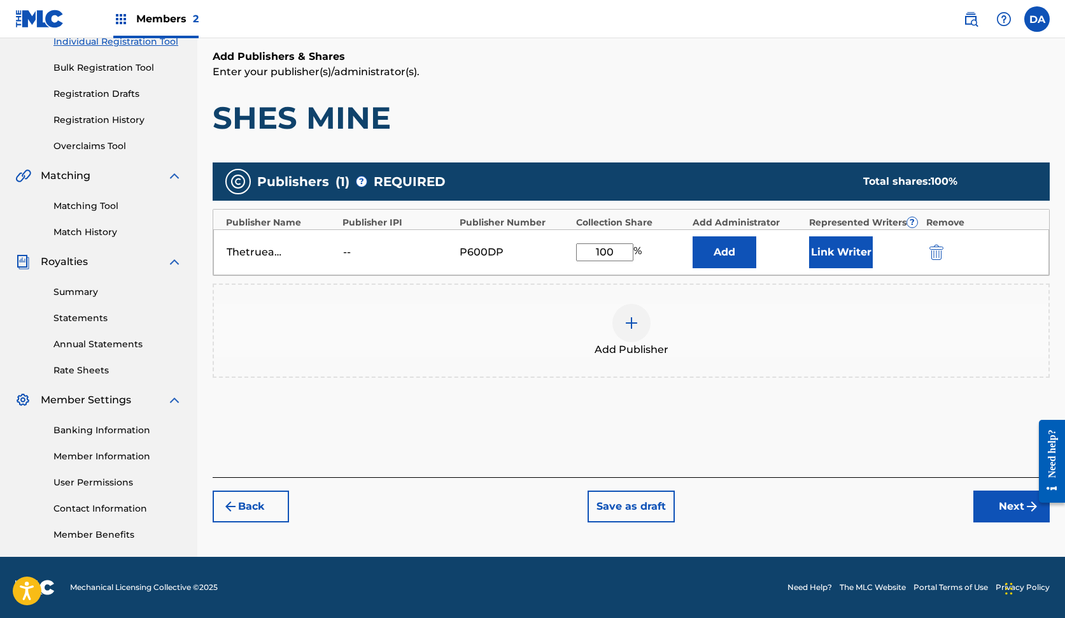
type input "100"
click at [993, 504] on button "Next" at bounding box center [1012, 506] width 76 height 32
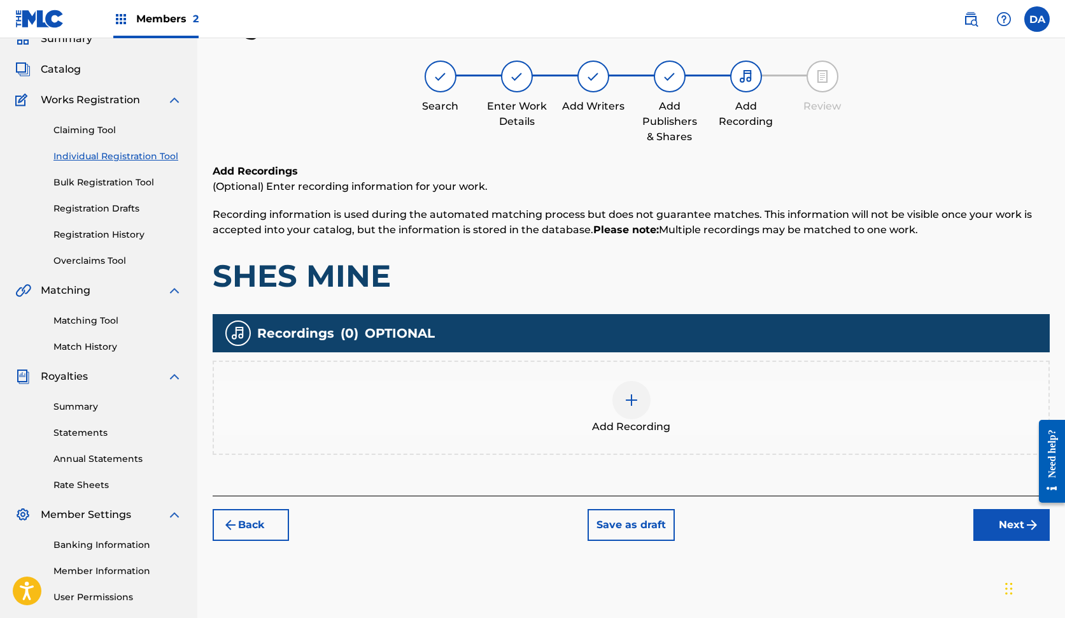
click at [997, 524] on button "Next" at bounding box center [1012, 525] width 76 height 32
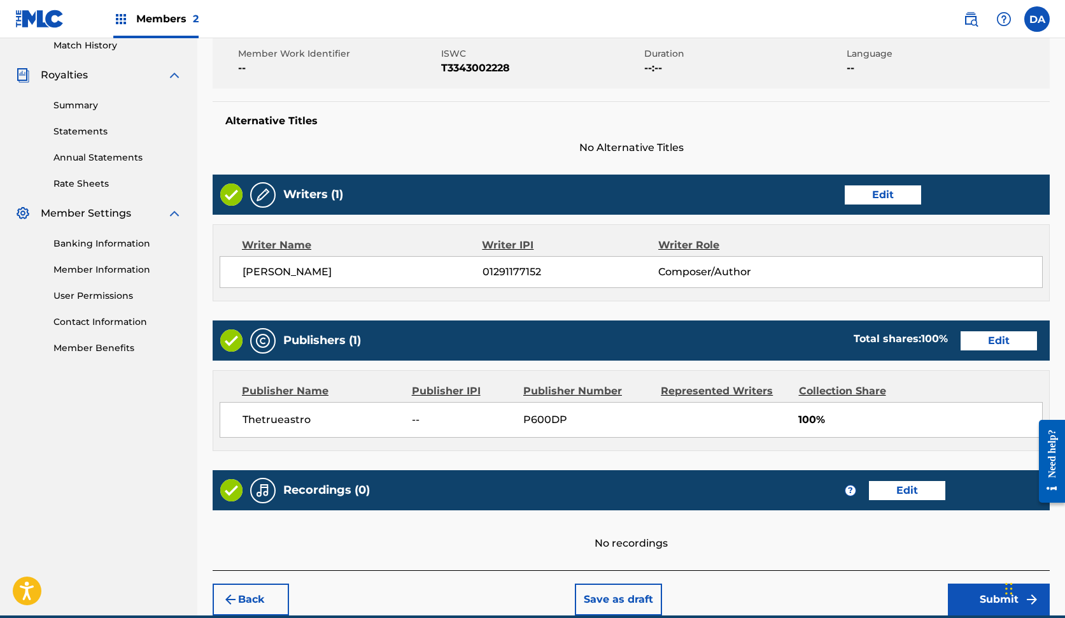
scroll to position [416, 0]
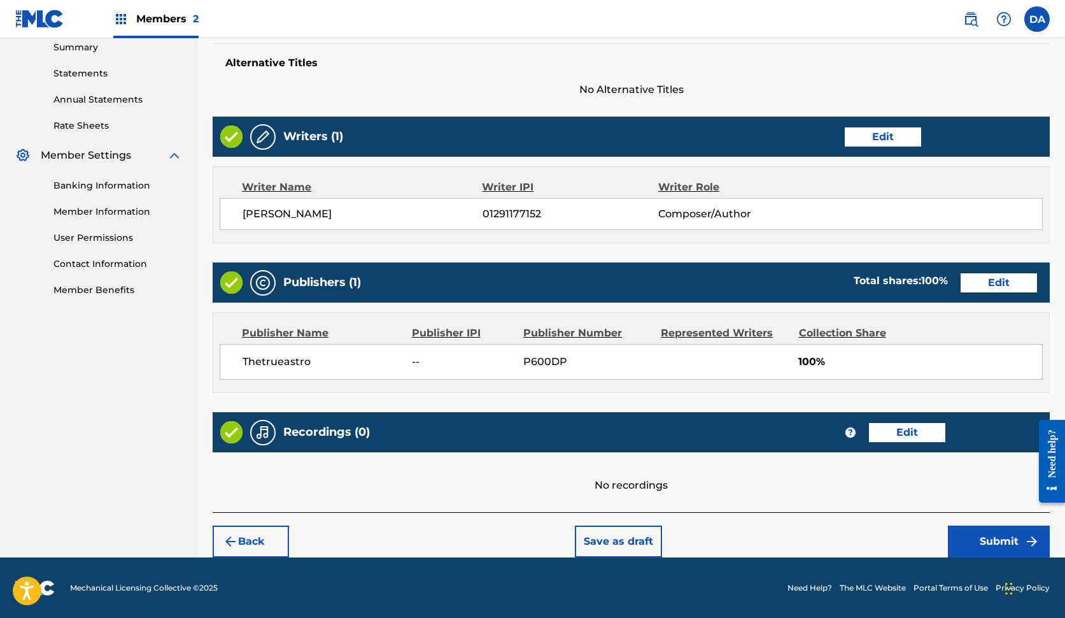
click at [977, 540] on button "Submit" at bounding box center [999, 541] width 102 height 32
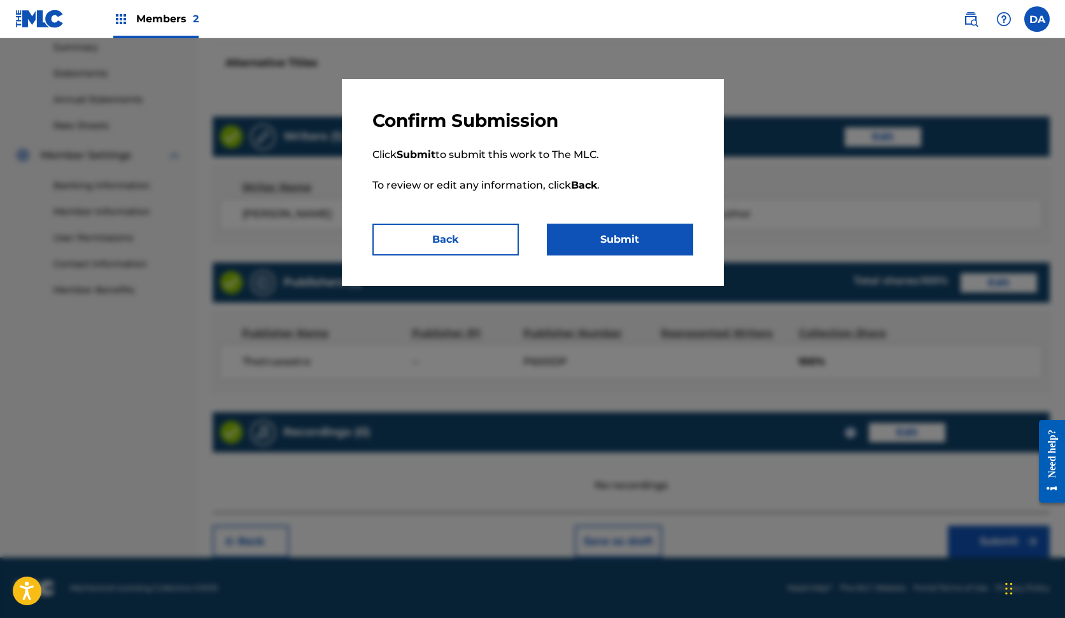
click at [630, 234] on button "Submit" at bounding box center [620, 240] width 146 height 32
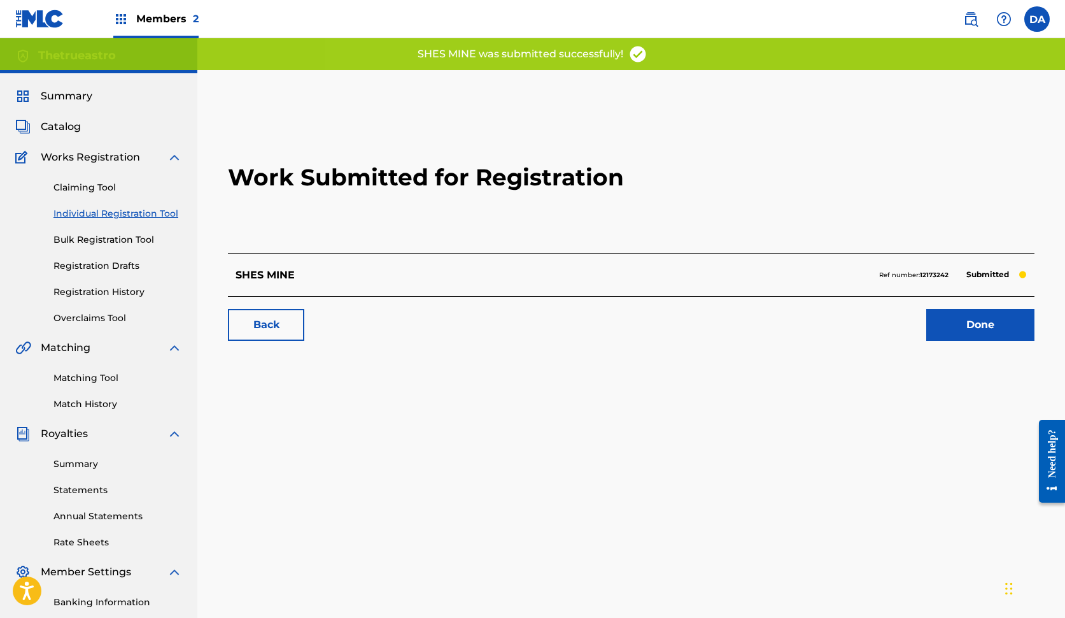
click at [980, 320] on link "Done" at bounding box center [980, 325] width 108 height 32
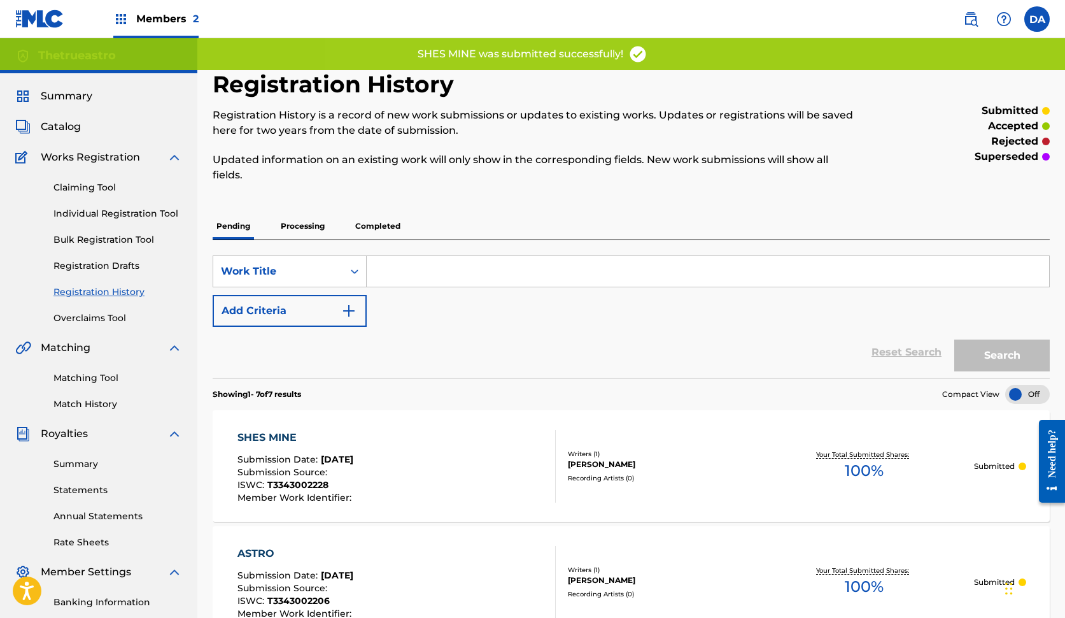
click at [64, 127] on span "Catalog" at bounding box center [61, 126] width 40 height 15
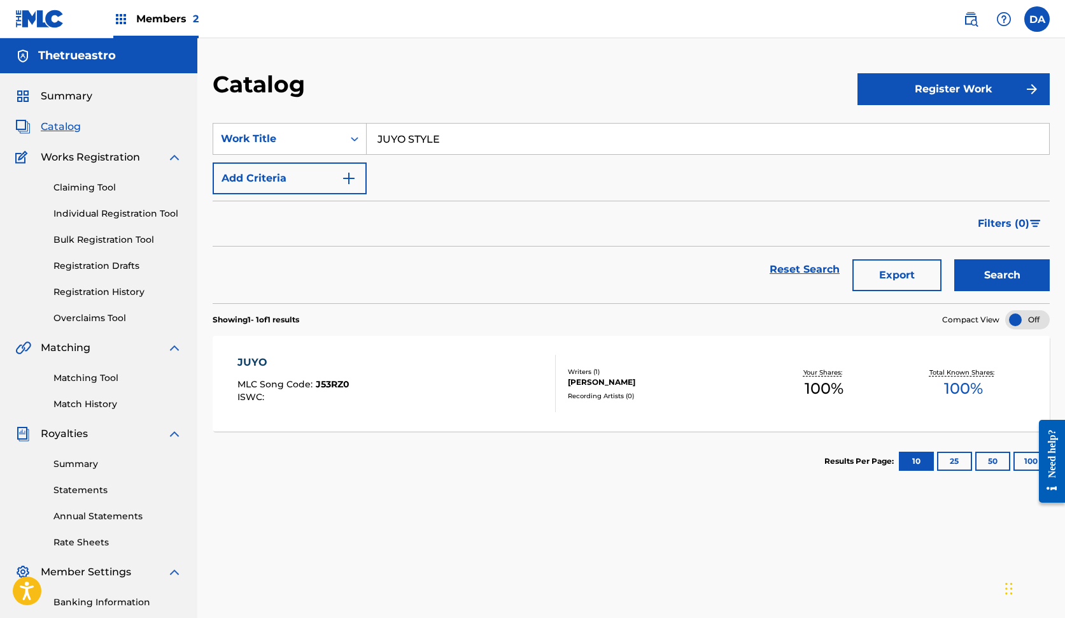
click at [936, 88] on button "Register Work" at bounding box center [954, 89] width 192 height 32
click at [923, 132] on link "Individual" at bounding box center [954, 130] width 192 height 31
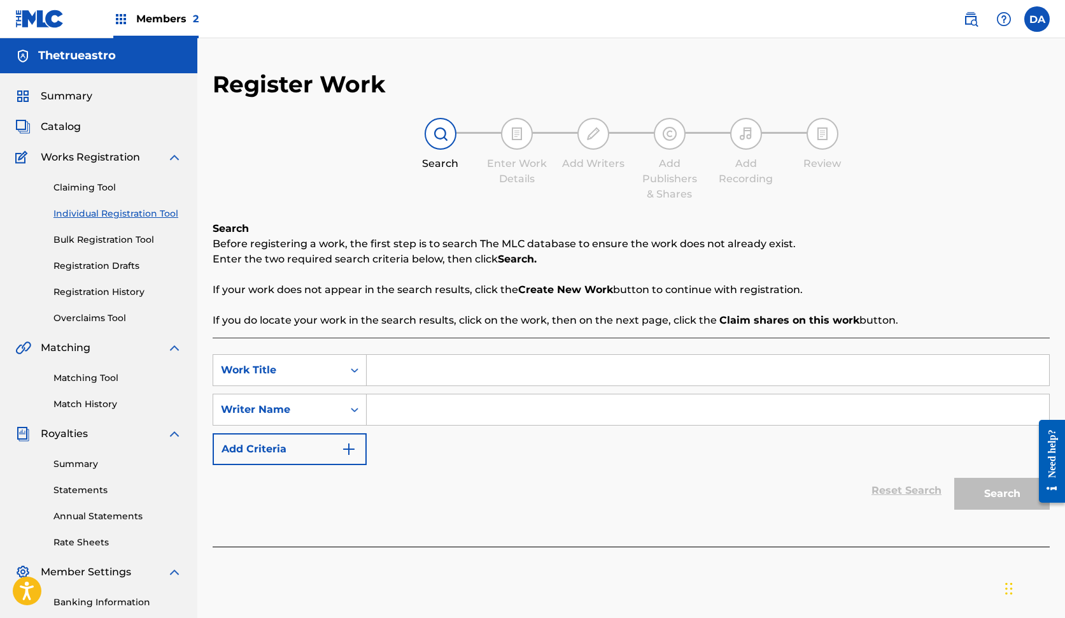
click at [681, 368] on input "Search Form" at bounding box center [708, 370] width 683 height 31
click at [50, 132] on span "Catalog" at bounding box center [61, 126] width 40 height 15
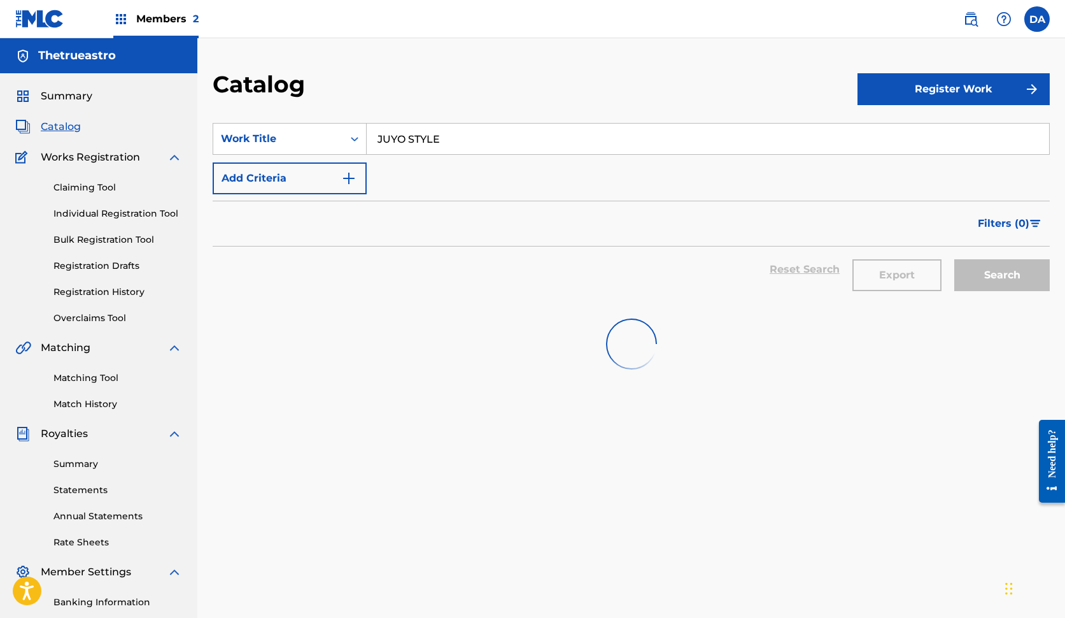
click at [50, 131] on span "Catalog" at bounding box center [61, 126] width 40 height 15
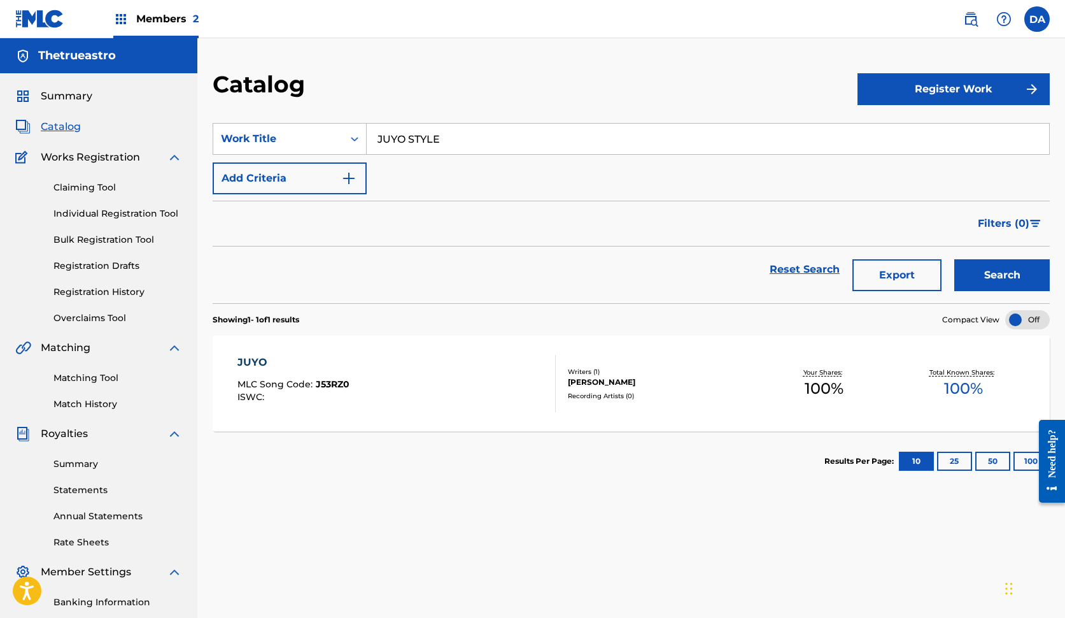
click at [71, 125] on span "Catalog" at bounding box center [61, 126] width 40 height 15
click at [902, 141] on input "JUYO STYLE" at bounding box center [708, 139] width 683 height 31
type input "J"
click at [49, 125] on span "Catalog" at bounding box center [61, 126] width 40 height 15
click at [57, 127] on span "Catalog" at bounding box center [61, 126] width 40 height 15
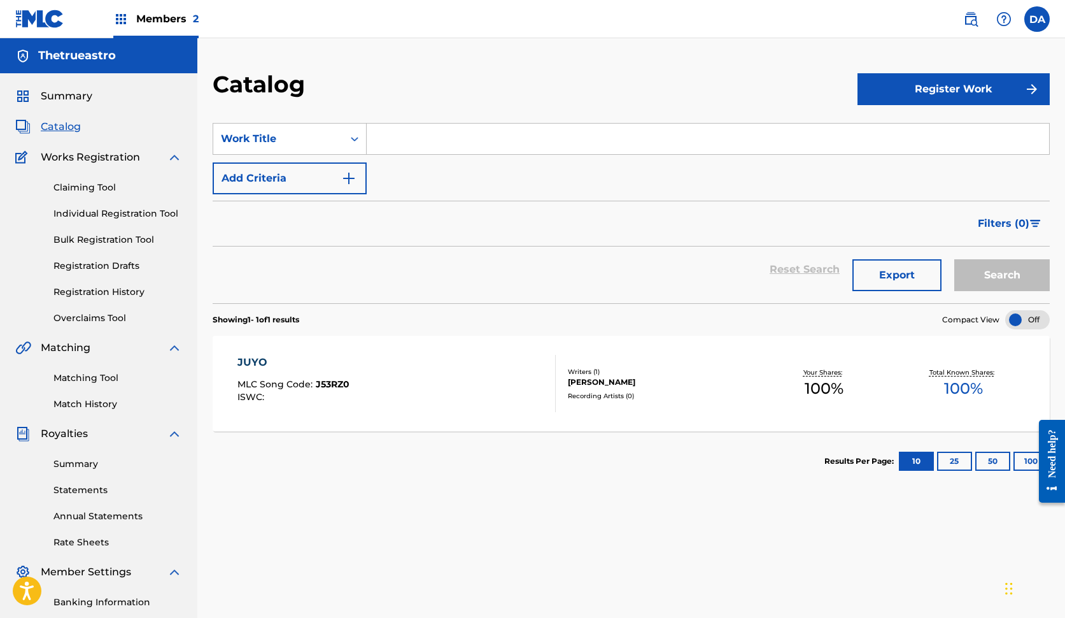
click at [76, 90] on span "Summary" at bounding box center [67, 96] width 52 height 15
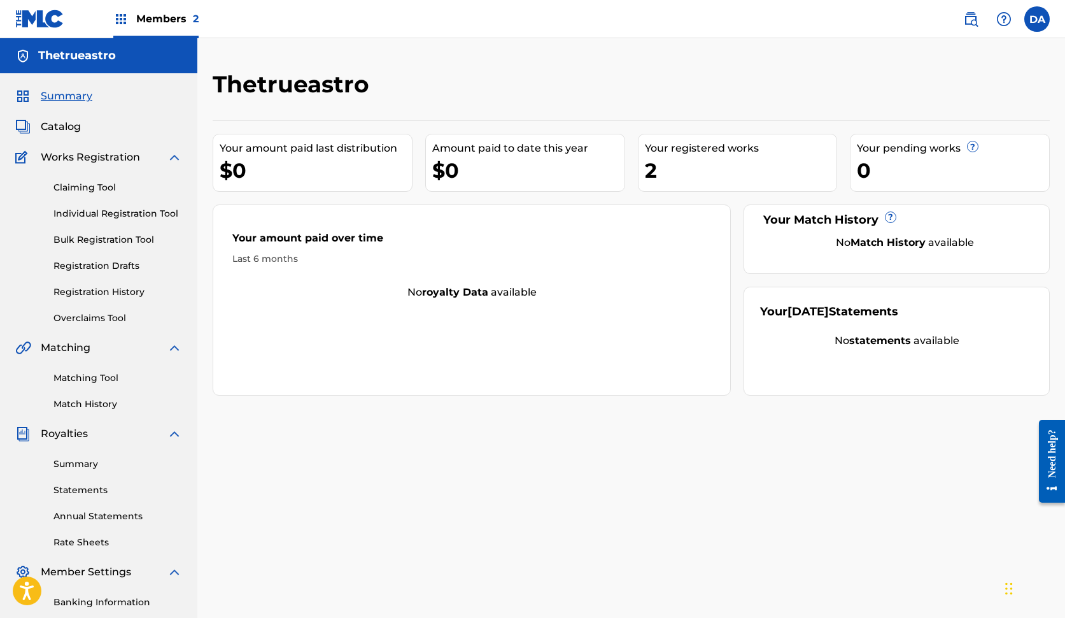
click at [77, 132] on span "Catalog" at bounding box center [61, 126] width 40 height 15
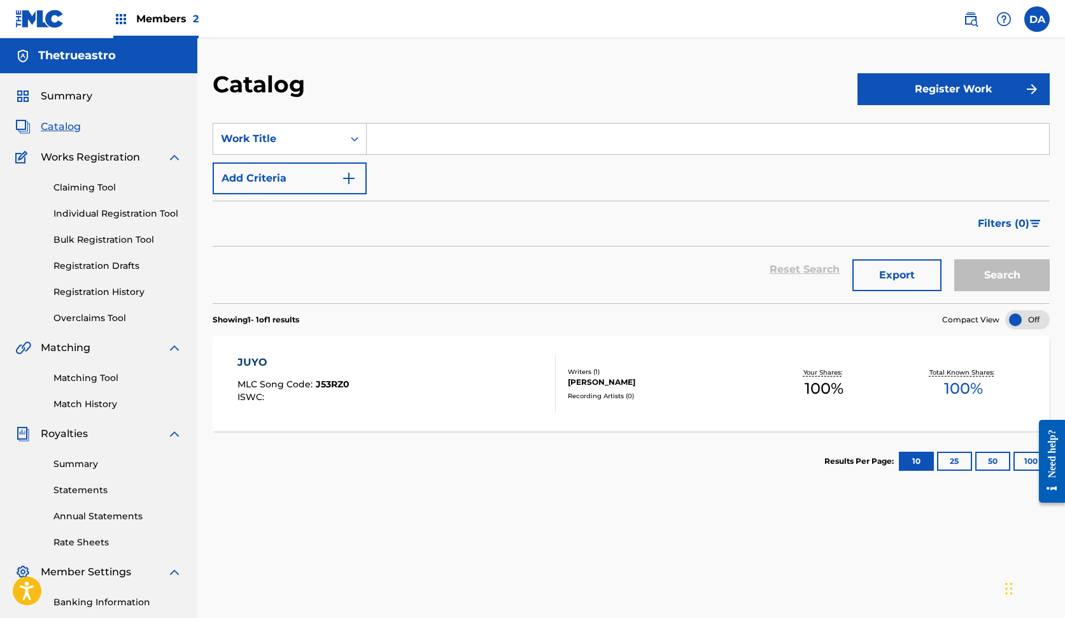
click at [101, 183] on link "Claiming Tool" at bounding box center [117, 187] width 129 height 13
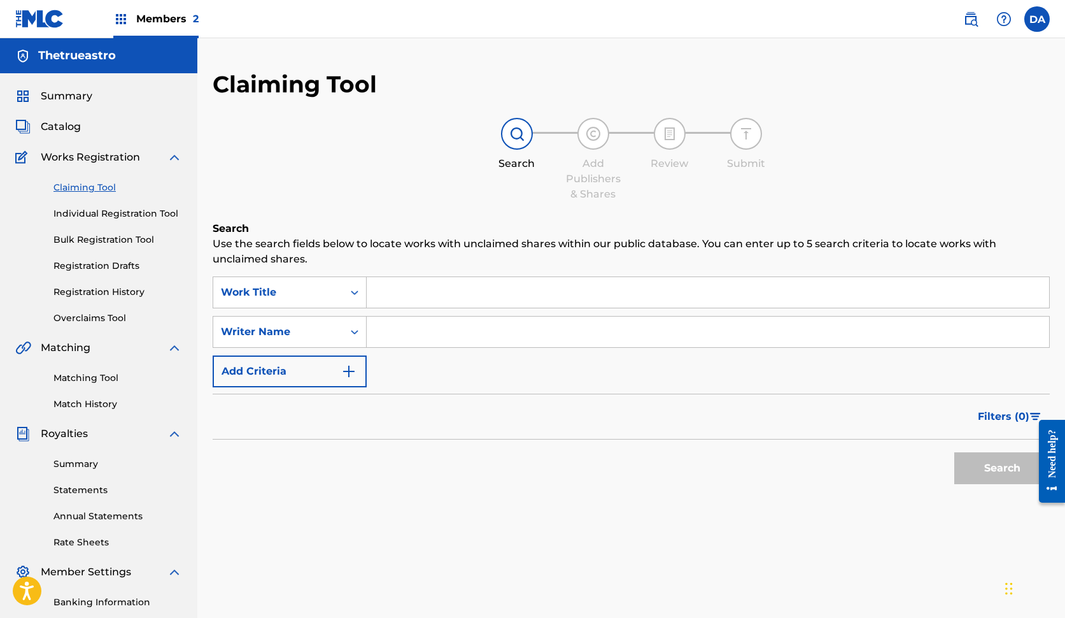
click at [83, 154] on span "Works Registration" at bounding box center [90, 157] width 99 height 15
click at [174, 158] on img at bounding box center [174, 157] width 15 height 15
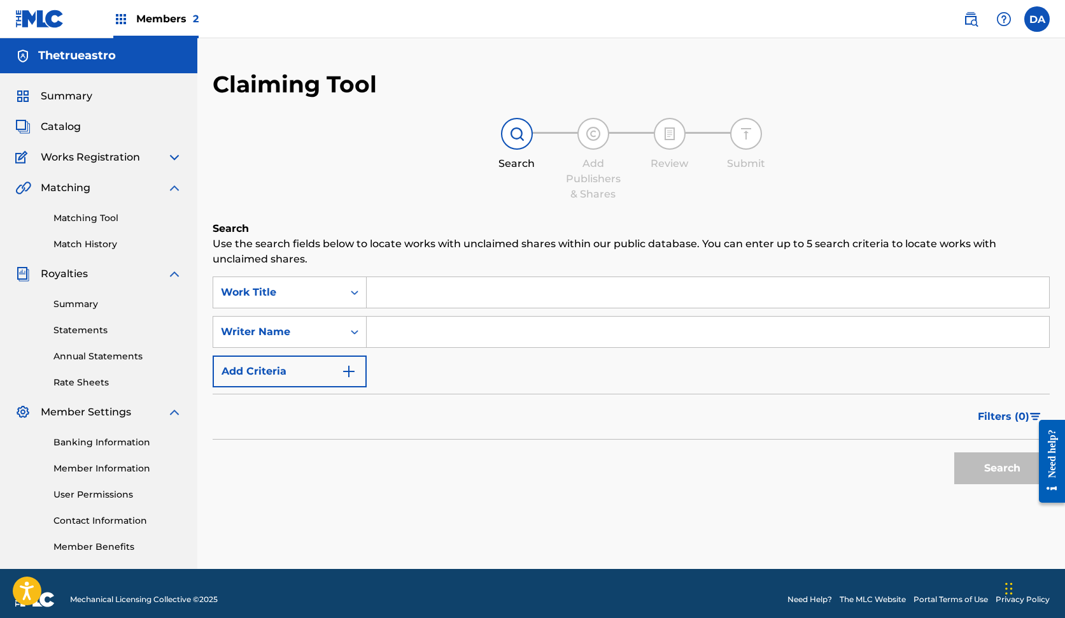
click at [174, 158] on img at bounding box center [174, 157] width 15 height 15
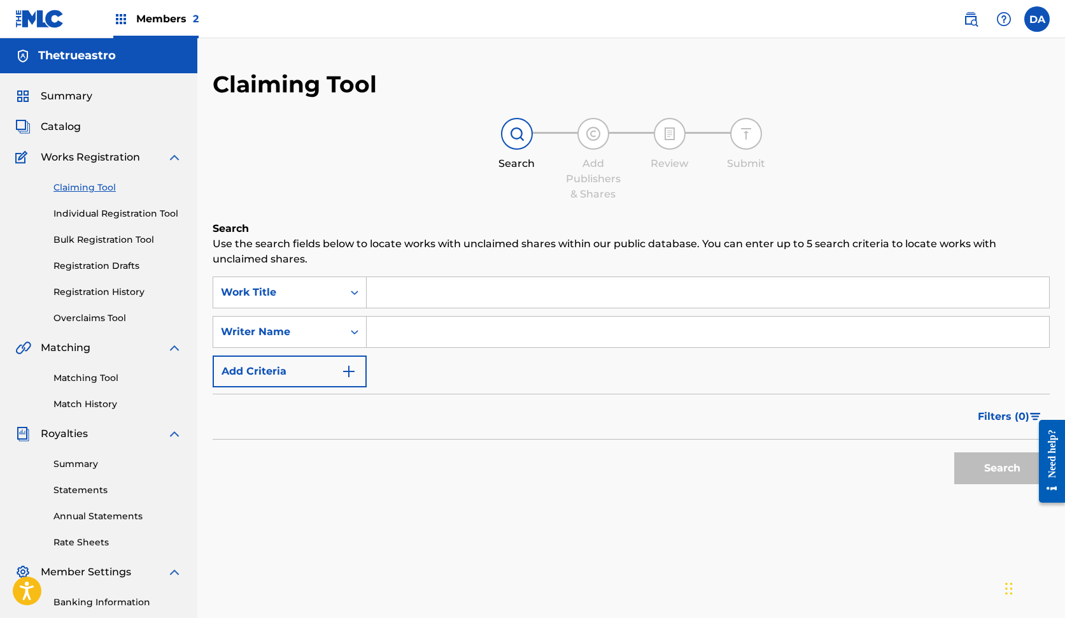
click at [53, 127] on span "Catalog" at bounding box center [61, 126] width 40 height 15
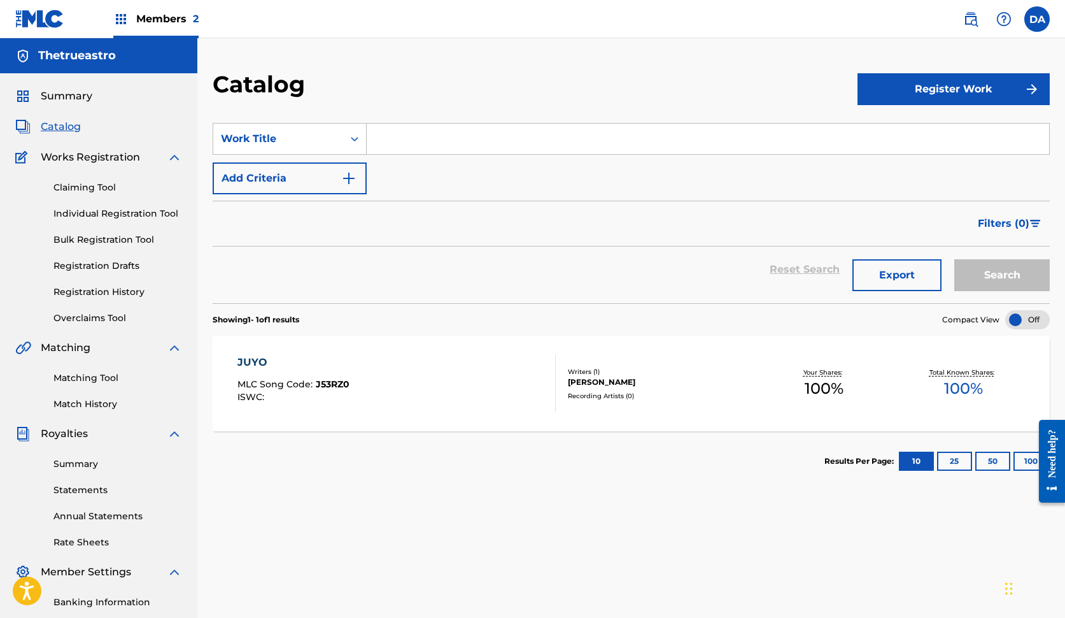
click at [69, 96] on span "Summary" at bounding box center [67, 96] width 52 height 15
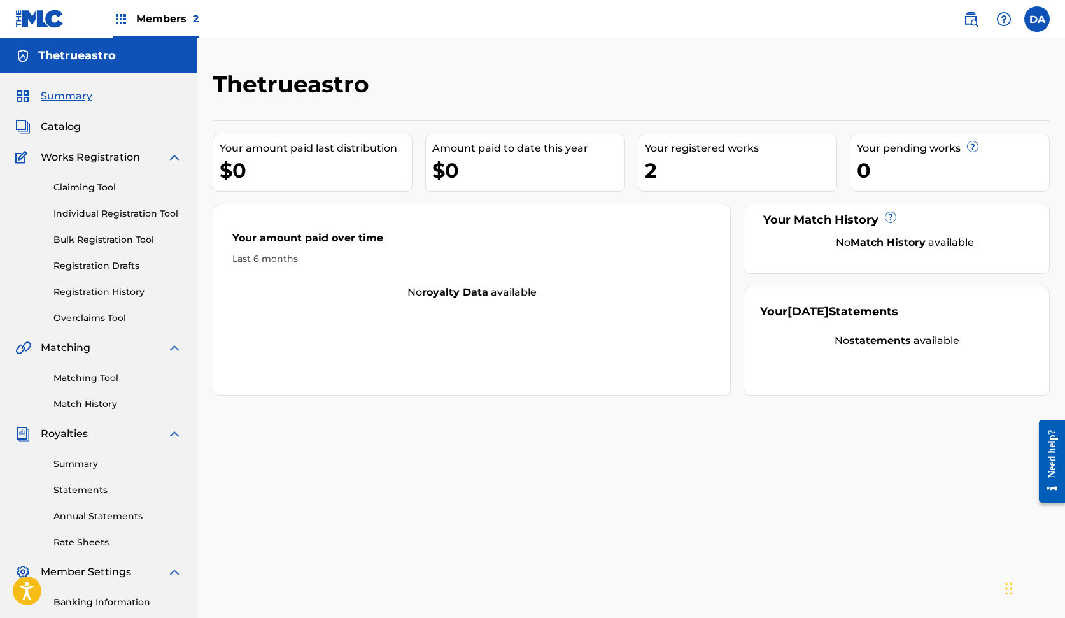
click at [666, 166] on div "2" at bounding box center [741, 170] width 192 height 29
click at [68, 128] on span "Catalog" at bounding box center [61, 126] width 40 height 15
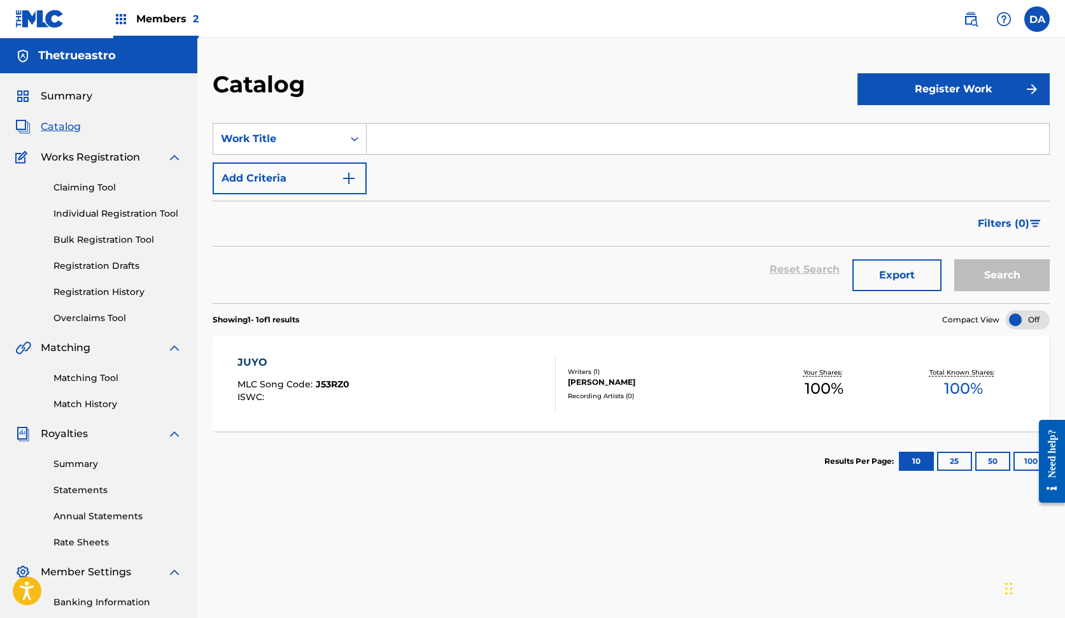
click at [766, 134] on input "Search Form" at bounding box center [708, 139] width 683 height 31
click at [92, 60] on h5 "Thetrueastro" at bounding box center [77, 55] width 78 height 15
click at [166, 16] on span "Members 2" at bounding box center [167, 18] width 62 height 15
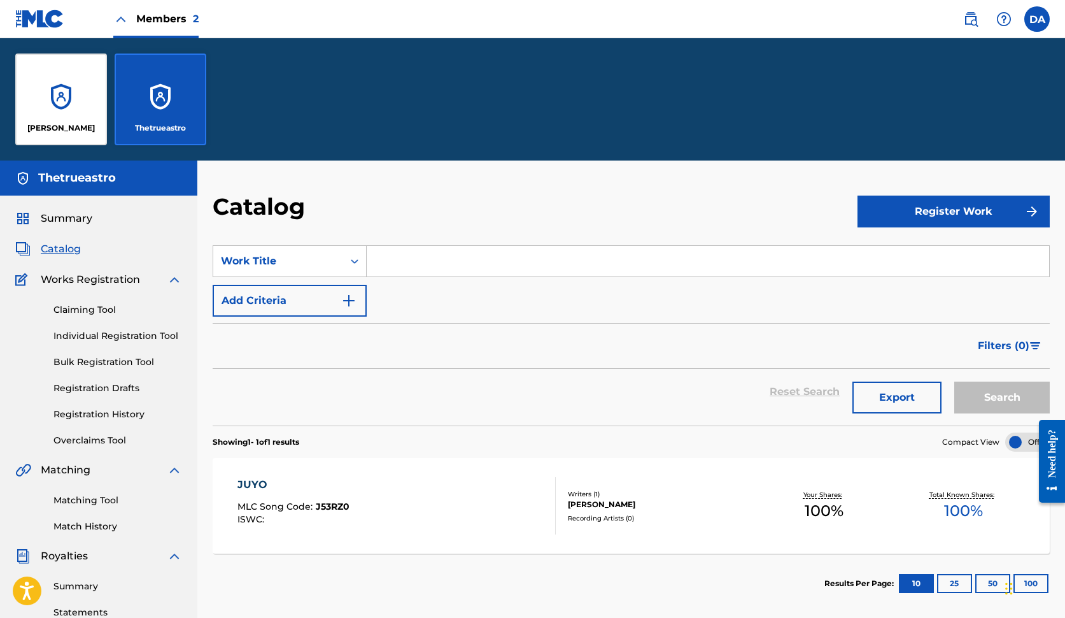
click at [162, 91] on div "Thetrueastro" at bounding box center [161, 99] width 92 height 92
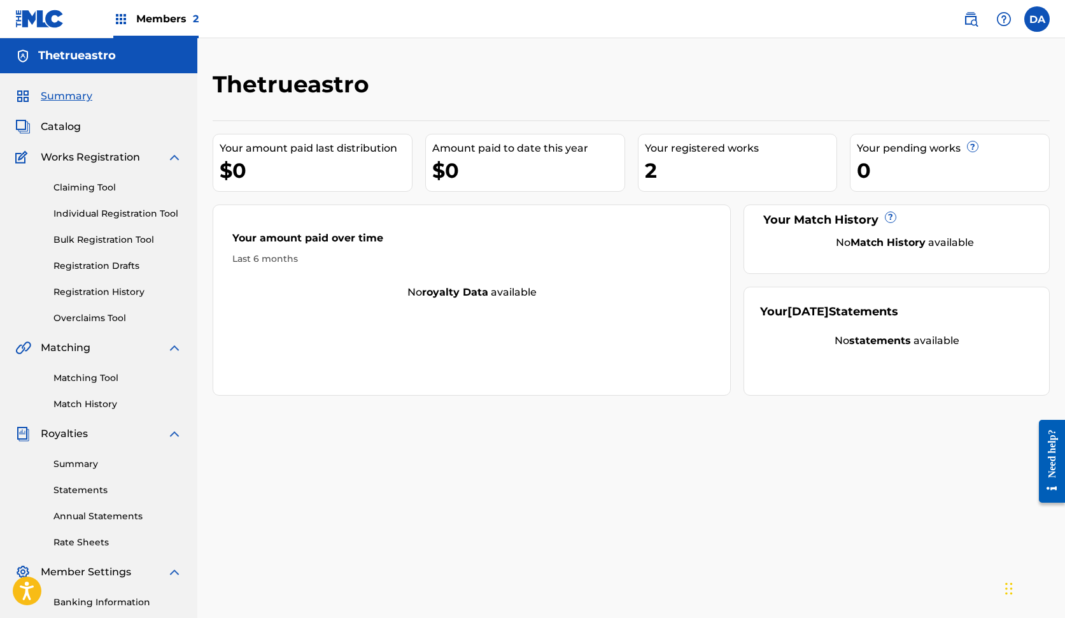
click at [73, 127] on span "Catalog" at bounding box center [61, 126] width 40 height 15
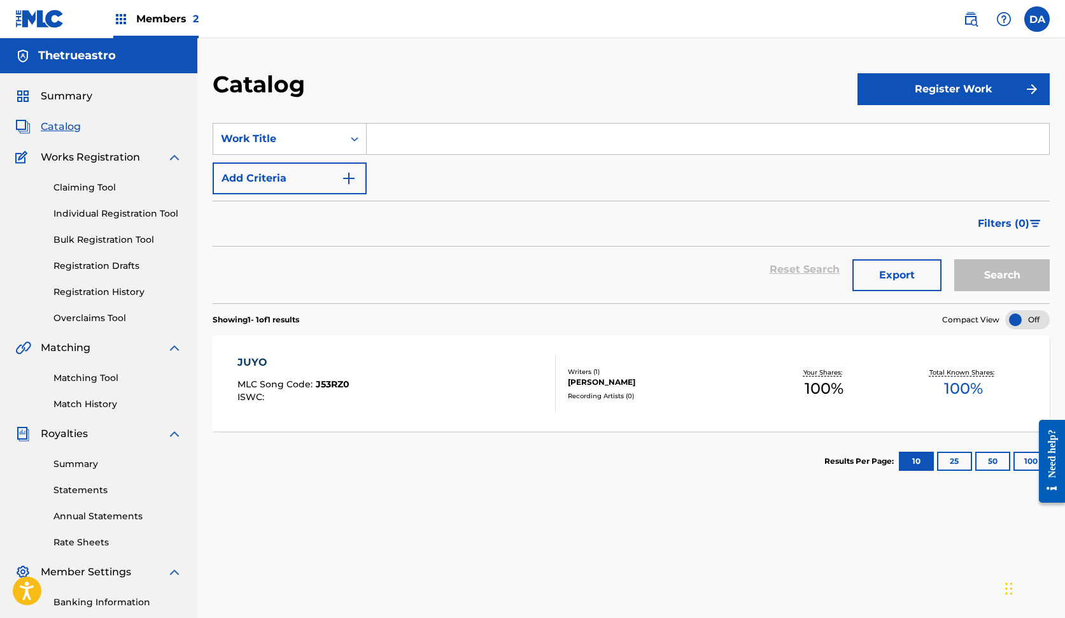
click at [76, 95] on span "Summary" at bounding box center [67, 96] width 52 height 15
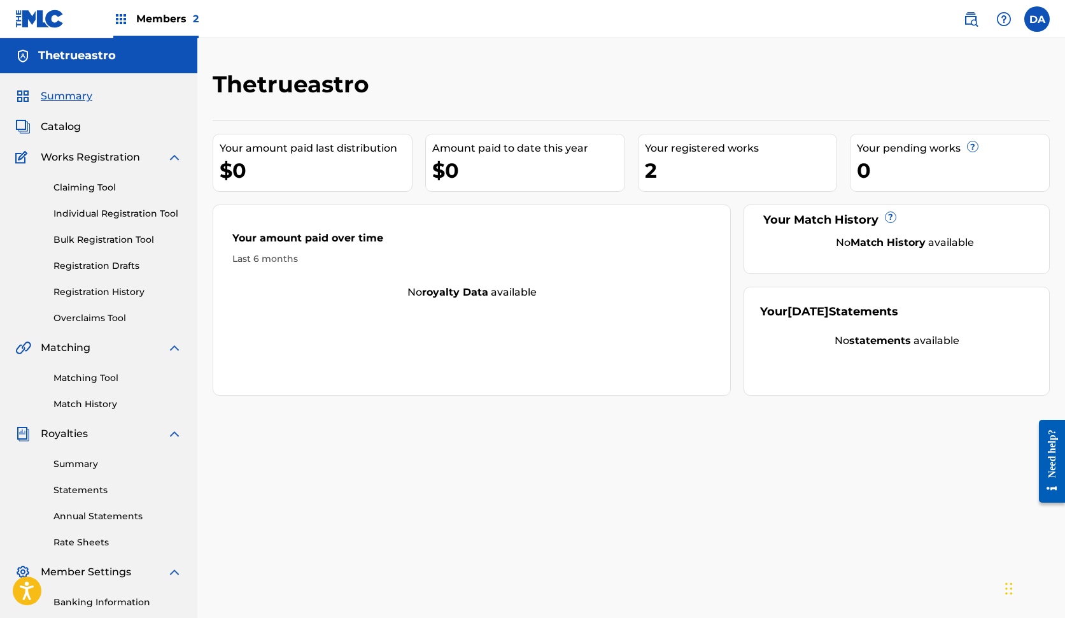
click at [66, 128] on span "Catalog" at bounding box center [61, 126] width 40 height 15
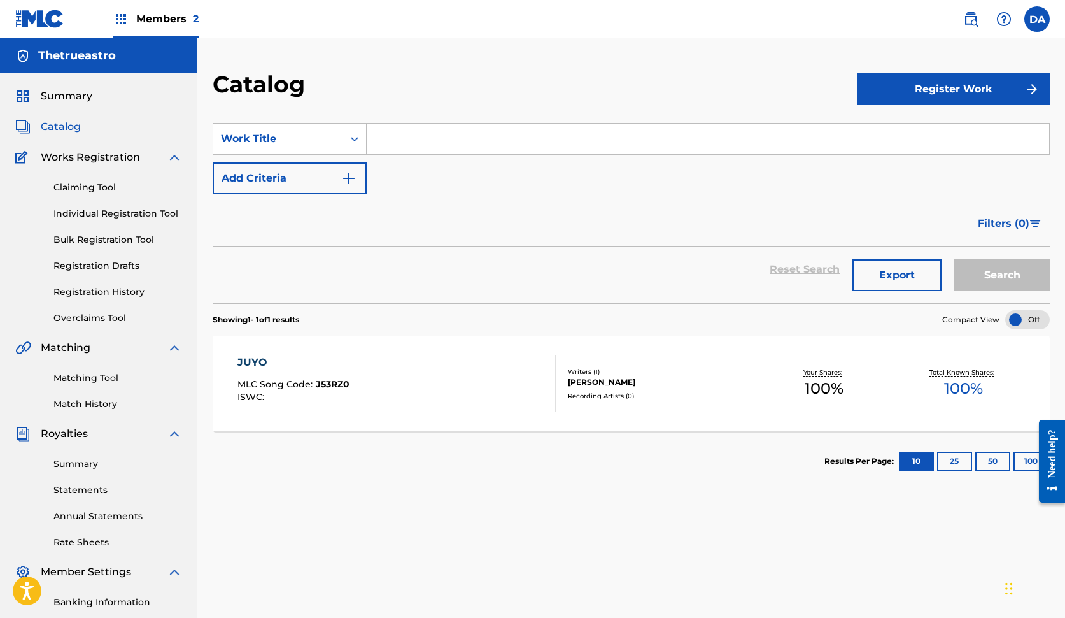
click at [907, 278] on button "Export" at bounding box center [897, 275] width 89 height 32
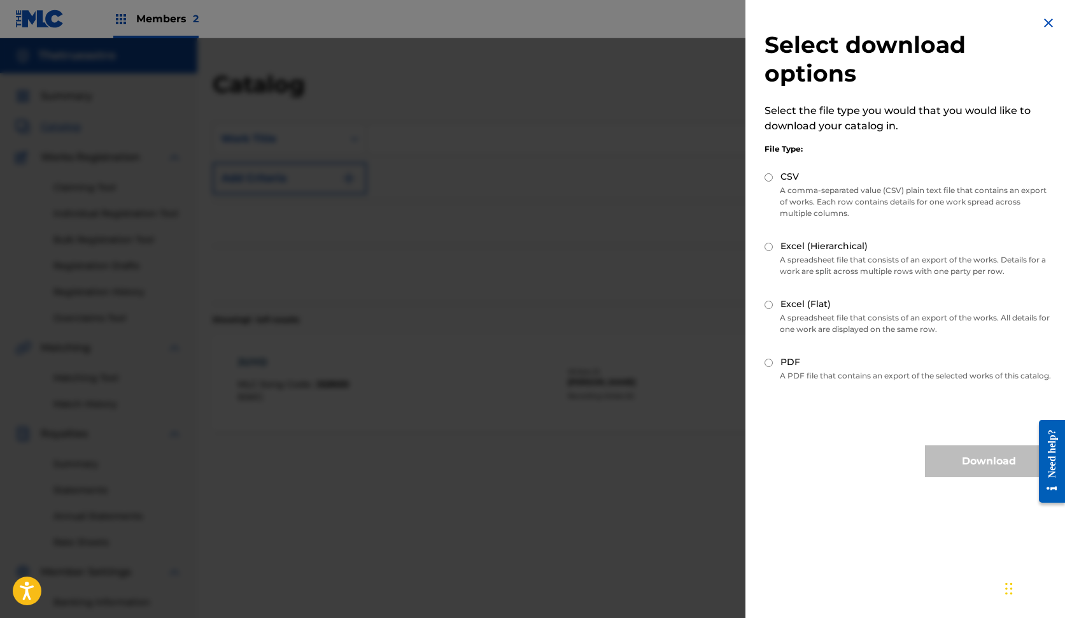
click at [1045, 23] on img at bounding box center [1048, 22] width 15 height 15
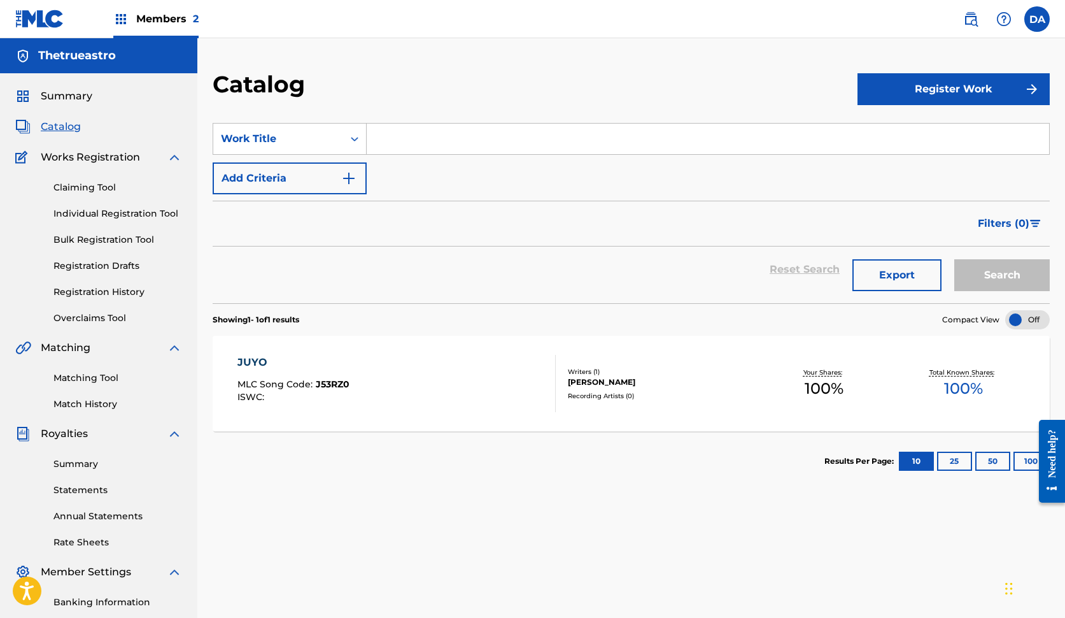
click at [944, 462] on button "25" at bounding box center [954, 460] width 35 height 19
click at [919, 466] on button "10" at bounding box center [916, 460] width 35 height 19
click at [1025, 316] on div at bounding box center [1027, 319] width 45 height 19
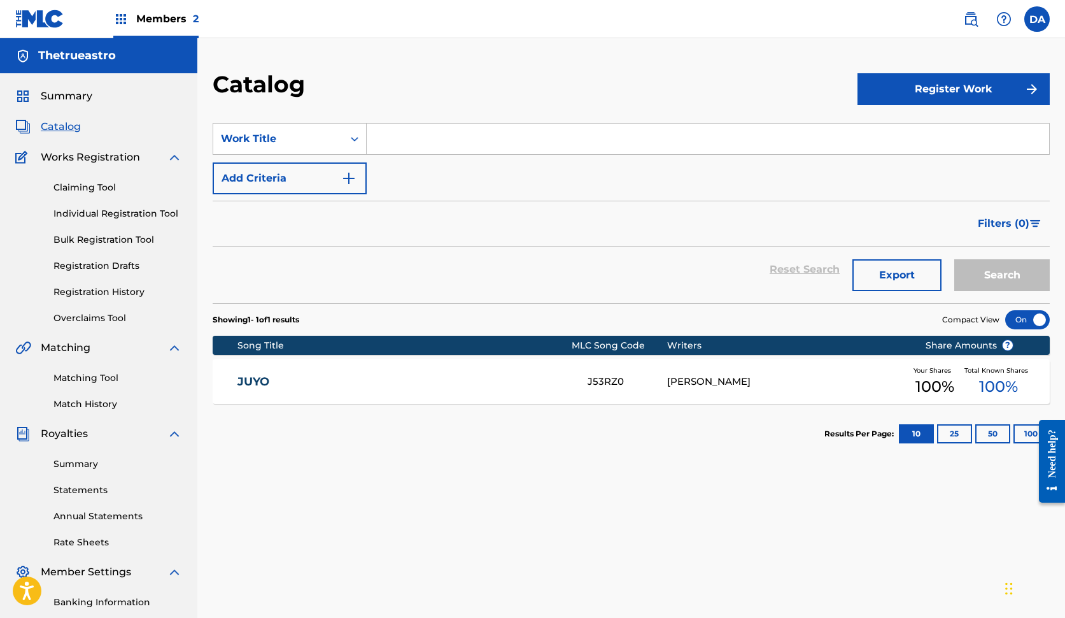
click at [1025, 316] on div at bounding box center [1027, 319] width 45 height 19
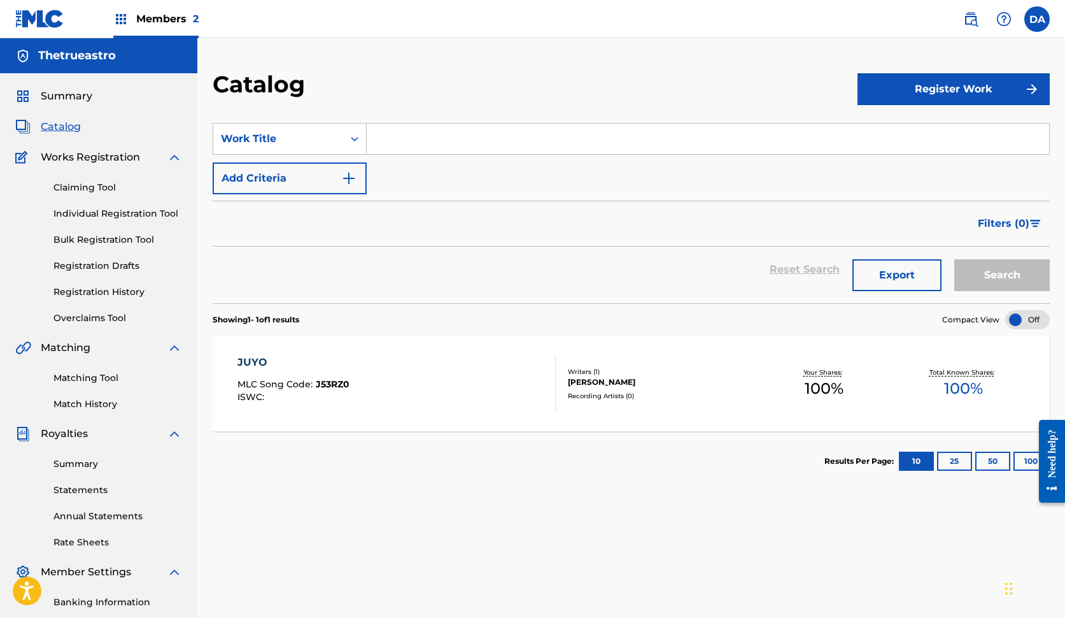
click at [73, 94] on span "Summary" at bounding box center [67, 96] width 52 height 15
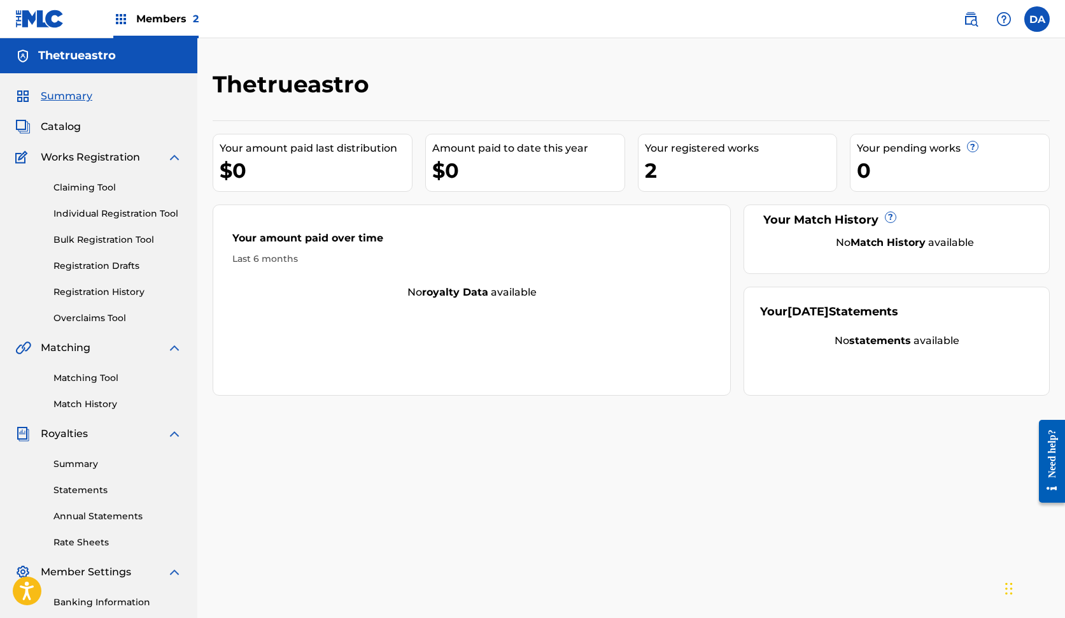
click at [970, 25] on img at bounding box center [970, 18] width 15 height 15
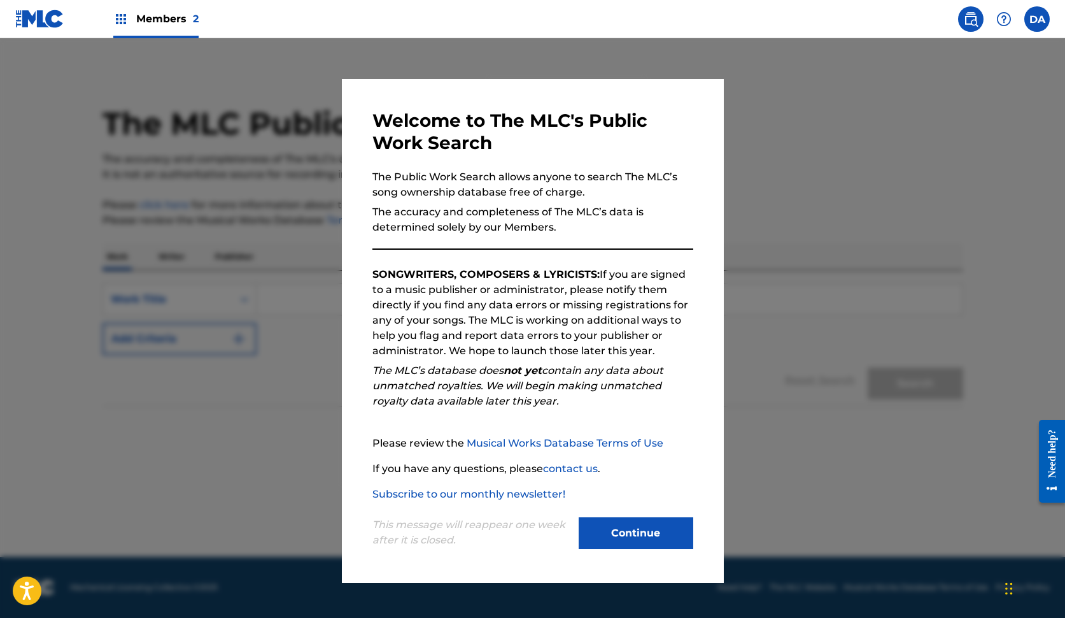
click at [641, 544] on button "Continue" at bounding box center [636, 533] width 115 height 32
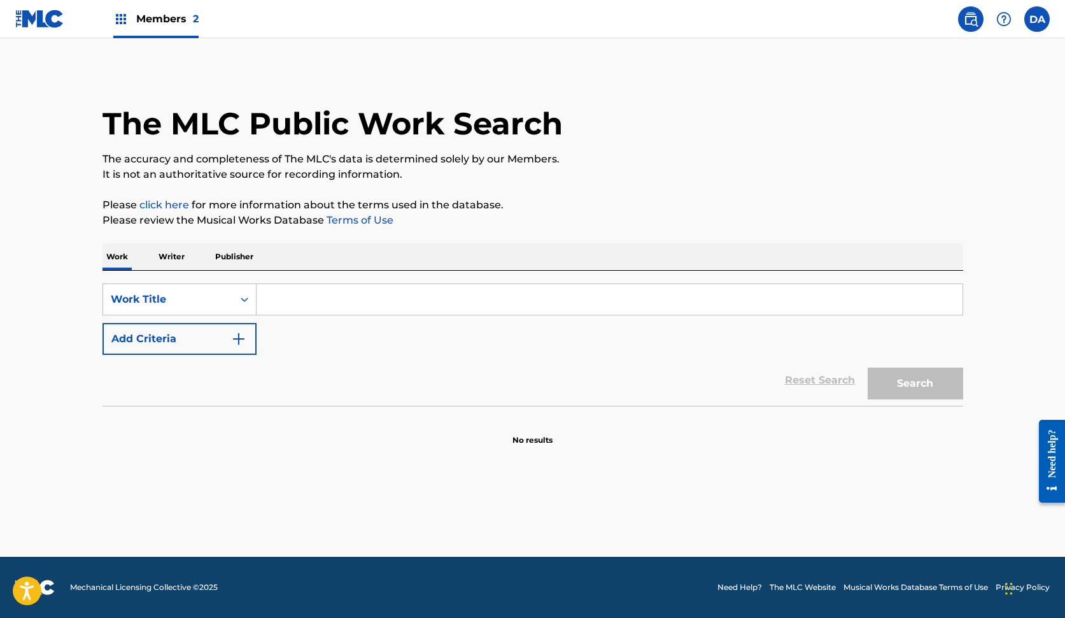
click at [224, 252] on p "Publisher" at bounding box center [234, 256] width 46 height 27
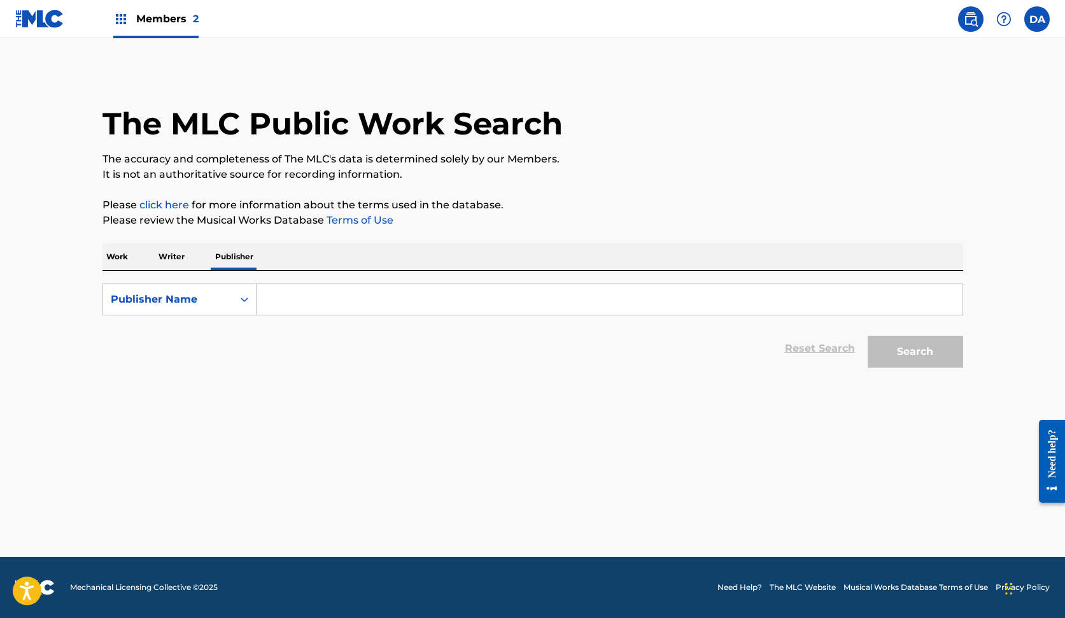
click at [173, 254] on p "Writer" at bounding box center [172, 256] width 34 height 27
click at [120, 257] on p "Work" at bounding box center [117, 256] width 29 height 27
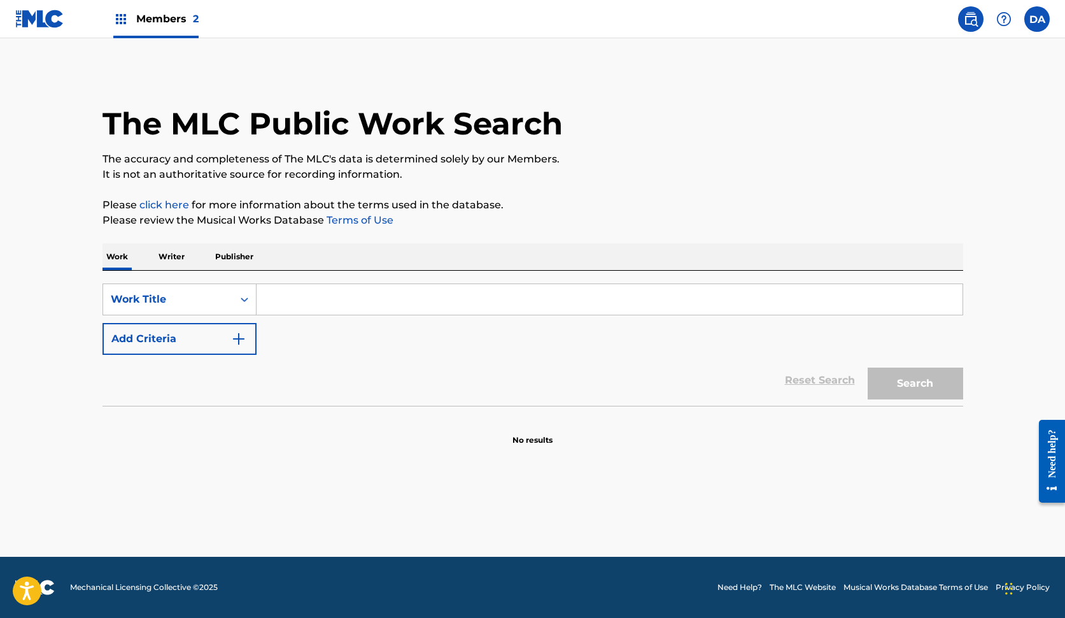
click at [175, 257] on p "Writer" at bounding box center [172, 256] width 34 height 27
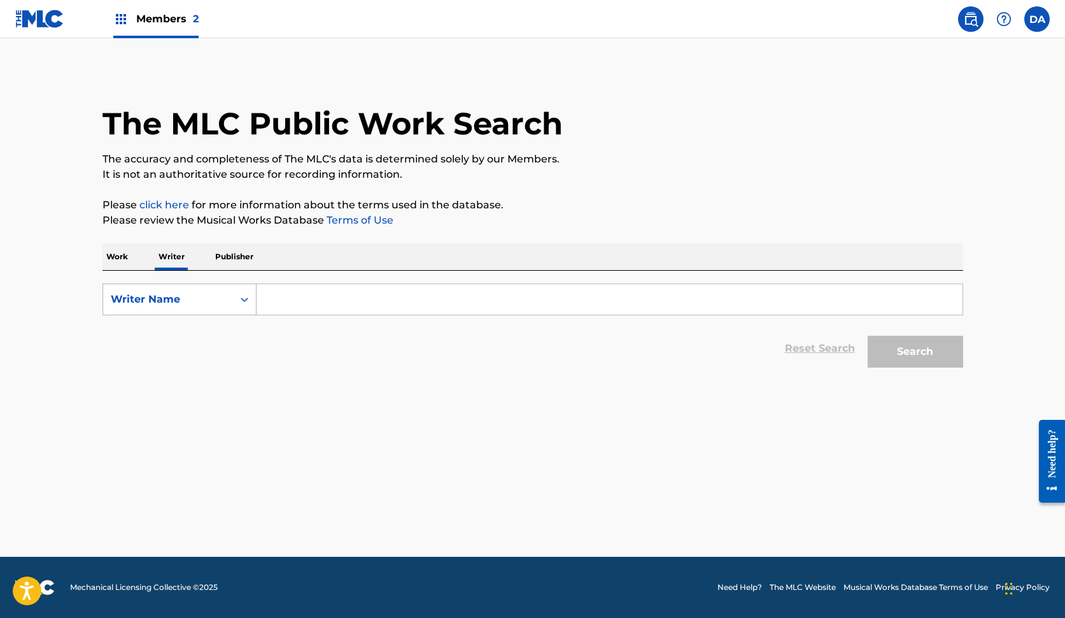
click at [224, 301] on div "Writer Name" at bounding box center [168, 299] width 115 height 15
click at [214, 345] on div "Writer IPI" at bounding box center [179, 331] width 153 height 32
click at [294, 311] on input "Search Form" at bounding box center [610, 299] width 706 height 31
paste input "01291177152"
type input "01291177152"
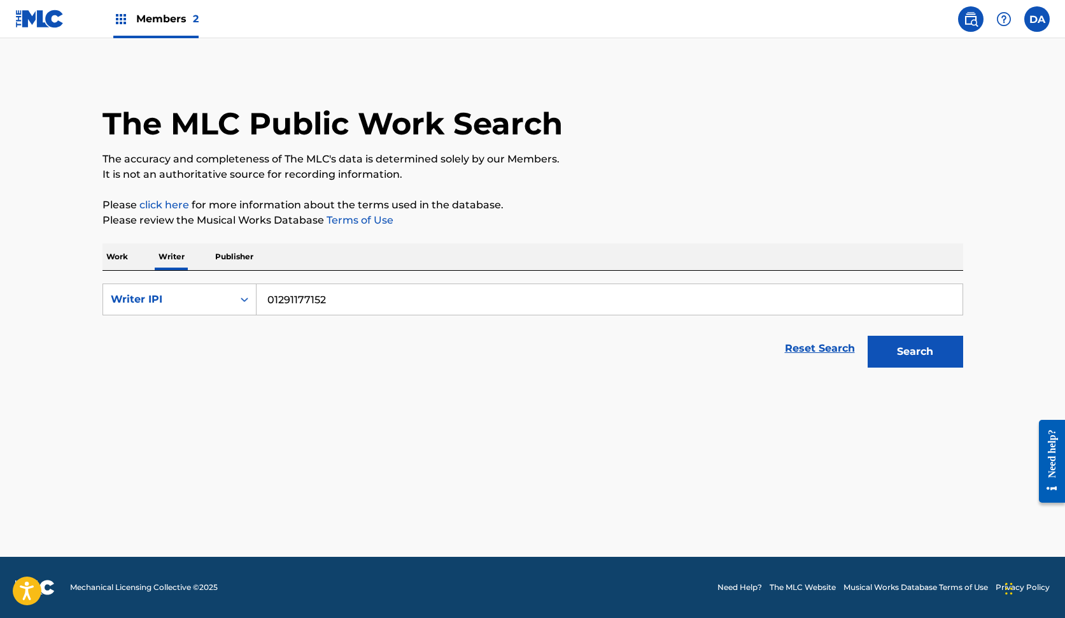
click at [915, 351] on button "Search" at bounding box center [916, 352] width 96 height 32
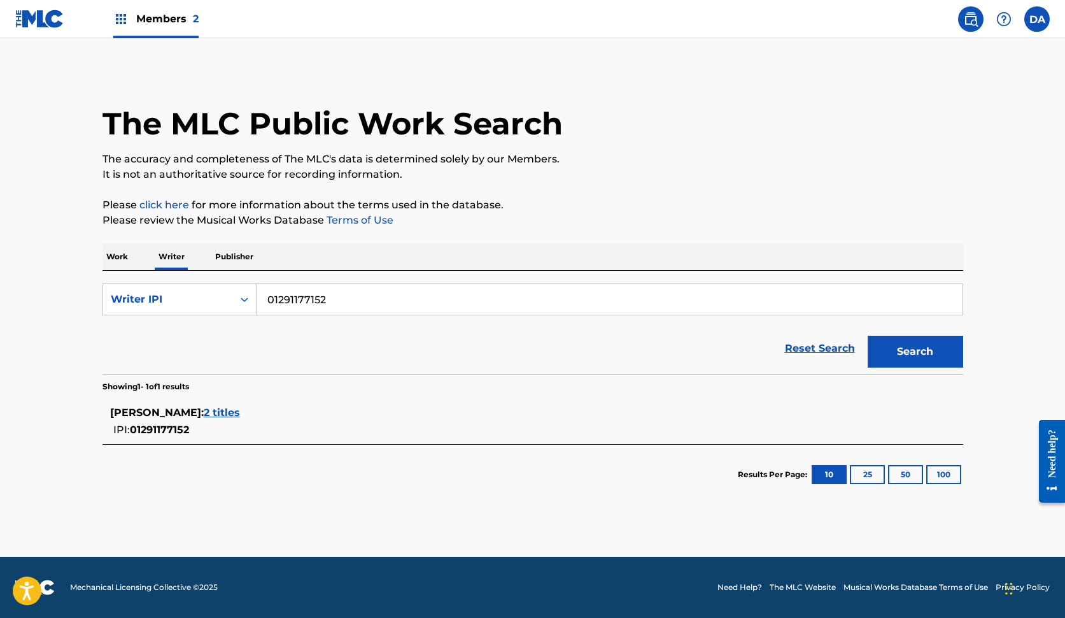
click at [204, 410] on span "2 titles" at bounding box center [222, 412] width 36 height 12
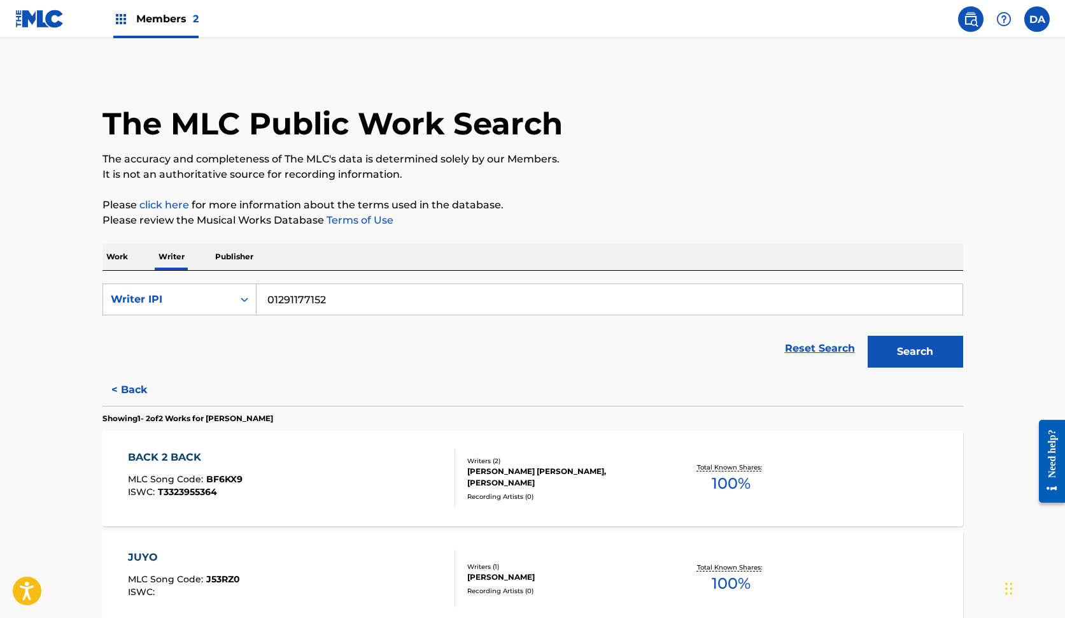
click at [160, 11] on div "Members 2" at bounding box center [155, 19] width 85 height 38
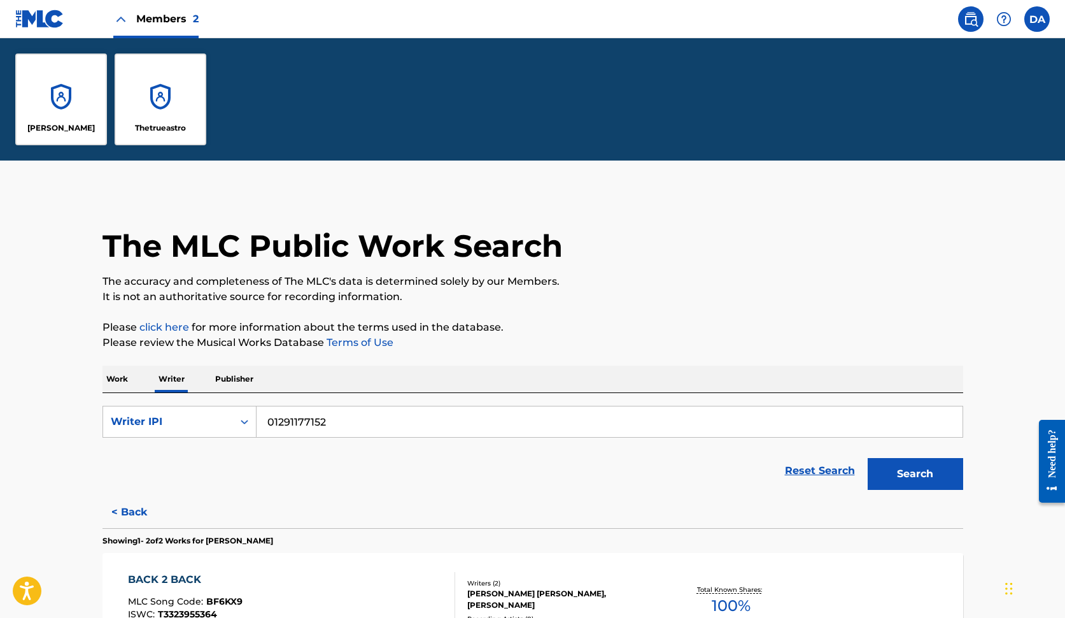
click at [155, 93] on div "Thetrueastro" at bounding box center [161, 99] width 92 height 92
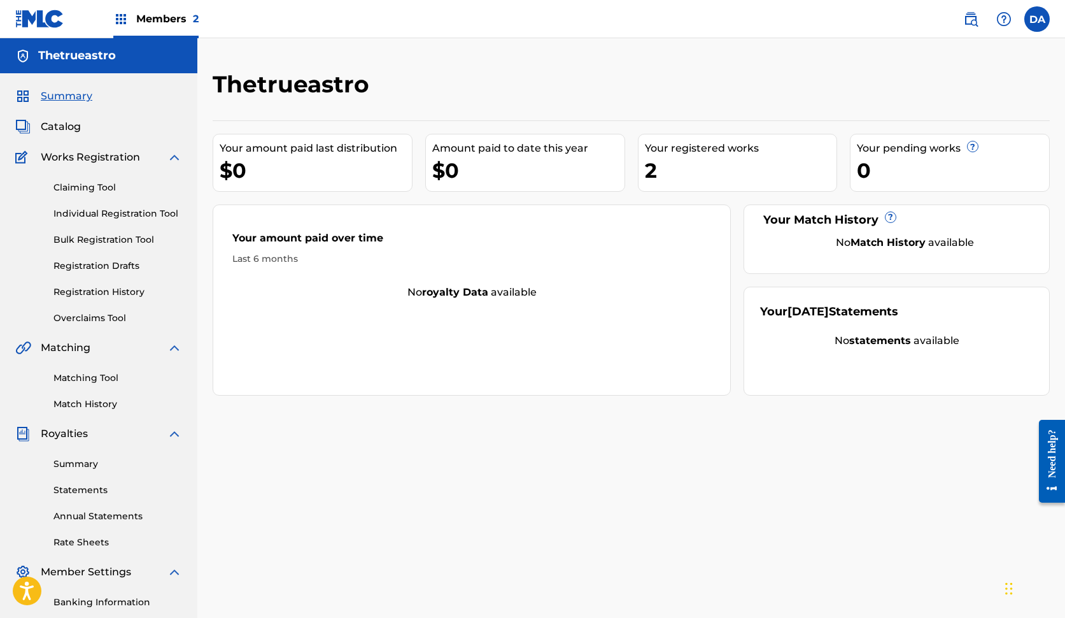
click at [68, 124] on span "Catalog" at bounding box center [61, 126] width 40 height 15
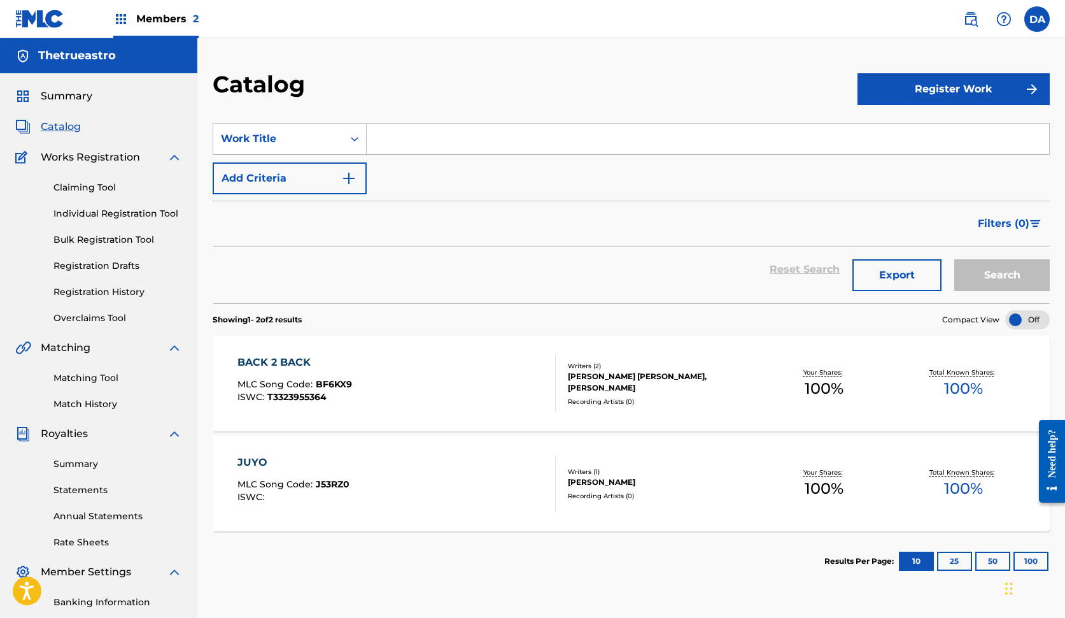
click at [949, 89] on button "Register Work" at bounding box center [954, 89] width 192 height 32
click at [932, 131] on link "Individual" at bounding box center [954, 130] width 192 height 31
